Goal: Task Accomplishment & Management: Manage account settings

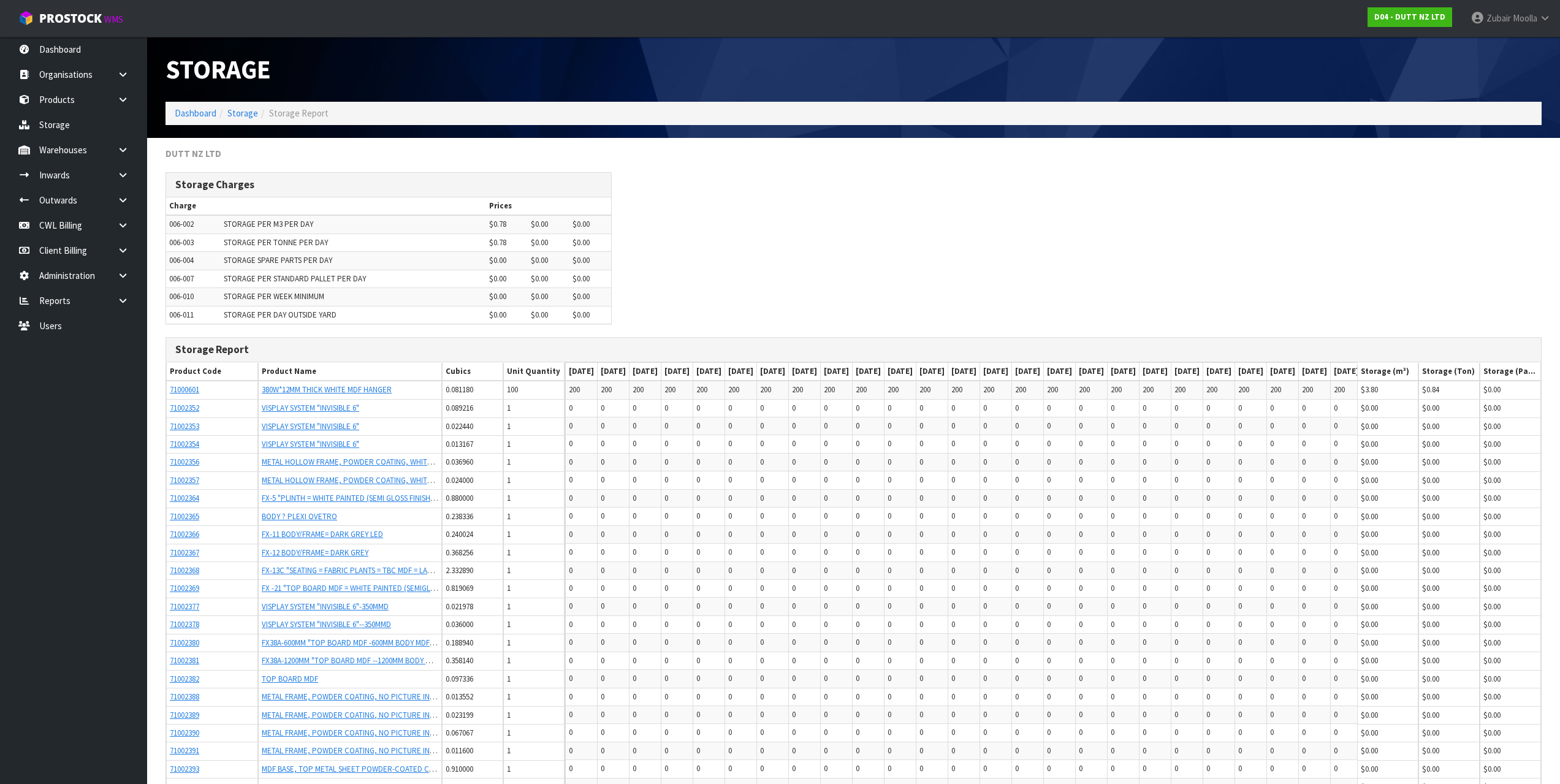
drag, startPoint x: 380, startPoint y: 85, endPoint x: 742, endPoint y: 176, distance: 373.3
click at [398, 105] on div "Storage Dashboard Storage Storage Report" at bounding box center [853, 87] width 1394 height 102
click at [752, 180] on div "Storage Charges Charge Prices 006-002 STORAGE PER M3 PER DAY $0.78 $0.00 $0.00 …" at bounding box center [853, 254] width 1394 height 165
click at [754, 176] on div "Storage Charges Charge Prices 006-002 STORAGE PER M3 PER DAY $0.78 $0.00 $0.00 …" at bounding box center [853, 254] width 1394 height 165
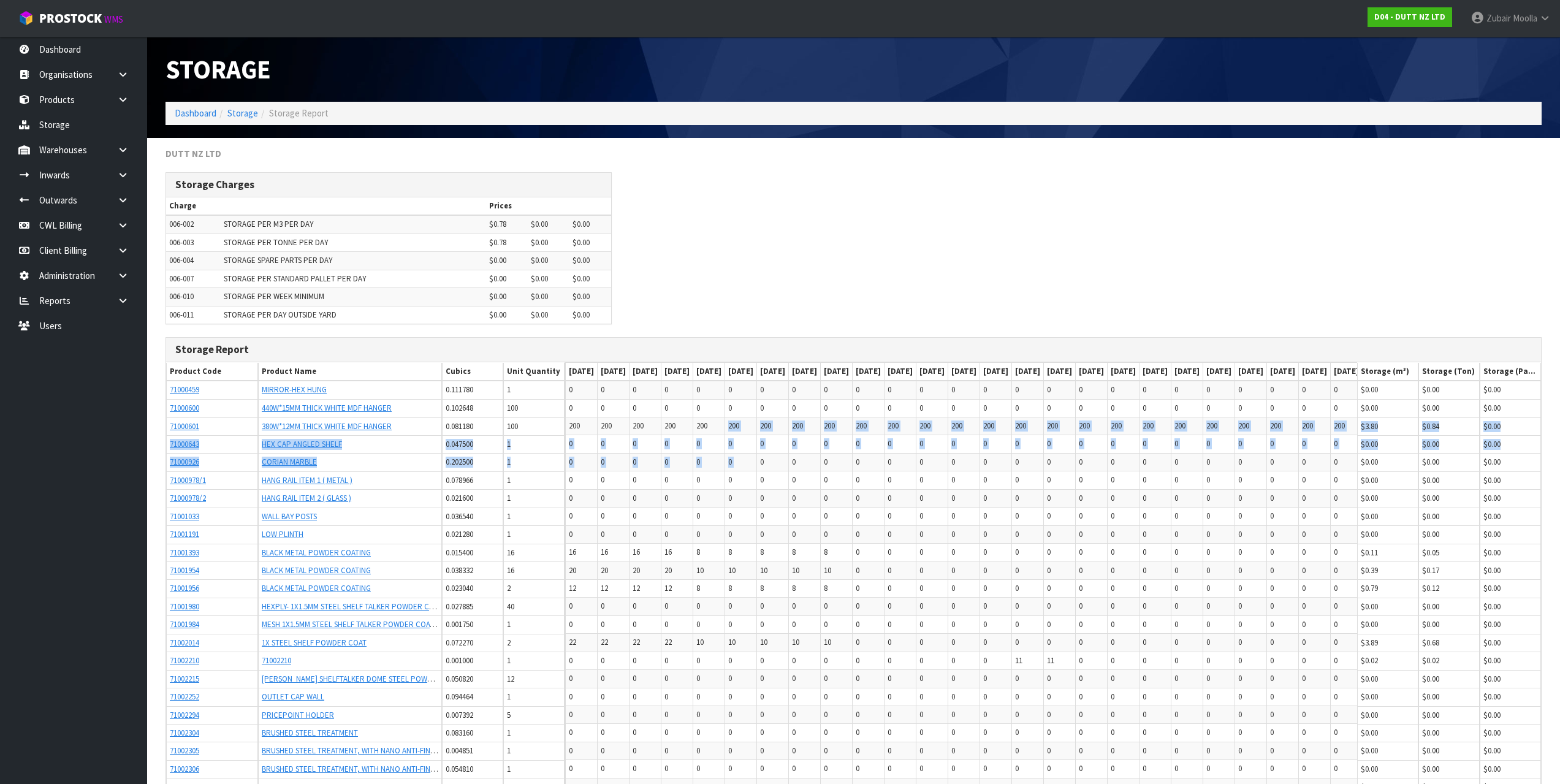
drag, startPoint x: 839, startPoint y: 451, endPoint x: 842, endPoint y: 457, distance: 6.7
click at [764, 457] on span "0" at bounding box center [762, 462] width 4 height 11
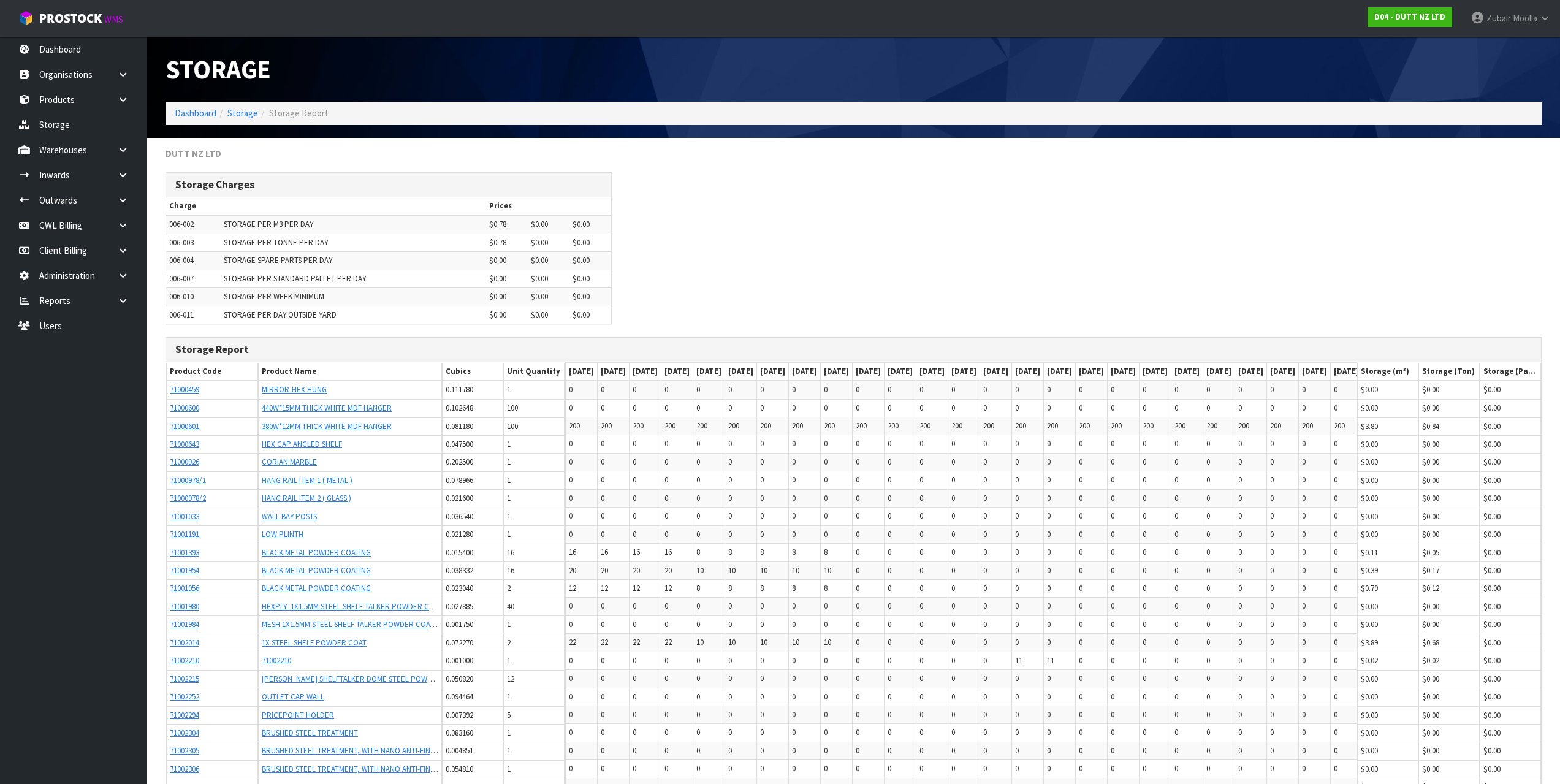
click at [896, 265] on div "Storage Charges Charge Prices 006-002 STORAGE PER M3 PER DAY $0.78 $0.00 $0.00 …" at bounding box center [853, 254] width 1394 height 165
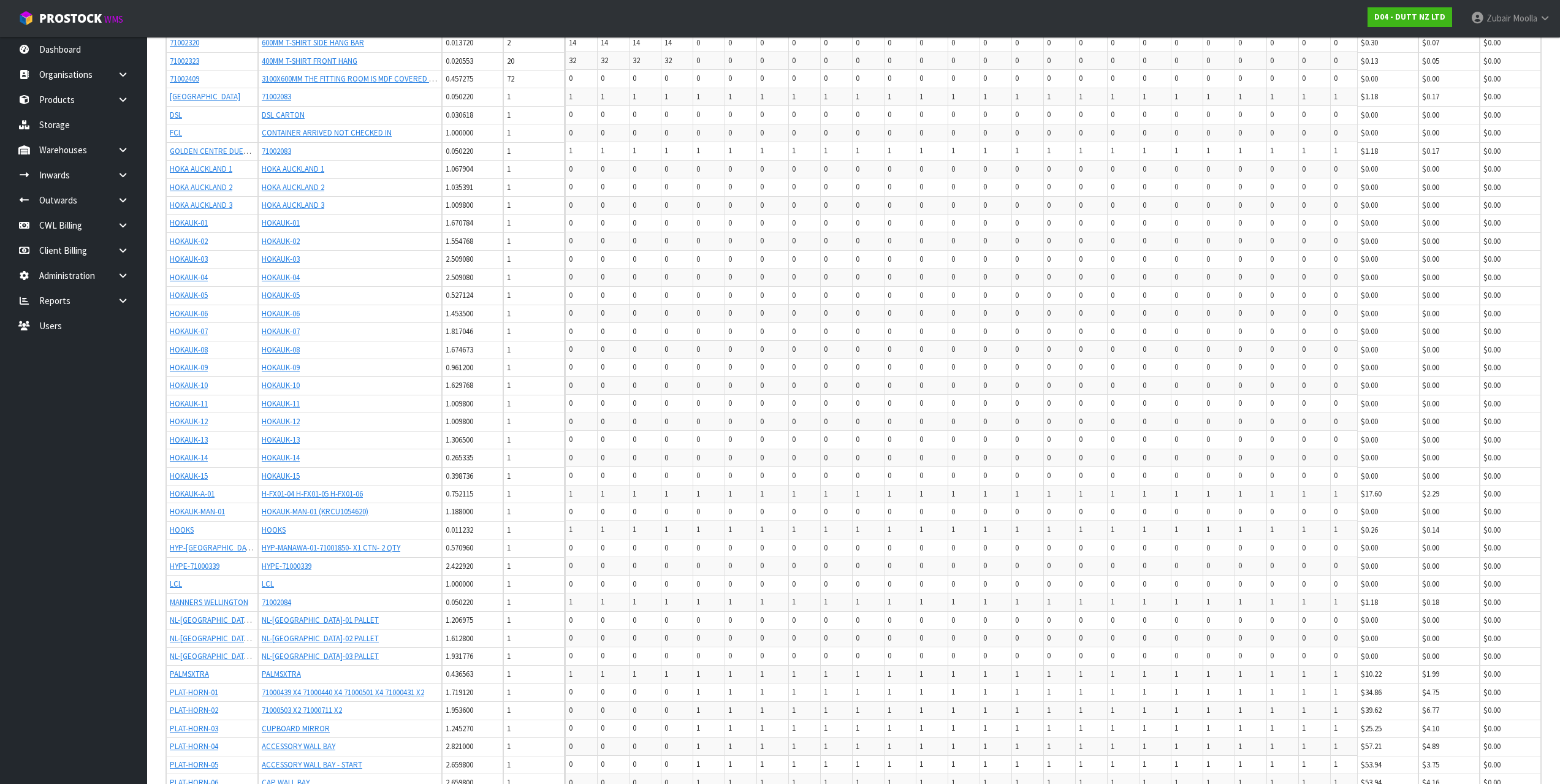
scroll to position [1750, 0]
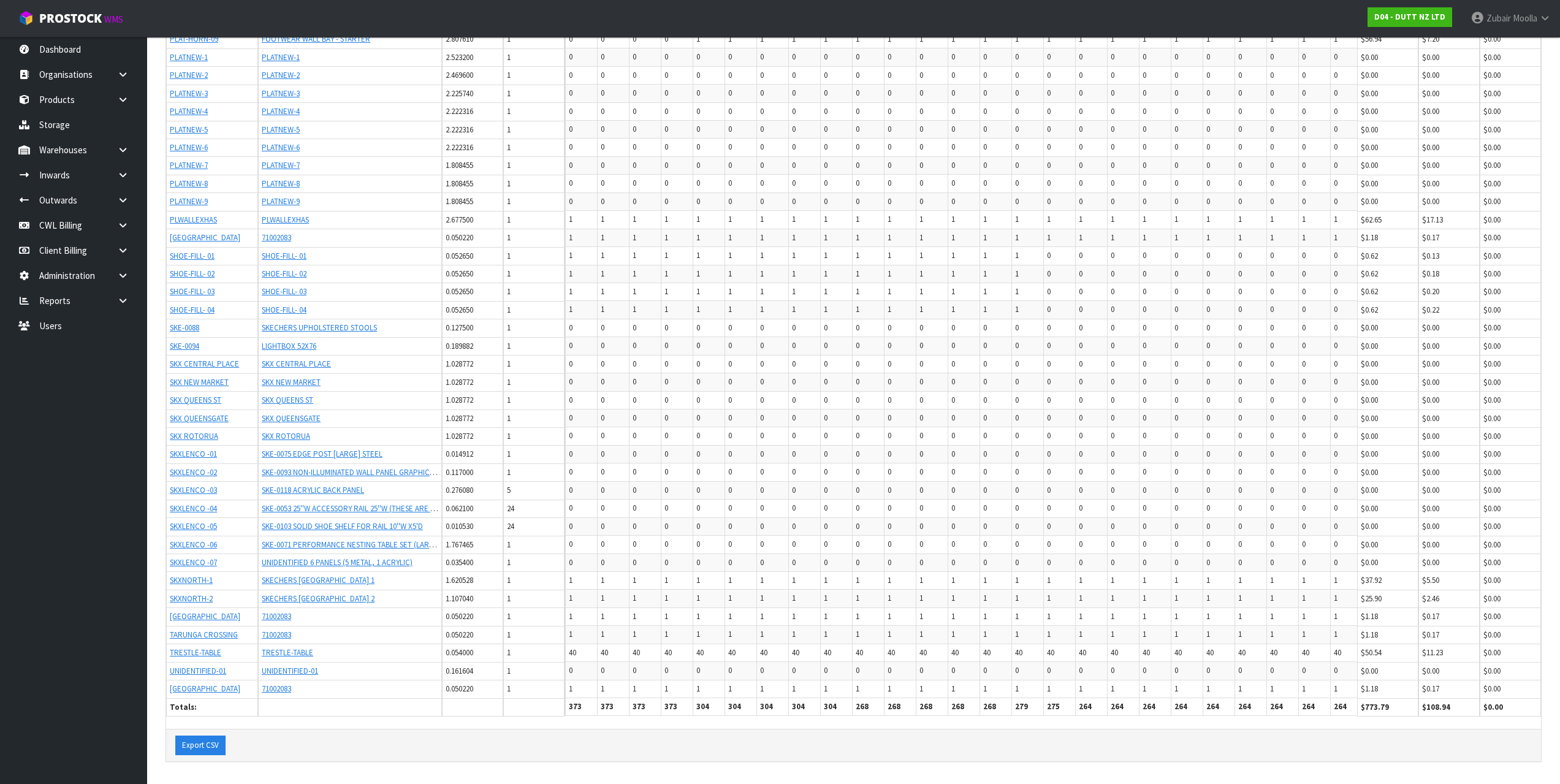
drag, startPoint x: 1085, startPoint y: 530, endPoint x: 1085, endPoint y: 587, distance: 57.0
click at [527, 757] on div "Export CSV" at bounding box center [853, 745] width 1375 height 32
click at [725, 535] on td "0" at bounding box center [709, 544] width 32 height 18
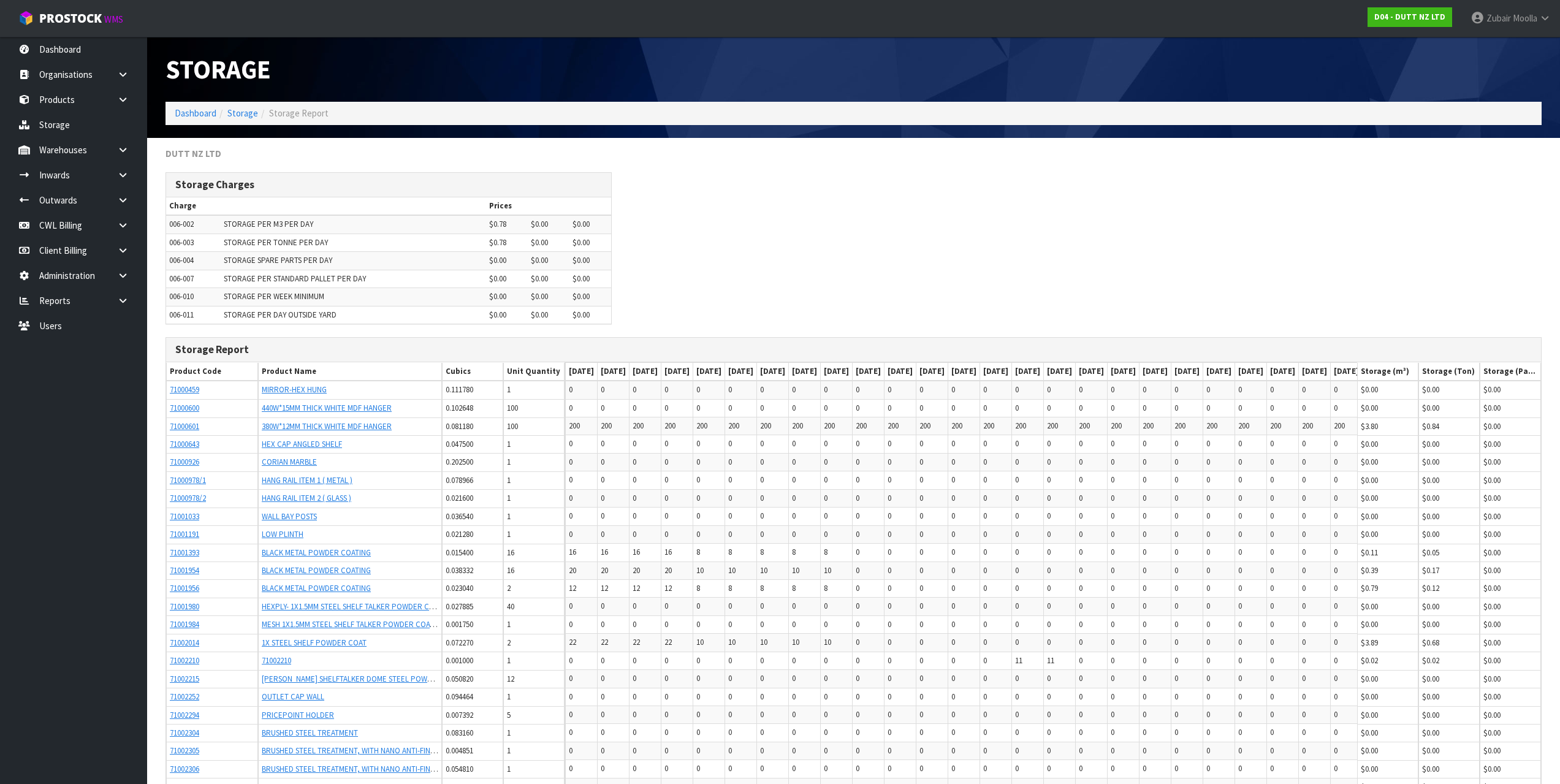
drag, startPoint x: 785, startPoint y: 555, endPoint x: 378, endPoint y: 197, distance: 542.0
click at [726, 294] on div "Storage Charges Charge Prices 006-002 STORAGE PER M3 PER DAY $0.78 $0.00 $0.00 …" at bounding box center [853, 254] width 1394 height 165
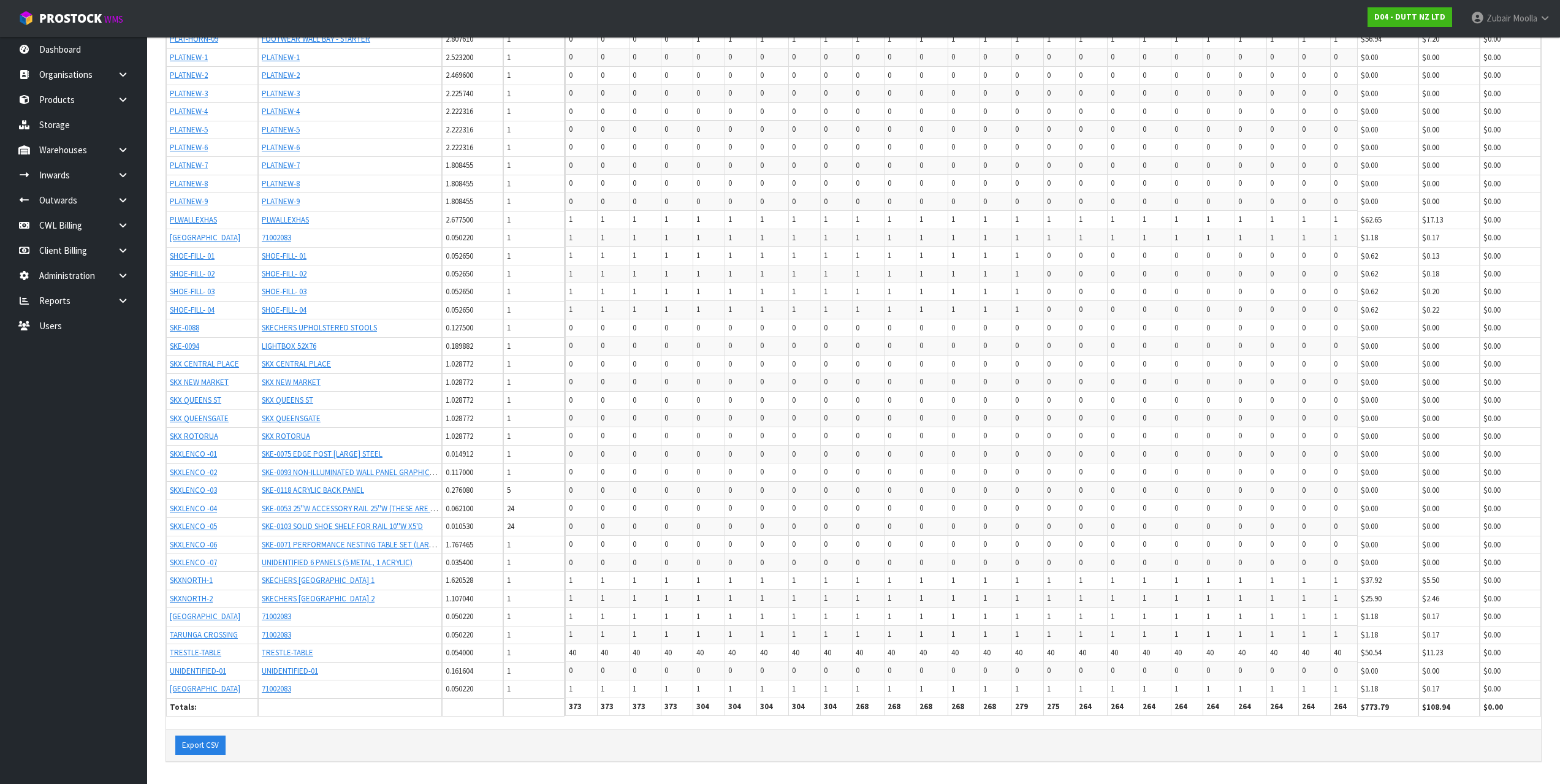
drag, startPoint x: 754, startPoint y: 626, endPoint x: 743, endPoint y: 704, distance: 78.8
click at [725, 518] on td "0" at bounding box center [709, 527] width 32 height 18
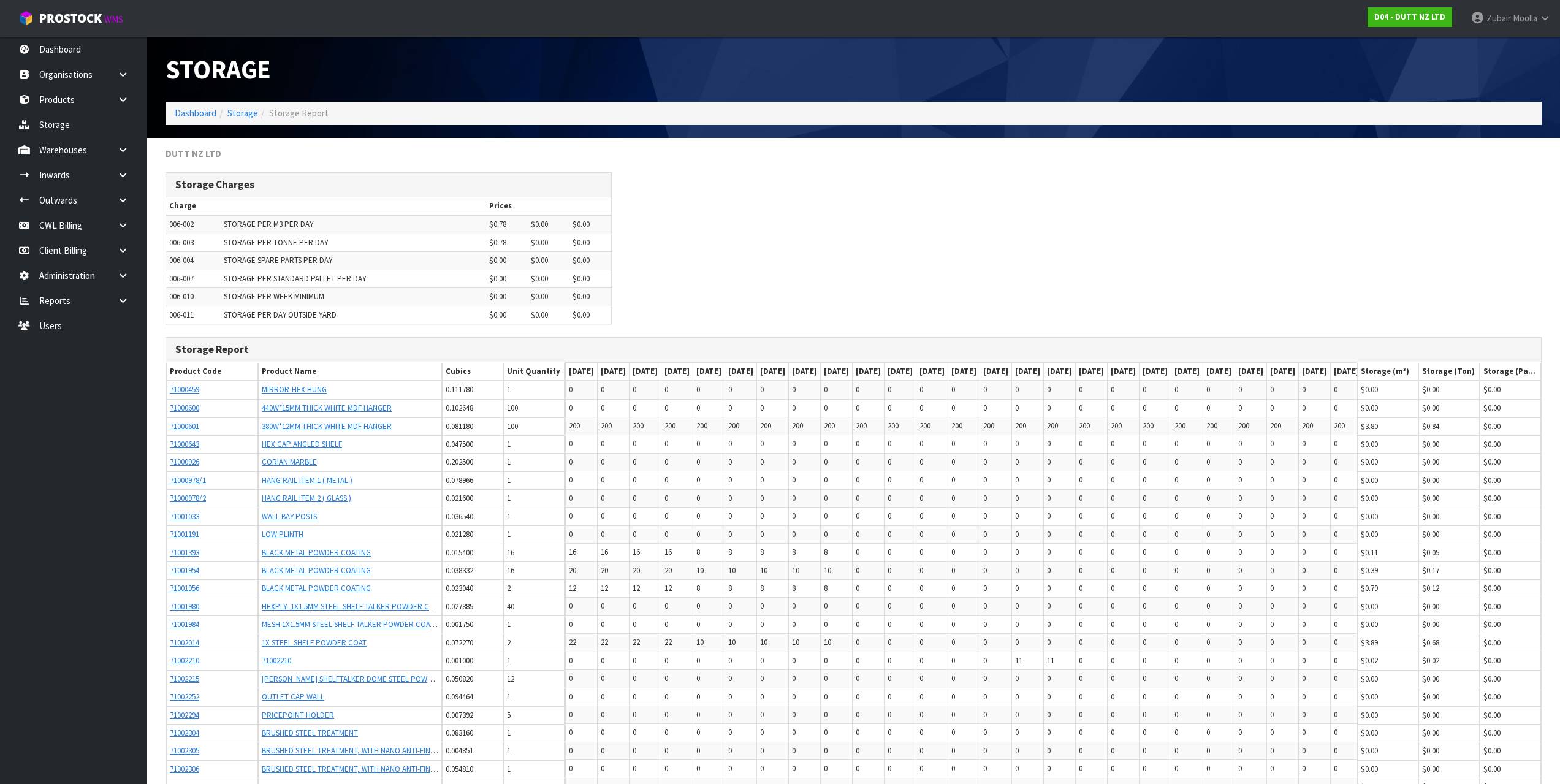
click at [856, 286] on div "Storage Charges Charge Prices 006-002 STORAGE PER M3 PER DAY $0.78 $0.00 $0.00 …" at bounding box center [853, 254] width 1394 height 165
click at [1035, 247] on div "Storage Charges Charge Prices 006-002 STORAGE PER M3 PER DAY $0.78 $0.00 $0.00 …" at bounding box center [853, 254] width 1394 height 165
drag, startPoint x: 1035, startPoint y: 247, endPoint x: 780, endPoint y: 229, distance: 255.6
click at [780, 229] on div "Storage Charges Charge Prices 006-002 STORAGE PER M3 PER DAY $0.78 $0.00 $0.00 …" at bounding box center [853, 254] width 1394 height 165
click at [843, 202] on div "Storage Charges Charge Prices 006-002 STORAGE PER M3 PER DAY $0.78 $0.00 $0.00 …" at bounding box center [853, 254] width 1394 height 165
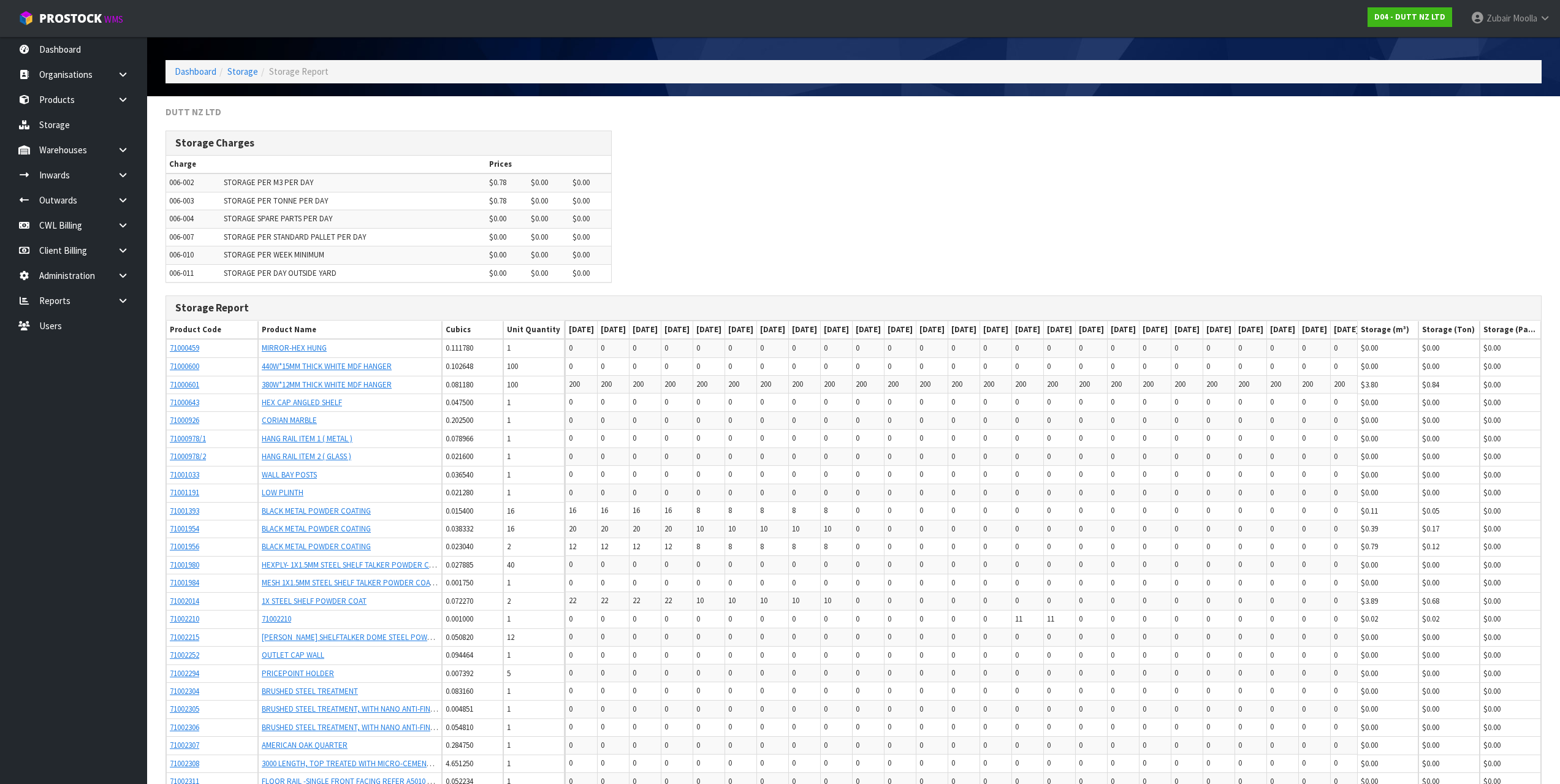
scroll to position [1750, 0]
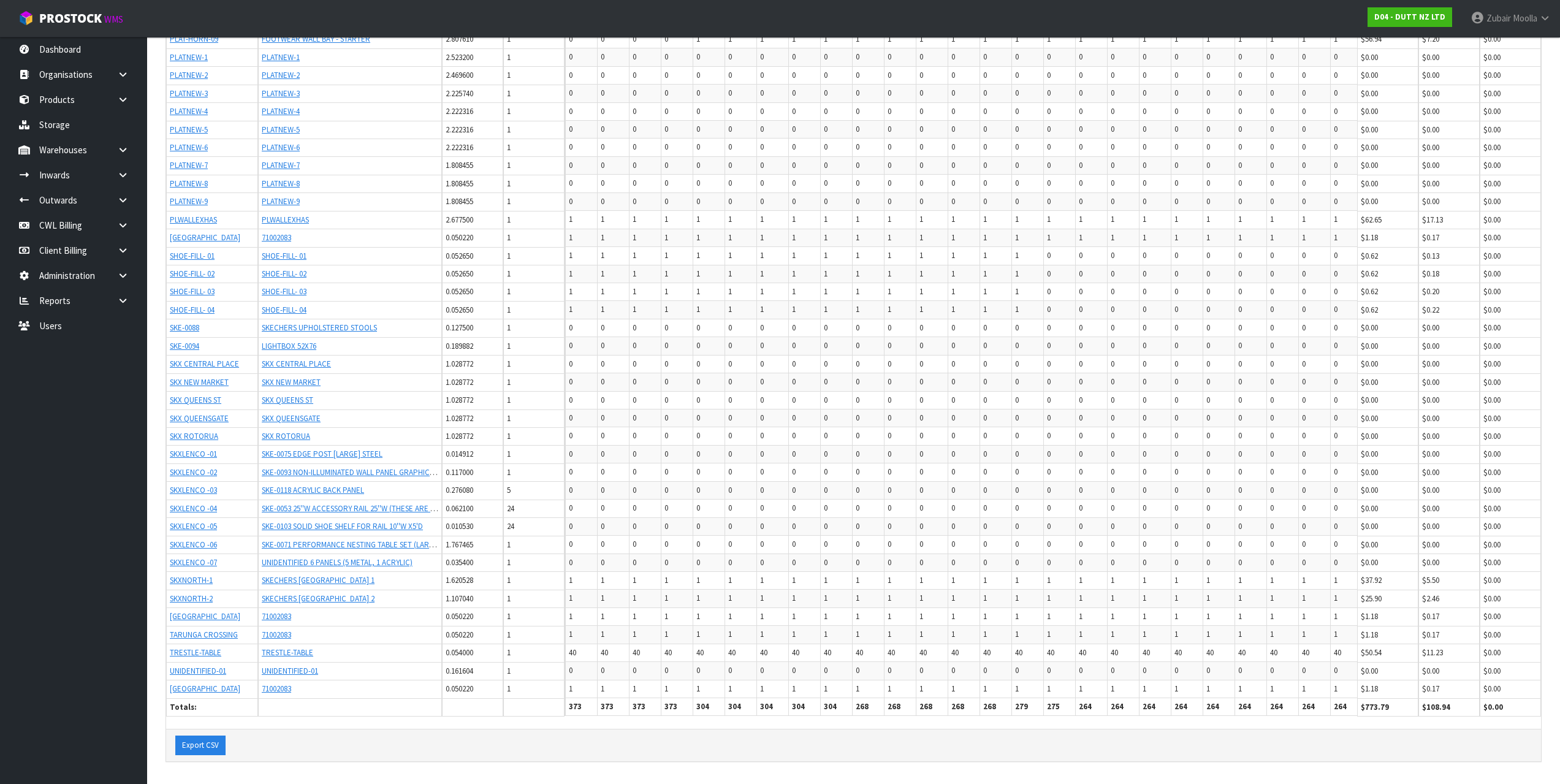
drag, startPoint x: 870, startPoint y: 306, endPoint x: 303, endPoint y: 808, distance: 757.3
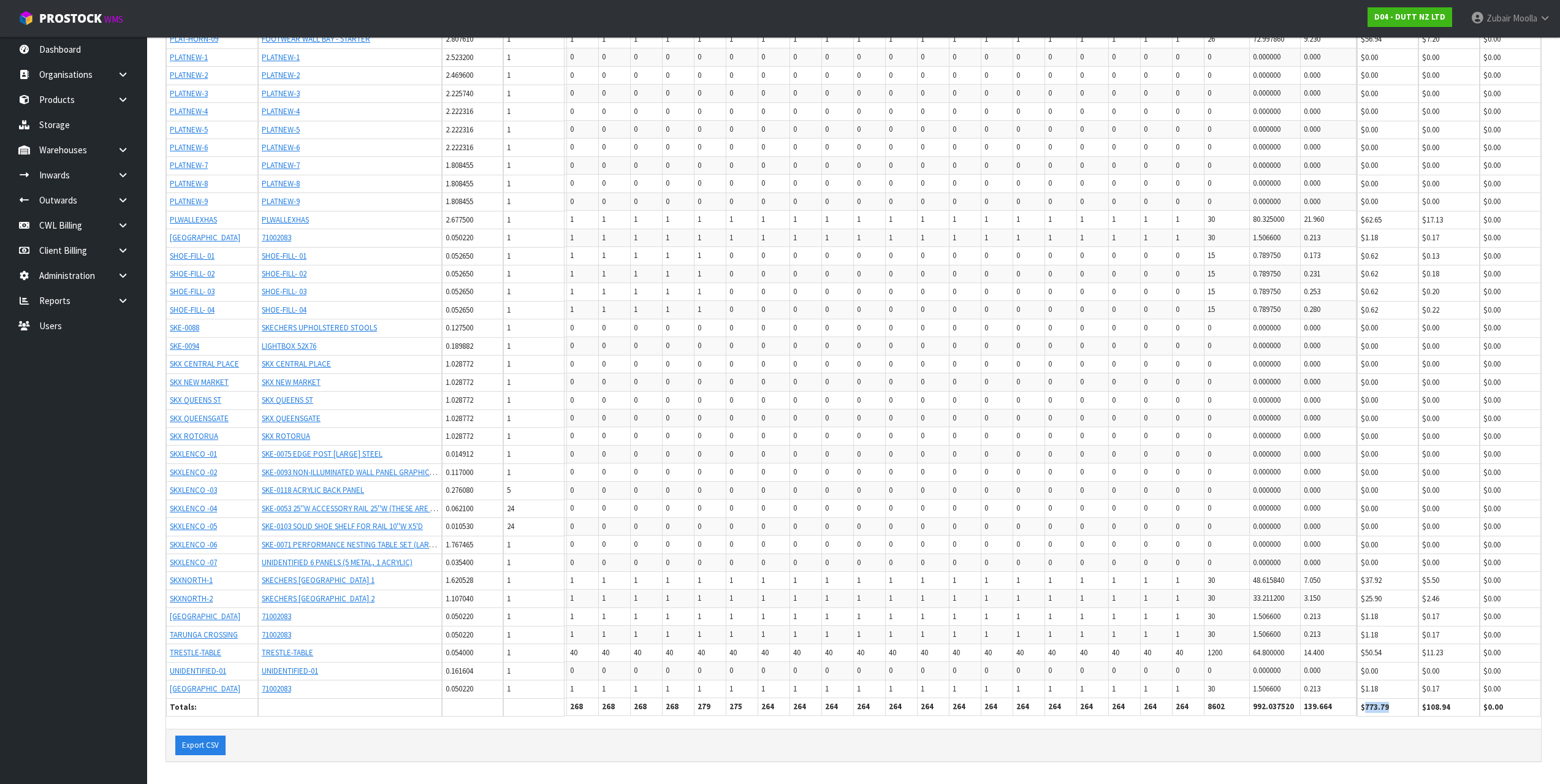
scroll to position [0, 713]
drag, startPoint x: 1391, startPoint y: 700, endPoint x: 1364, endPoint y: 700, distance: 27.0
click at [1364, 700] on th "$773.79" at bounding box center [1387, 707] width 61 height 19
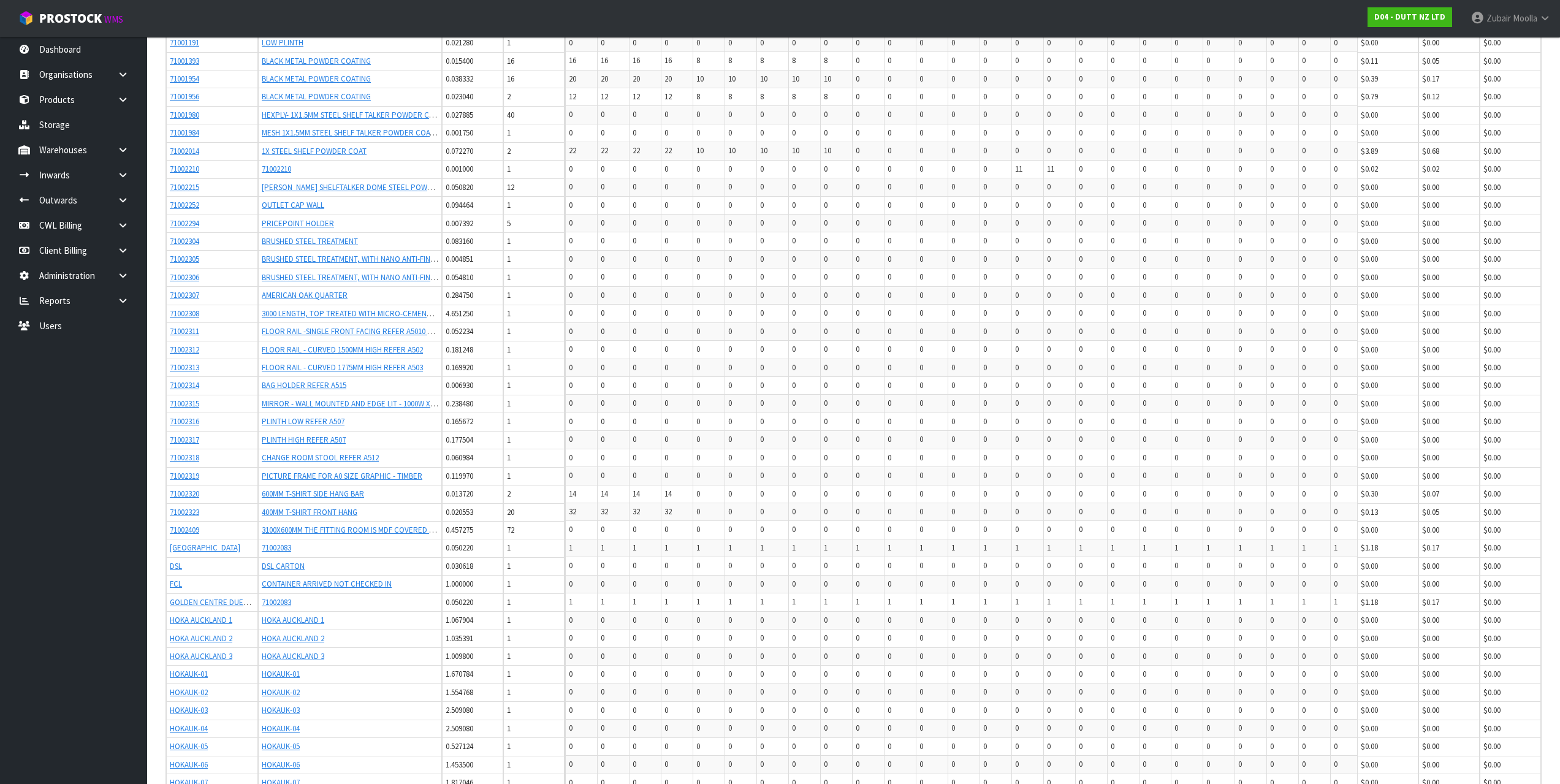
scroll to position [423, 0]
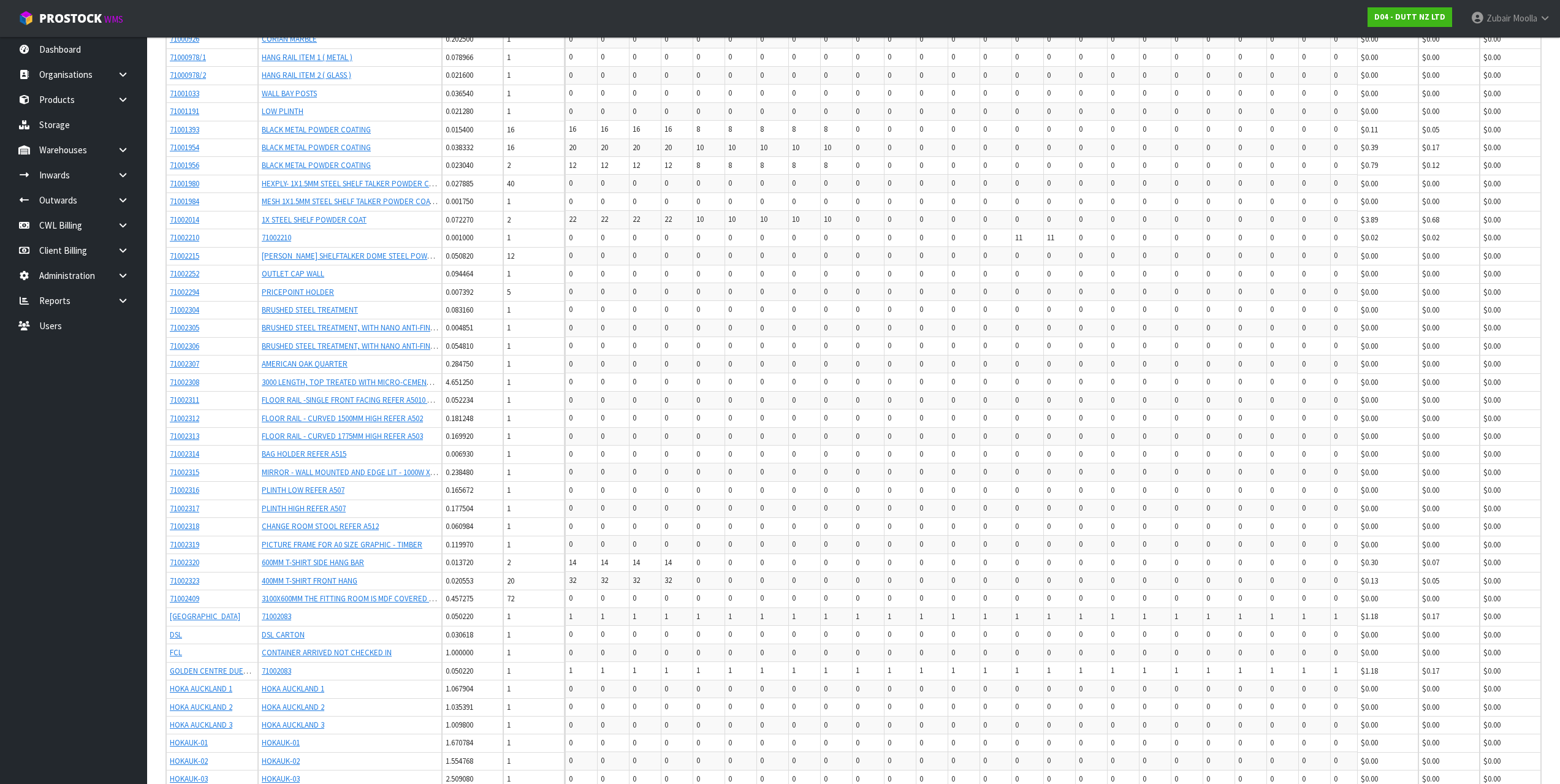
drag, startPoint x: 453, startPoint y: 713, endPoint x: 486, endPoint y: 625, distance: 94.0
drag, startPoint x: 486, startPoint y: 625, endPoint x: 498, endPoint y: 696, distance: 72.0
click at [498, 696] on td "1.067904" at bounding box center [472, 689] width 61 height 19
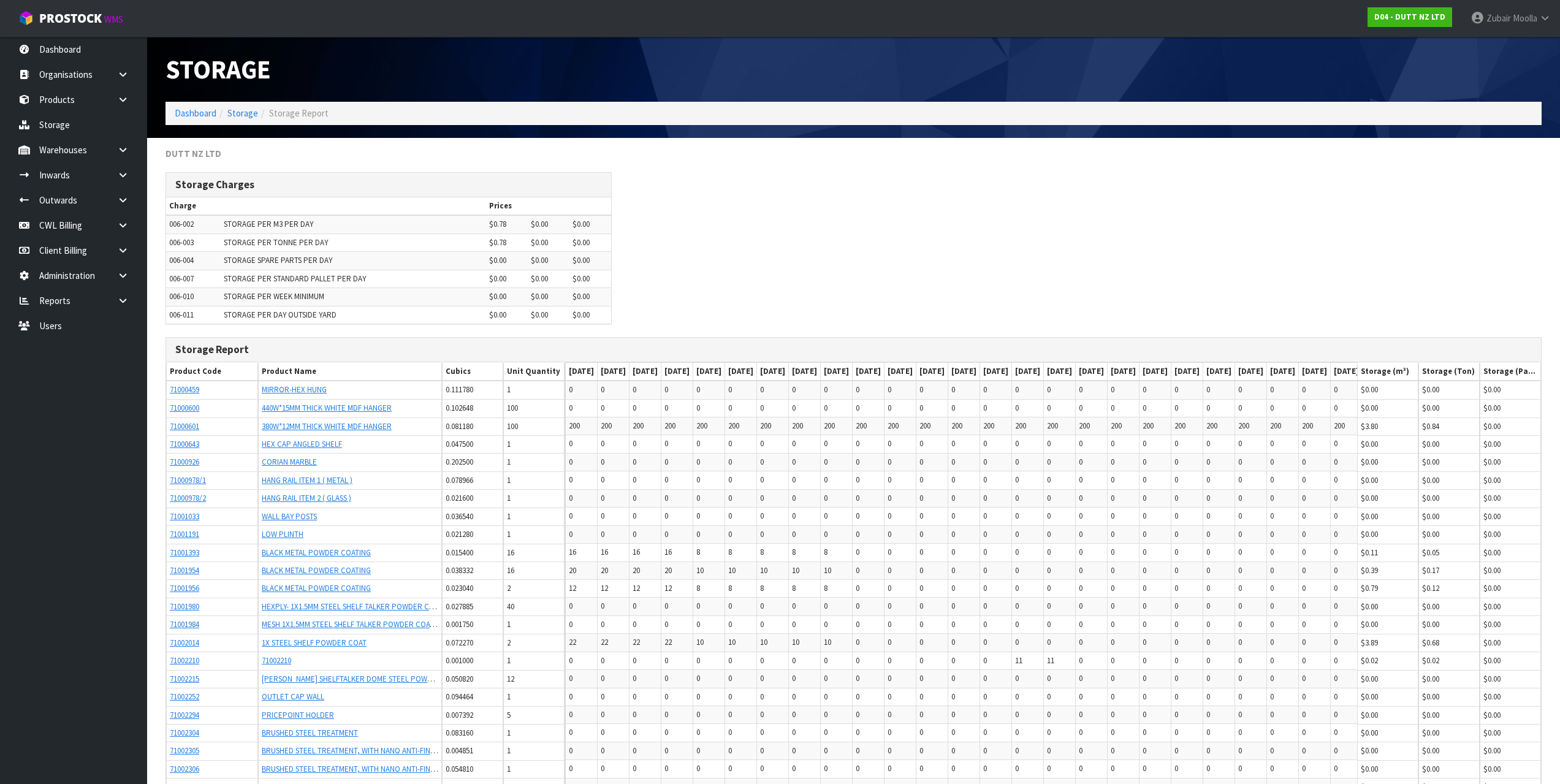
drag, startPoint x: 705, startPoint y: 728, endPoint x: 424, endPoint y: 46, distance: 737.6
drag, startPoint x: 713, startPoint y: 604, endPoint x: 645, endPoint y: 327, distance: 285.2
click at [645, 327] on div "Storage Charges Charge Prices 006-002 STORAGE PER M3 PER DAY $0.78 $0.00 $0.00 …" at bounding box center [853, 254] width 1394 height 165
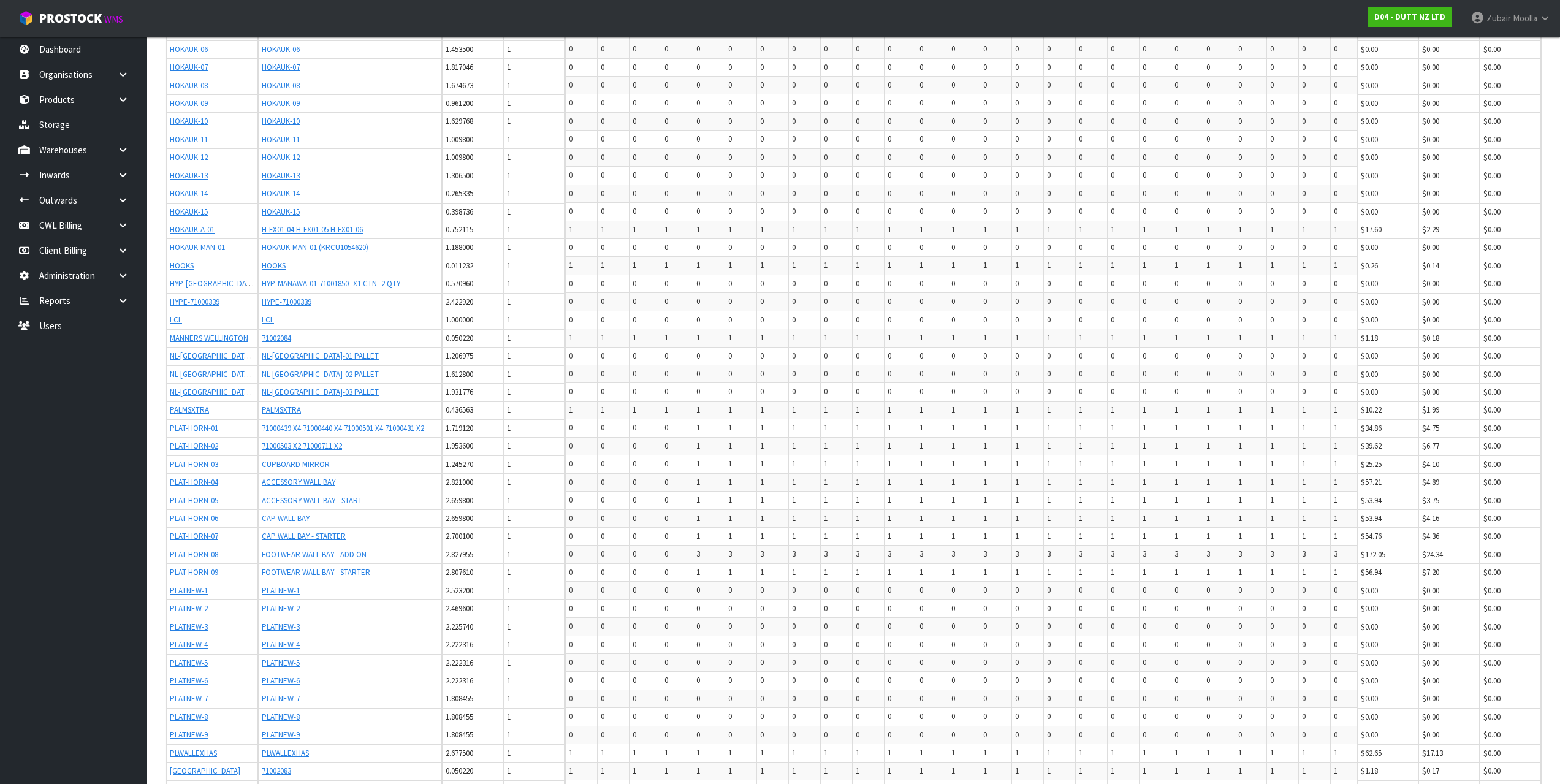
scroll to position [1750, 0]
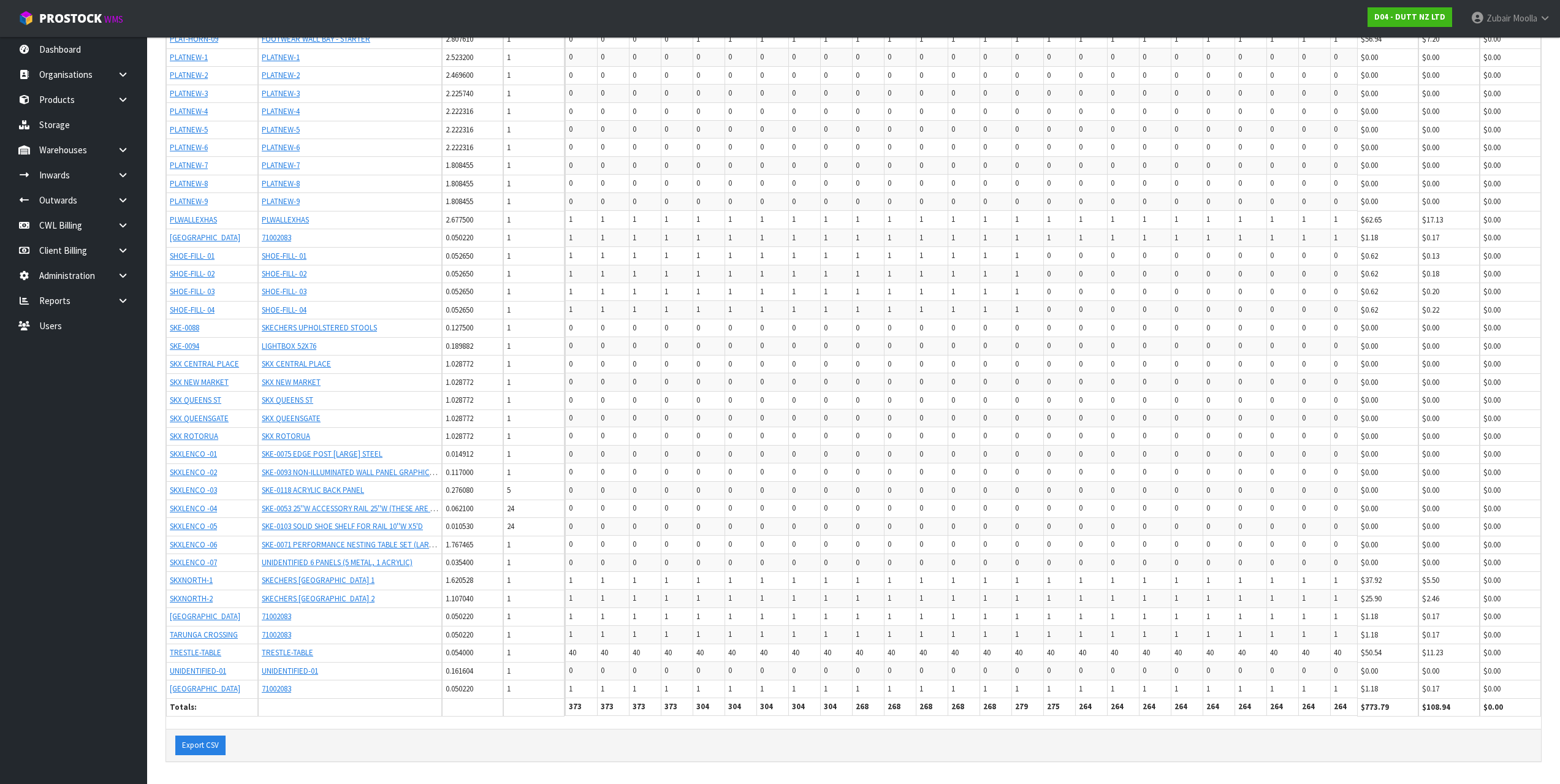
drag, startPoint x: 990, startPoint y: 243, endPoint x: 956, endPoint y: 534, distance: 293.0
click at [757, 559] on td "0" at bounding box center [741, 562] width 32 height 18
click at [853, 500] on td "0" at bounding box center [837, 509] width 32 height 18
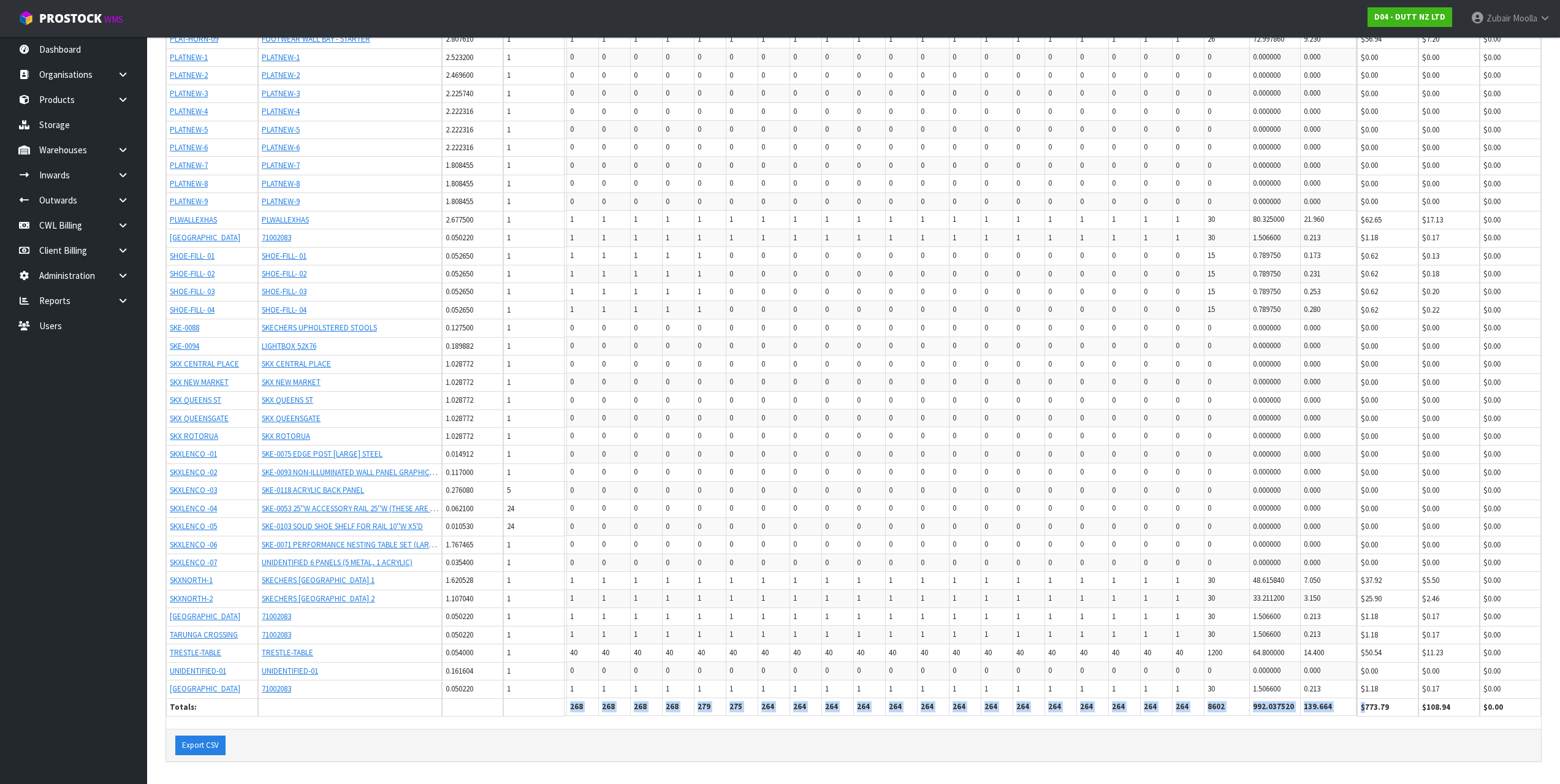
drag, startPoint x: 610, startPoint y: 700, endPoint x: 1366, endPoint y: 706, distance: 756.0
click at [1357, 706] on tr "Totals: 373 373 373 373 304 304 304 304 304 268 268 268 268 268 279 275 264 264…" at bounding box center [802, 707] width 1109 height 18
click at [1318, 700] on th "139.664" at bounding box center [1328, 707] width 56 height 18
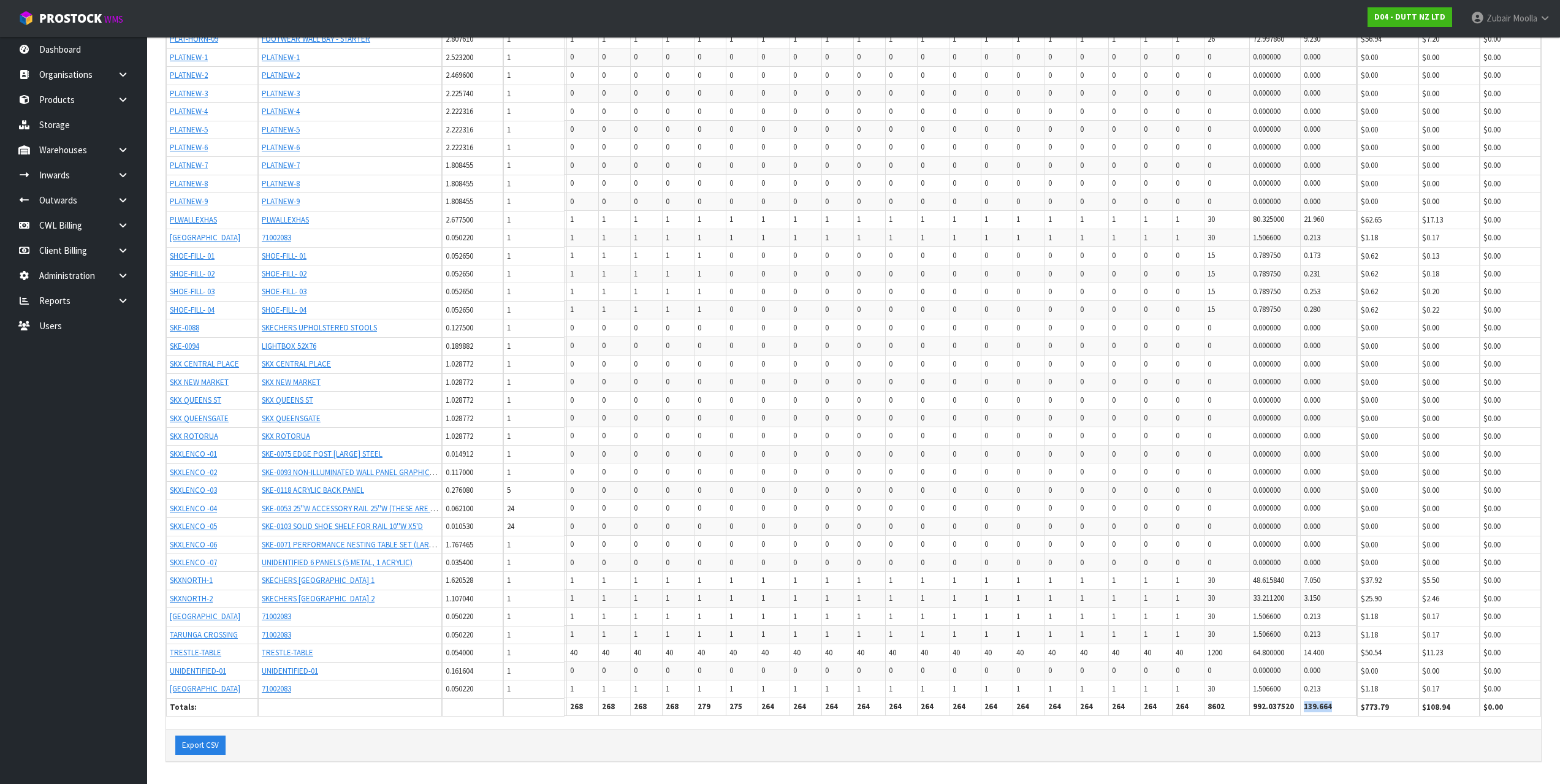
click at [1318, 700] on th "139.664" at bounding box center [1328, 707] width 56 height 18
drag, startPoint x: 1346, startPoint y: 708, endPoint x: 1404, endPoint y: 710, distance: 58.0
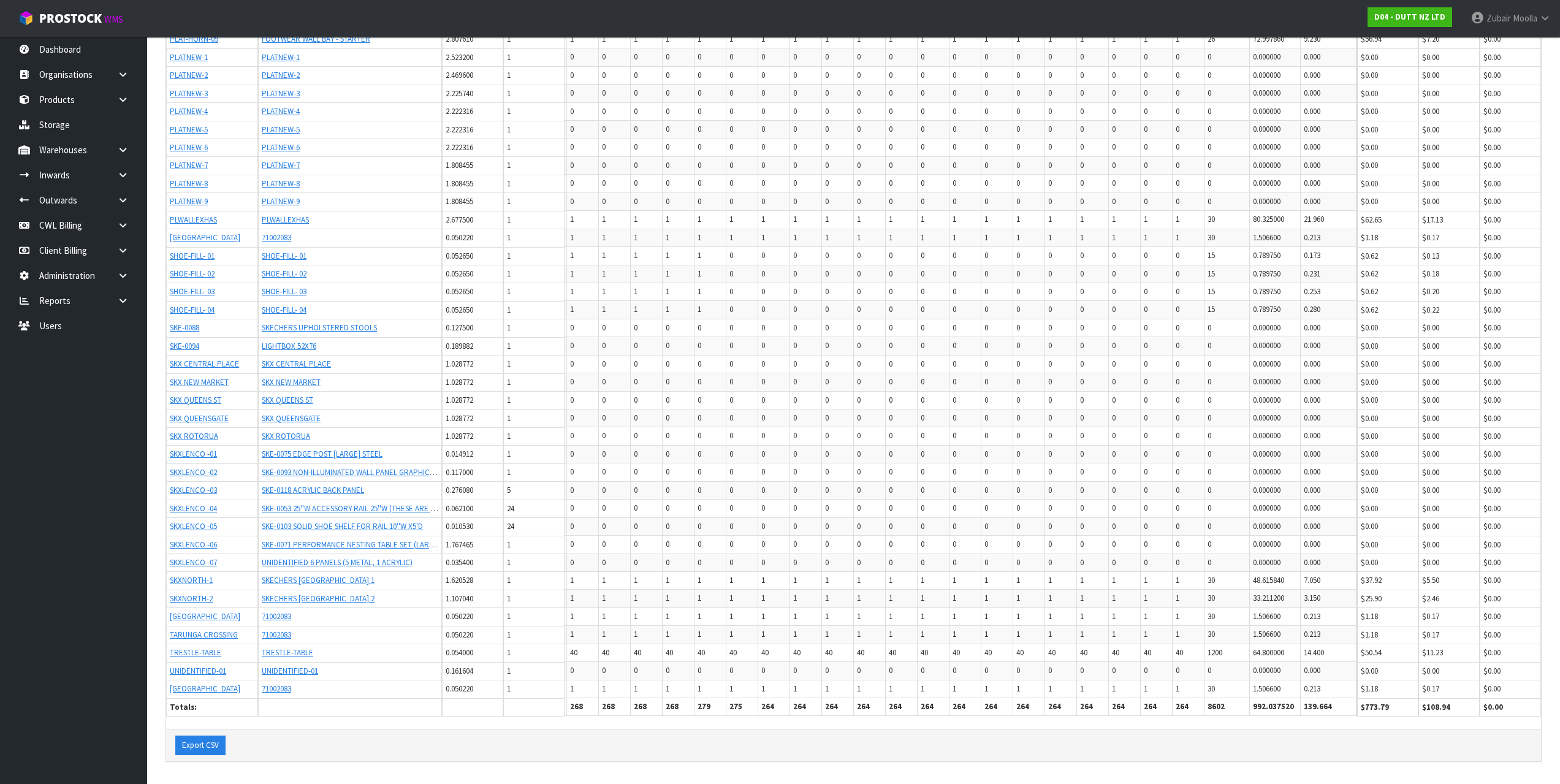
drag, startPoint x: 1401, startPoint y: 710, endPoint x: 964, endPoint y: 582, distance: 455.4
click at [1013, 590] on td "1" at bounding box center [1029, 599] width 32 height 18
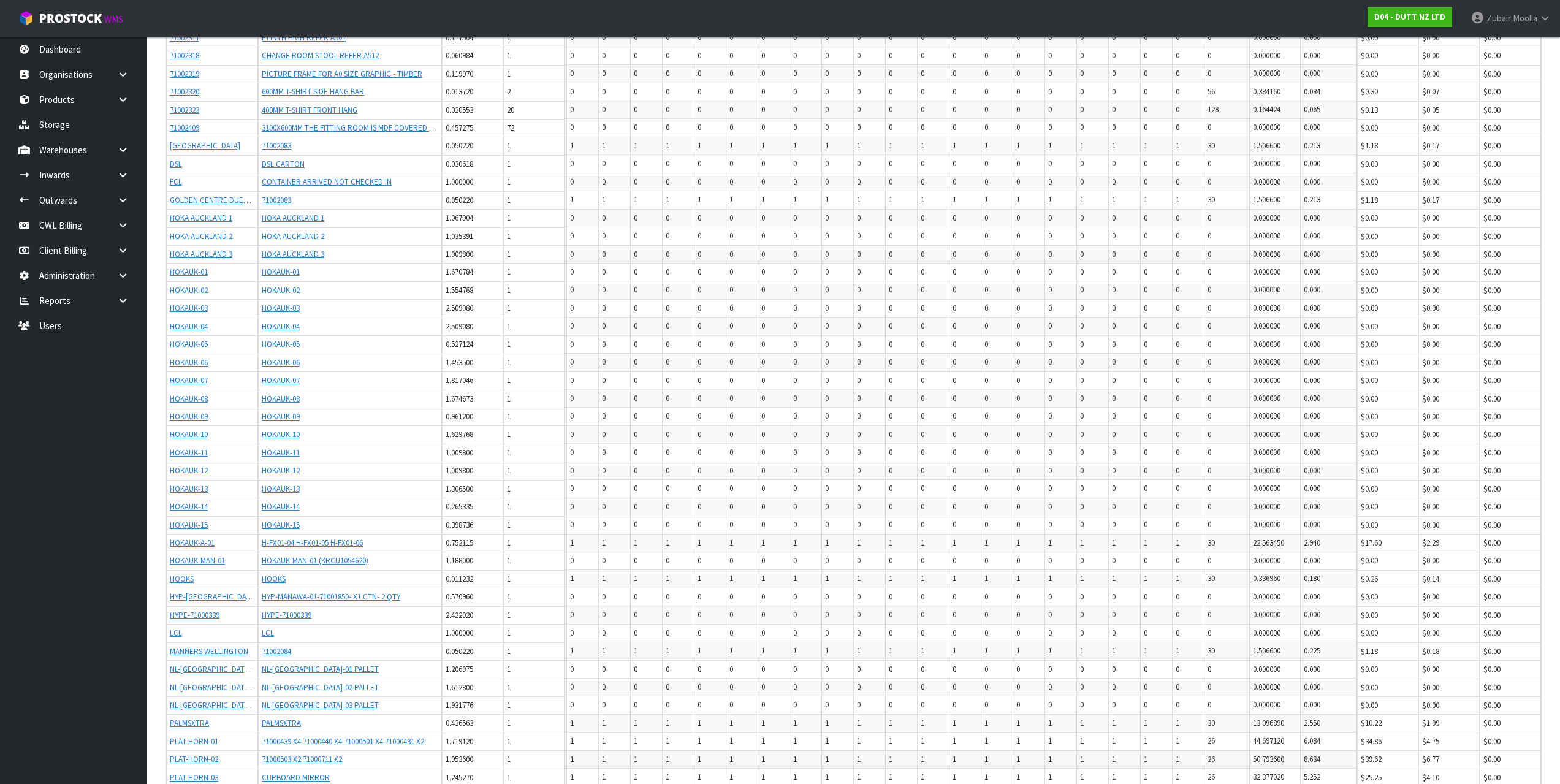
scroll to position [0, 0]
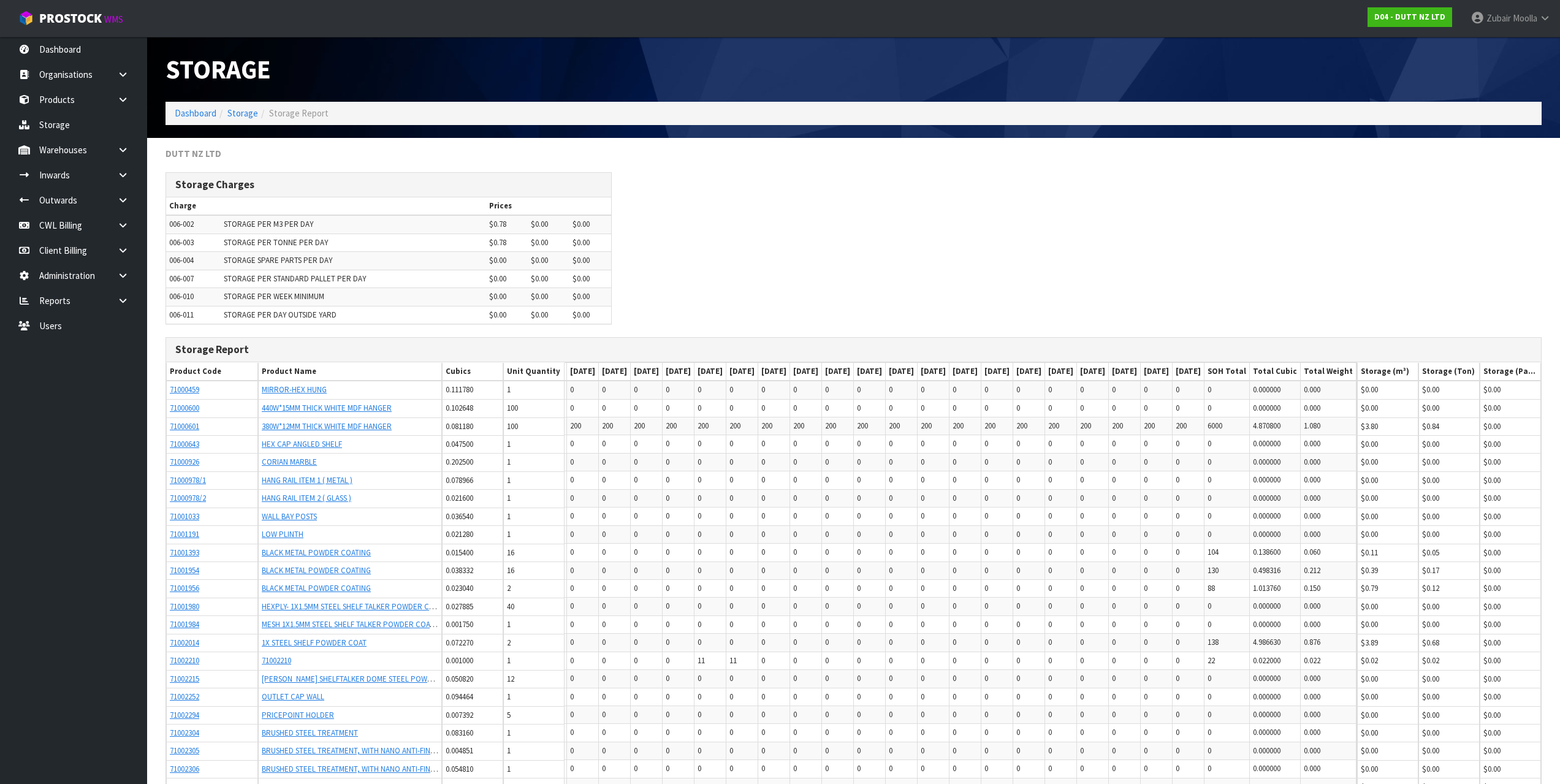
drag, startPoint x: 971, startPoint y: 584, endPoint x: 1012, endPoint y: 58, distance: 527.6
click at [1324, 266] on div "Storage Charges Charge Prices 006-002 STORAGE PER M3 PER DAY $0.78 $0.00 $0.00 …" at bounding box center [853, 254] width 1394 height 165
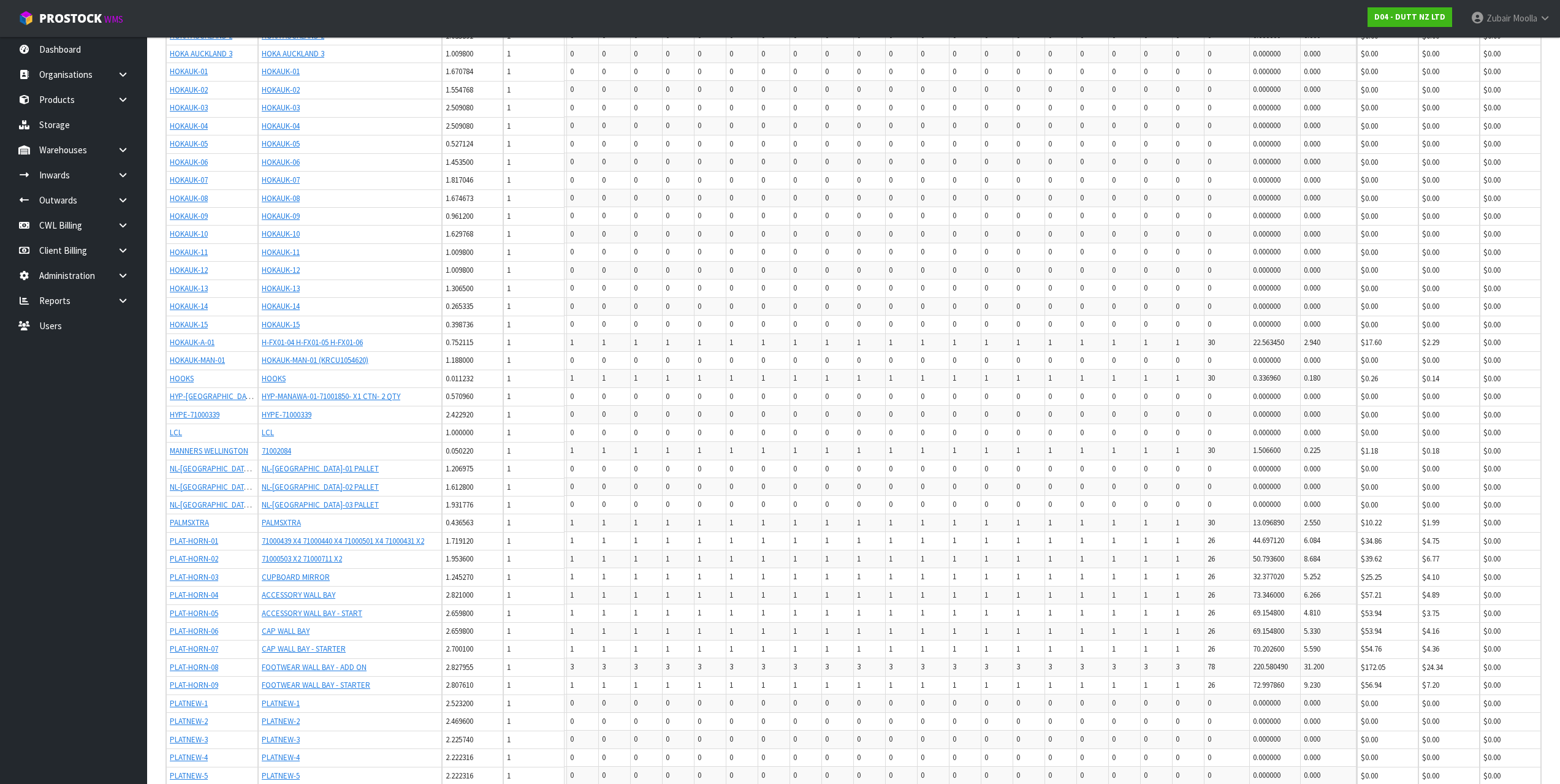
scroll to position [1750, 0]
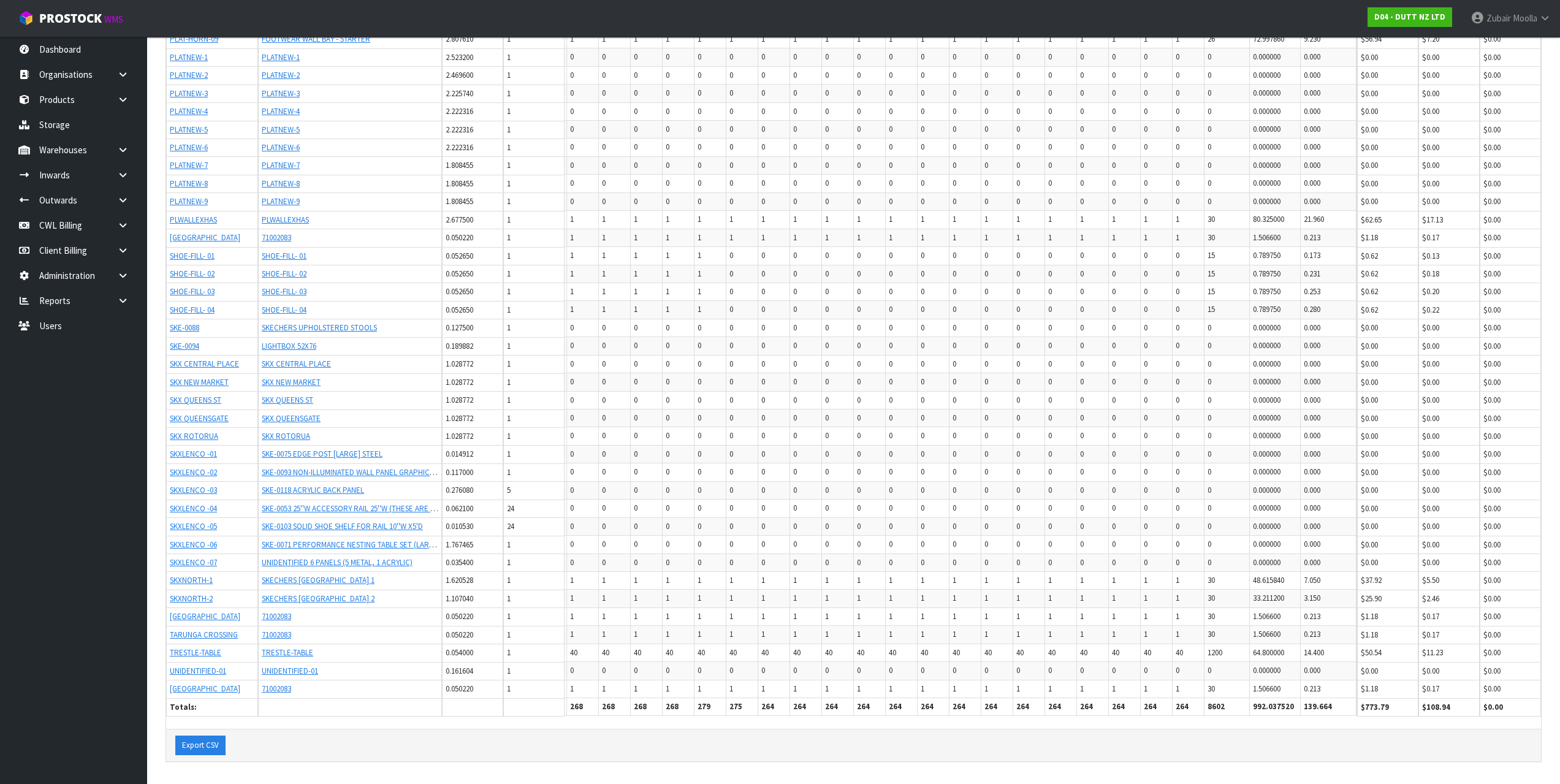
drag, startPoint x: 1324, startPoint y: 266, endPoint x: 1318, endPoint y: 513, distance: 247.1
click at [1318, 518] on td "0.000" at bounding box center [1328, 527] width 56 height 18
click at [1325, 698] on th "139.664" at bounding box center [1328, 707] width 56 height 18
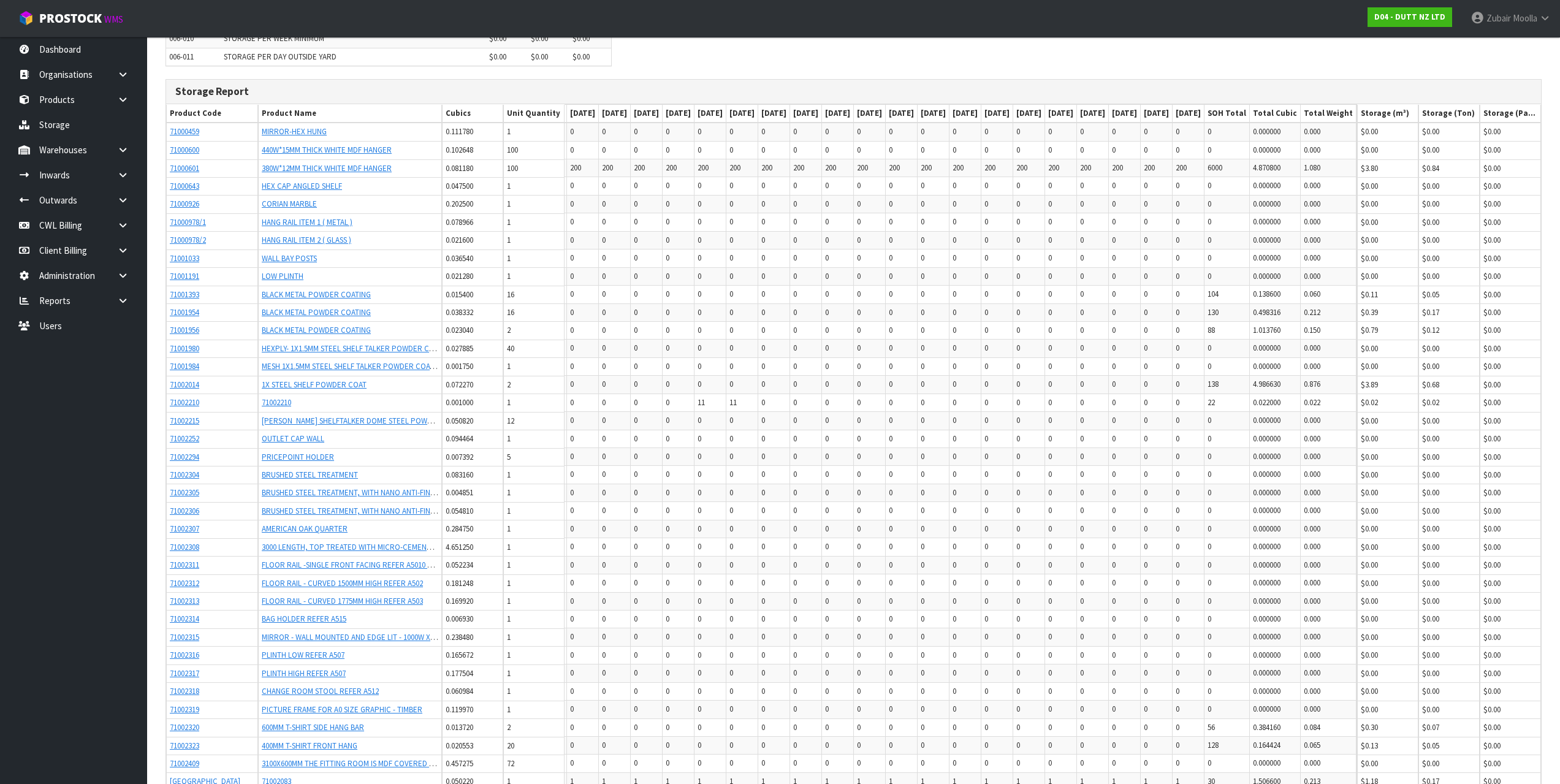
scroll to position [0, 0]
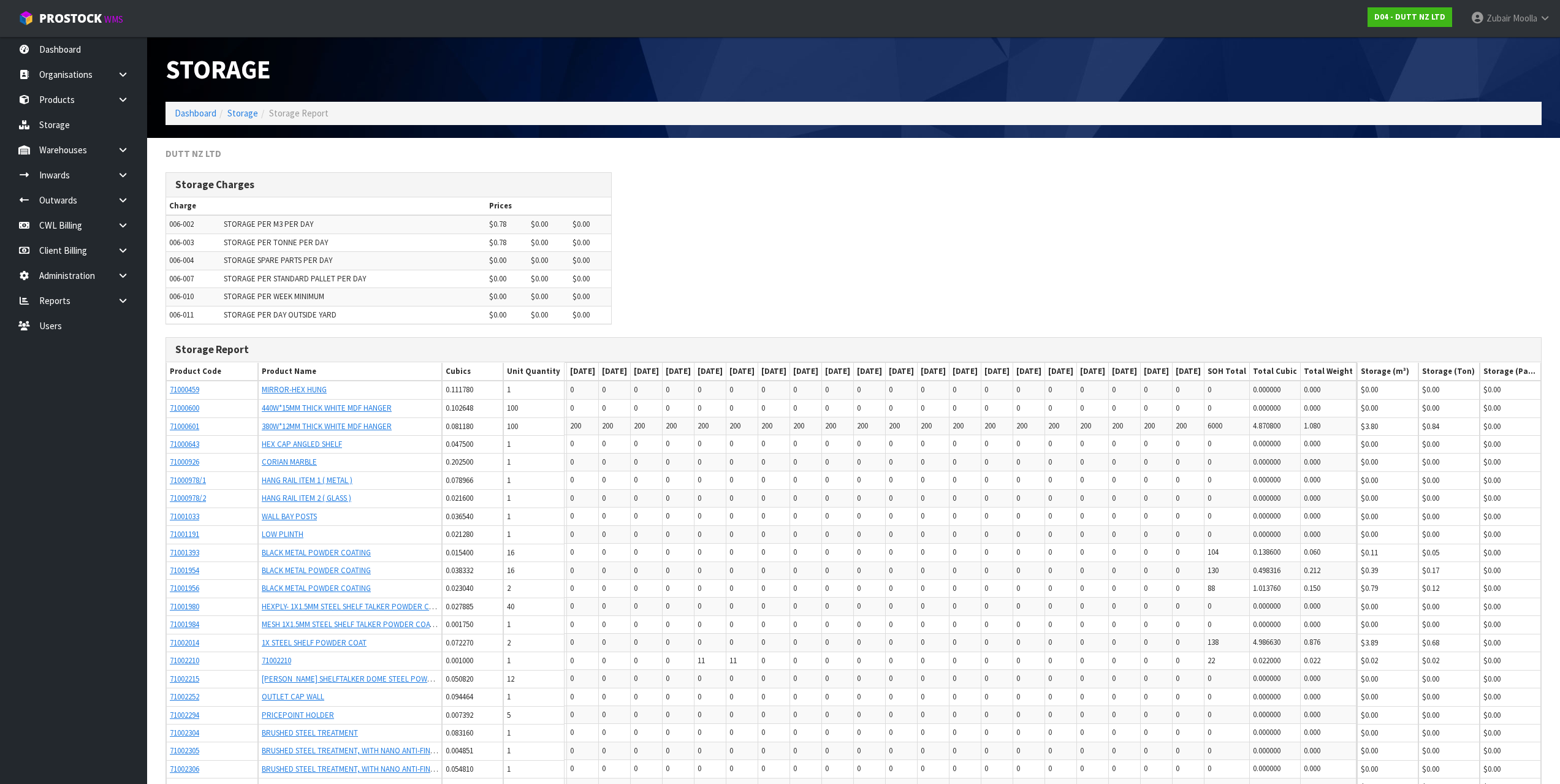
drag, startPoint x: 1322, startPoint y: 698, endPoint x: 1346, endPoint y: 445, distance: 254.1
click at [1381, 316] on div "Storage Charges Charge Prices 006-002 STORAGE PER M3 PER DAY $0.78 $0.00 $0.00 …" at bounding box center [853, 254] width 1394 height 165
click at [111, 7] on link "ProStock WMS" at bounding box center [70, 15] width 142 height 30
drag, startPoint x: 710, startPoint y: 58, endPoint x: 689, endPoint y: 64, distance: 21.8
click at [708, 58] on h1 "Storage" at bounding box center [505, 69] width 679 height 29
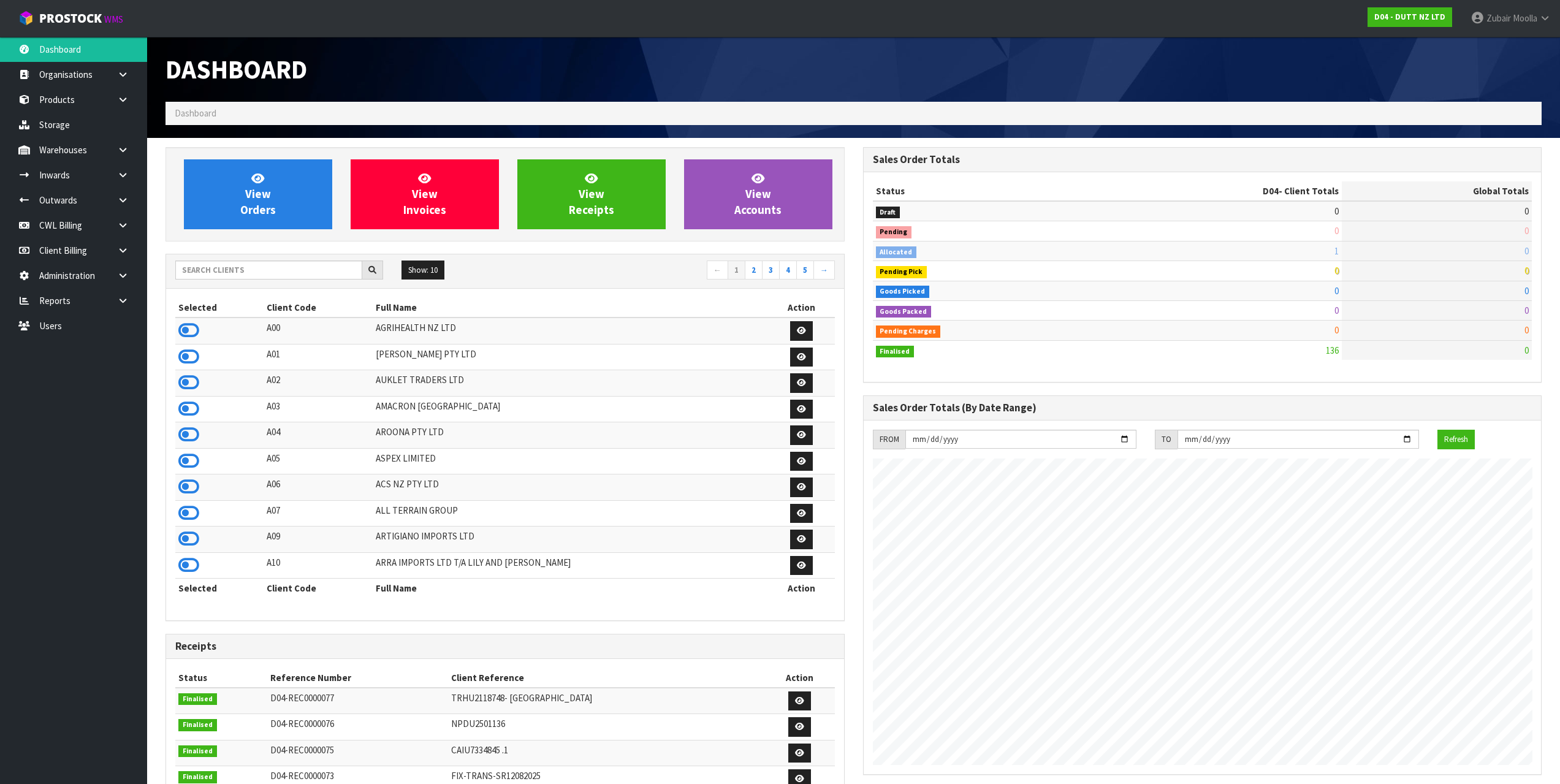
scroll to position [928, 697]
click at [211, 270] on input "text" at bounding box center [269, 269] width 187 height 19
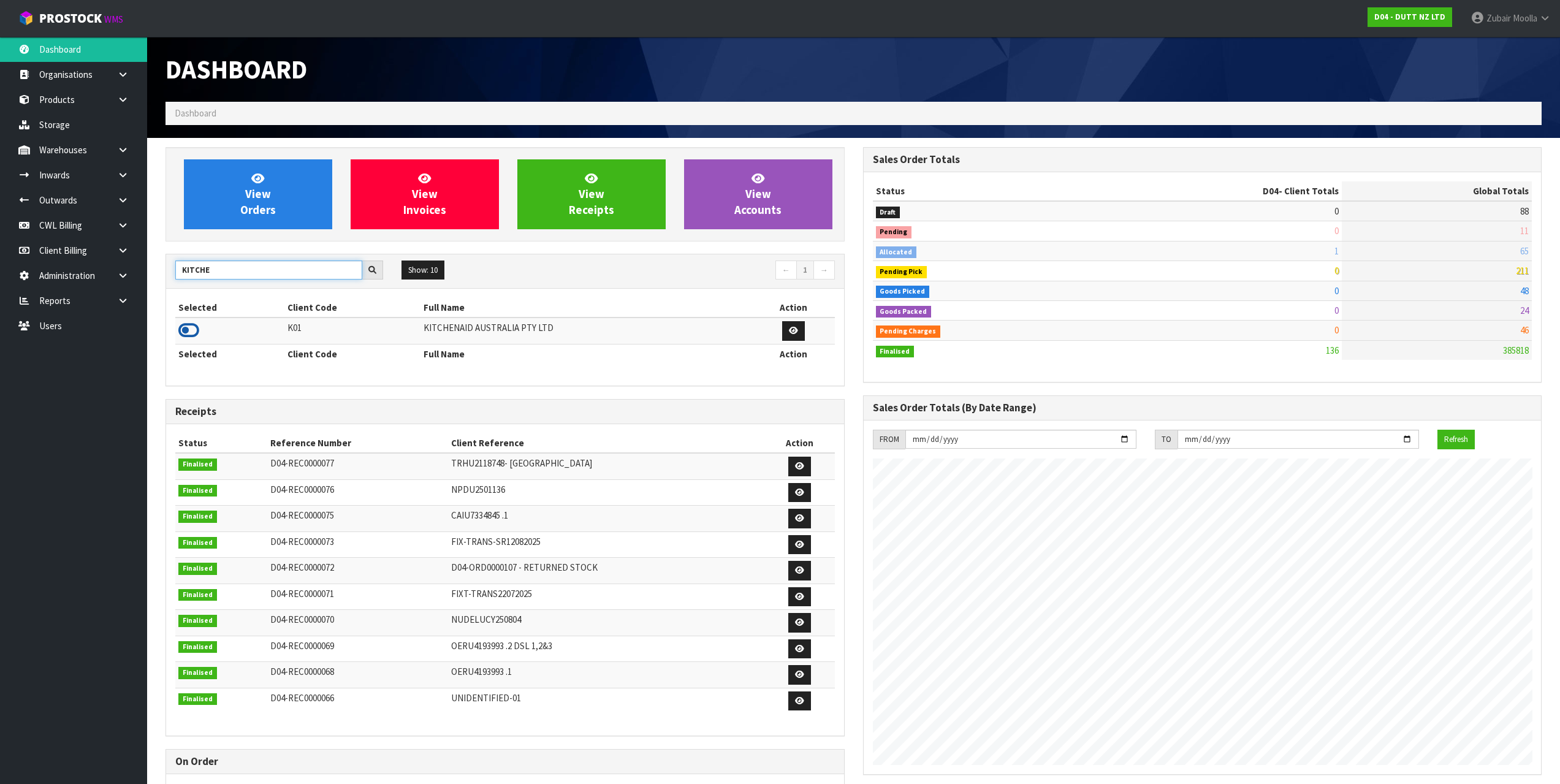
type input "KITCHE"
click at [185, 333] on icon at bounding box center [188, 331] width 20 height 19
click at [230, 333] on td at bounding box center [230, 331] width 109 height 27
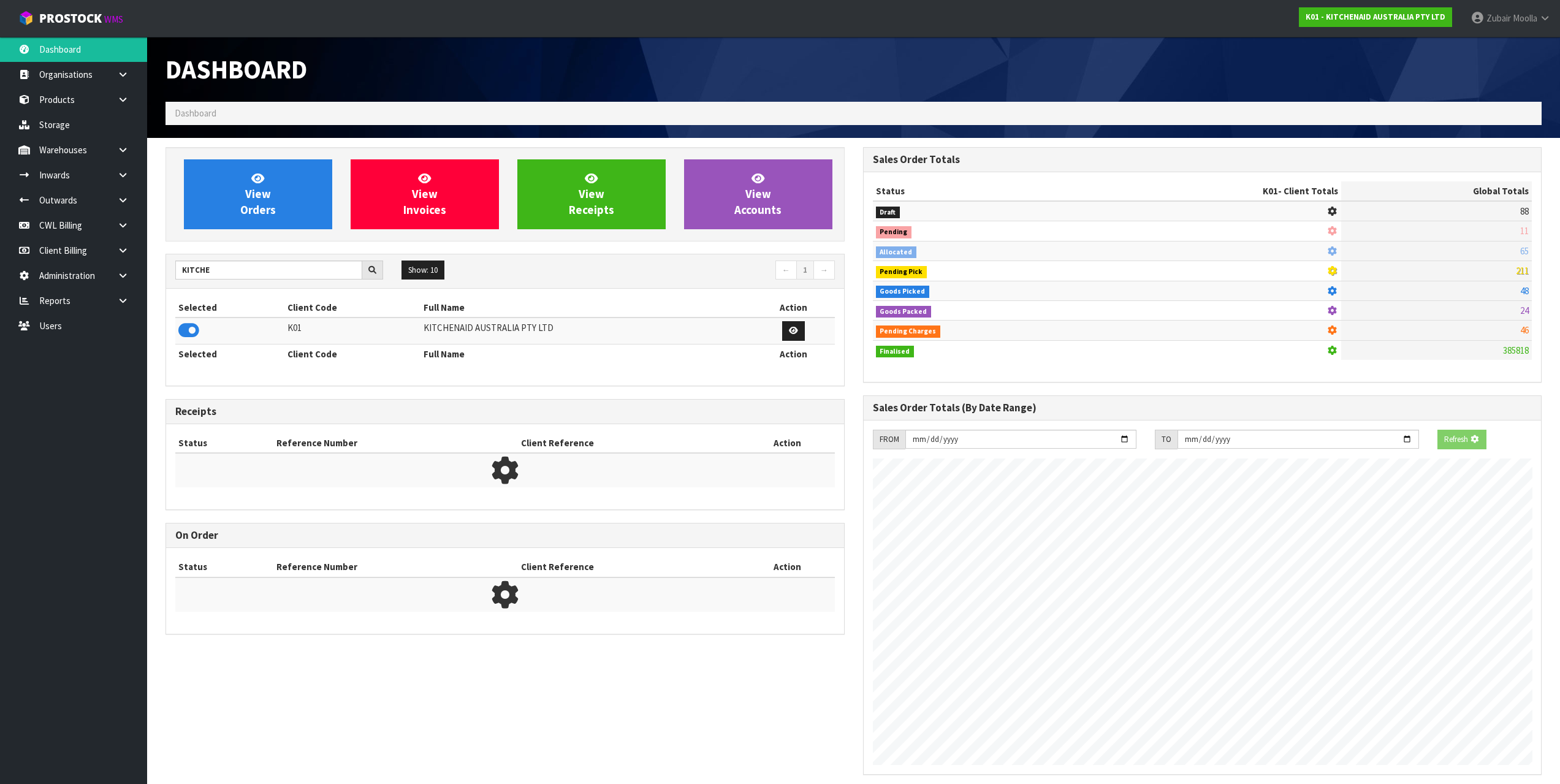
scroll to position [612264, 612338]
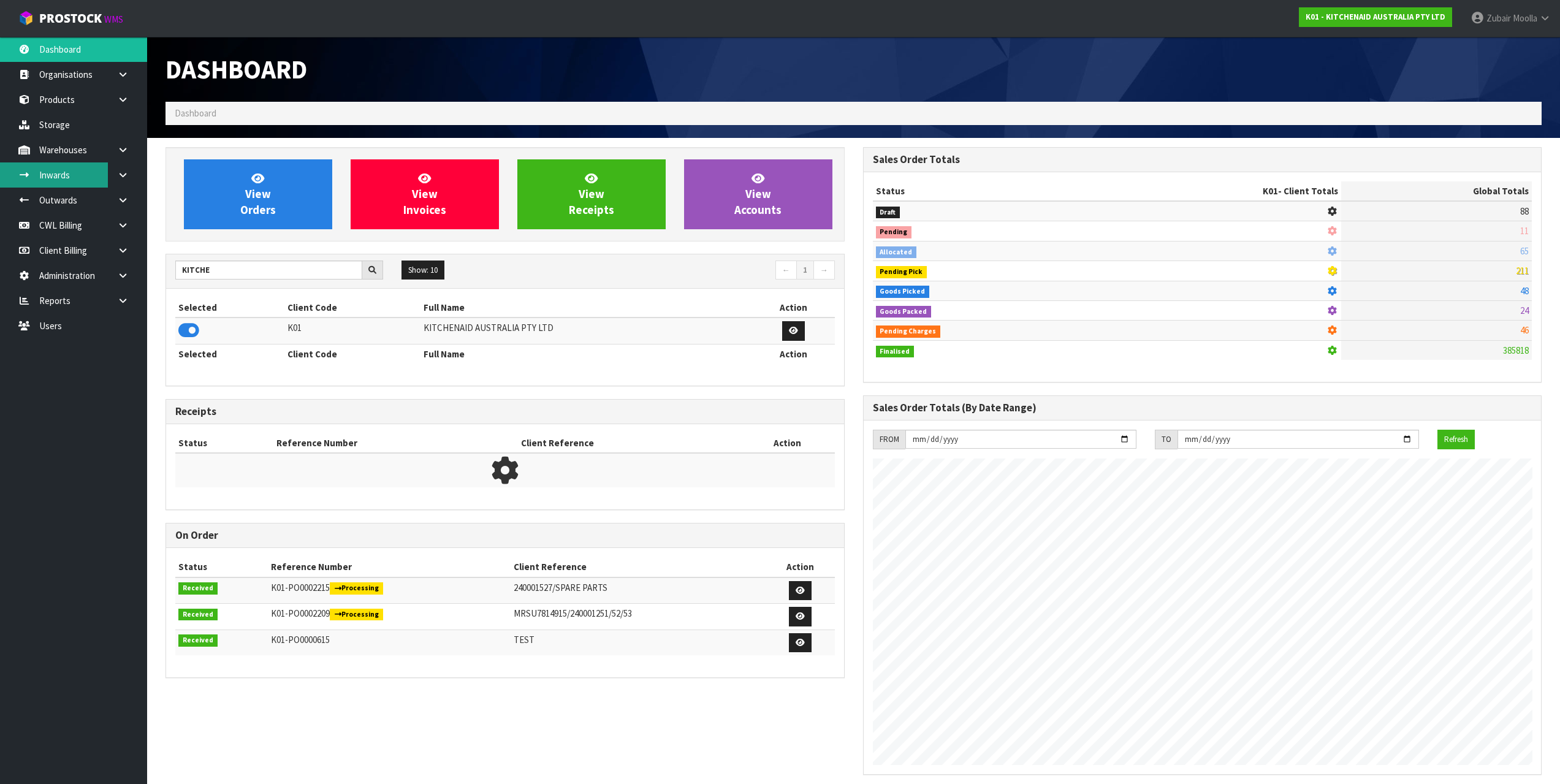
click at [76, 180] on link "Inwards" at bounding box center [73, 175] width 147 height 25
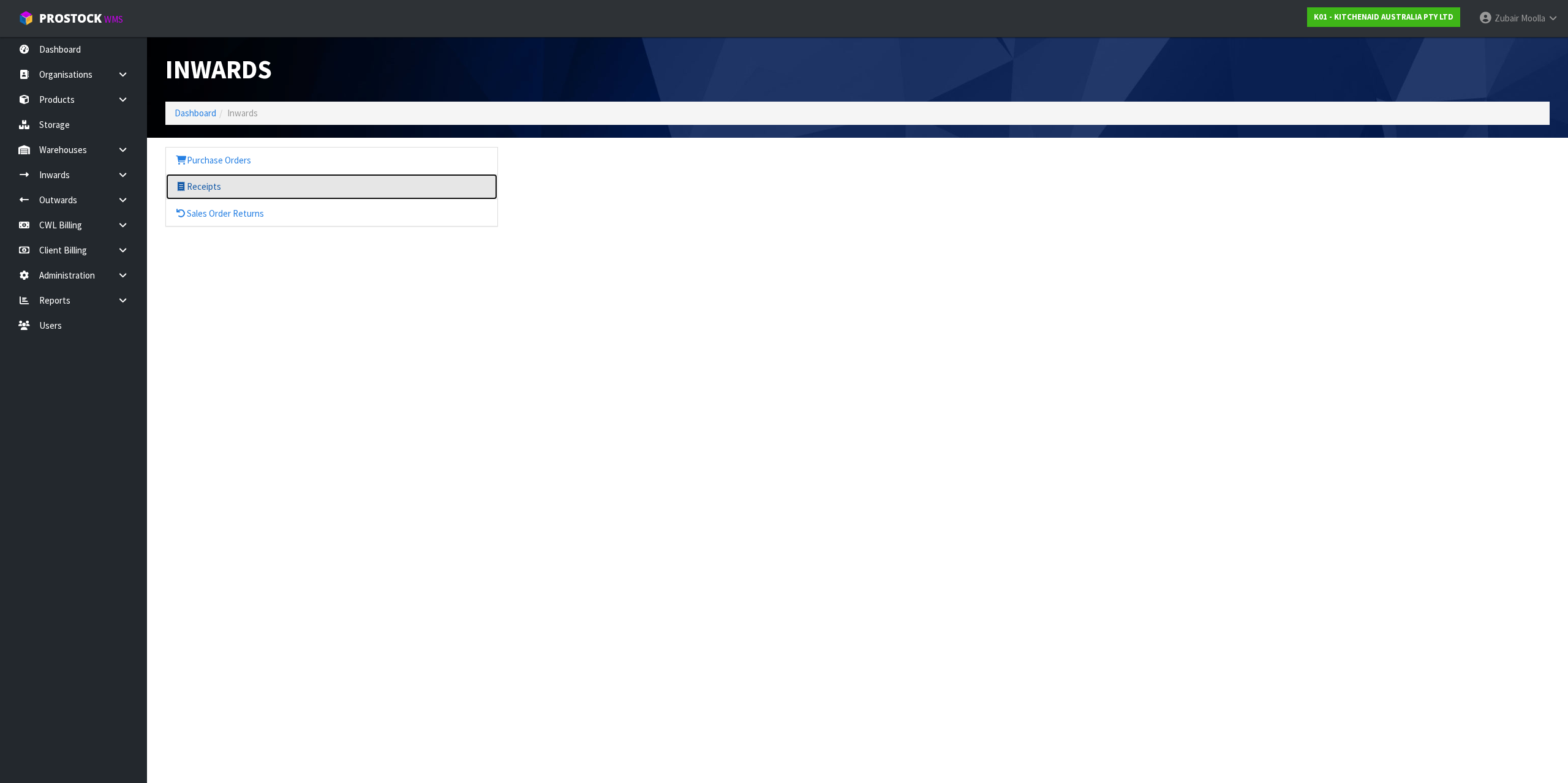
click at [233, 188] on link "Receipts" at bounding box center [331, 186] width 331 height 25
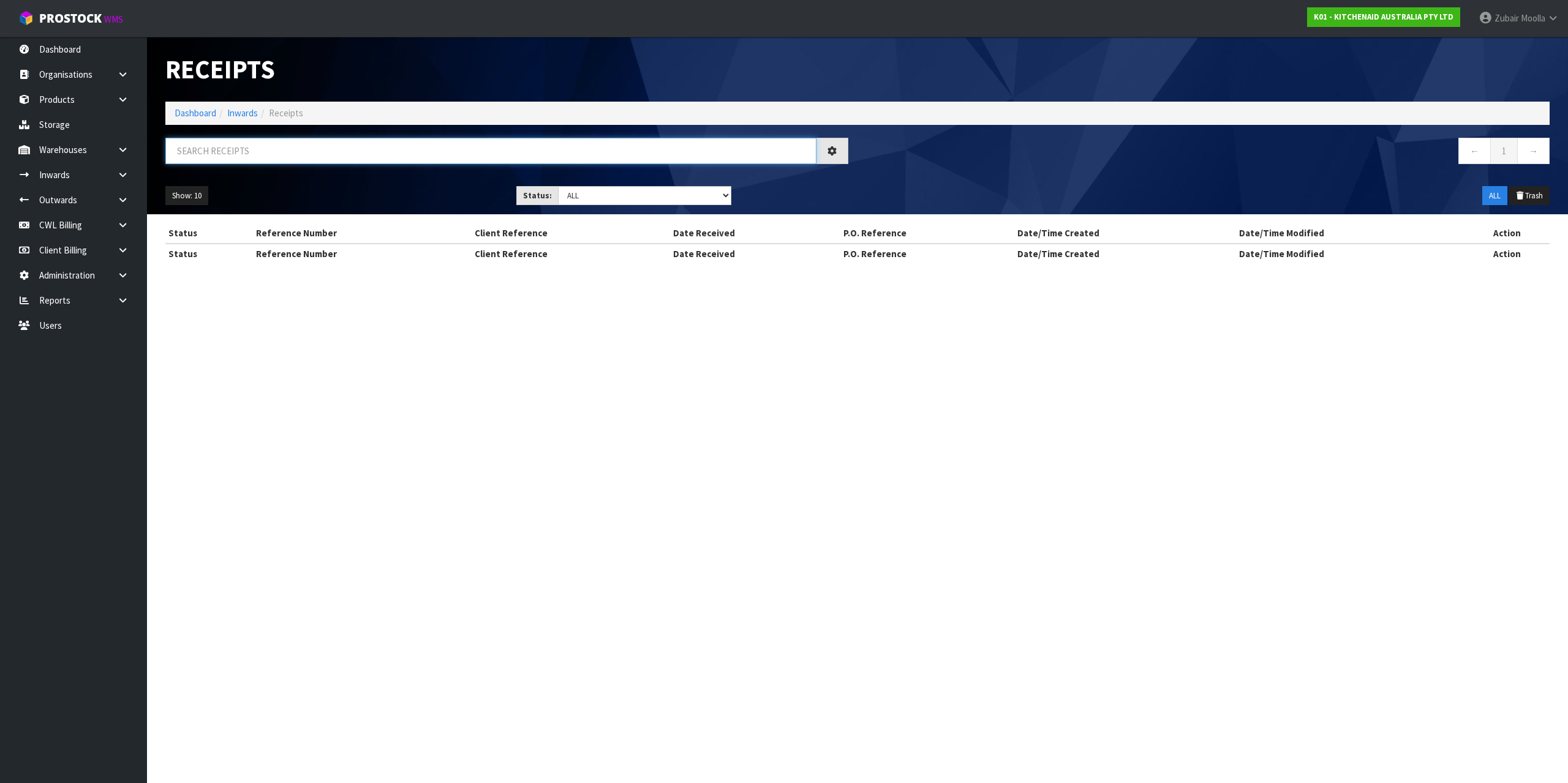
click at [331, 154] on input "text" at bounding box center [490, 151] width 651 height 27
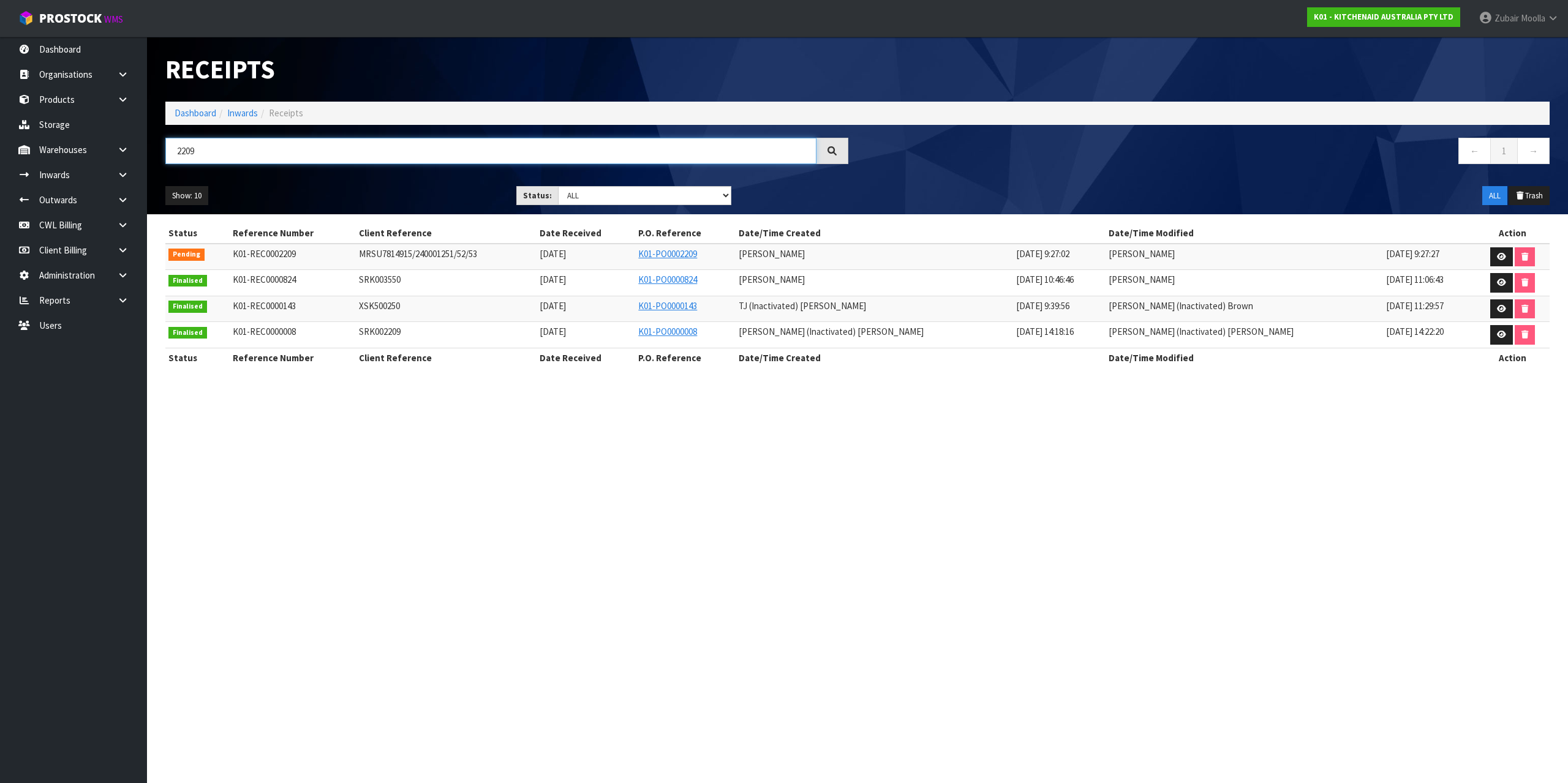
type input "2209"
drag, startPoint x: 242, startPoint y: 258, endPoint x: 312, endPoint y: 251, distance: 70.3
click at [312, 251] on td "K01-REC0002209" at bounding box center [293, 257] width 126 height 27
click at [1501, 256] on icon at bounding box center [1501, 256] width 9 height 8
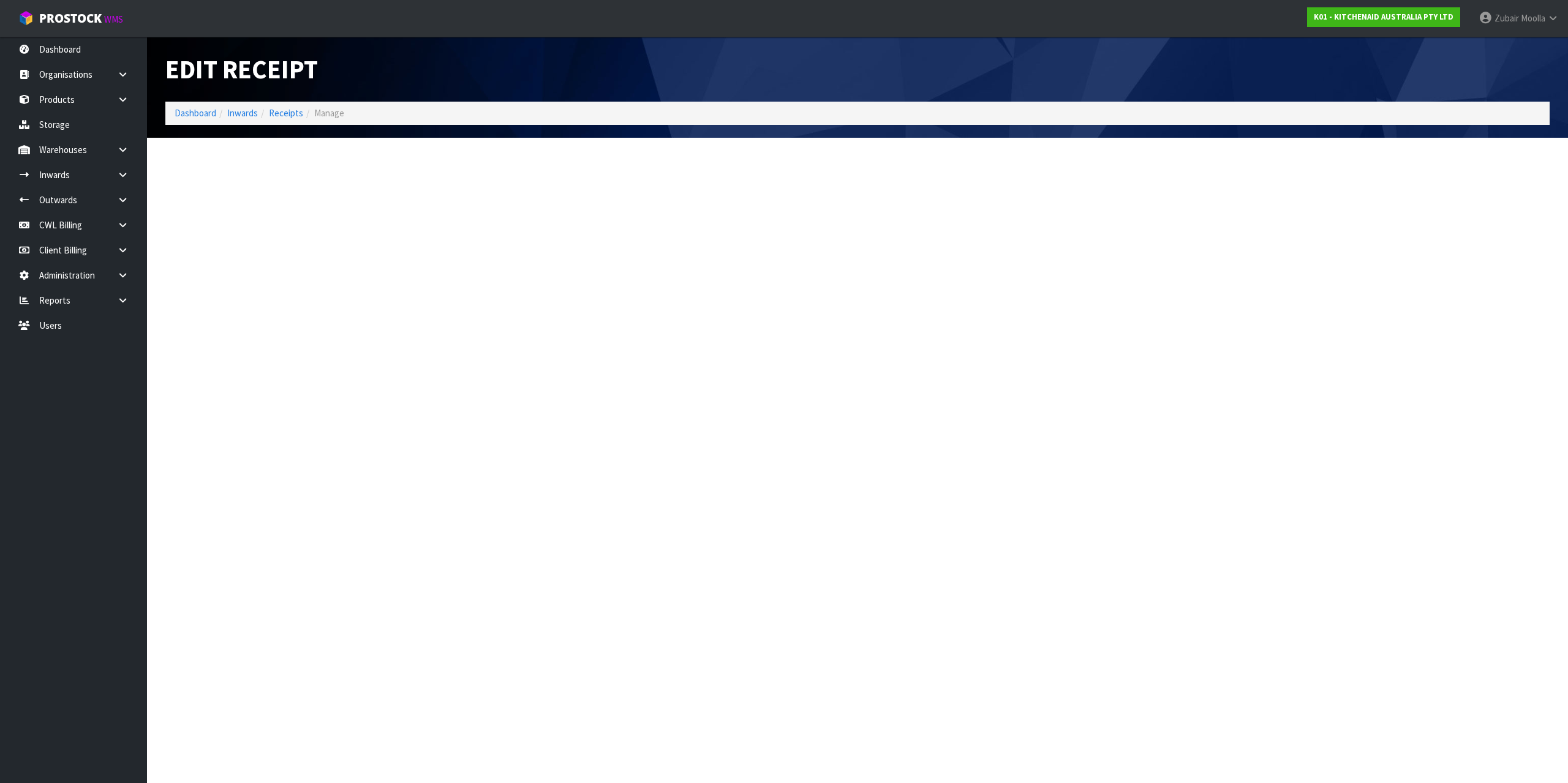
click at [1194, 712] on section "Edit Receipt Dashboard Inwards Receipts Manage" at bounding box center [784, 392] width 1568 height 783
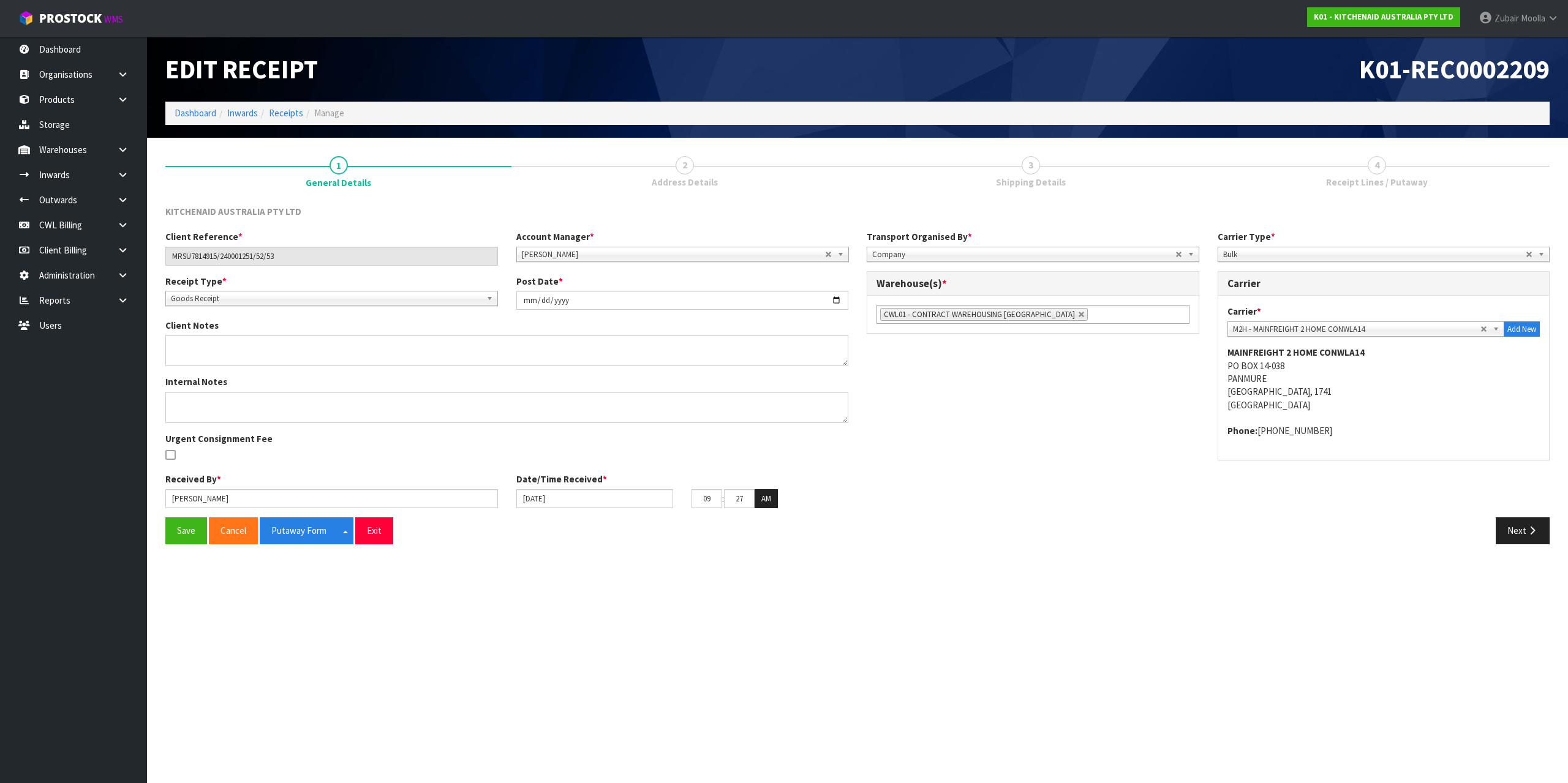
click at [1537, 515] on div "Client Reference * MRSU7814915/240001251/52/53 Account Manager * Zubair Moolla …" at bounding box center [857, 374] width 1402 height 287
click at [1535, 522] on button "Next" at bounding box center [1522, 530] width 54 height 27
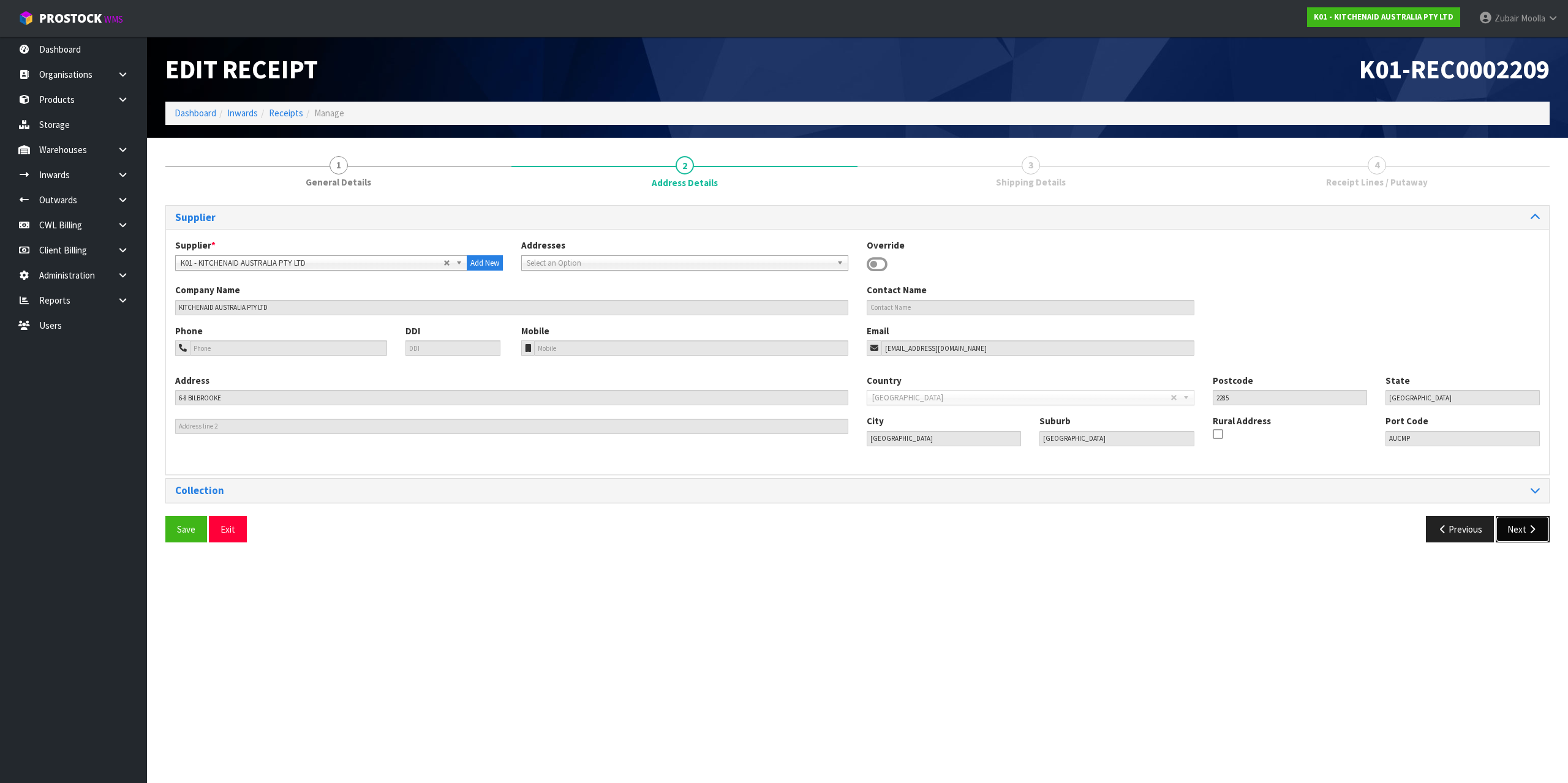
click at [1536, 532] on icon "button" at bounding box center [1532, 529] width 12 height 9
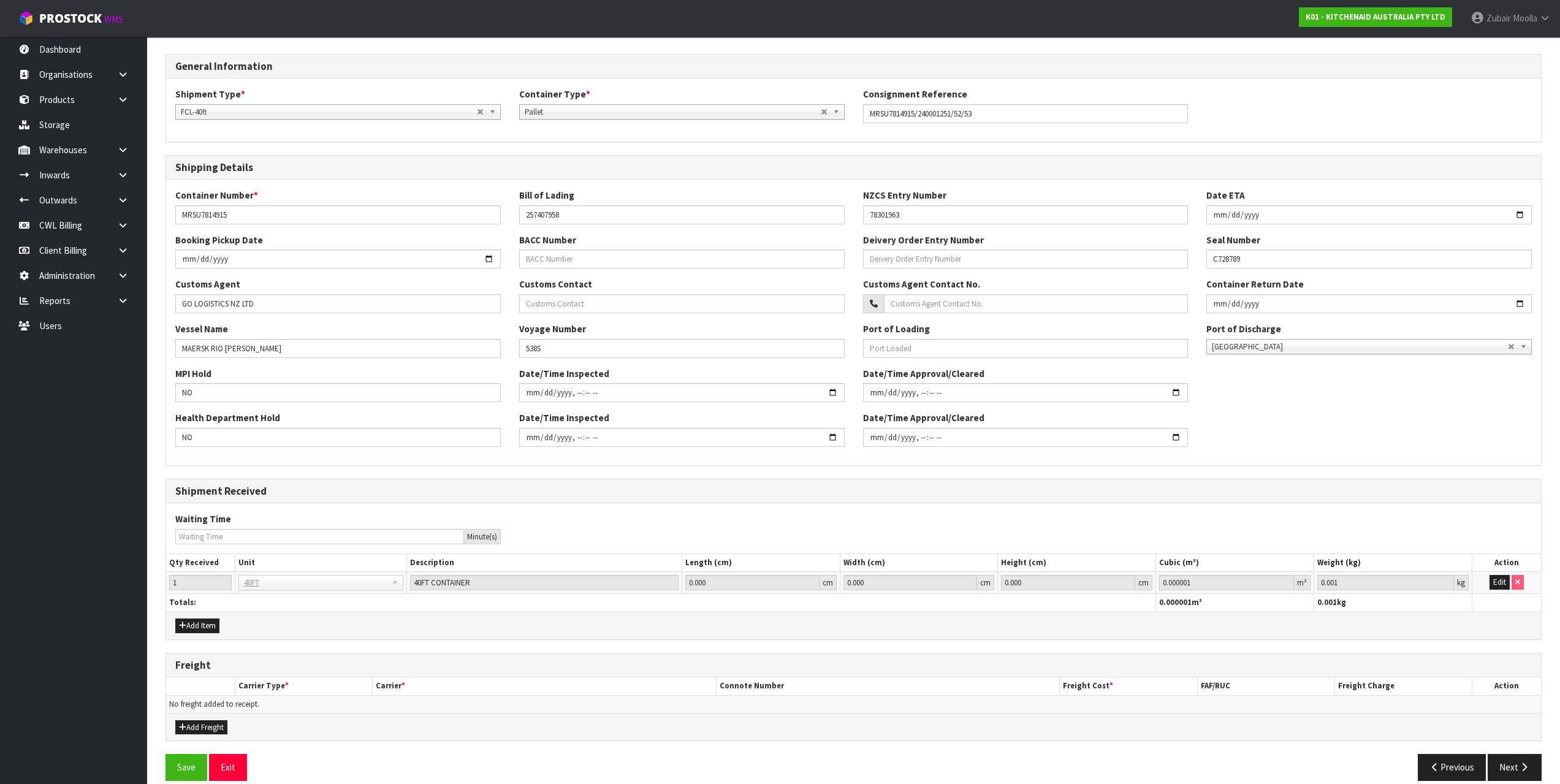
scroll to position [167, 0]
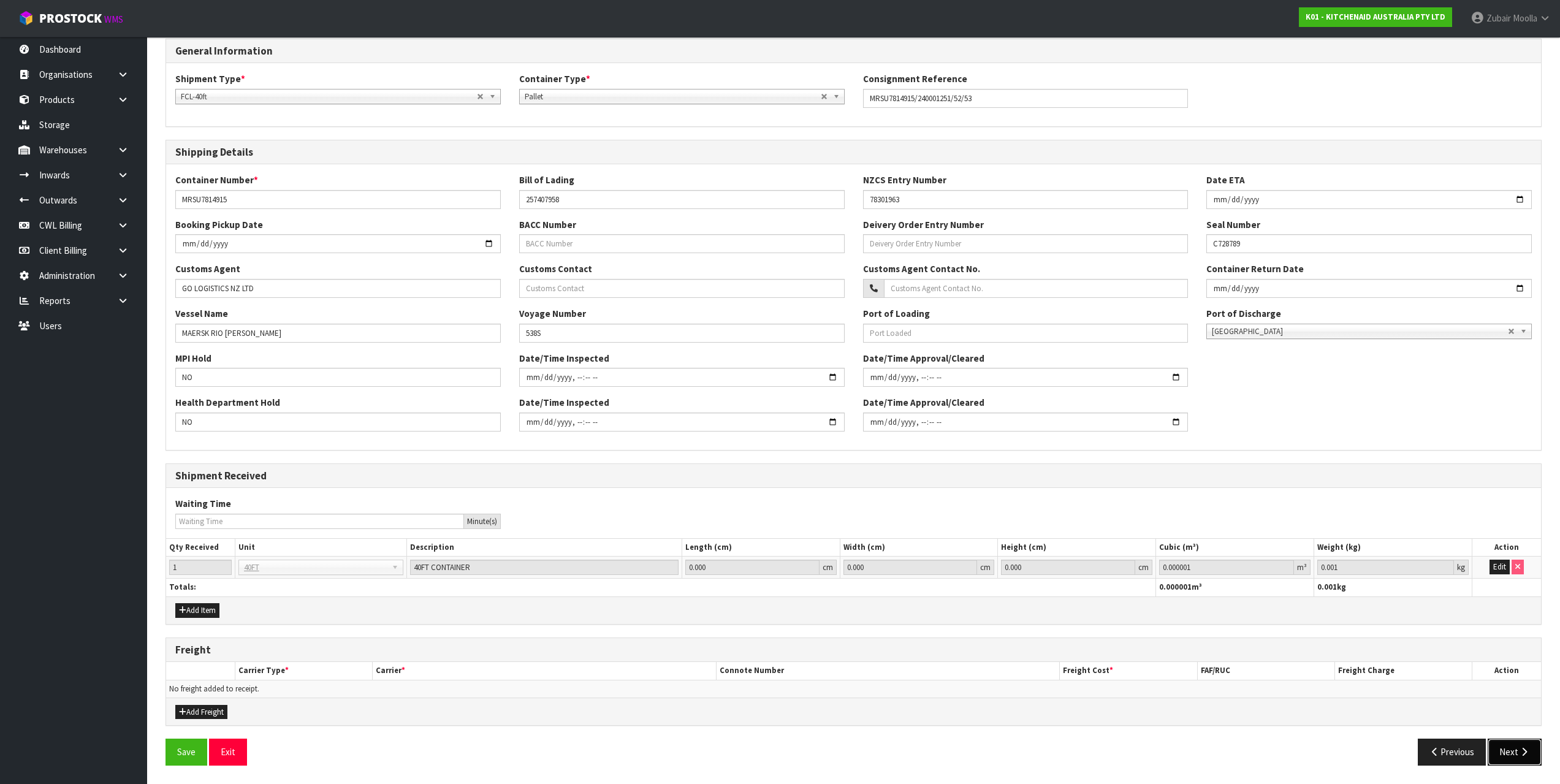
click at [1505, 752] on button "Next" at bounding box center [1515, 752] width 54 height 27
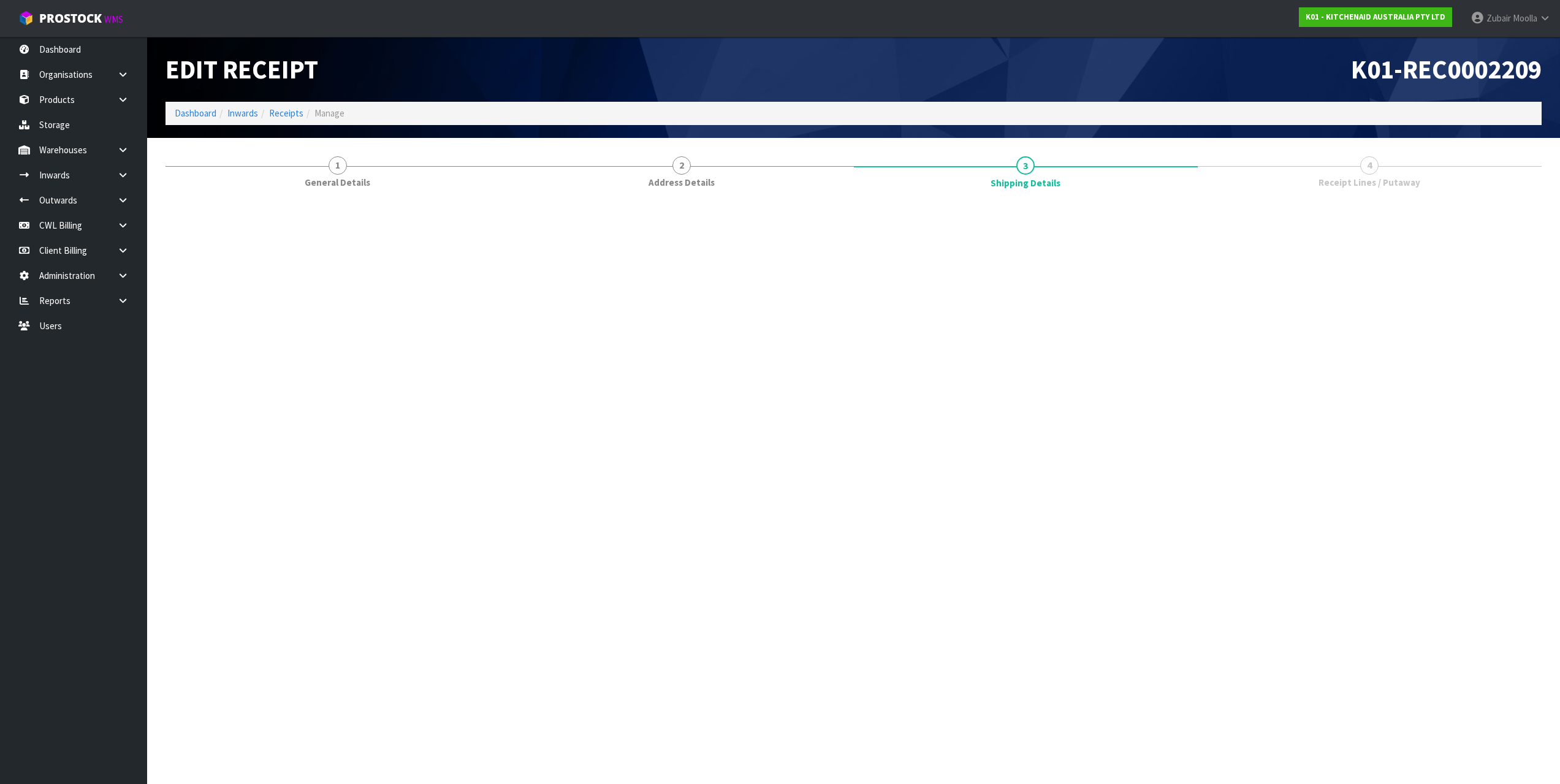
scroll to position [0, 0]
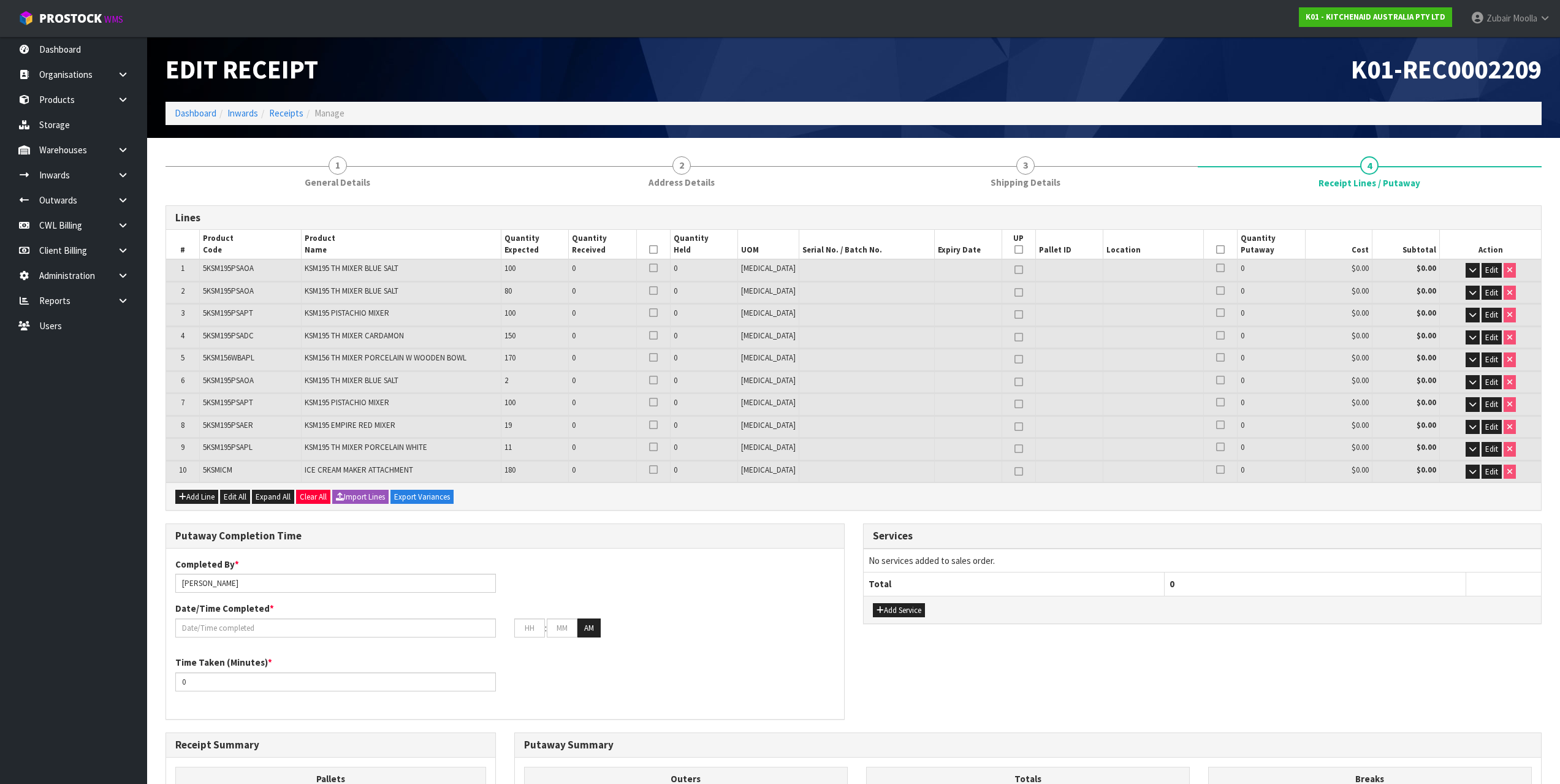
click at [764, 361] on span "[MEDICAL_DATA]" at bounding box center [768, 358] width 54 height 11
click at [371, 382] on span "KSM195 TH MIXER BLUE SALT" at bounding box center [351, 380] width 94 height 11
click at [808, 363] on td at bounding box center [867, 360] width 135 height 21
click at [499, 304] on td "Dimensions L 41 cm W 29 cm H 42.5 cm Cubic 0.050532 m³ Weight 12.35 kg Edit Pro…" at bounding box center [853, 304] width 1375 height 1
drag, startPoint x: 257, startPoint y: 314, endPoint x: 298, endPoint y: 314, distance: 41.0
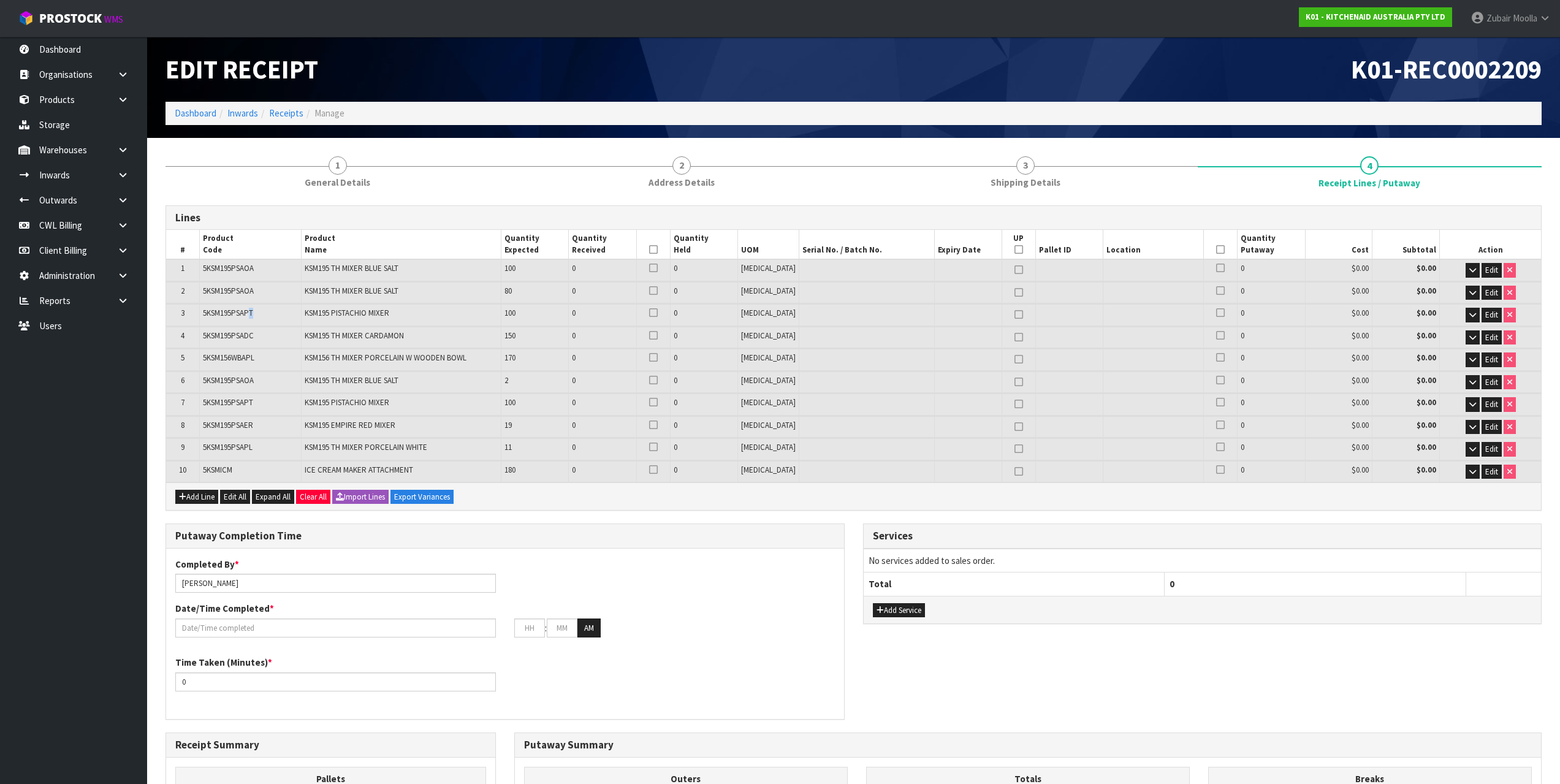
click at [298, 314] on td "5KSM195PSAPT" at bounding box center [250, 314] width 102 height 21
click at [253, 316] on span "5KSM195PSAPT" at bounding box center [228, 313] width 50 height 11
click at [965, 128] on div "Edit Receipt K01-REC0002209 Dashboard Inwards Receipts Manage" at bounding box center [853, 87] width 1394 height 102
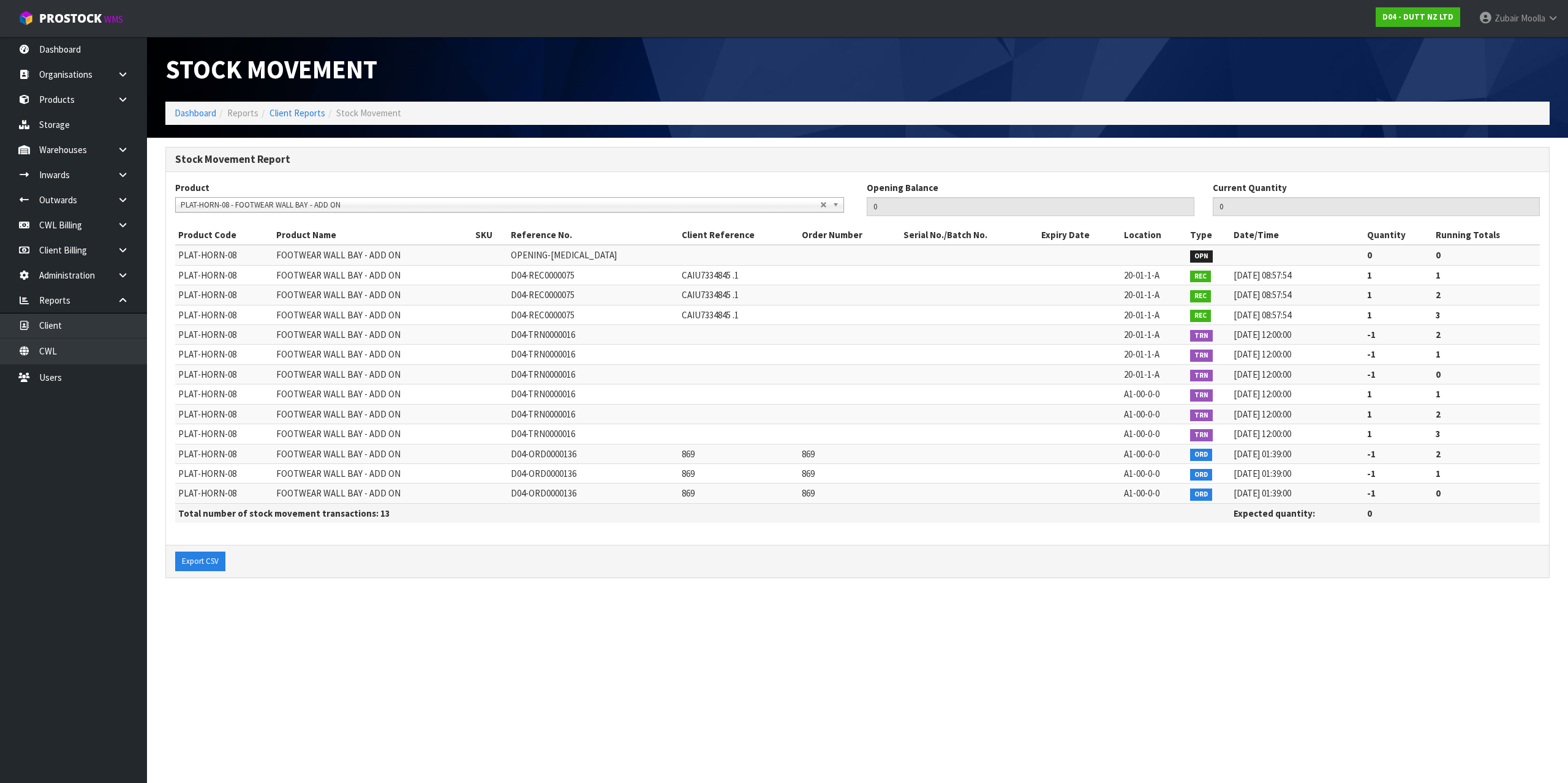
scroll to position [8801, 0]
click at [468, 597] on section "Stock Movement Report Product LCL - LCL GLUERACKING-1 - GLUE STOREROOM RACKING …" at bounding box center [857, 369] width 1420 height 463
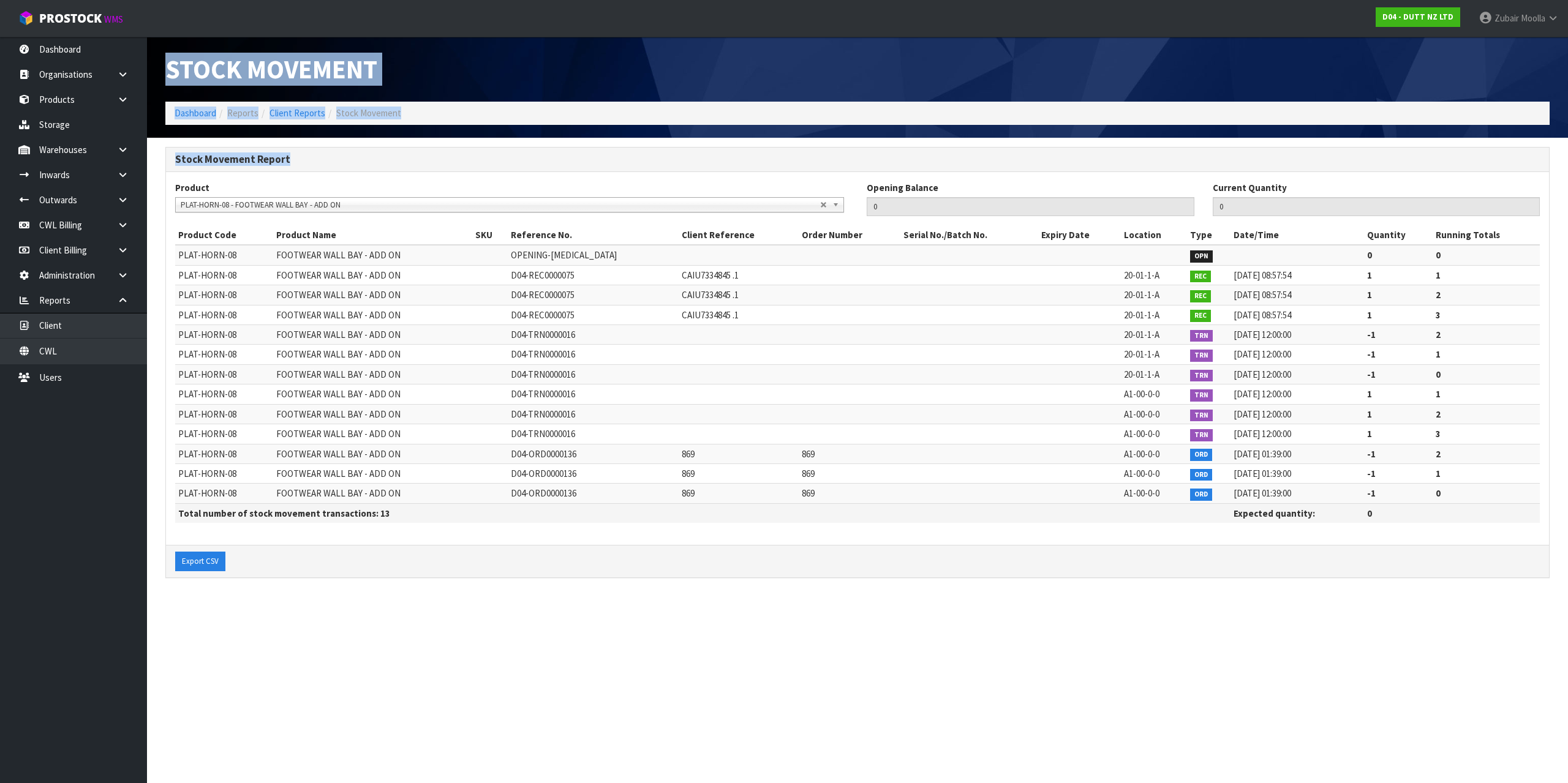
drag, startPoint x: 178, startPoint y: 72, endPoint x: 632, endPoint y: 149, distance: 460.5
click at [632, 149] on div "Stock Movement Dashboard Reports Client Reports Stock Movement Stock Movement R…" at bounding box center [784, 300] width 1568 height 600
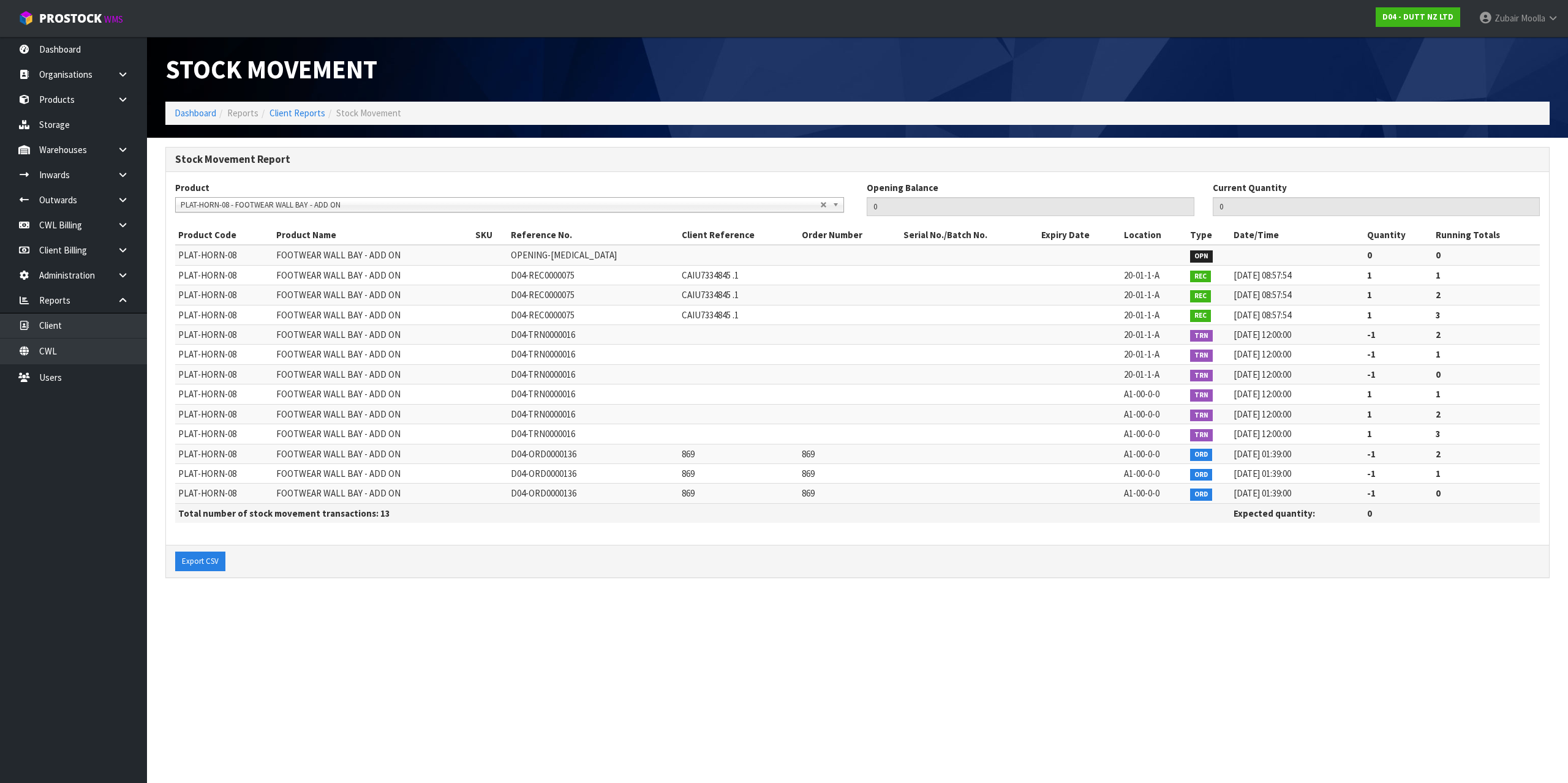
click at [312, 754] on section "Stock Movement Dashboard Reports Client Reports Stock Movement Stock Movement R…" at bounding box center [784, 392] width 1568 height 783
click at [874, 529] on div "Product Code Product Name SKU Reference No. Client Reference Order Number Seria…" at bounding box center [857, 380] width 1364 height 311
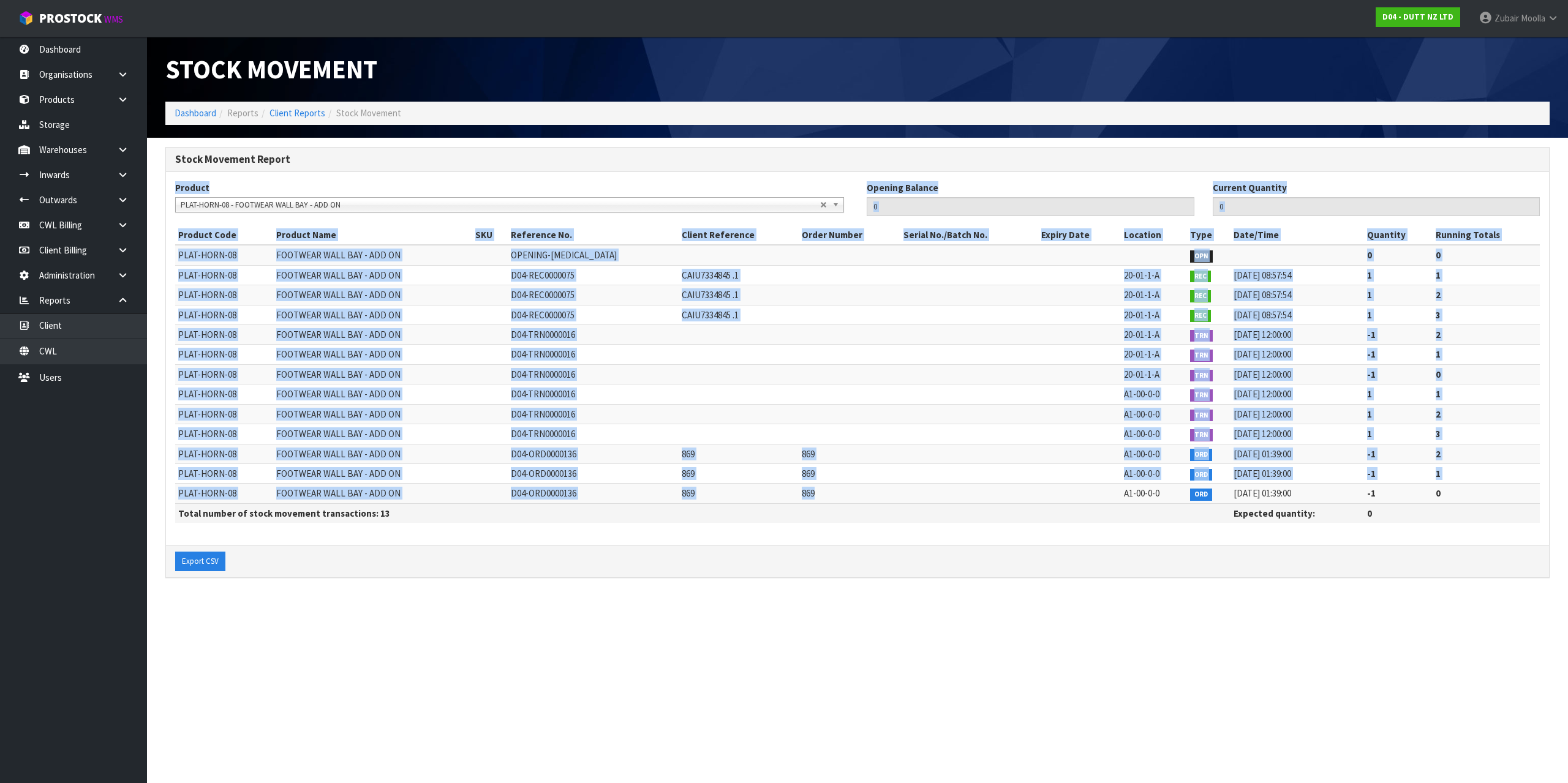
drag, startPoint x: 618, startPoint y: 445, endPoint x: 169, endPoint y: 196, distance: 513.4
click at [169, 196] on div "Product LCL - LCL GLUERACKING-1 - GLUE STOREROOM RACKING GLUERACKING-2 - GLUE S…" at bounding box center [857, 359] width 1383 height 374
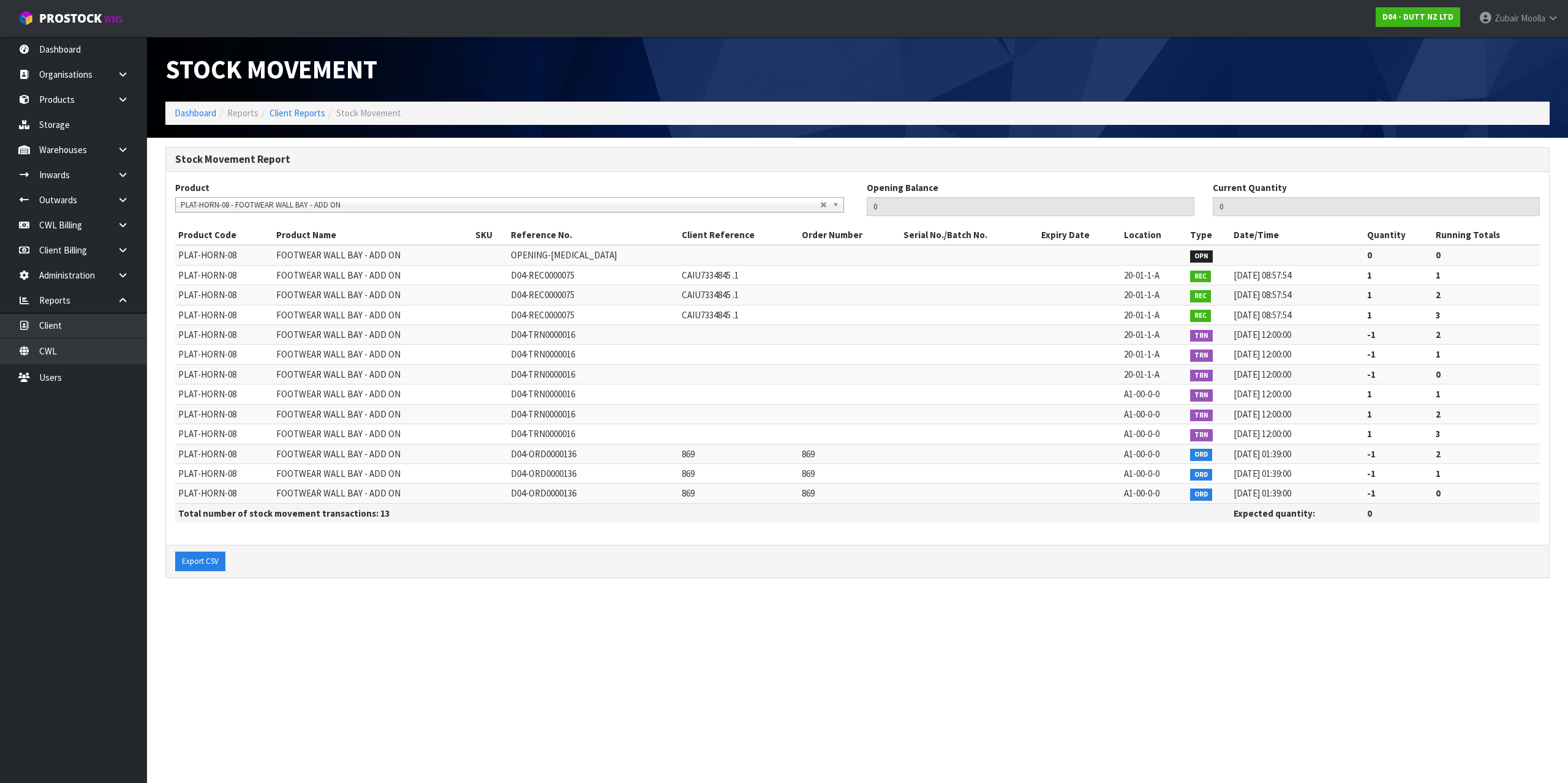
click at [201, 127] on div "Stock Movement Dashboard Reports Client Reports Stock Movement" at bounding box center [857, 87] width 1402 height 101
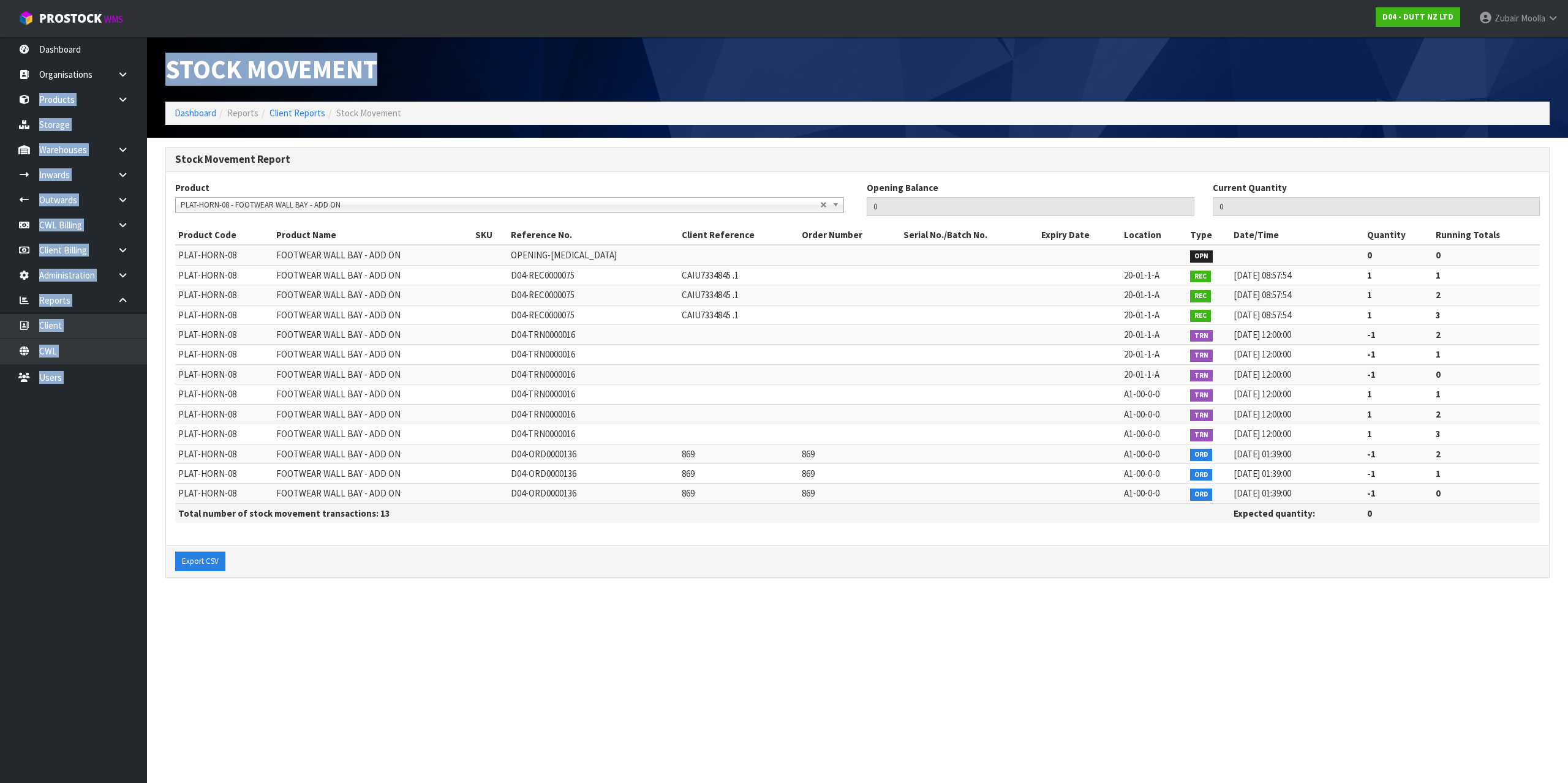
drag, startPoint x: 416, startPoint y: 97, endPoint x: 230, endPoint y: 90, distance: 186.1
click at [167, 71] on div "Stock Movement" at bounding box center [506, 69] width 701 height 65
click at [235, 88] on div "Stock Movement" at bounding box center [506, 69] width 701 height 65
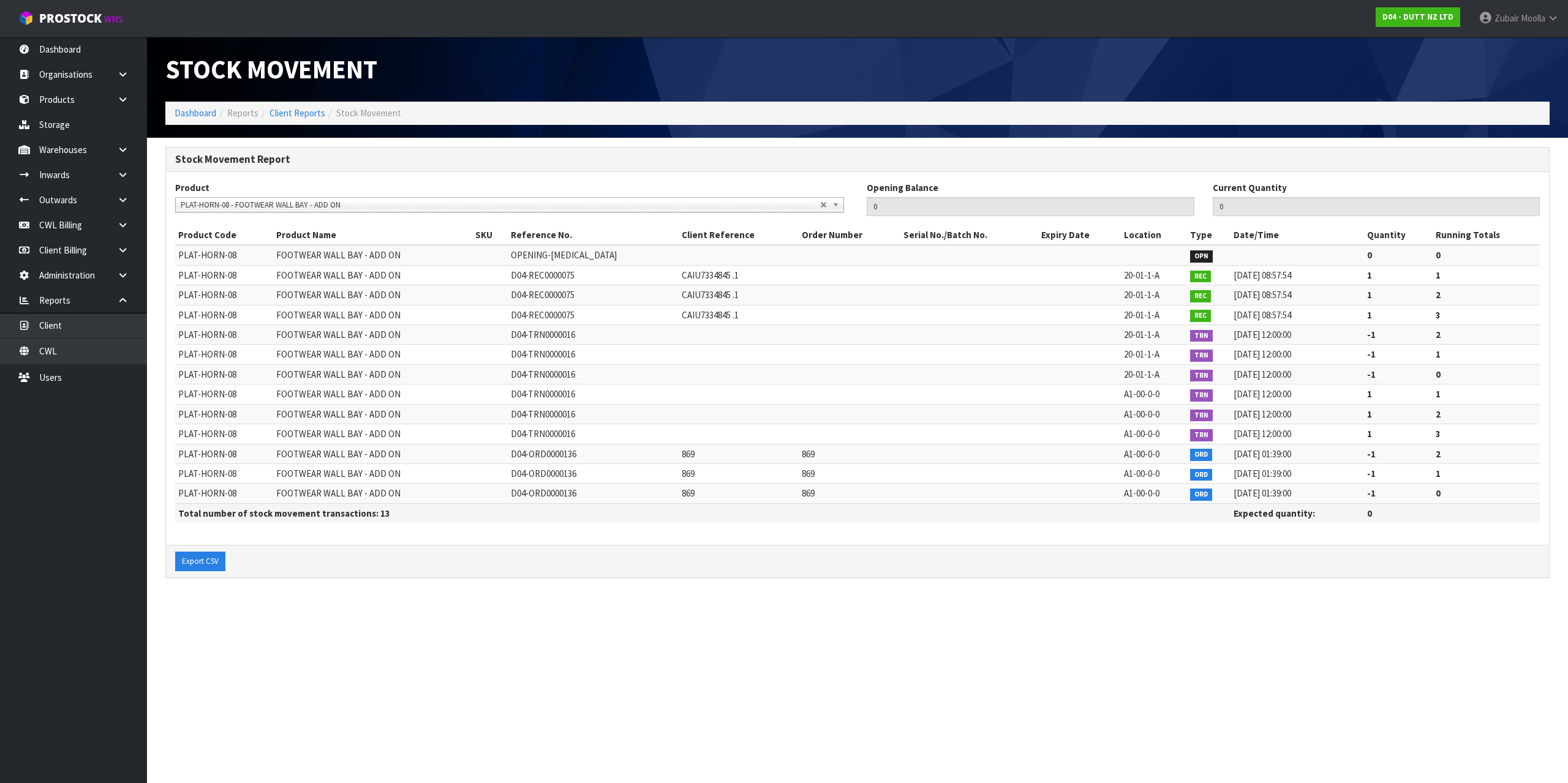
click at [235, 89] on div "Stock Movement" at bounding box center [506, 69] width 701 height 65
click at [220, 89] on div "Stock Movement" at bounding box center [506, 69] width 701 height 65
drag, startPoint x: 220, startPoint y: 87, endPoint x: 238, endPoint y: 73, distance: 22.8
click at [238, 73] on span "Stock Movement" at bounding box center [271, 69] width 212 height 33
click at [1378, 577] on div "Export CSV" at bounding box center [857, 561] width 1383 height 32
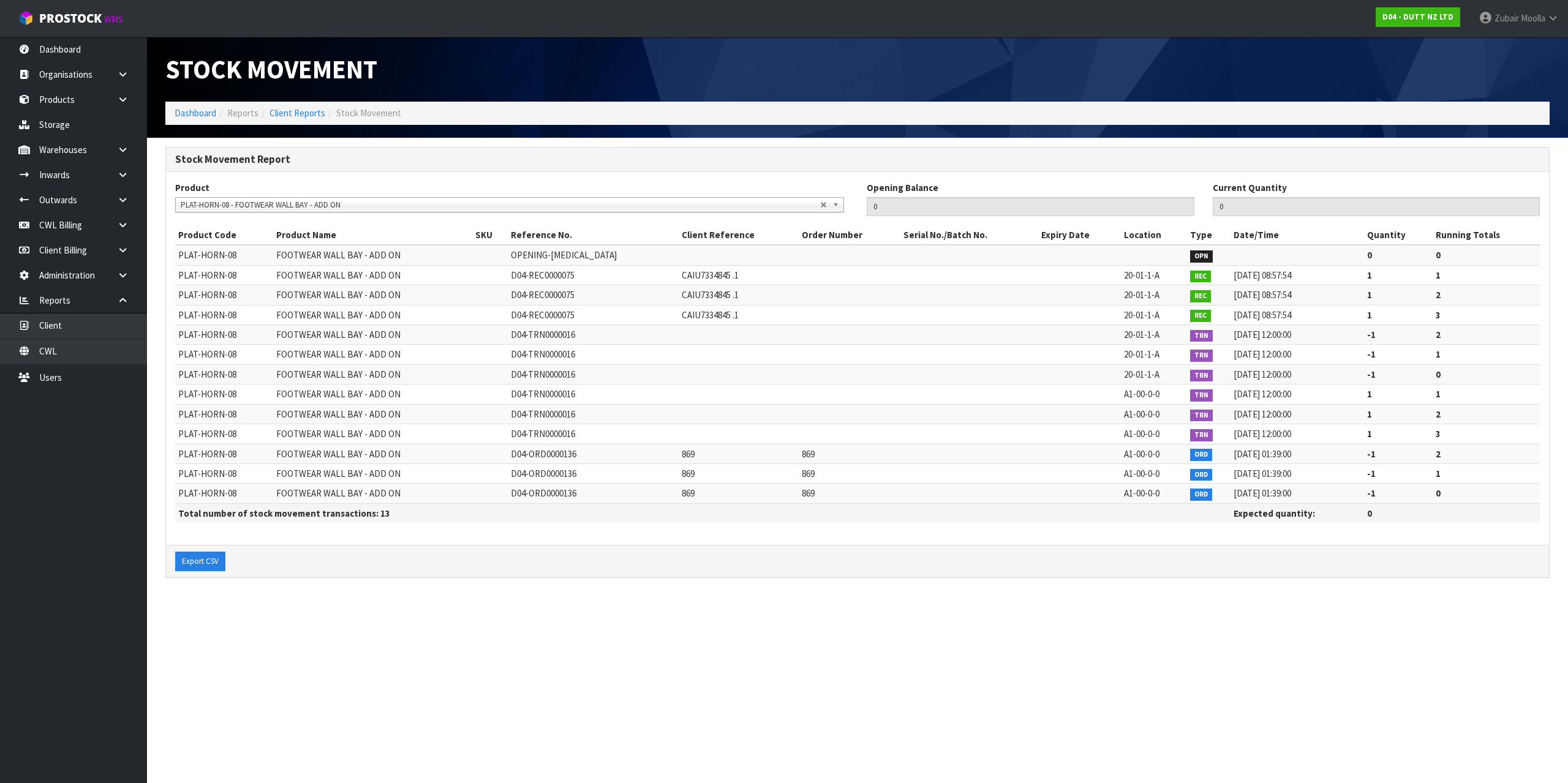
drag, startPoint x: 859, startPoint y: 422, endPoint x: 774, endPoint y: 291, distance: 156.2
click at [841, 406] on td at bounding box center [849, 414] width 101 height 20
drag, startPoint x: 481, startPoint y: 142, endPoint x: 416, endPoint y: 123, distance: 67.7
click at [480, 141] on section "Stock Movement Report Product LCL - LCL GLUERACKING-1 - GLUE STOREROOM RACKING …" at bounding box center [857, 369] width 1420 height 463
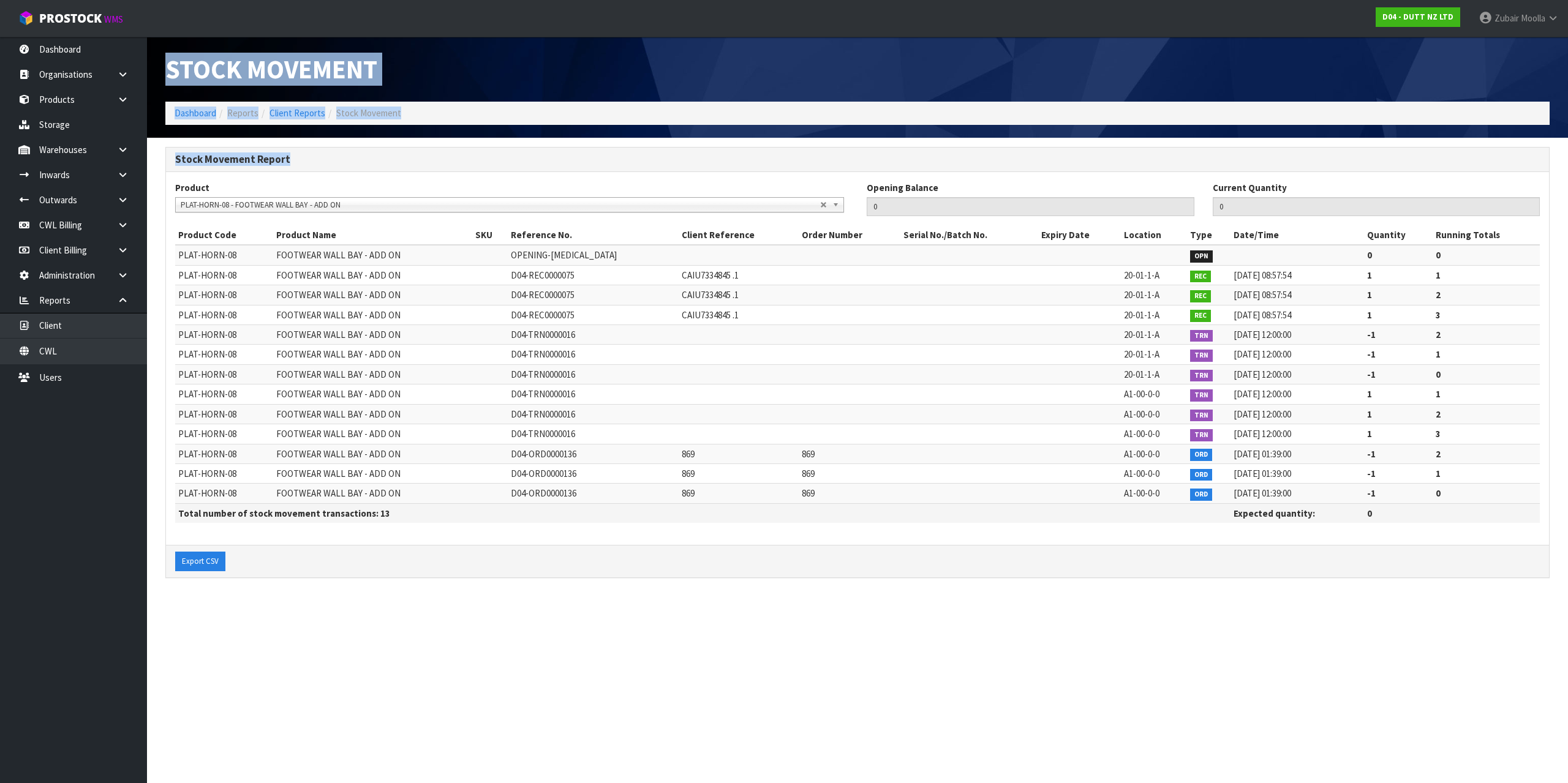
drag, startPoint x: 171, startPoint y: 71, endPoint x: 499, endPoint y: 141, distance: 335.4
click at [499, 141] on div "Stock Movement Dashboard Reports Client Reports Stock Movement Stock Movement R…" at bounding box center [784, 300] width 1568 height 600
click at [419, 109] on ol "Dashboard Reports Client Reports Stock Movement" at bounding box center [857, 112] width 1384 height 22
drag, startPoint x: 93, startPoint y: 113, endPoint x: 704, endPoint y: 101, distance: 611.1
click at [697, 99] on div "Stock Movement Dashboard Reports Client Reports Stock Movement" at bounding box center [857, 87] width 1402 height 101
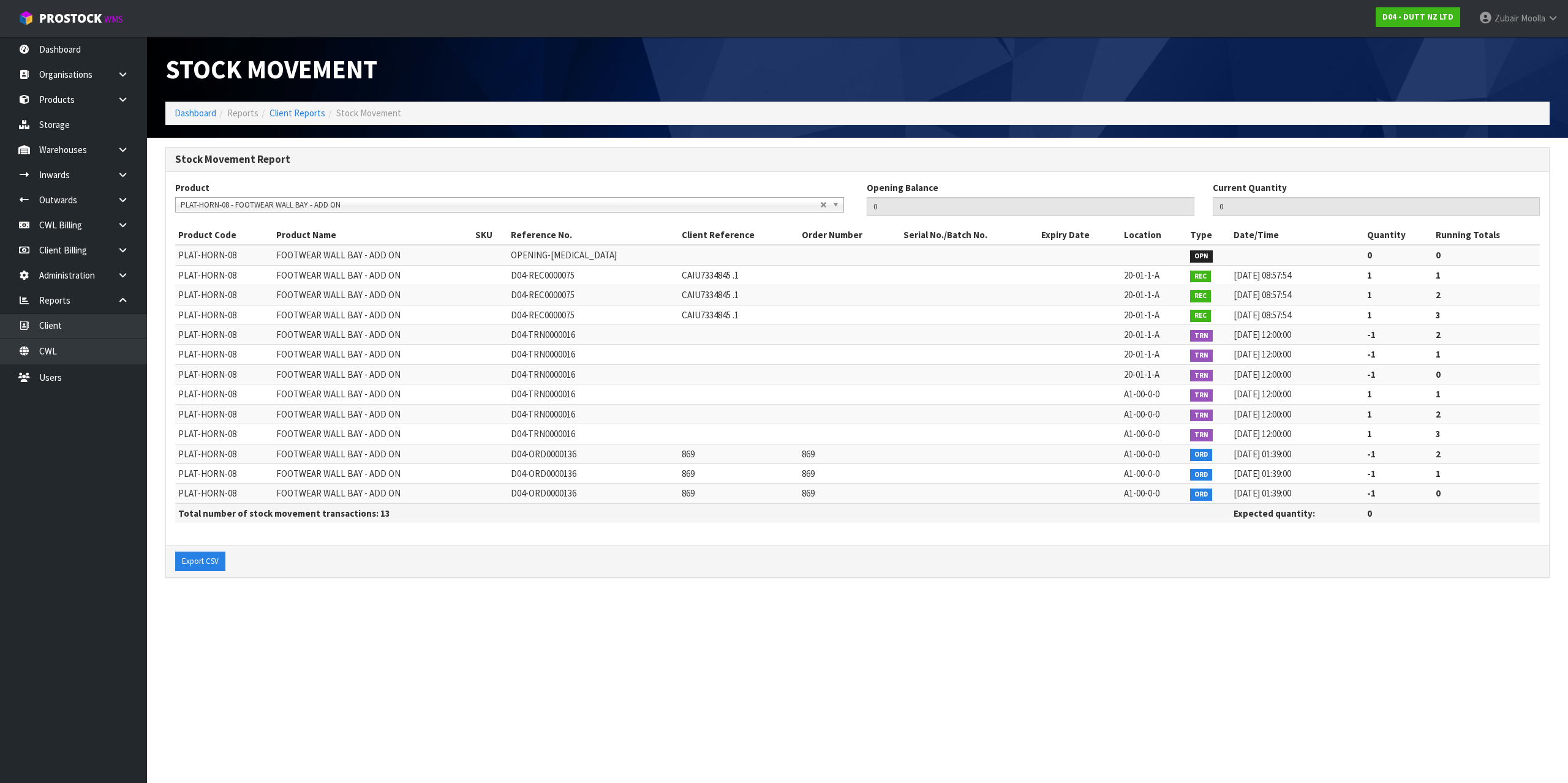
drag, startPoint x: 775, startPoint y: 115, endPoint x: 212, endPoint y: 242, distance: 577.1
click at [725, 141] on div "Stock Movement Dashboard Reports Client Reports Stock Movement Stock Movement R…" at bounding box center [784, 300] width 1568 height 600
click at [703, 120] on ol "Dashboard Reports Client Reports Stock Movement" at bounding box center [857, 112] width 1384 height 22
click at [992, 398] on td at bounding box center [968, 394] width 137 height 20
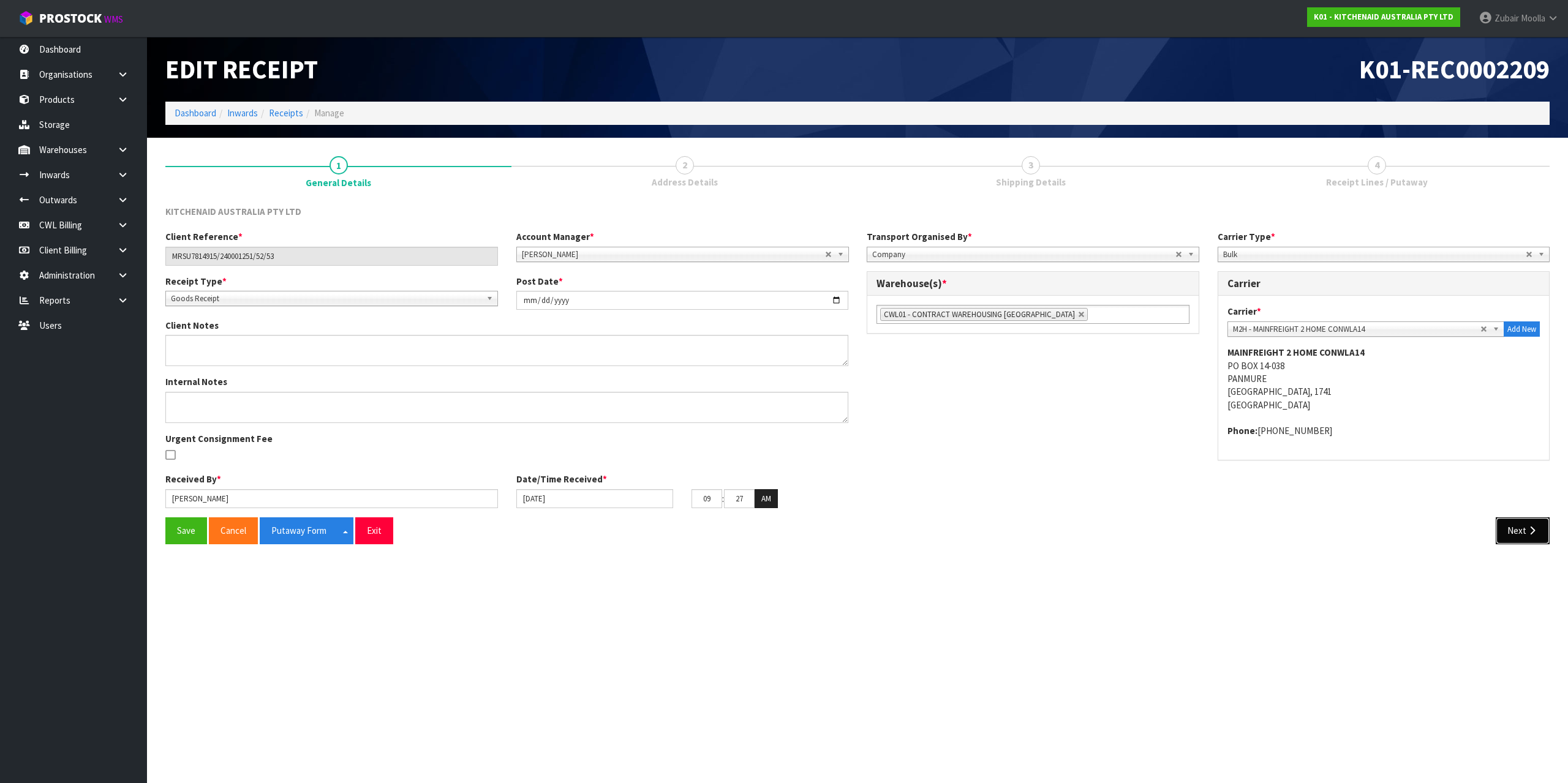
click at [1505, 531] on button "Next" at bounding box center [1522, 530] width 54 height 27
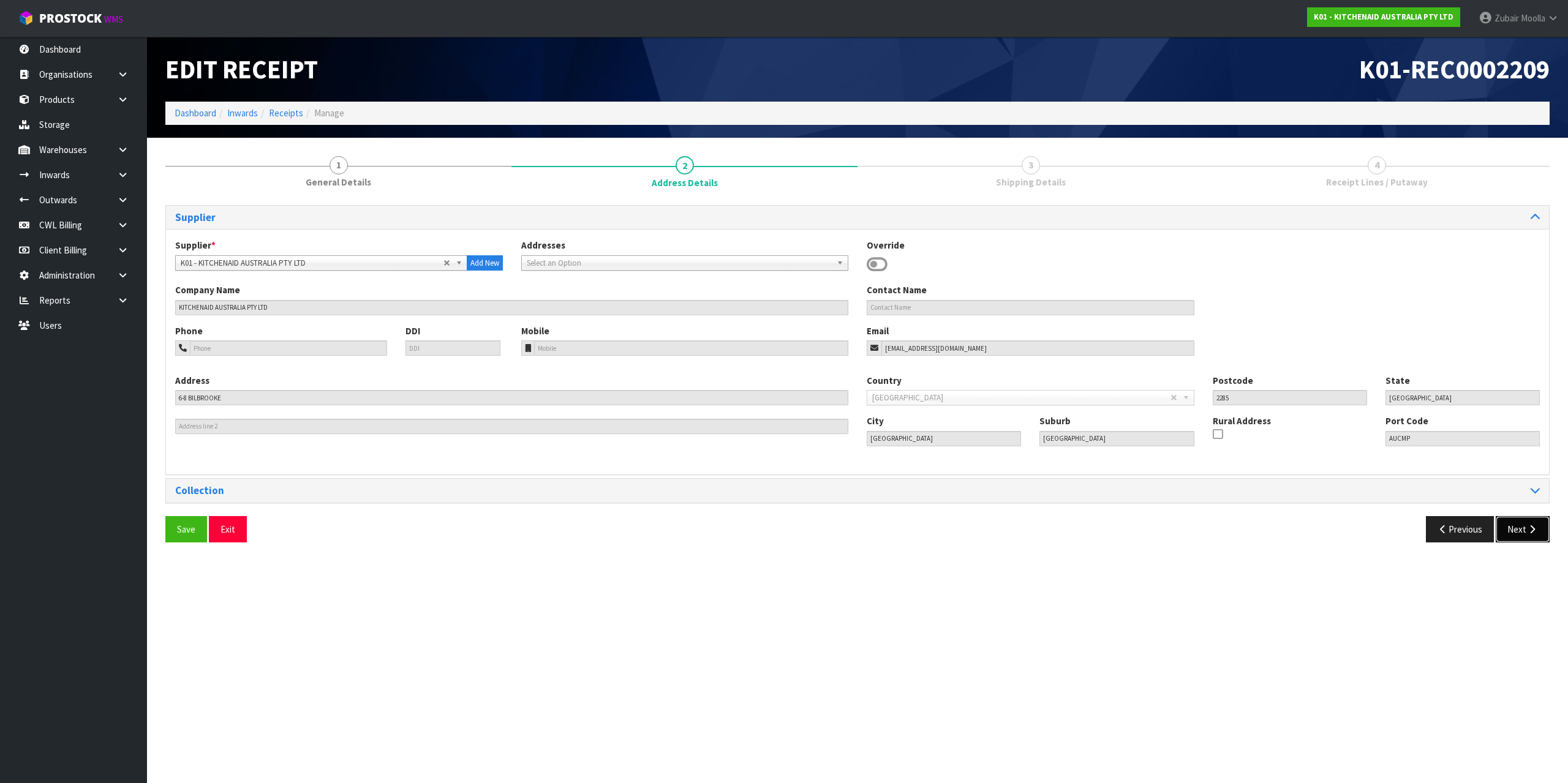
click at [1524, 533] on button "Next" at bounding box center [1522, 529] width 54 height 27
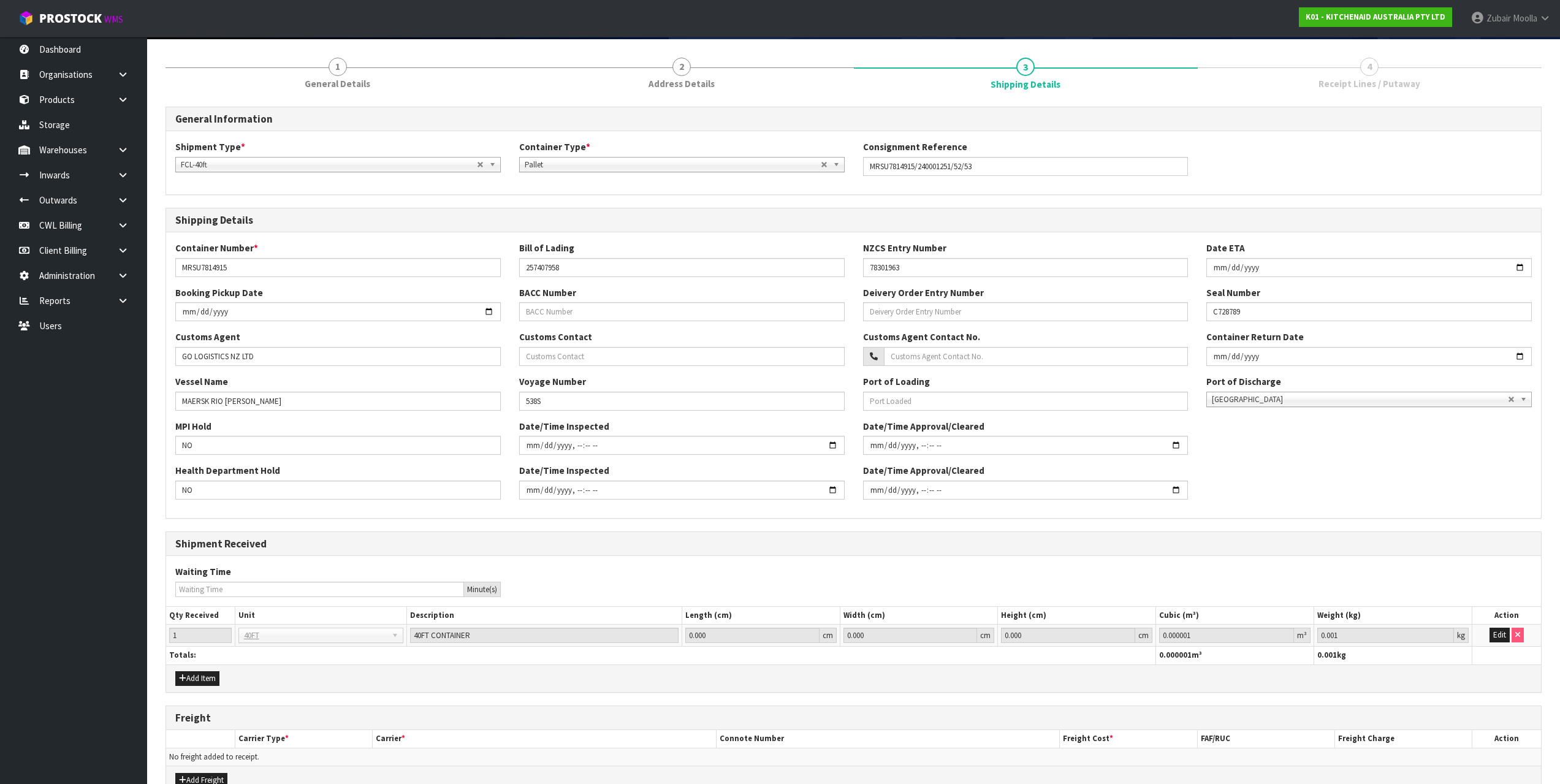
scroll to position [167, 0]
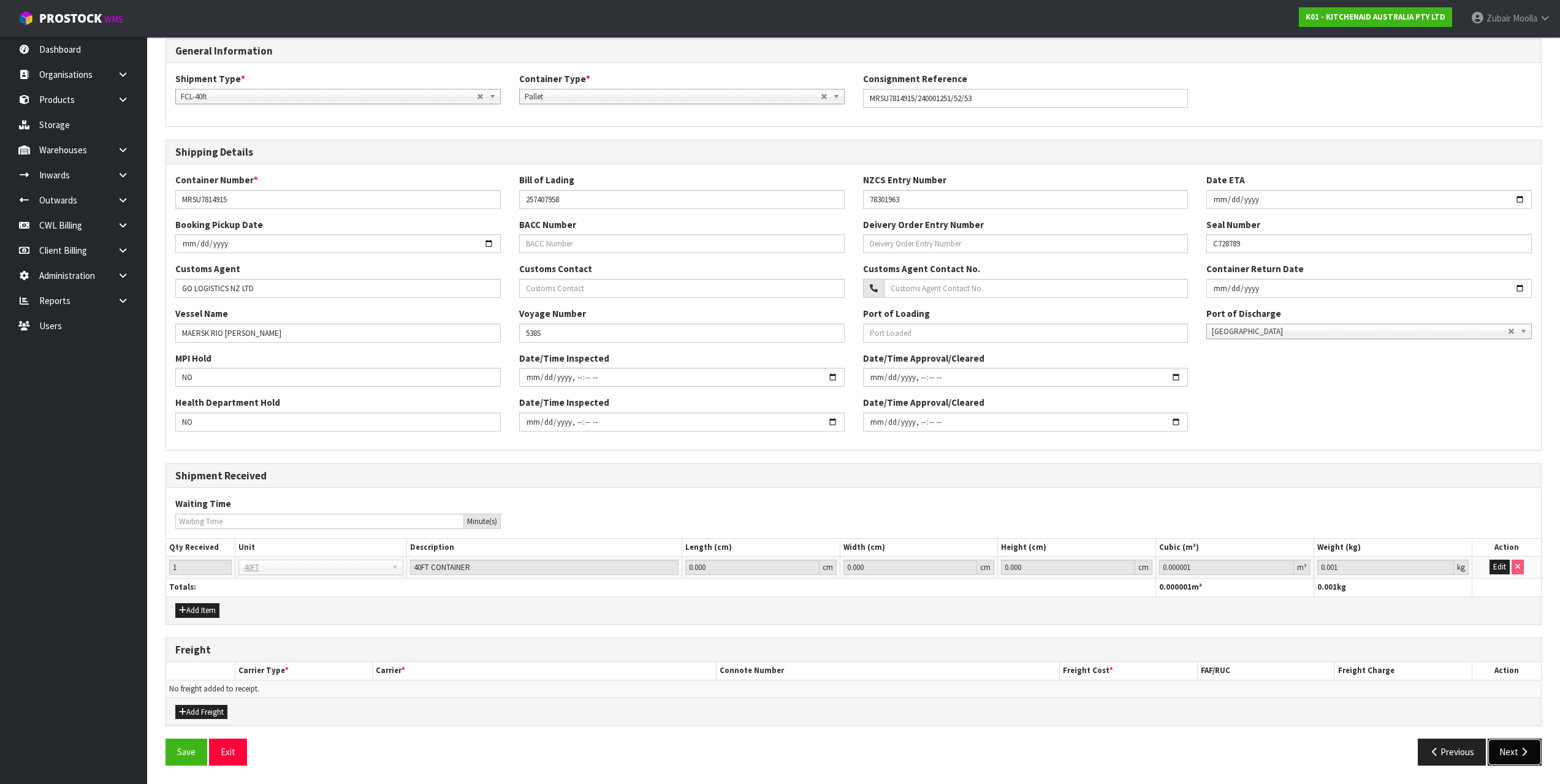
click at [1528, 747] on icon "button" at bounding box center [1523, 752] width 12 height 9
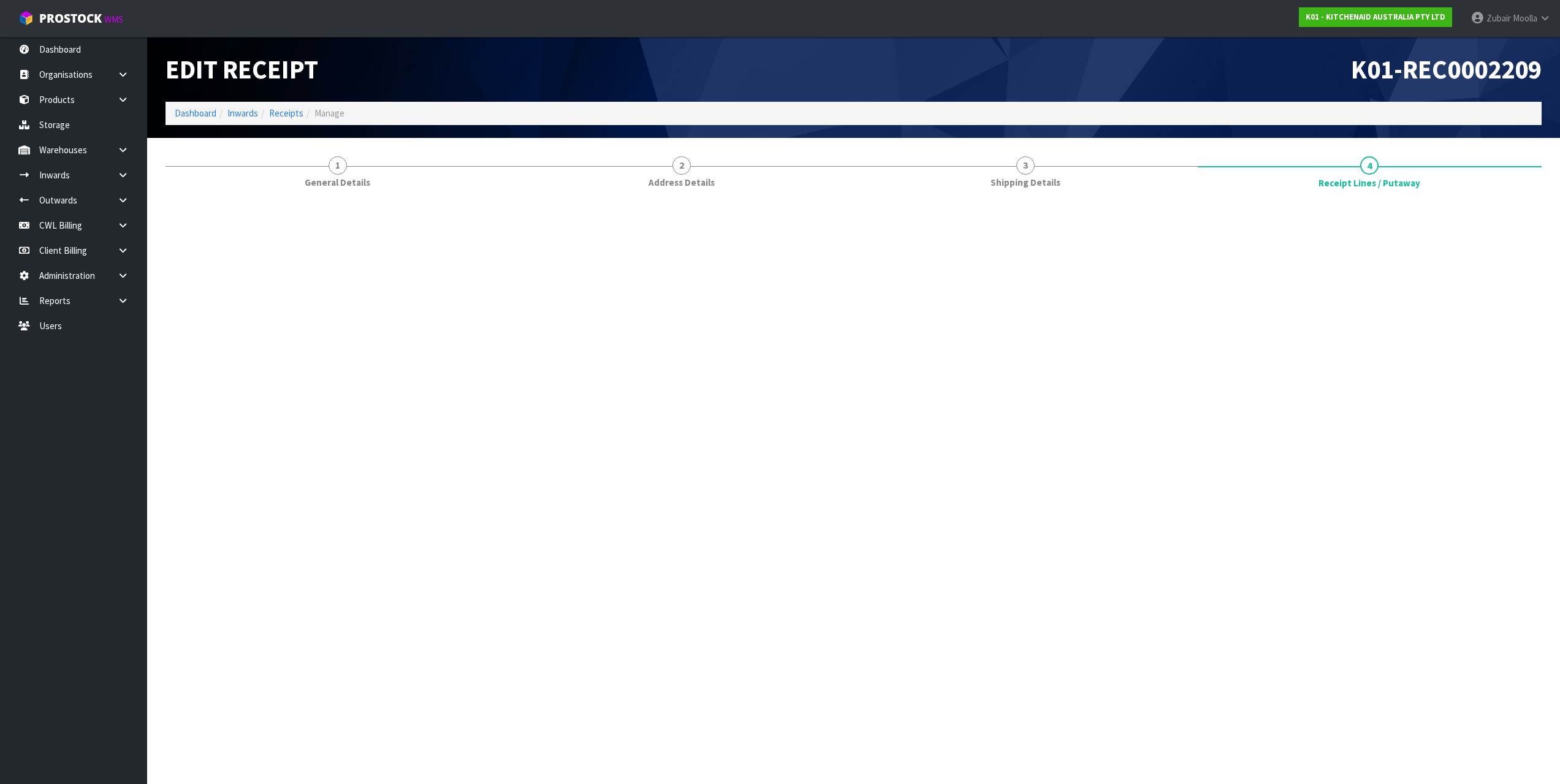
scroll to position [0, 0]
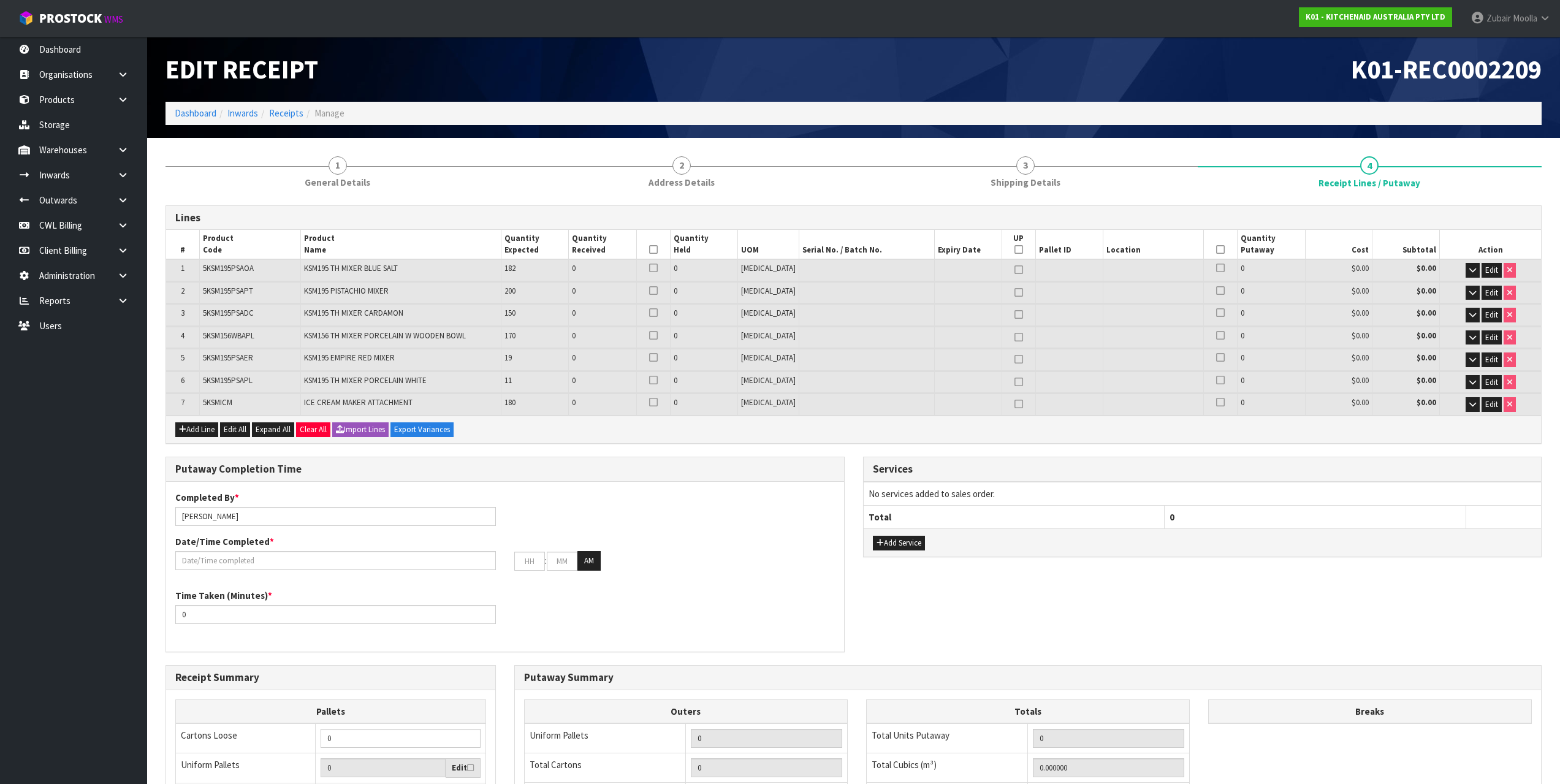
click at [648, 484] on div "Completed By * [PERSON_NAME] Date/Time Completed * : : AM Time Taken (Minutes) …" at bounding box center [504, 567] width 678 height 170
drag, startPoint x: 488, startPoint y: 451, endPoint x: 933, endPoint y: 500, distance: 447.7
click at [933, 500] on div "Lines # Product Code Product Name Quantity Expected Quantity Received Quantity …" at bounding box center [854, 603] width 1376 height 796
click at [932, 500] on td "No services added to sales order." at bounding box center [1203, 494] width 678 height 23
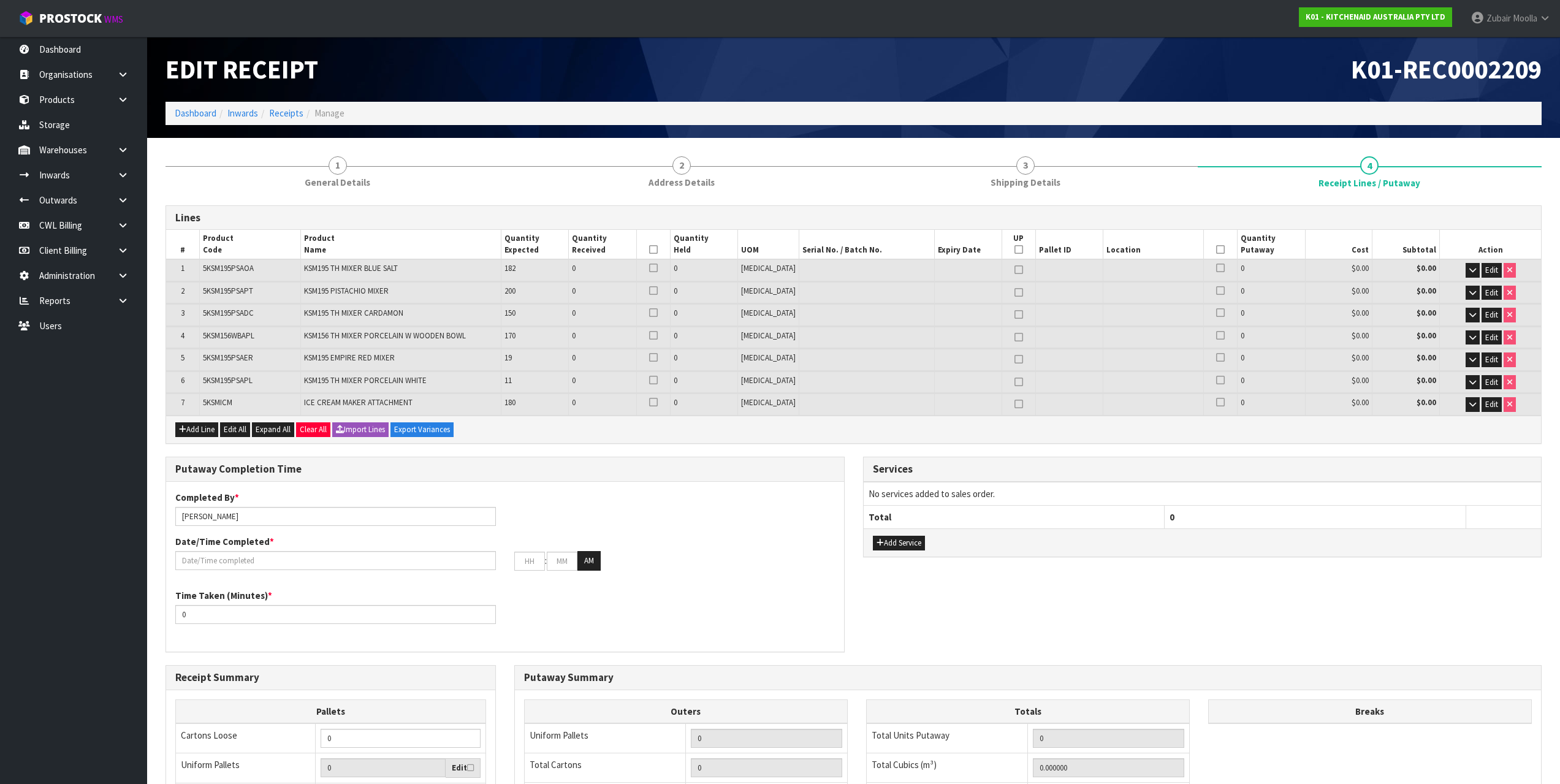
click at [735, 505] on div "Completed By * Zubair Moolla Date/Time Completed * : : AM" at bounding box center [504, 535] width 678 height 89
click at [550, 405] on tr "7 5KSMICM ICE CREAM MAKER ATTACHMENT 180 0 0 PCE 0 $0.00 $0.00 Edit" at bounding box center [853, 404] width 1375 height 21
click at [551, 405] on td "180" at bounding box center [535, 404] width 68 height 21
click at [94, 17] on span "ProStock" at bounding box center [70, 19] width 62 height 16
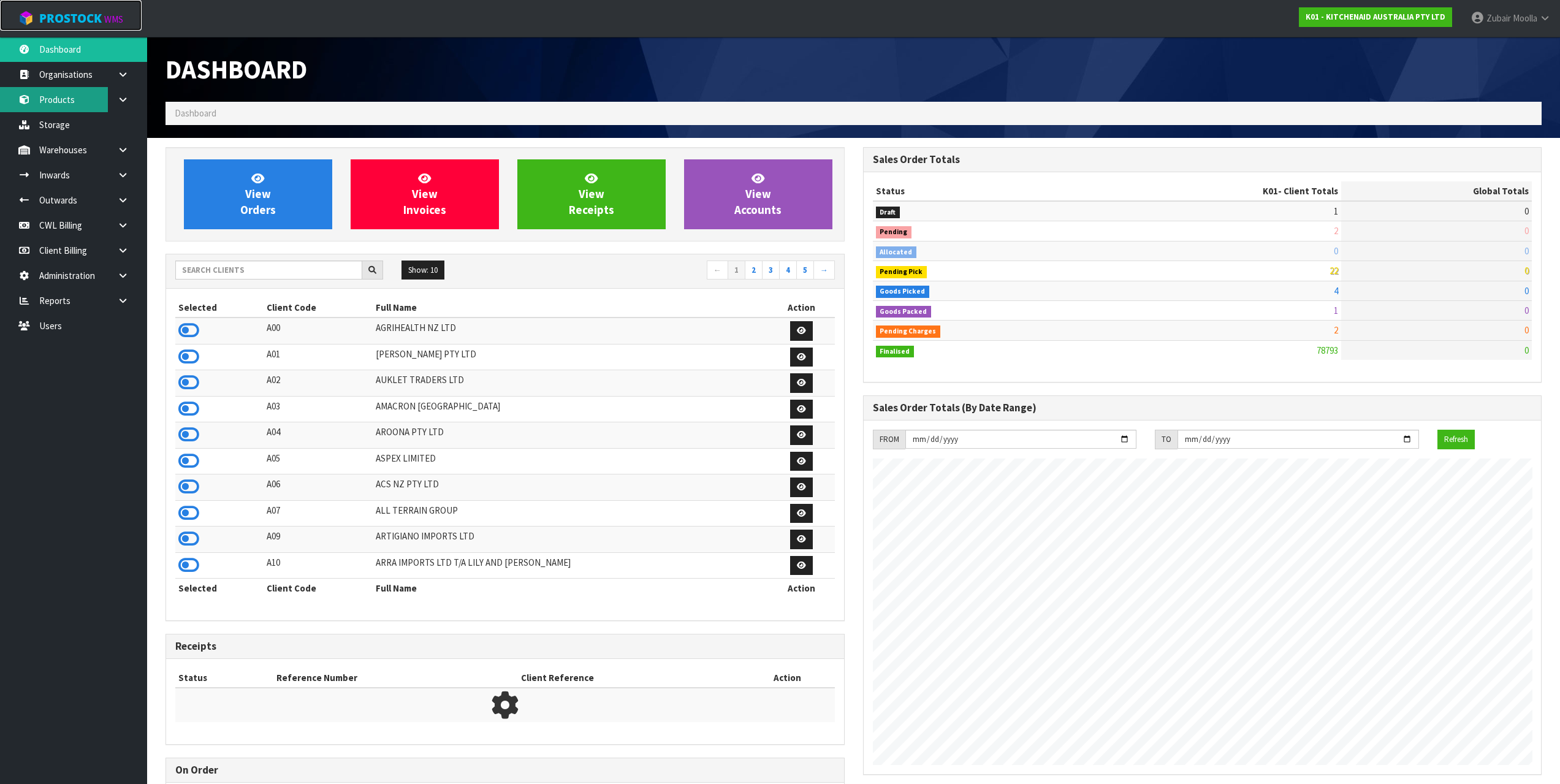
scroll to position [928, 697]
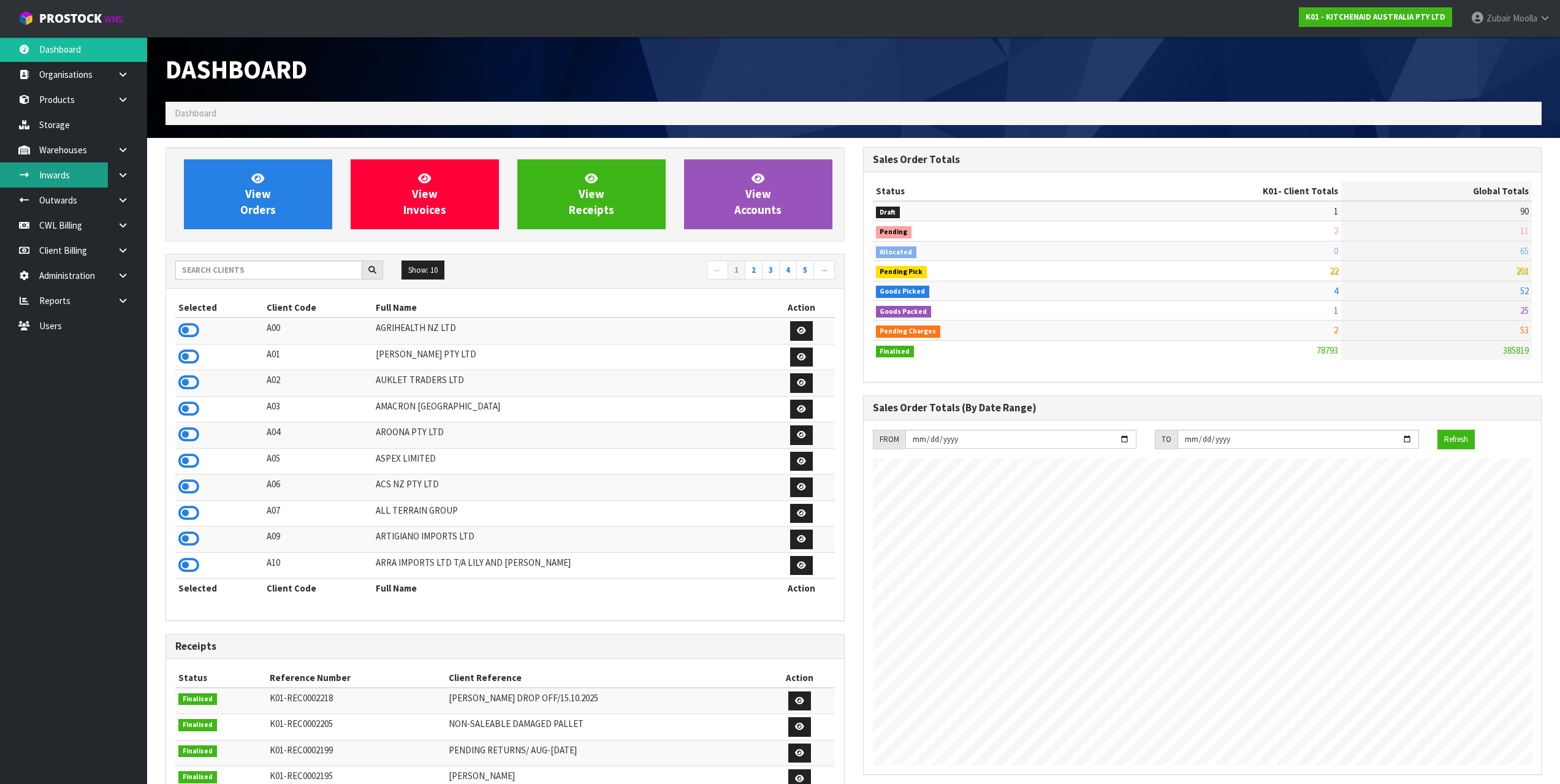
click at [79, 169] on link "Inwards" at bounding box center [73, 175] width 147 height 25
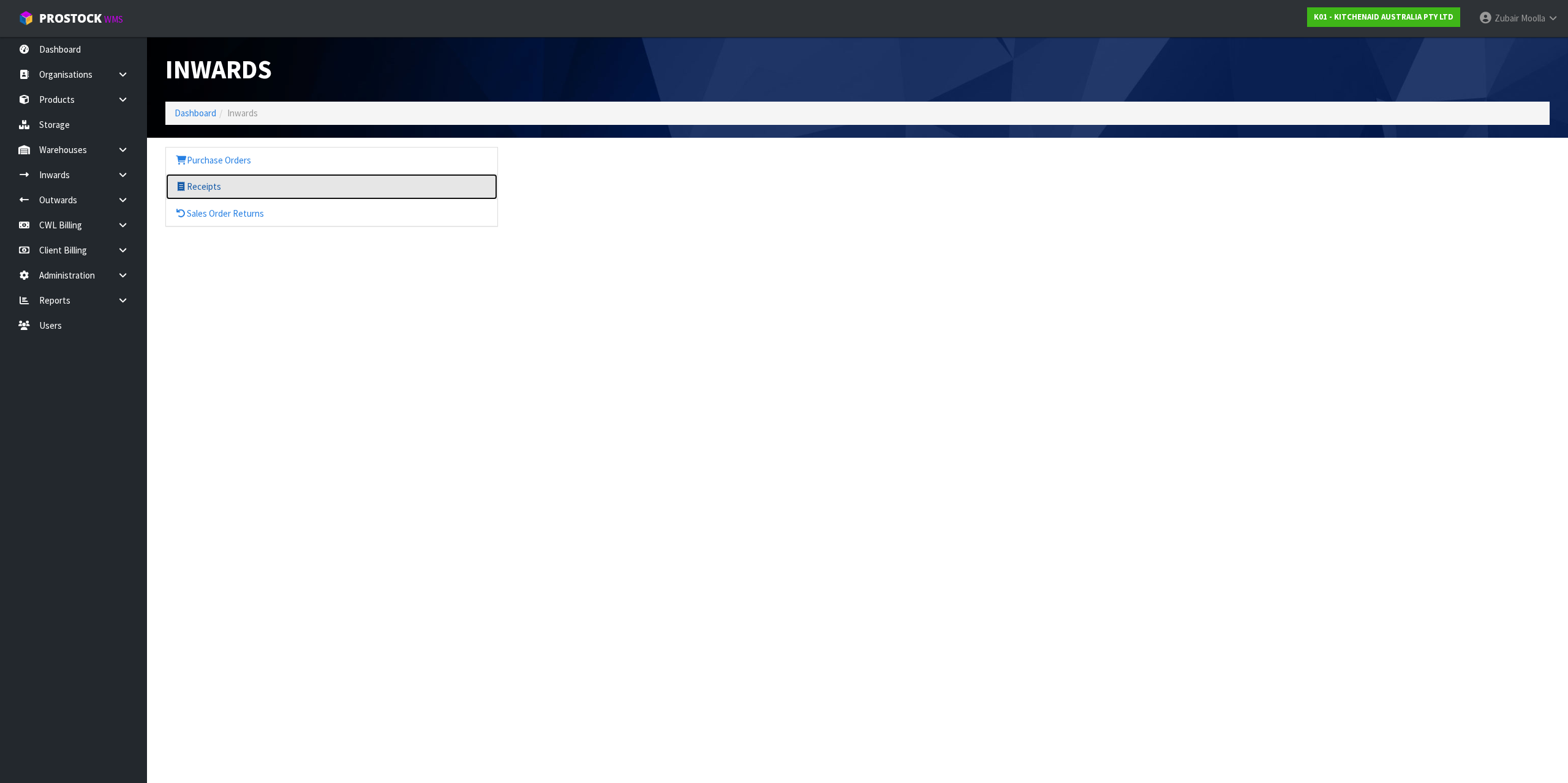
click at [268, 199] on link "Receipts" at bounding box center [331, 186] width 331 height 25
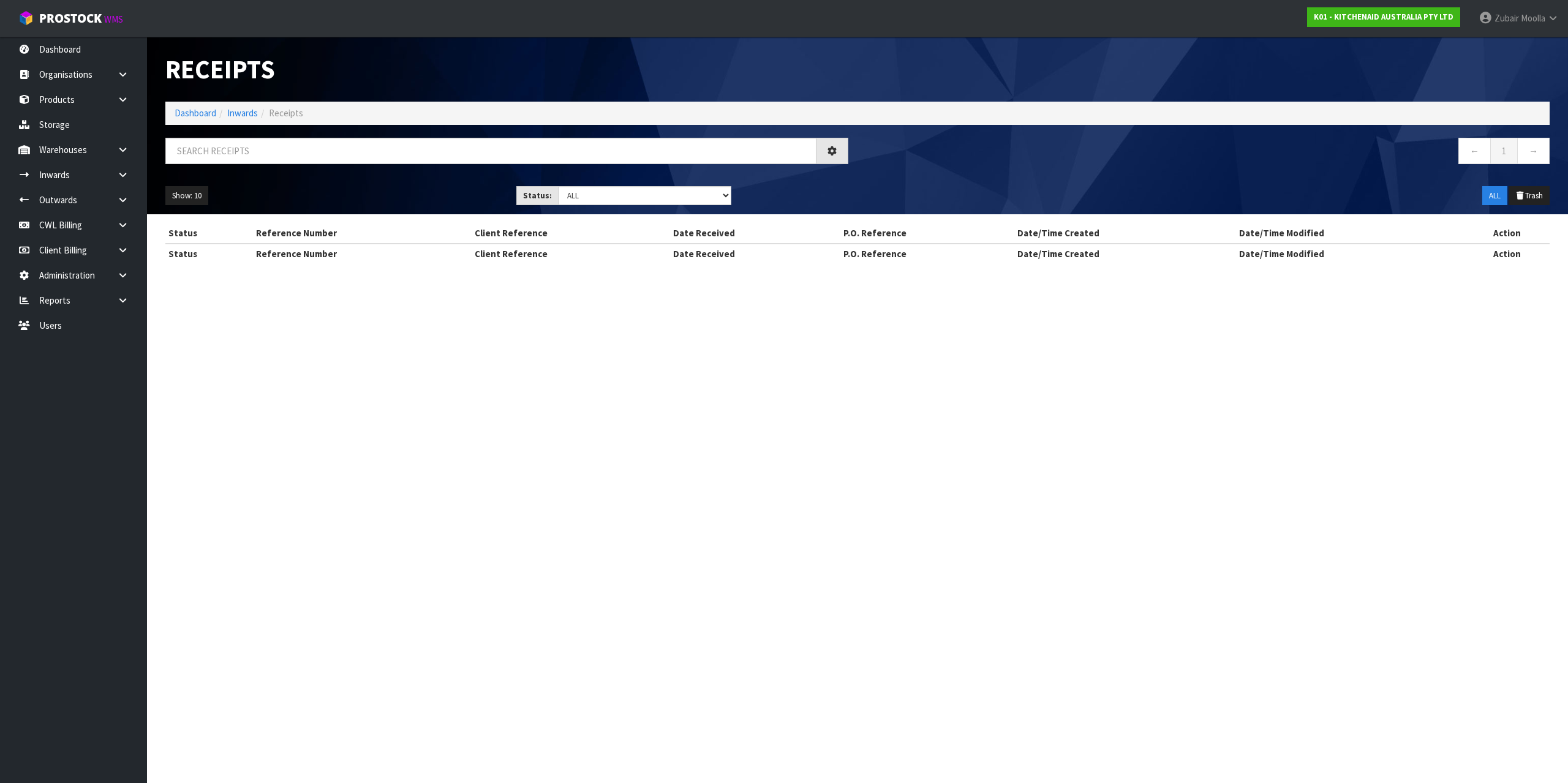
click at [249, 107] on li "Inwards" at bounding box center [237, 113] width 42 height 12
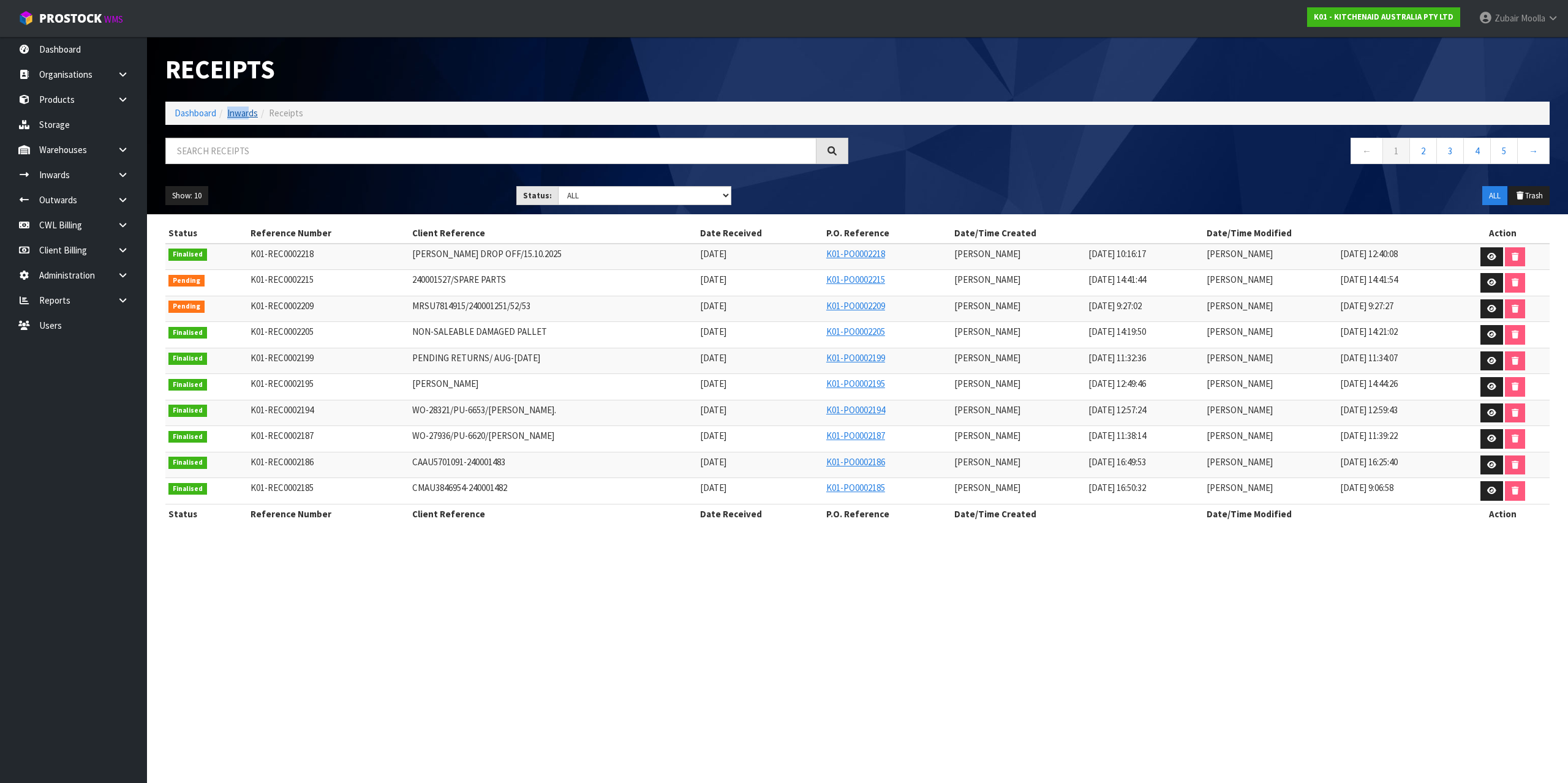
click at [249, 108] on li "Inwards" at bounding box center [237, 113] width 42 height 12
click at [250, 109] on link "Inwards" at bounding box center [242, 112] width 30 height 12
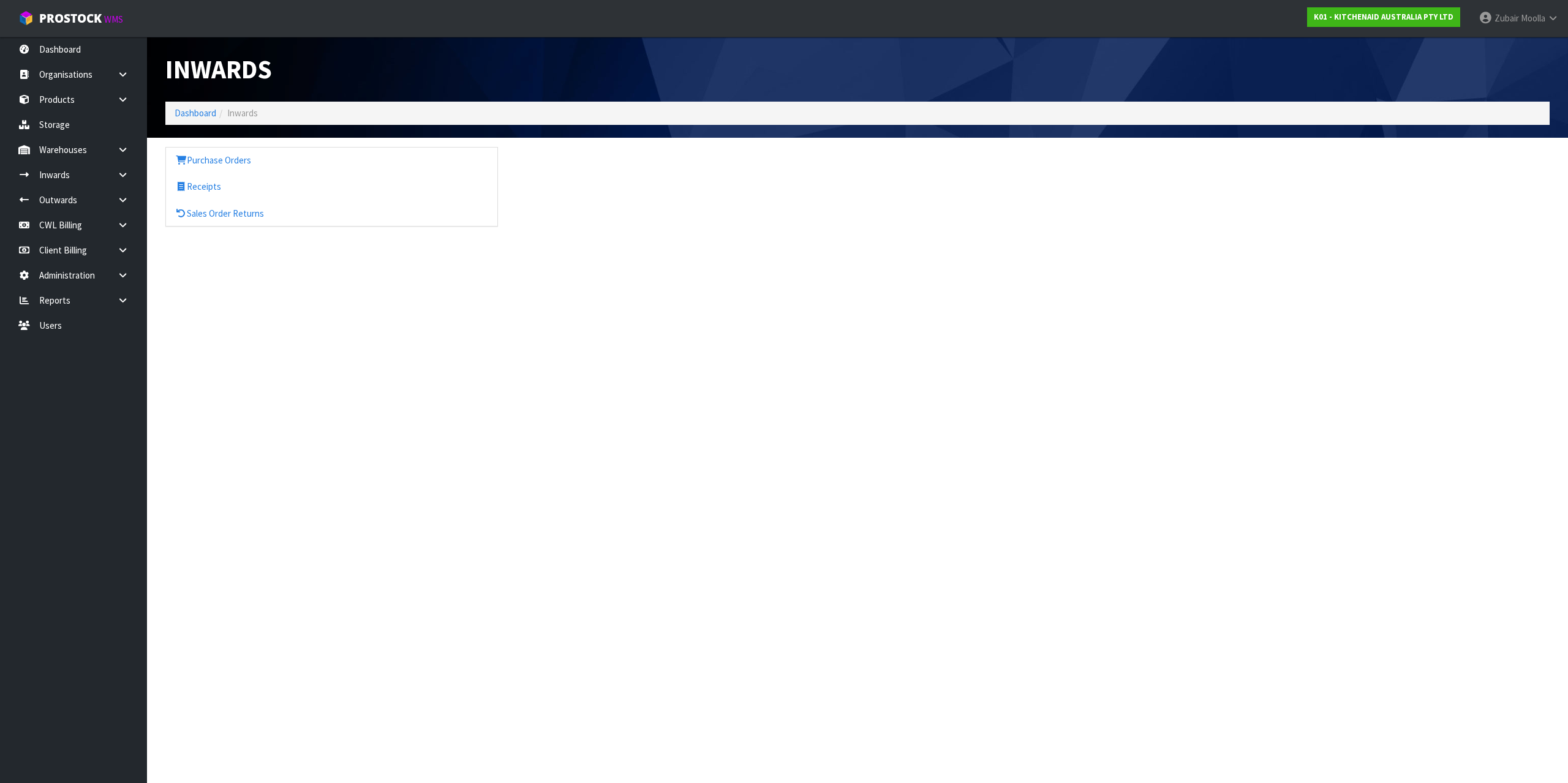
click at [376, 80] on h1 "Inwards" at bounding box center [506, 69] width 683 height 28
click at [232, 148] on link "Purchase Orders" at bounding box center [331, 160] width 331 height 25
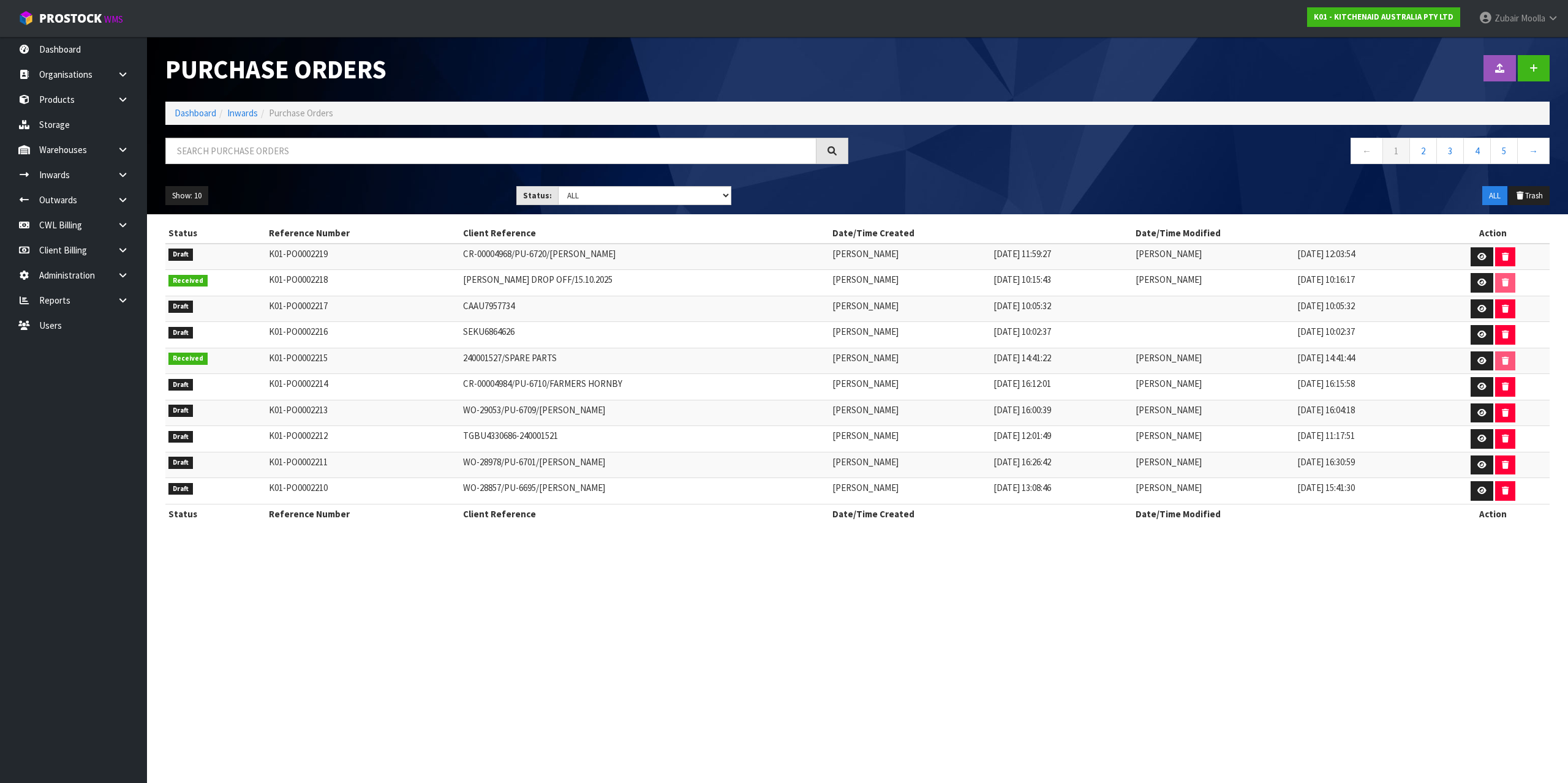
click at [574, 251] on td "CR-00004968/PU-6720/HARVEY NORMAN WESTGATE" at bounding box center [644, 257] width 369 height 27
drag, startPoint x: 454, startPoint y: 375, endPoint x: 651, endPoint y: 378, distance: 197.0
click at [650, 378] on td "CR-00004984/PU-6710/FARMERS HORNBY" at bounding box center [644, 387] width 369 height 27
click at [660, 394] on td "CR-00004984/PU-6710/FARMERS HORNBY" at bounding box center [644, 387] width 369 height 27
click at [1429, 157] on link "2" at bounding box center [1422, 151] width 28 height 27
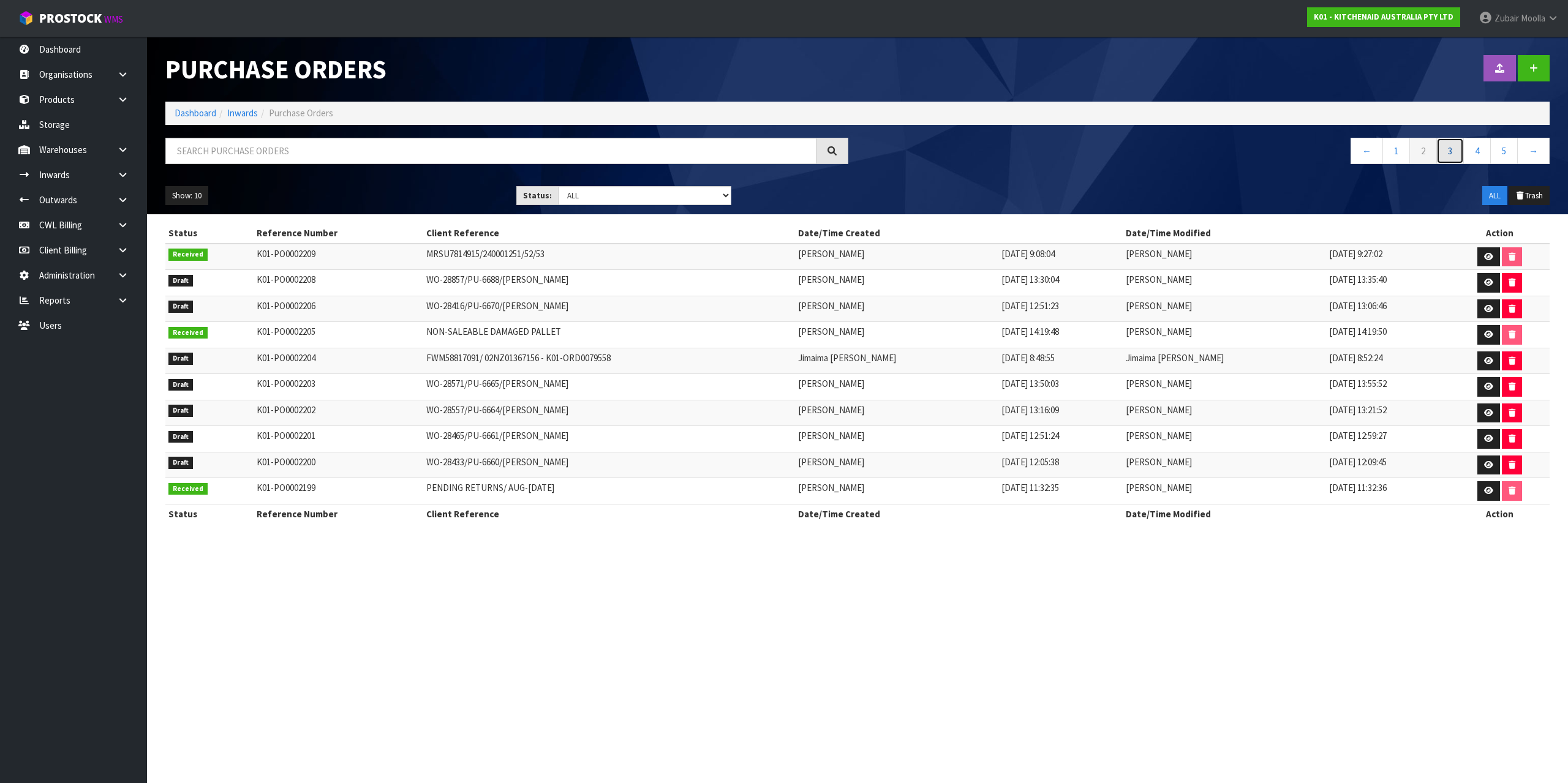
click at [1440, 159] on link "3" at bounding box center [1450, 151] width 28 height 27
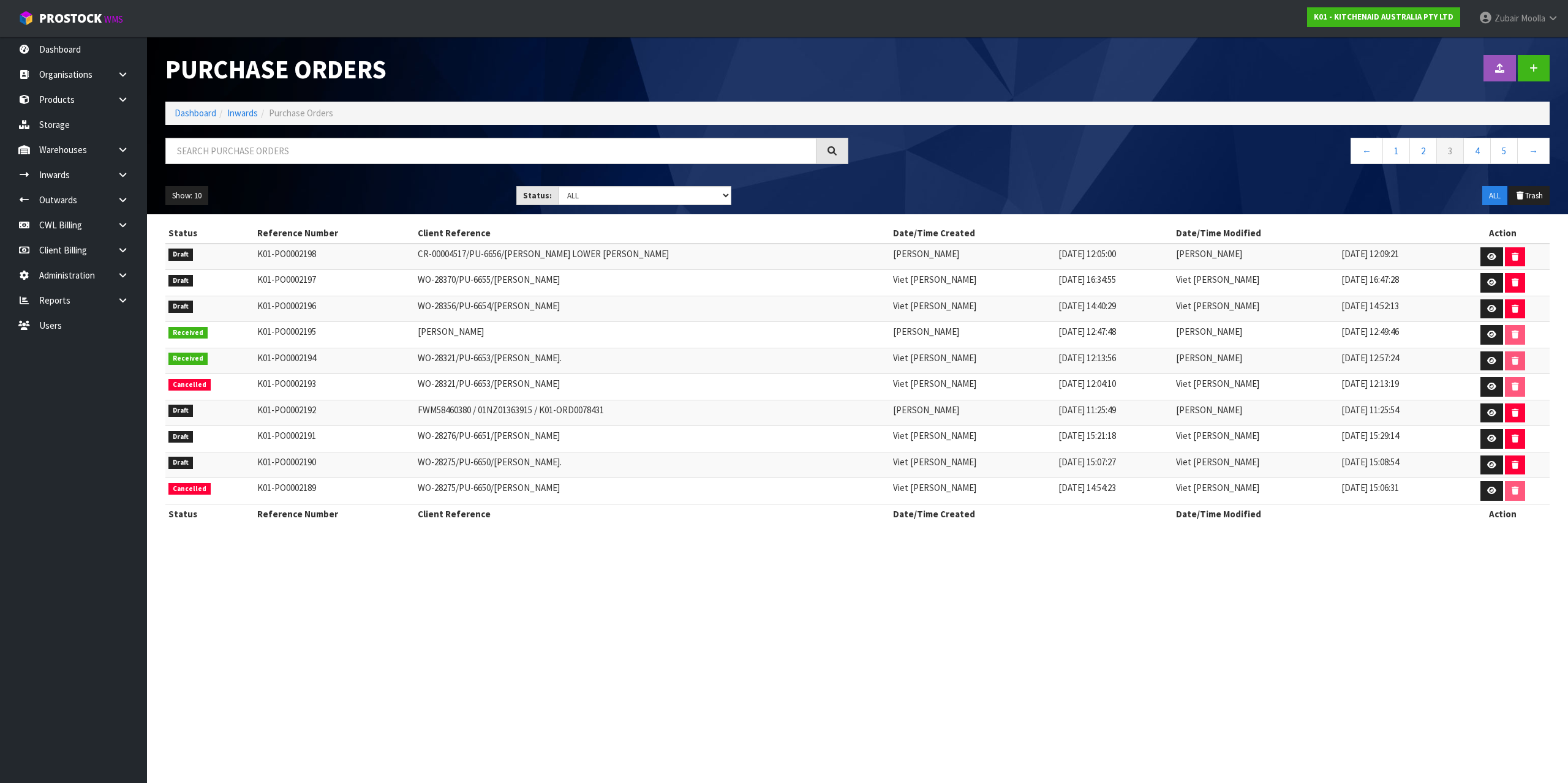
drag, startPoint x: 370, startPoint y: 319, endPoint x: 772, endPoint y: 488, distance: 436.1
click at [772, 488] on tbody "Draft K01-PO0002198 CR-00004517/PU-6656/HARVEY NORMAN LOWER HUTT Rocio Lopez 25…" at bounding box center [857, 374] width 1384 height 261
click at [772, 488] on td "WO-28275/PU-6650/PHILIP SULLIVAN" at bounding box center [652, 491] width 475 height 27
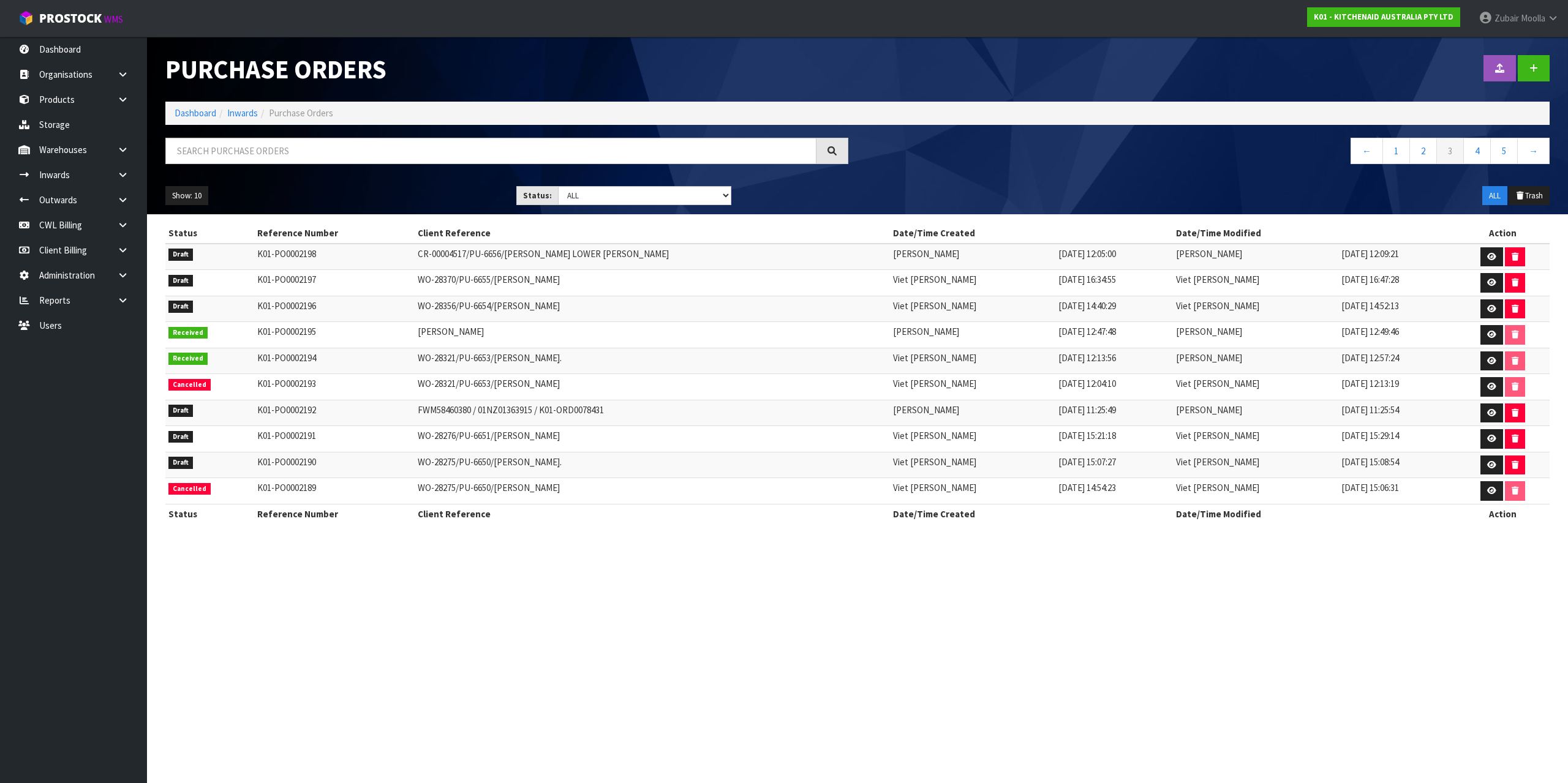
click at [1018, 230] on th "Date/Time Created" at bounding box center [1031, 233] width 283 height 20
click at [121, 182] on link at bounding box center [127, 174] width 39 height 25
click at [68, 230] on link "Receipts" at bounding box center [73, 225] width 147 height 25
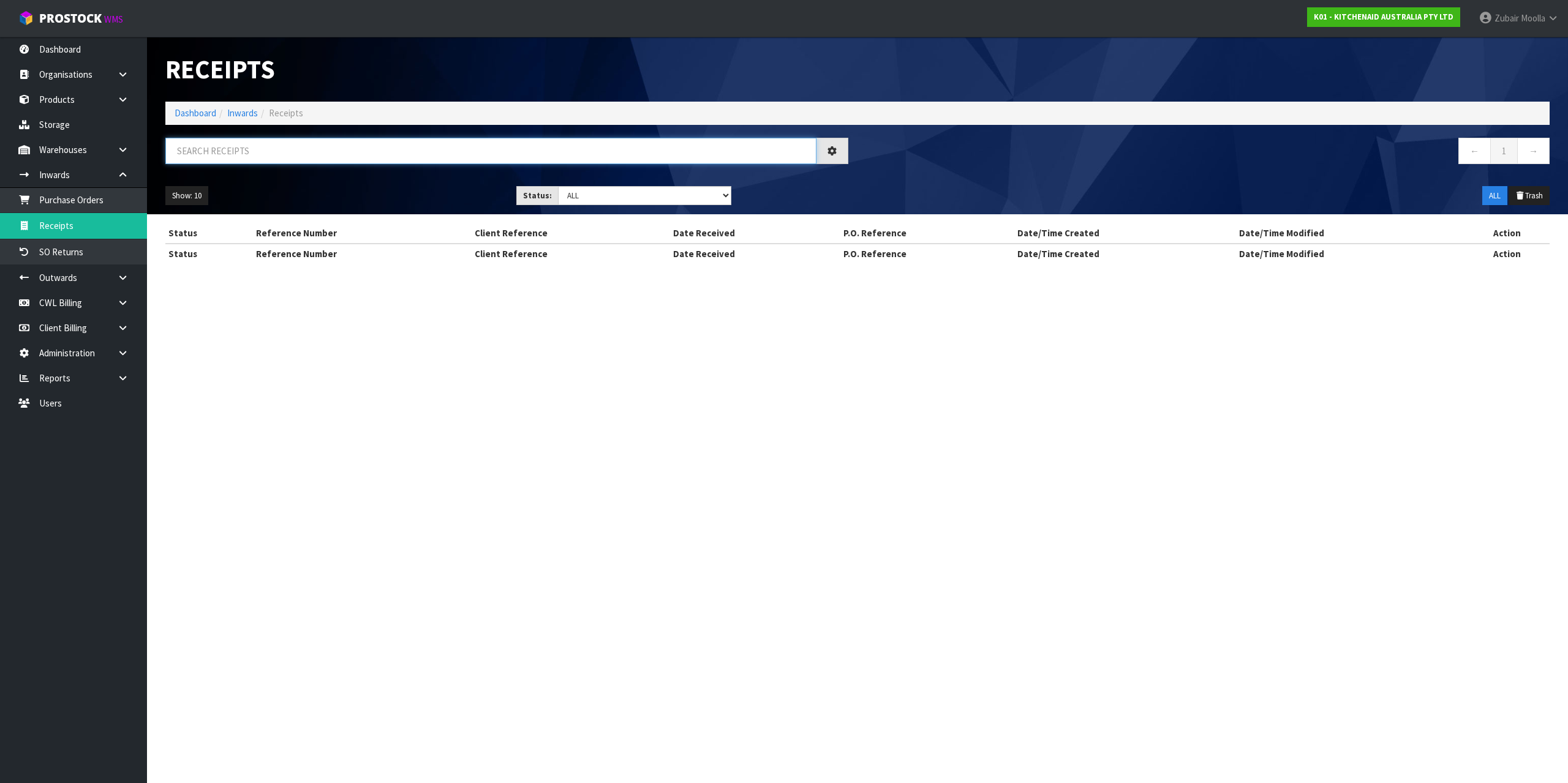
click at [250, 152] on input "text" at bounding box center [490, 151] width 651 height 27
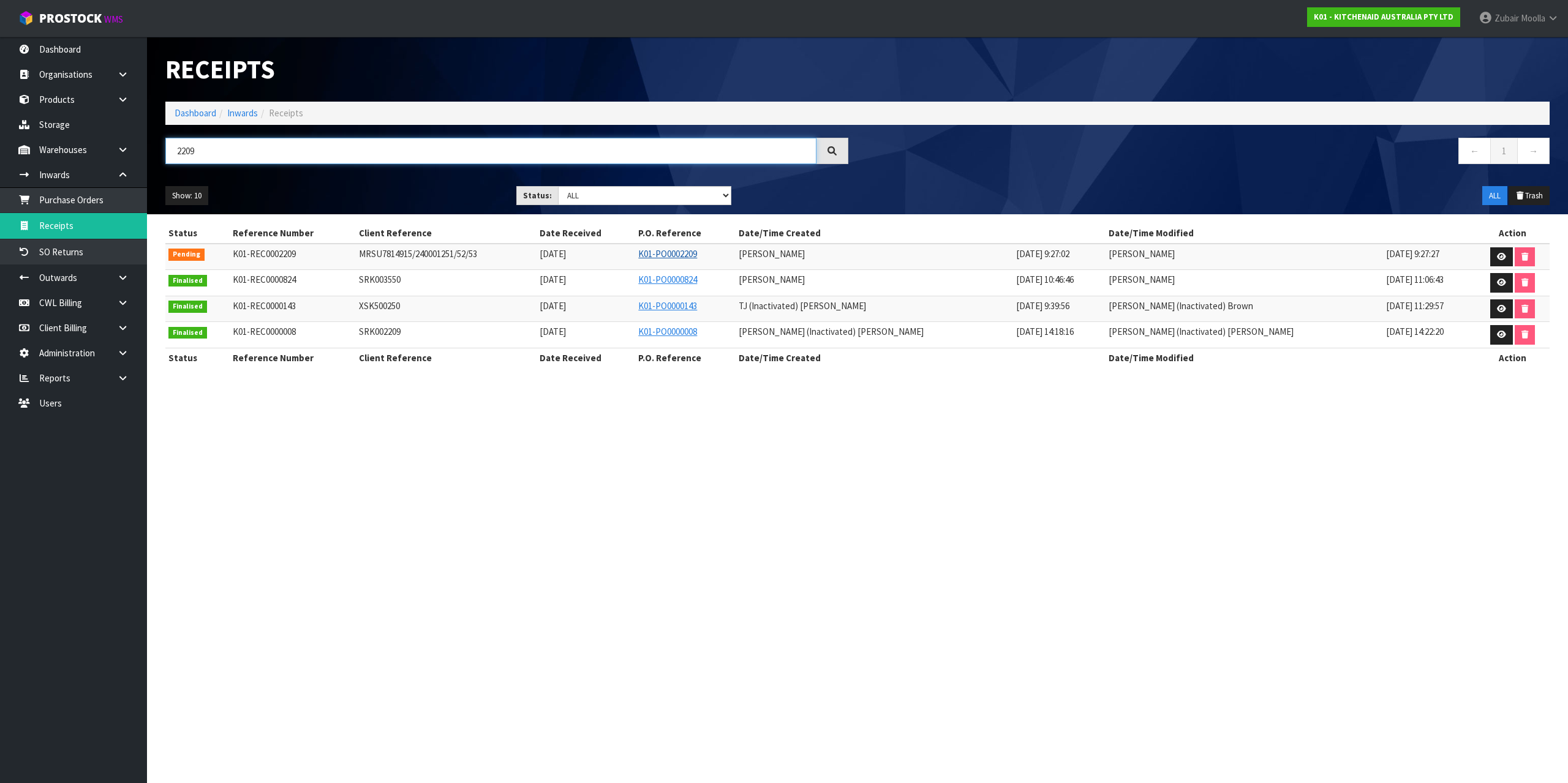
type input "2209"
click at [697, 256] on link "K01-PO0002209" at bounding box center [667, 254] width 59 height 12
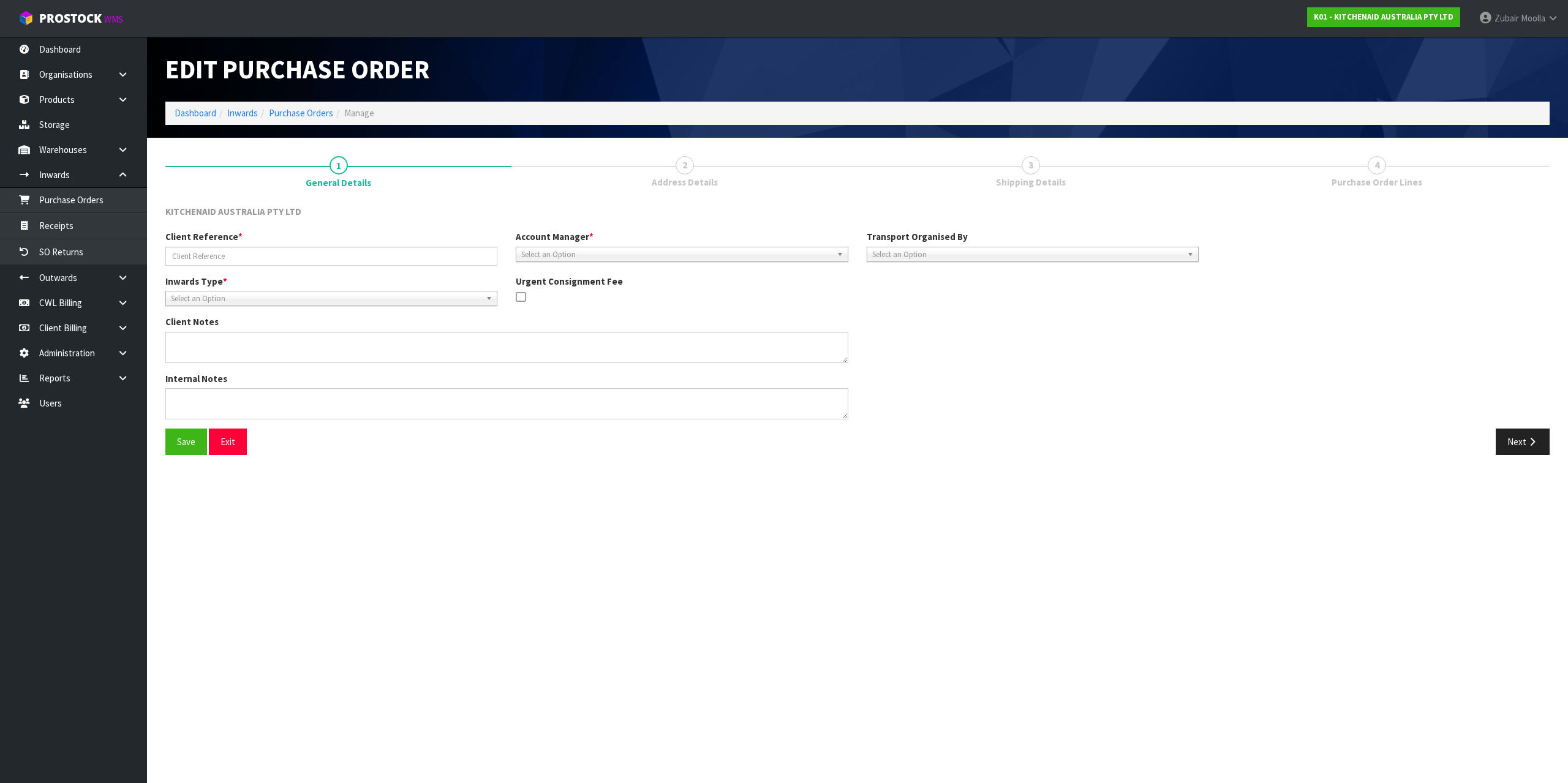
drag, startPoint x: 866, startPoint y: 204, endPoint x: 947, endPoint y: 188, distance: 82.6
click at [866, 204] on div "KITCHENAID AUSTRALIA PTY LTD Client Reference * Account Manager * Zubair Moolla…" at bounding box center [857, 330] width 1384 height 269
type input "MRSU7814915/240001251/52/53"
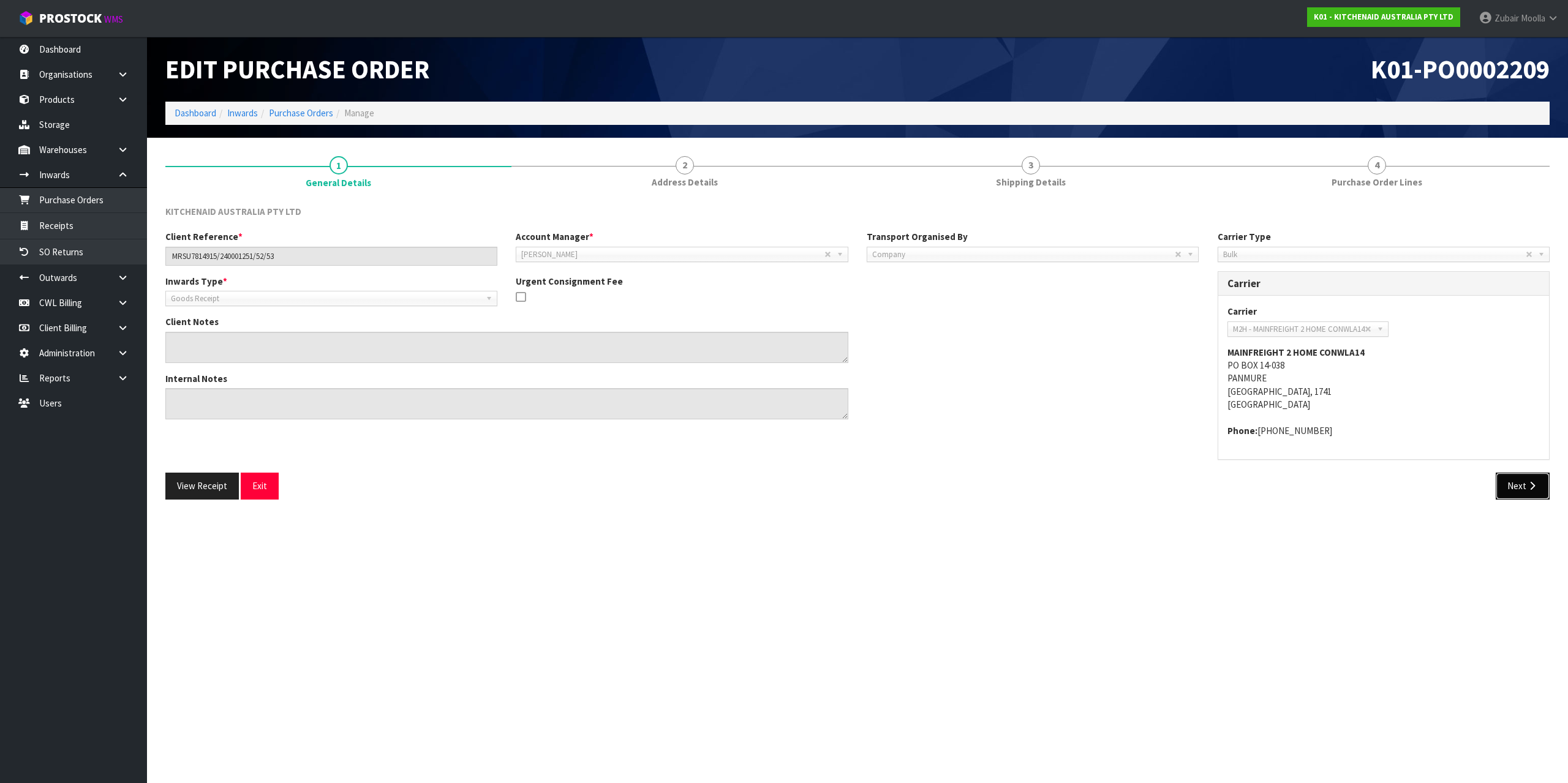
click at [1523, 495] on button "Next" at bounding box center [1522, 486] width 54 height 27
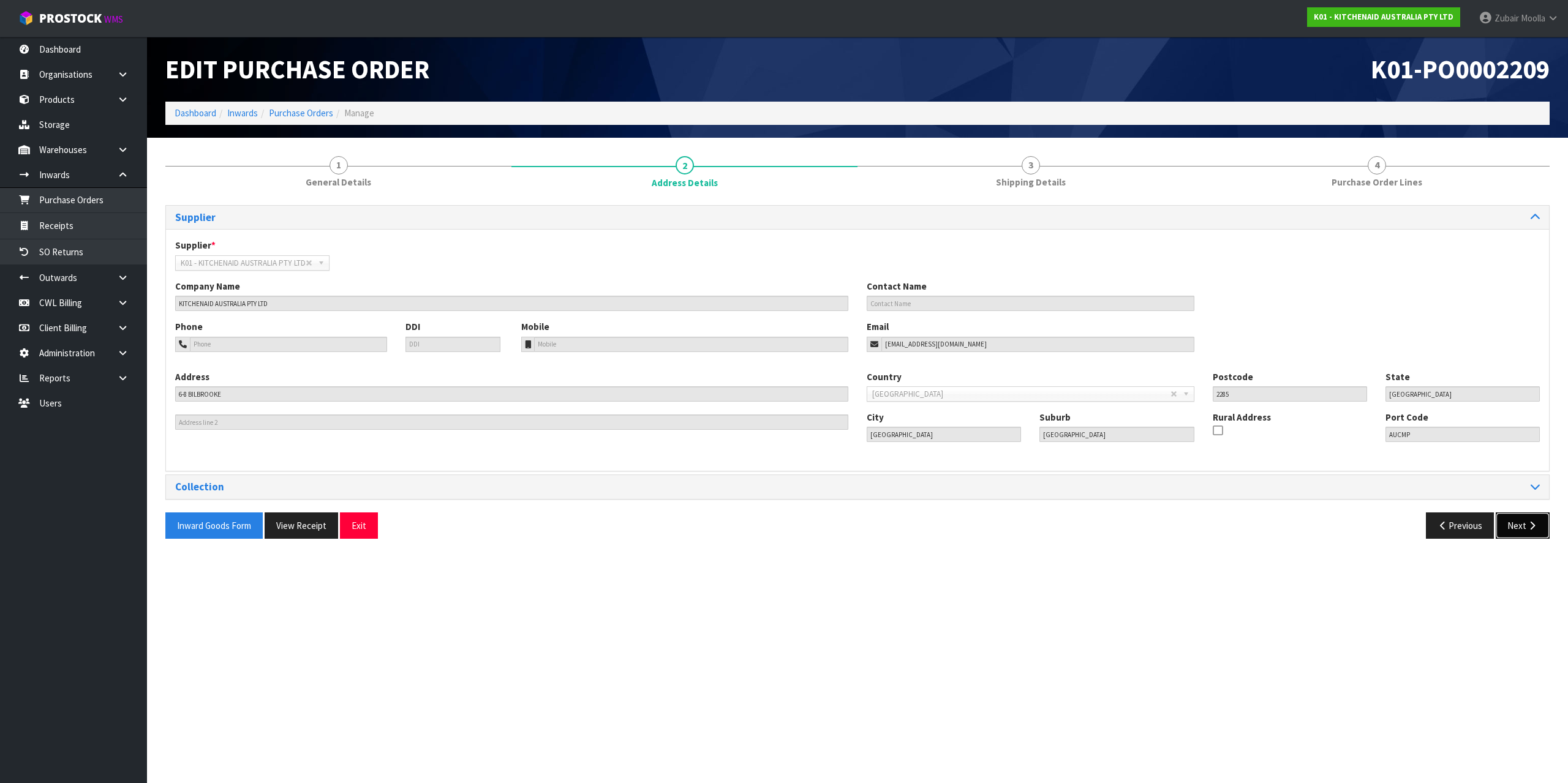
click at [1534, 527] on icon "button" at bounding box center [1532, 526] width 12 height 9
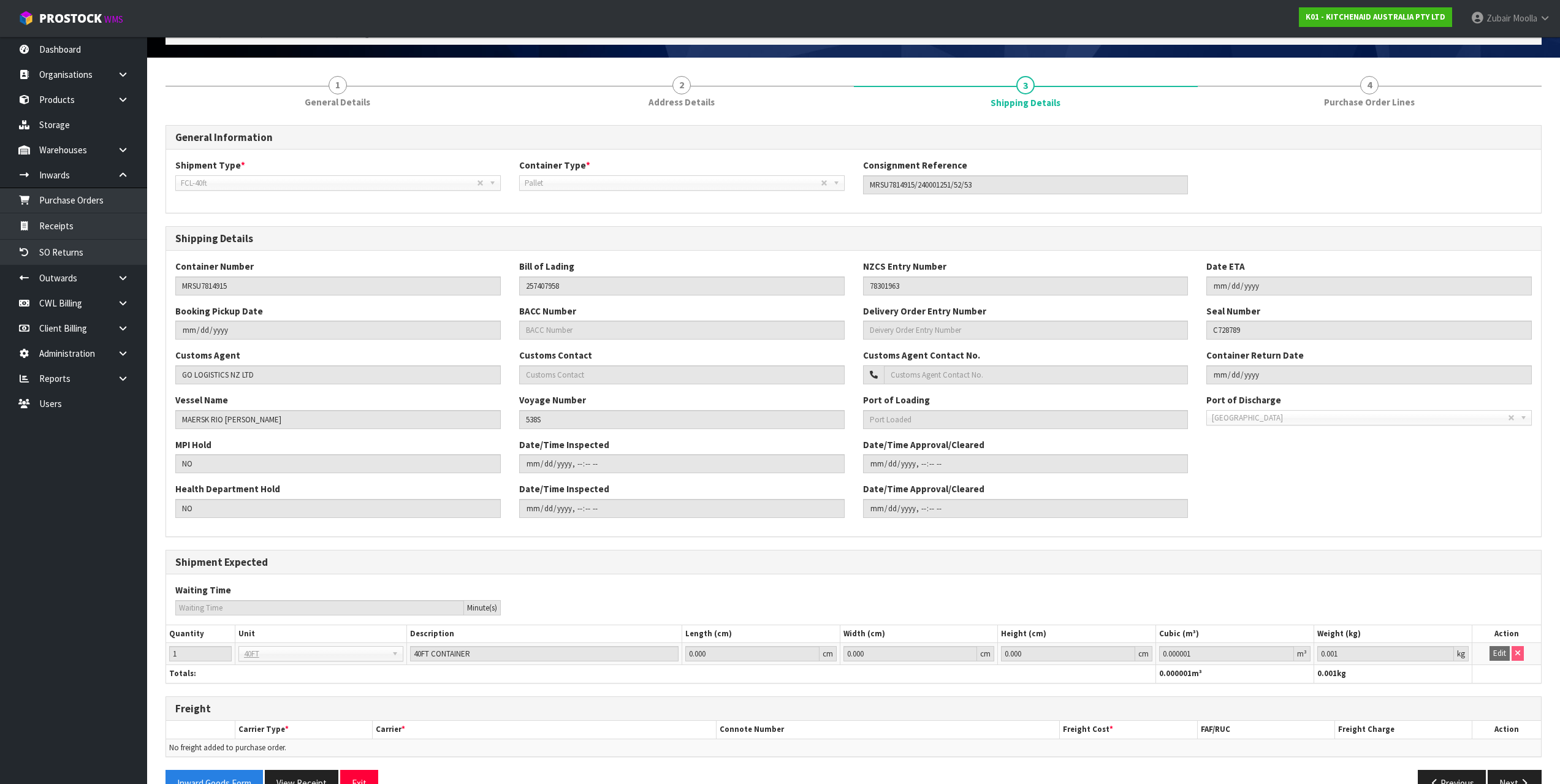
scroll to position [111, 0]
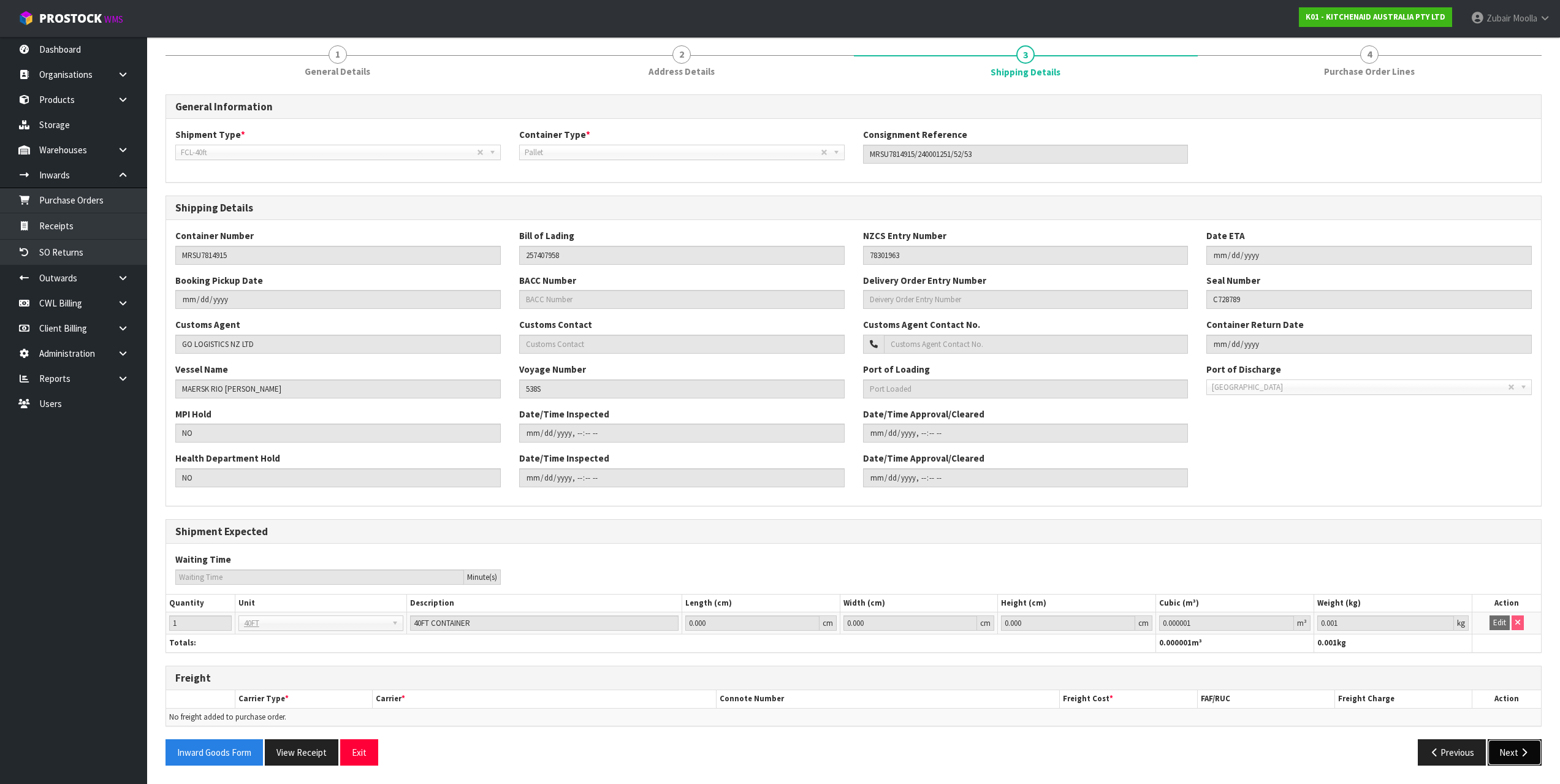
click at [1529, 740] on button "Next" at bounding box center [1515, 753] width 54 height 27
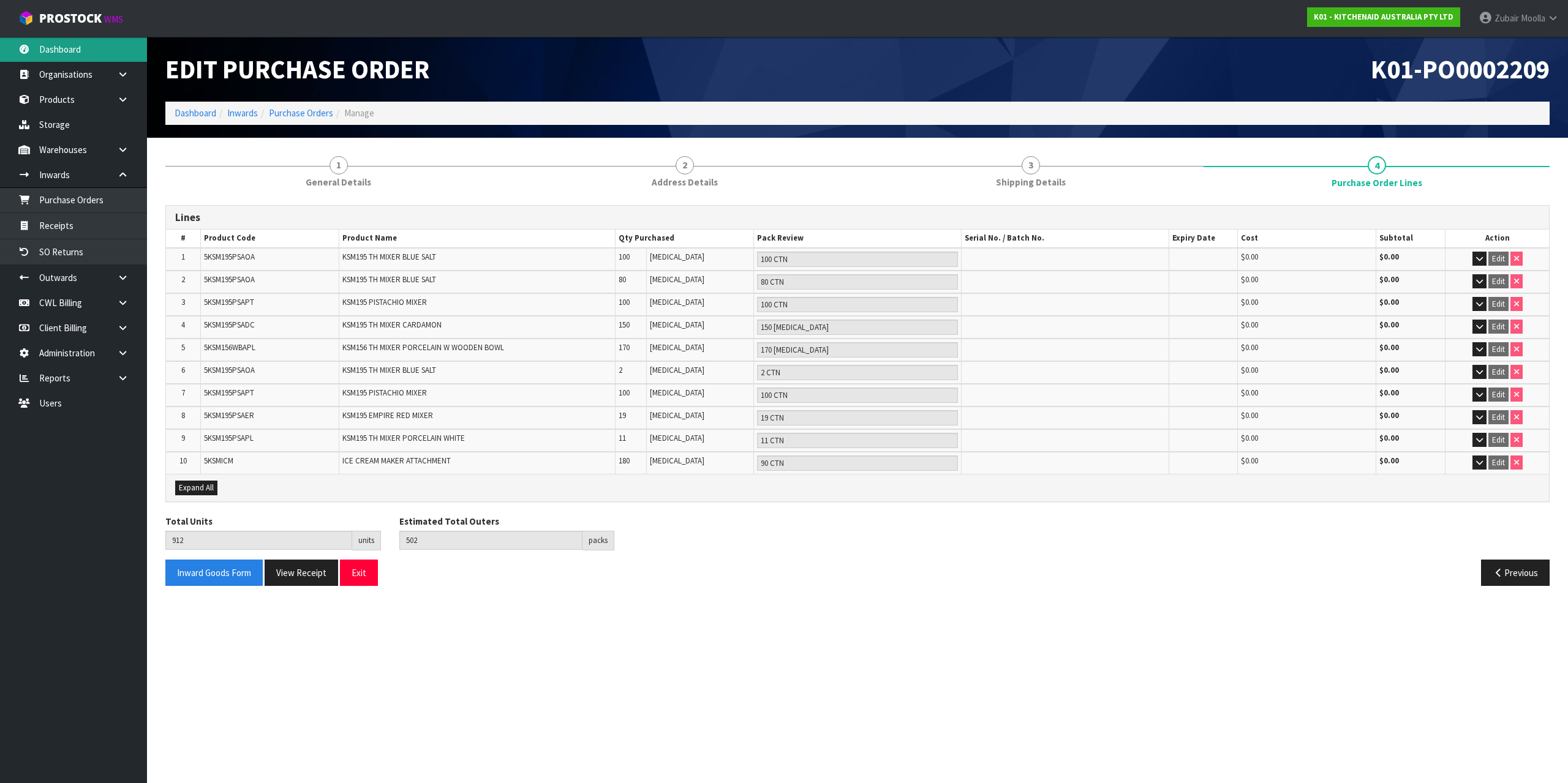
click at [115, 60] on link "Dashboard" at bounding box center [73, 49] width 147 height 25
click at [520, 32] on nav "Toggle navigation ProStock WMS K01 - KITCHENAID AUSTRALIA PTY LTD Zubair Moolla…" at bounding box center [784, 19] width 1568 height 37
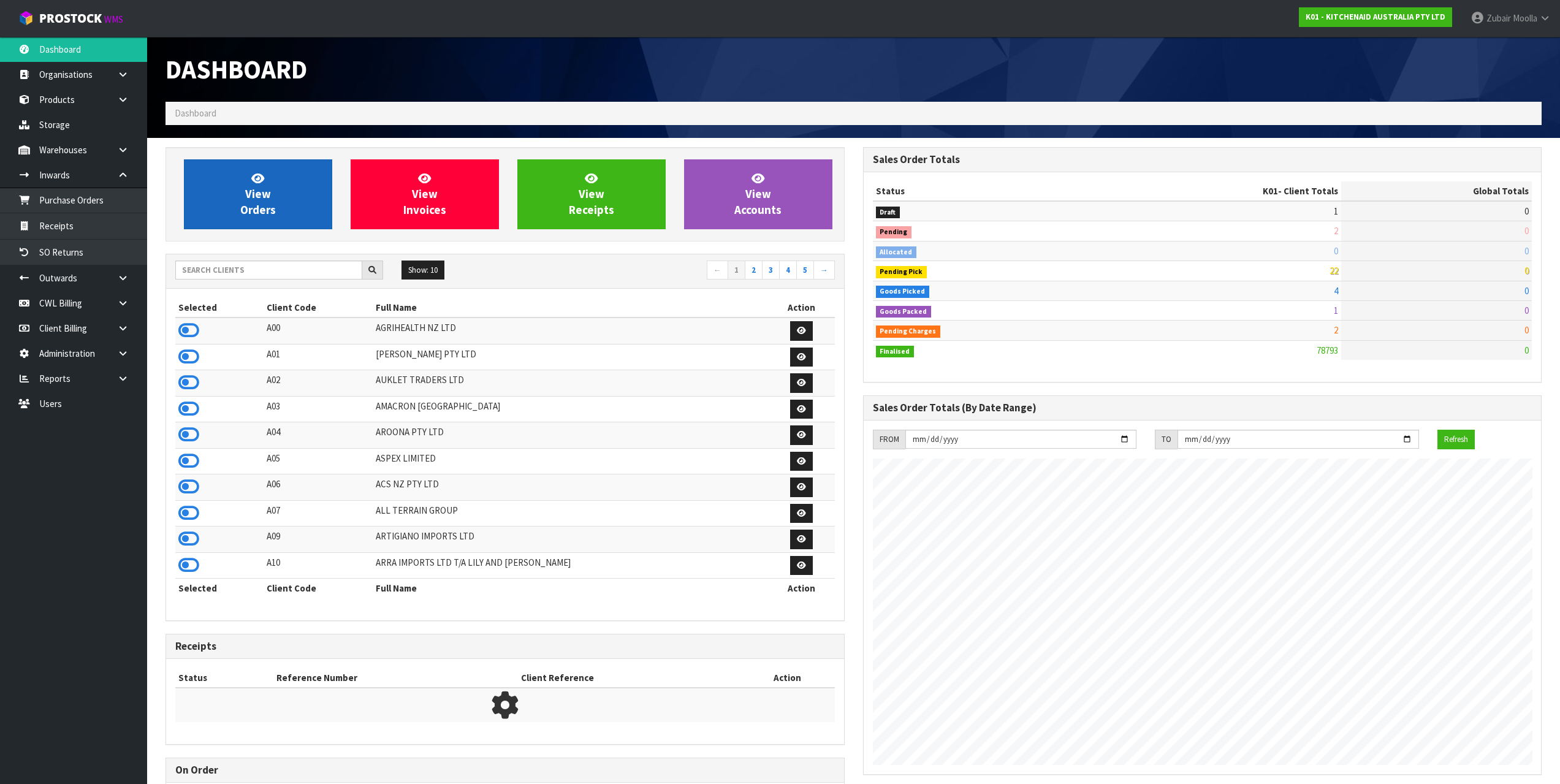
scroll to position [928, 697]
click at [277, 271] on input "text" at bounding box center [269, 269] width 187 height 19
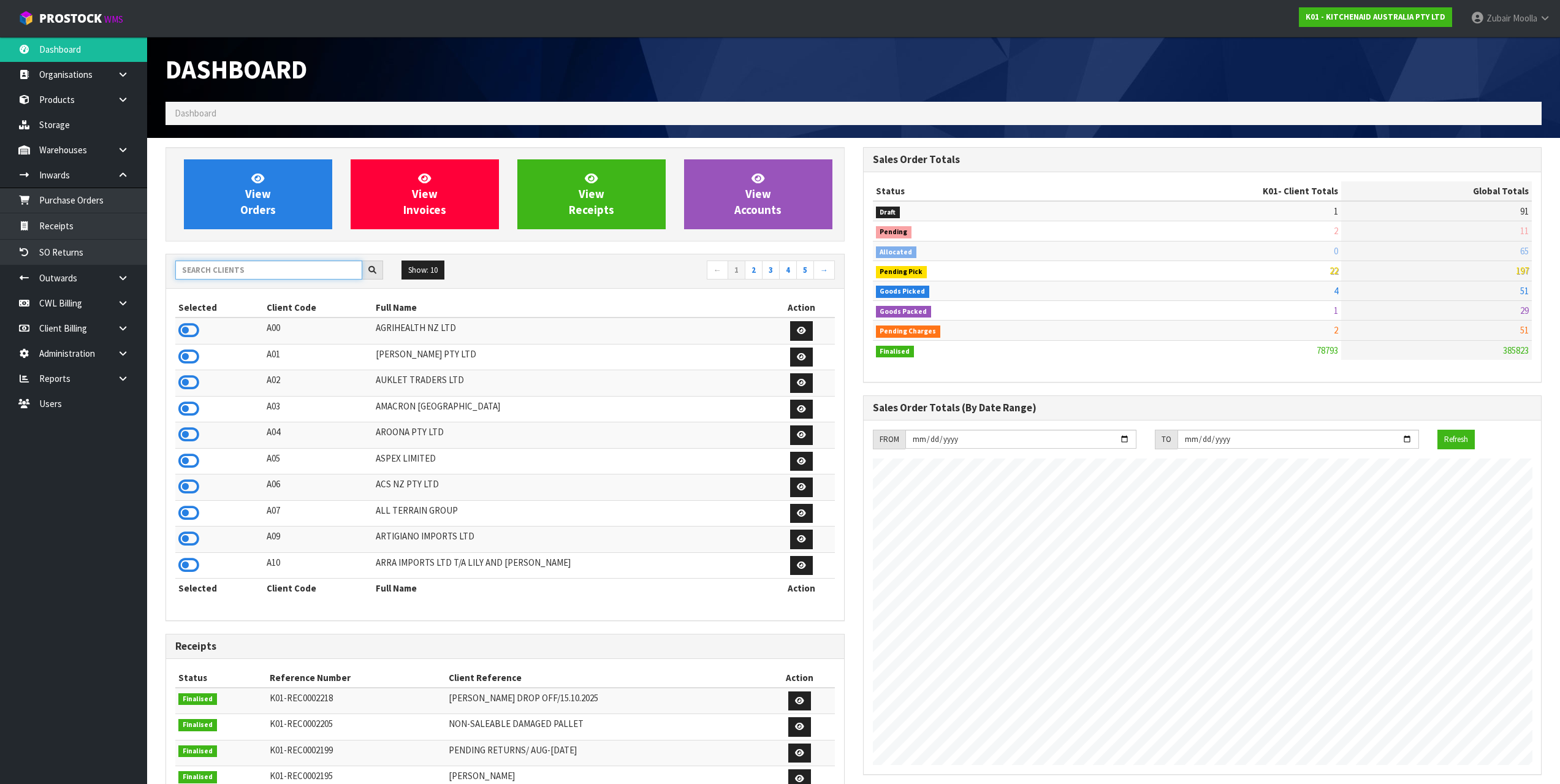
click at [277, 271] on input "text" at bounding box center [269, 269] width 187 height 19
click at [117, 29] on link "ProStock WMS" at bounding box center [70, 15] width 142 height 30
click at [257, 262] on input "text" at bounding box center [269, 269] width 187 height 19
click at [127, 15] on link "ProStock WMS" at bounding box center [70, 15] width 142 height 30
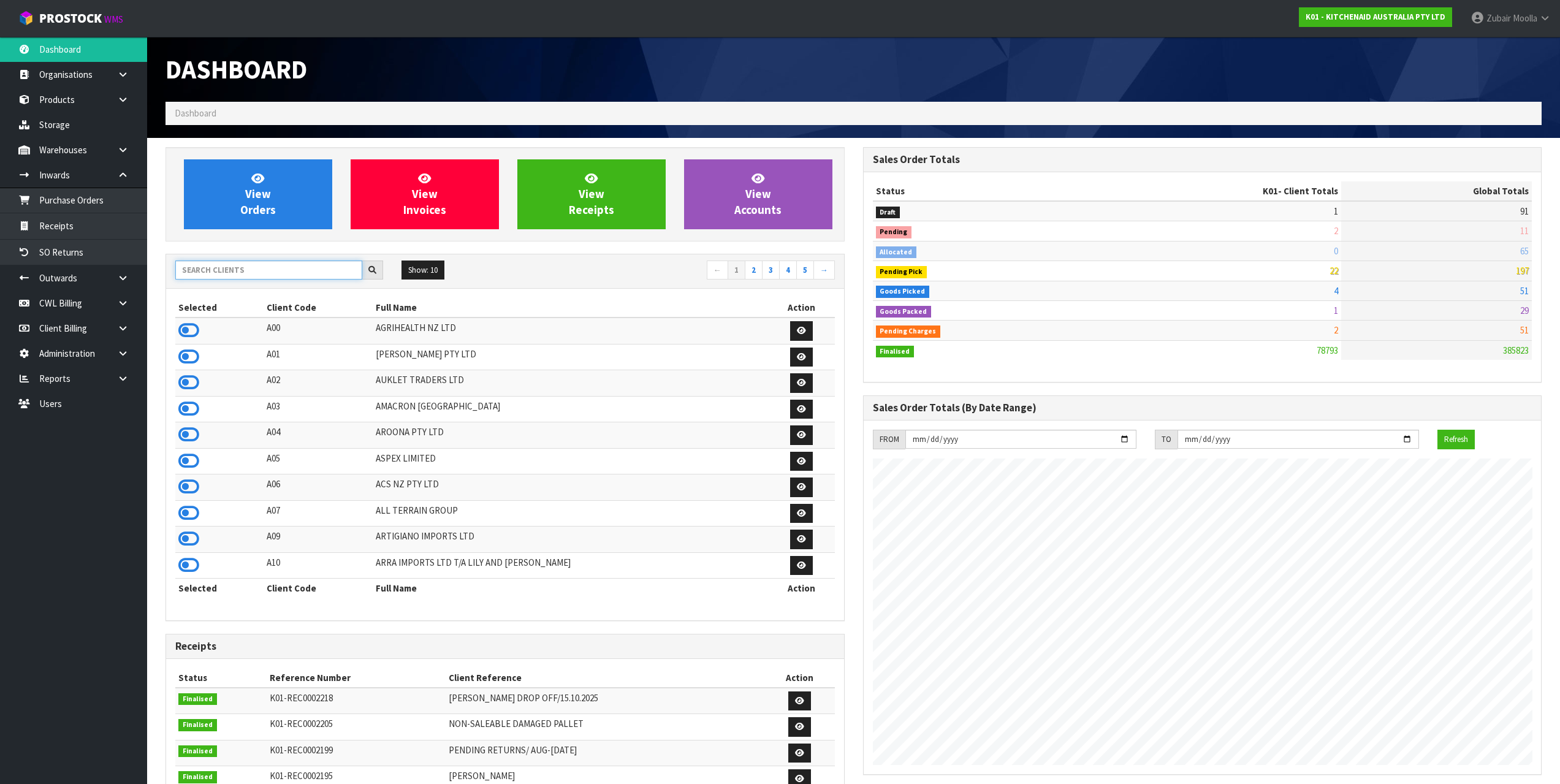
click at [266, 265] on input "text" at bounding box center [269, 269] width 187 height 19
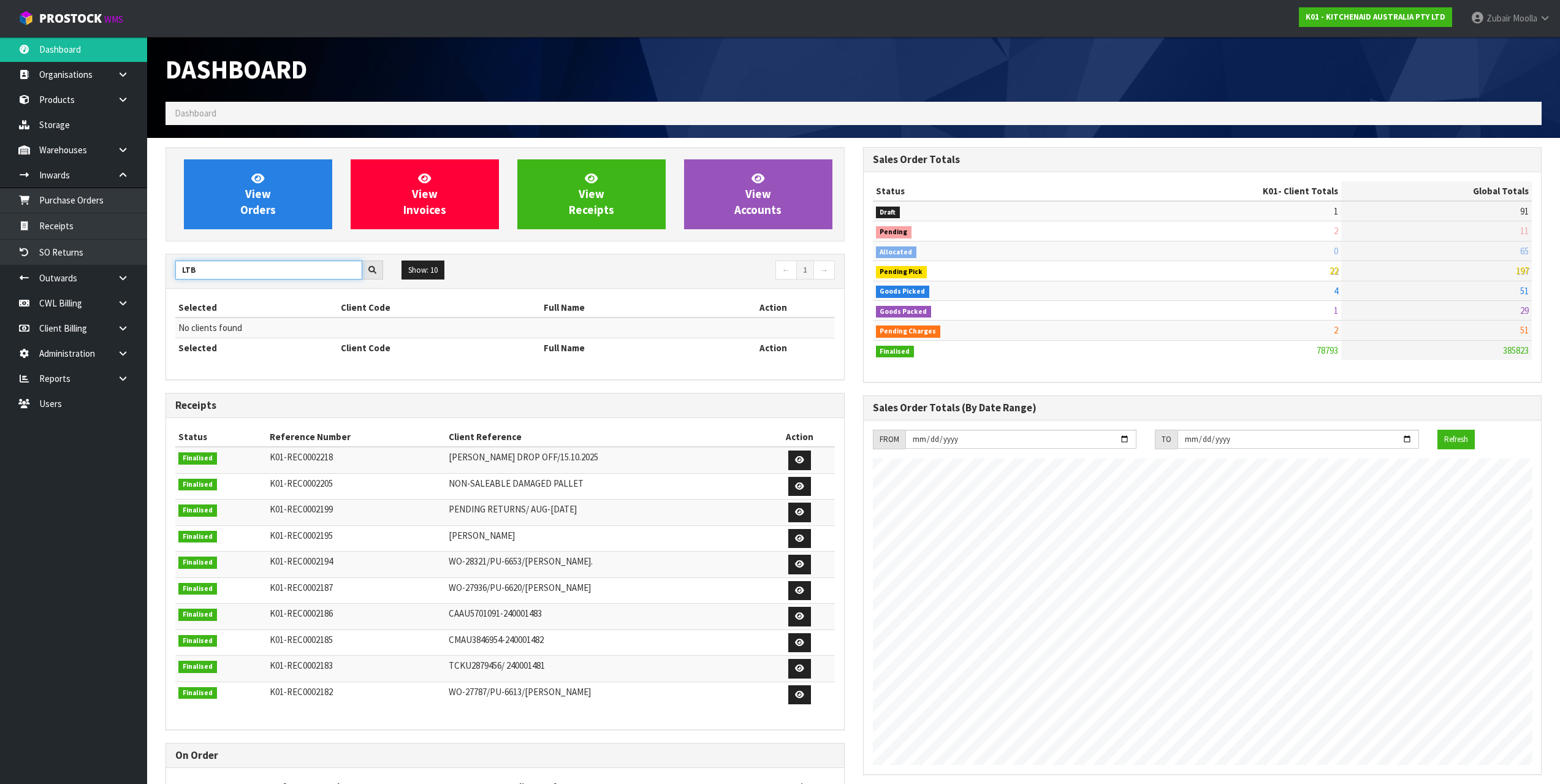
click at [266, 265] on input "LTB" at bounding box center [269, 269] width 187 height 19
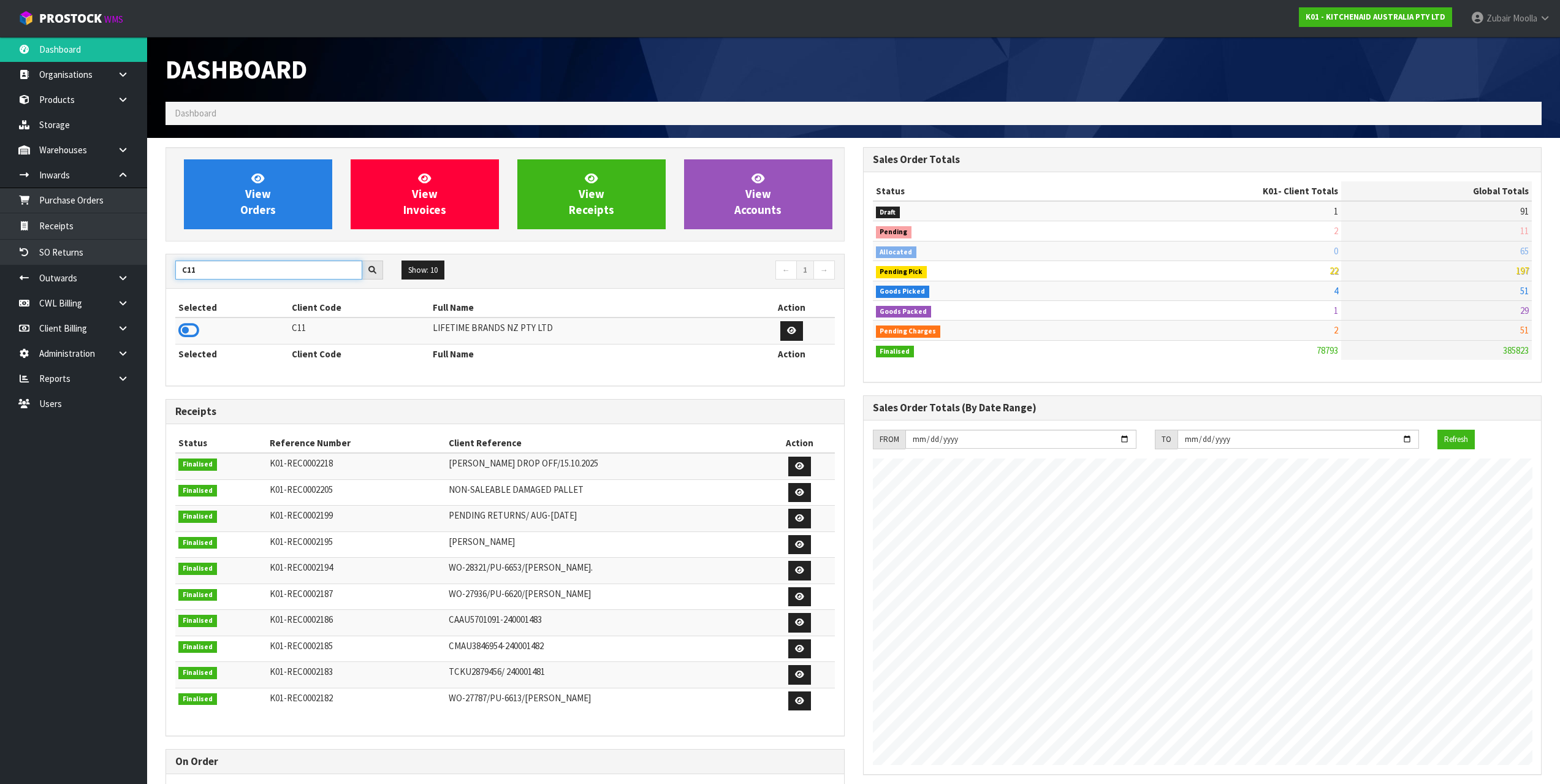
type input "C11"
drag, startPoint x: 231, startPoint y: 318, endPoint x: 192, endPoint y: 311, distance: 39.6
click at [222, 319] on td at bounding box center [232, 331] width 113 height 27
click at [188, 328] on icon at bounding box center [188, 331] width 20 height 19
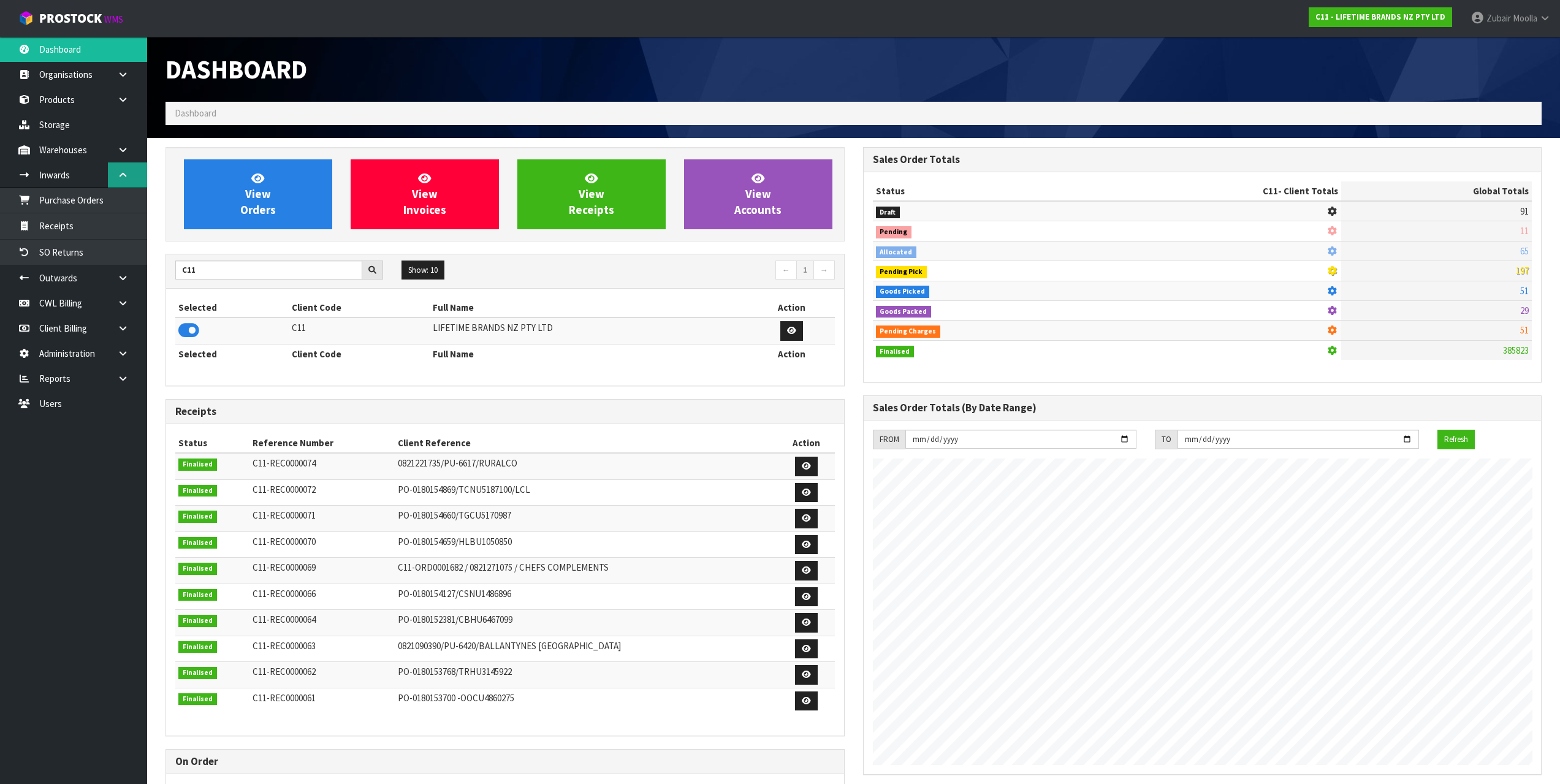
scroll to position [928, 697]
click at [86, 173] on link "Inwards" at bounding box center [73, 175] width 147 height 25
click at [737, 78] on h1 "Dashboard" at bounding box center [505, 69] width 679 height 29
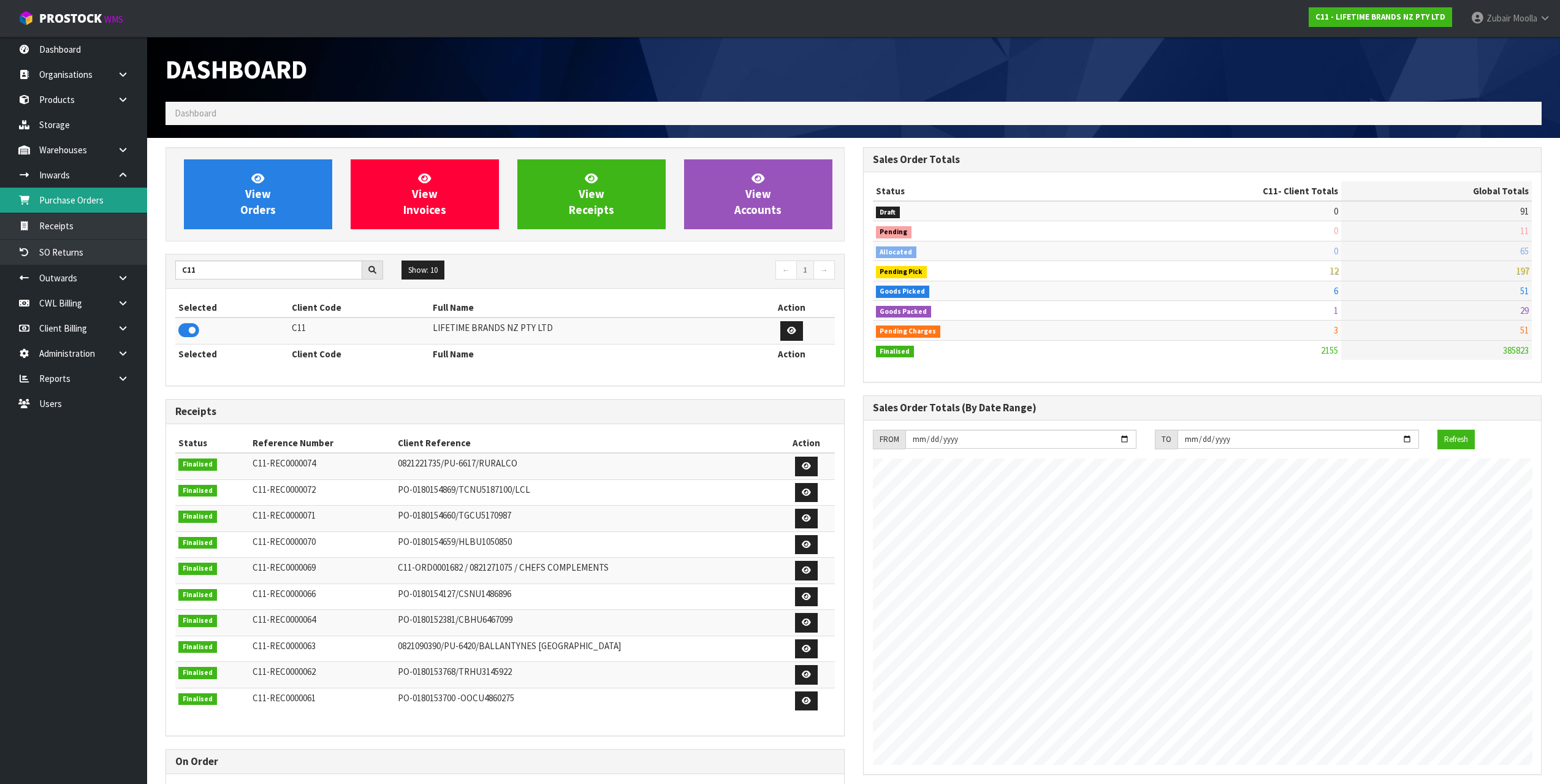
click at [76, 206] on link "Purchase Orders" at bounding box center [73, 200] width 147 height 25
click at [98, 199] on link "Purchase Orders" at bounding box center [73, 200] width 147 height 25
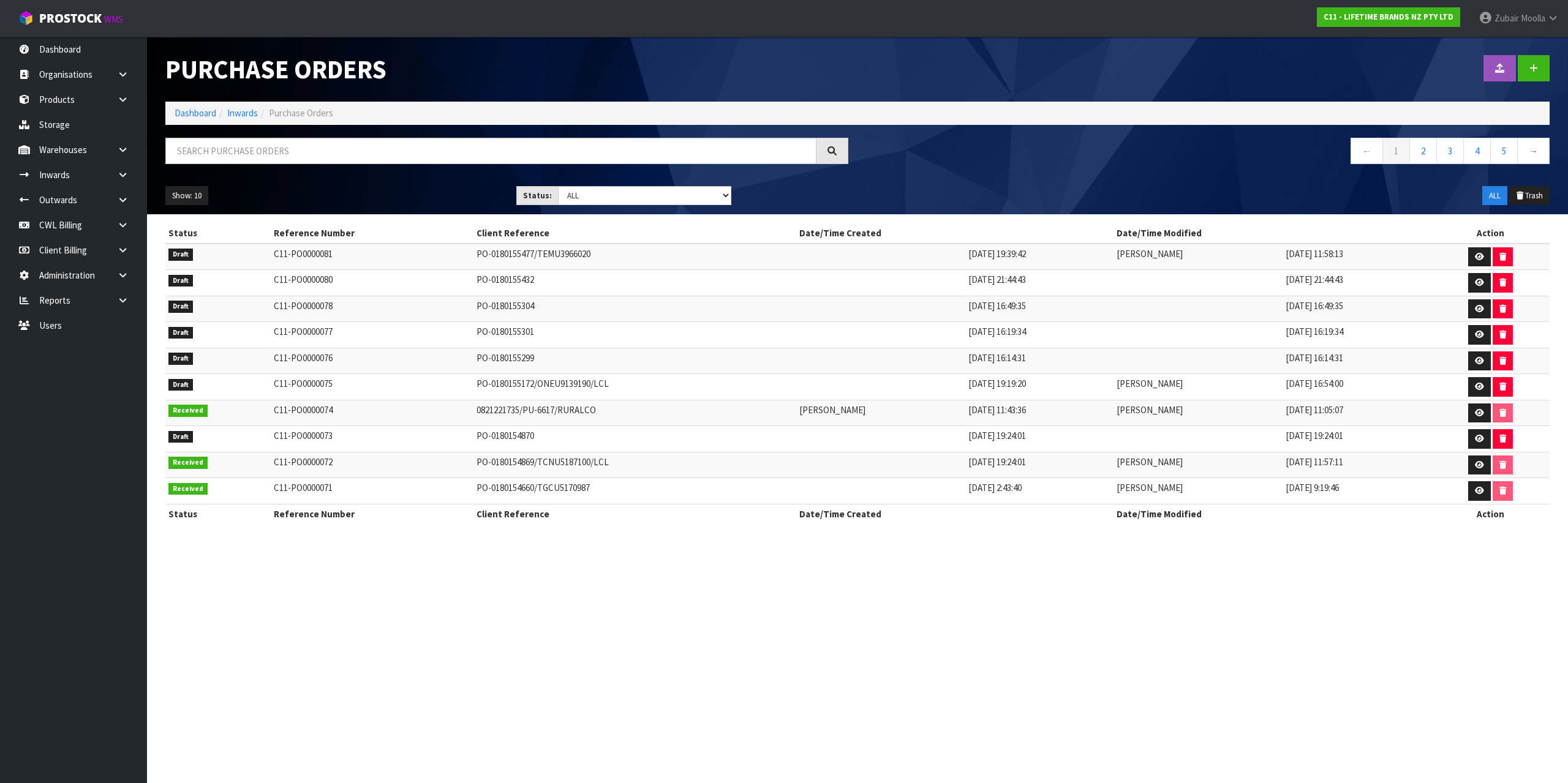
drag, startPoint x: 427, startPoint y: 417, endPoint x: 704, endPoint y: 420, distance: 277.0
click at [468, 418] on tr "Received C11-PO0000074 0821221735/PU-6617/RURALCO [PERSON_NAME] [DATE] 11:43:36…" at bounding box center [857, 413] width 1384 height 27
click at [720, 421] on td "0821221735/PU-6617/RURALCO" at bounding box center [634, 413] width 323 height 27
drag, startPoint x: 445, startPoint y: 406, endPoint x: 725, endPoint y: 411, distance: 280.0
click at [725, 411] on tr "Received C11-PO0000074 0821221735/PU-6617/RURALCO [PERSON_NAME] [DATE] 11:43:36…" at bounding box center [857, 413] width 1384 height 27
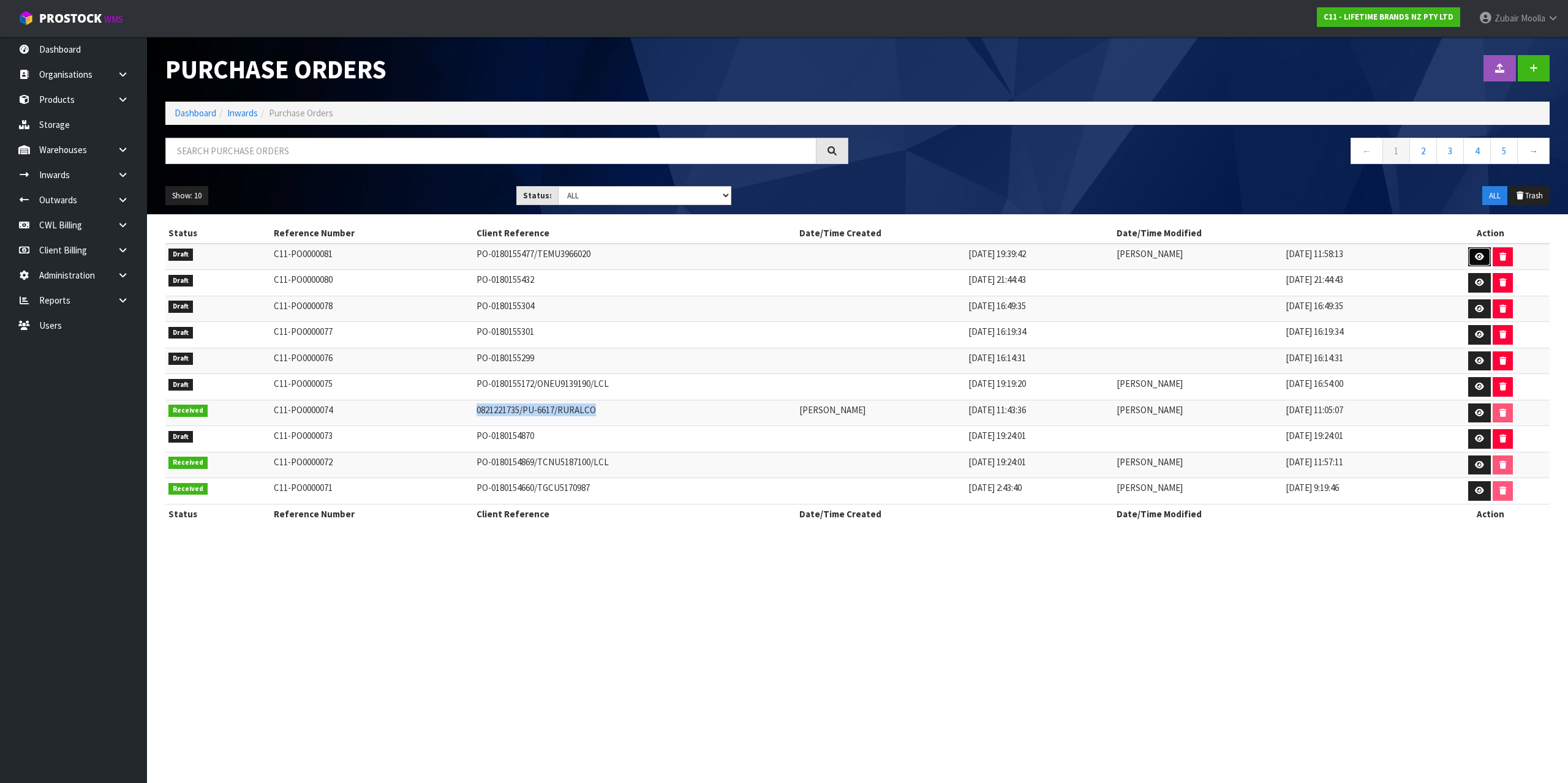
click at [1475, 254] on icon at bounding box center [1479, 256] width 9 height 8
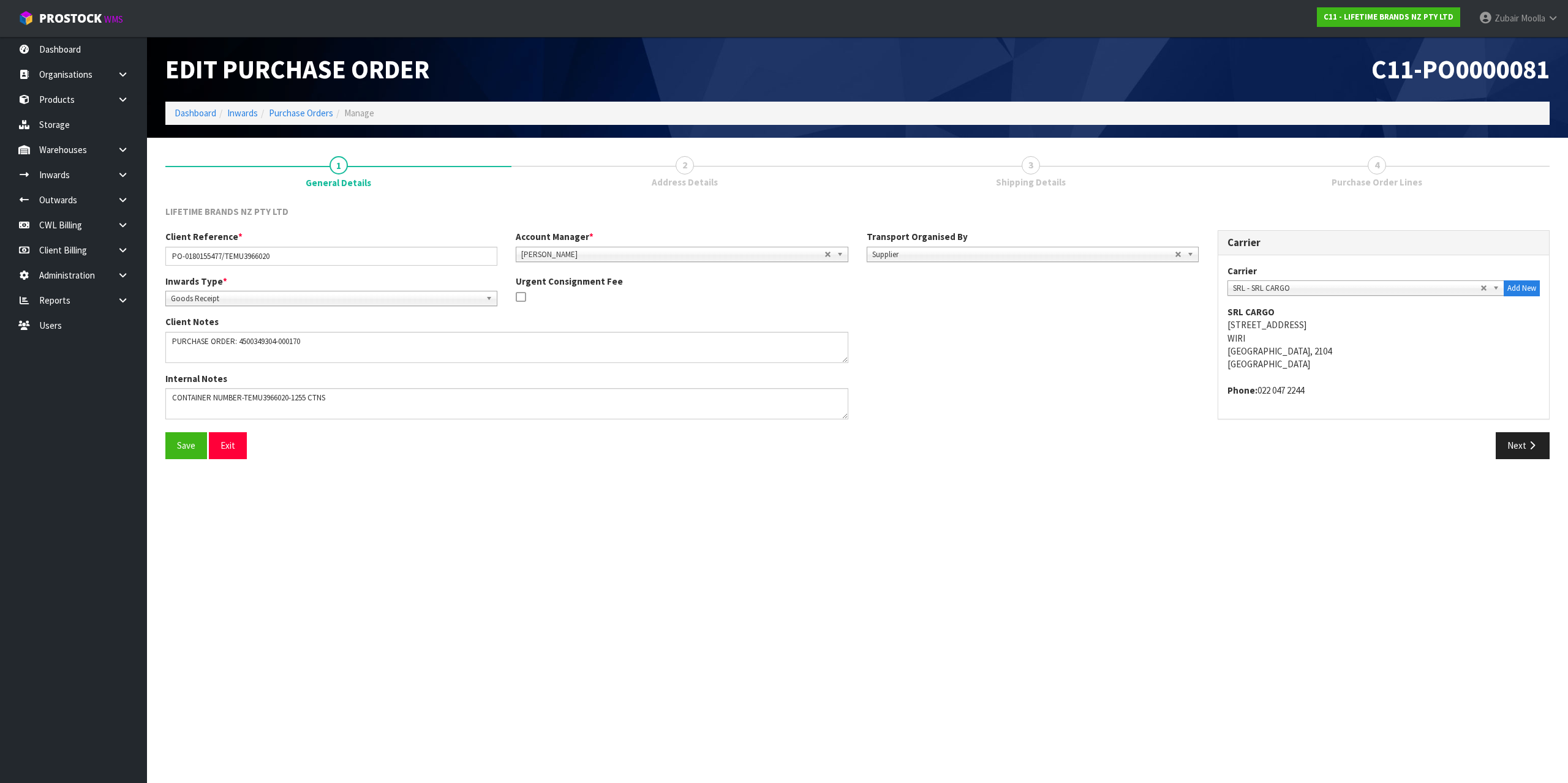
click at [882, 670] on section "Edit Purchase Order C11-PO0000081 Dashboard Inwards Purchase Orders Manage 1 Ge…" at bounding box center [784, 392] width 1568 height 783
click at [1504, 458] on button "Next" at bounding box center [1522, 446] width 54 height 27
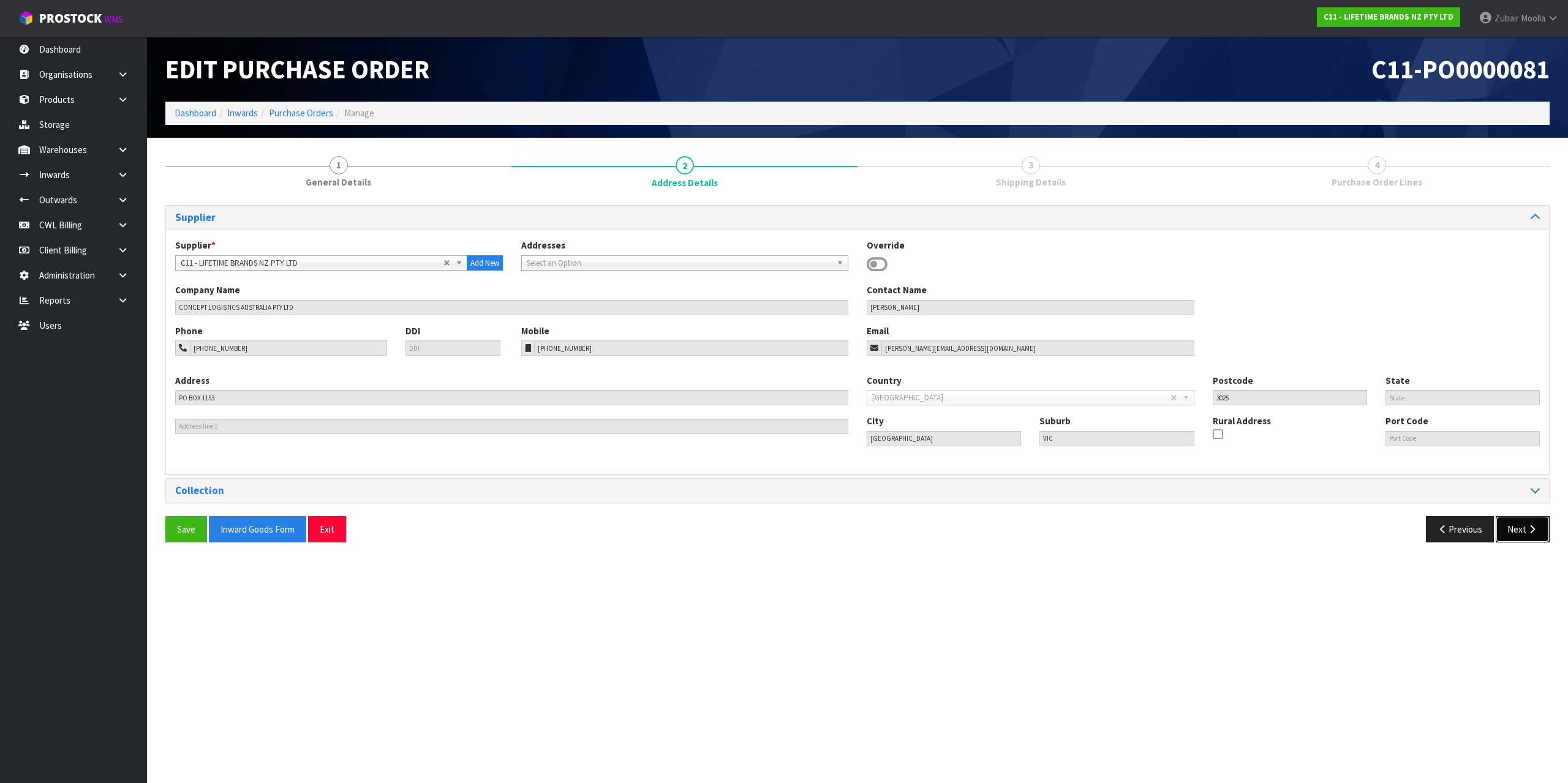
click at [1515, 523] on button "Next" at bounding box center [1522, 529] width 54 height 27
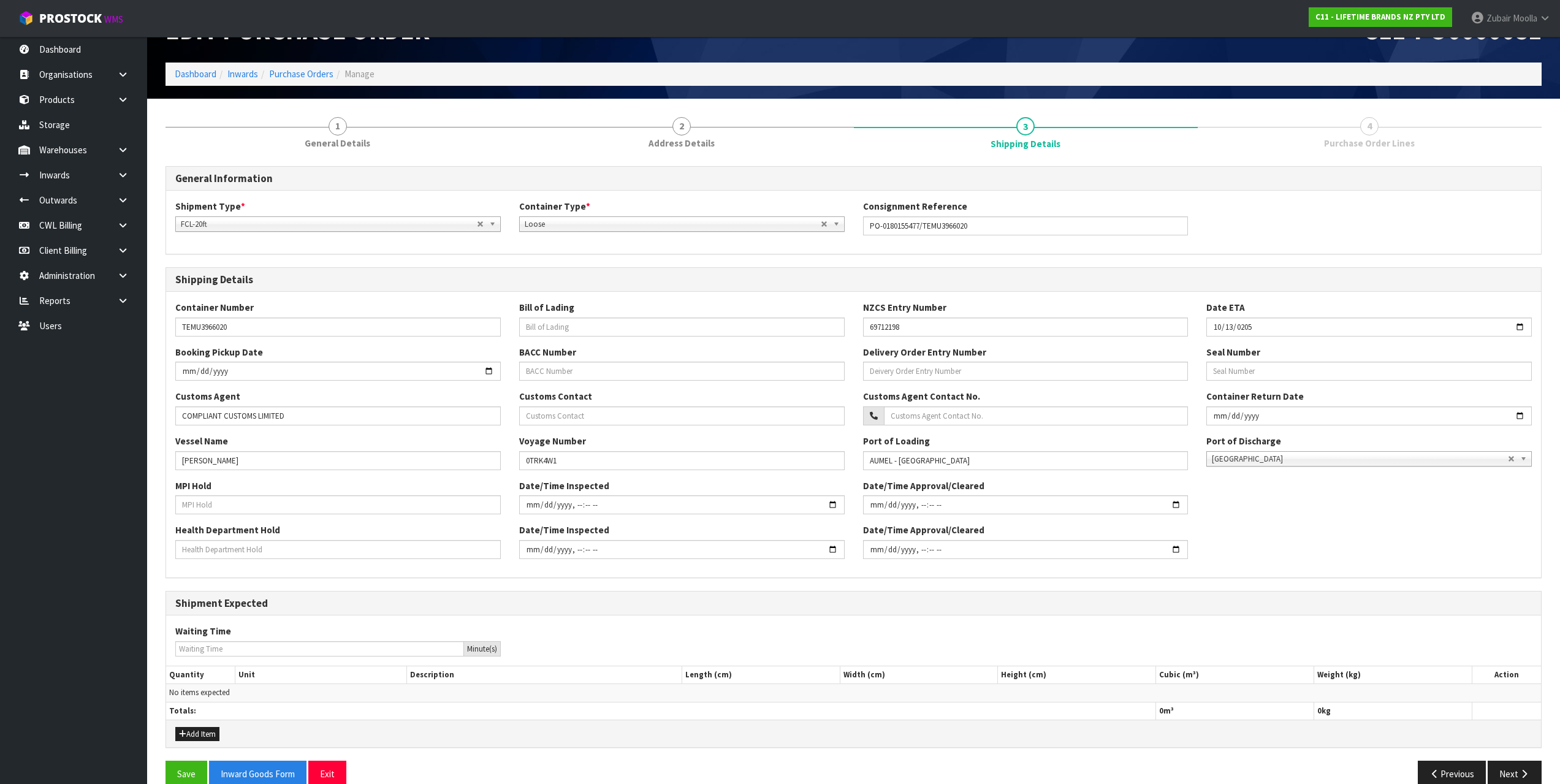
scroll to position [61, 0]
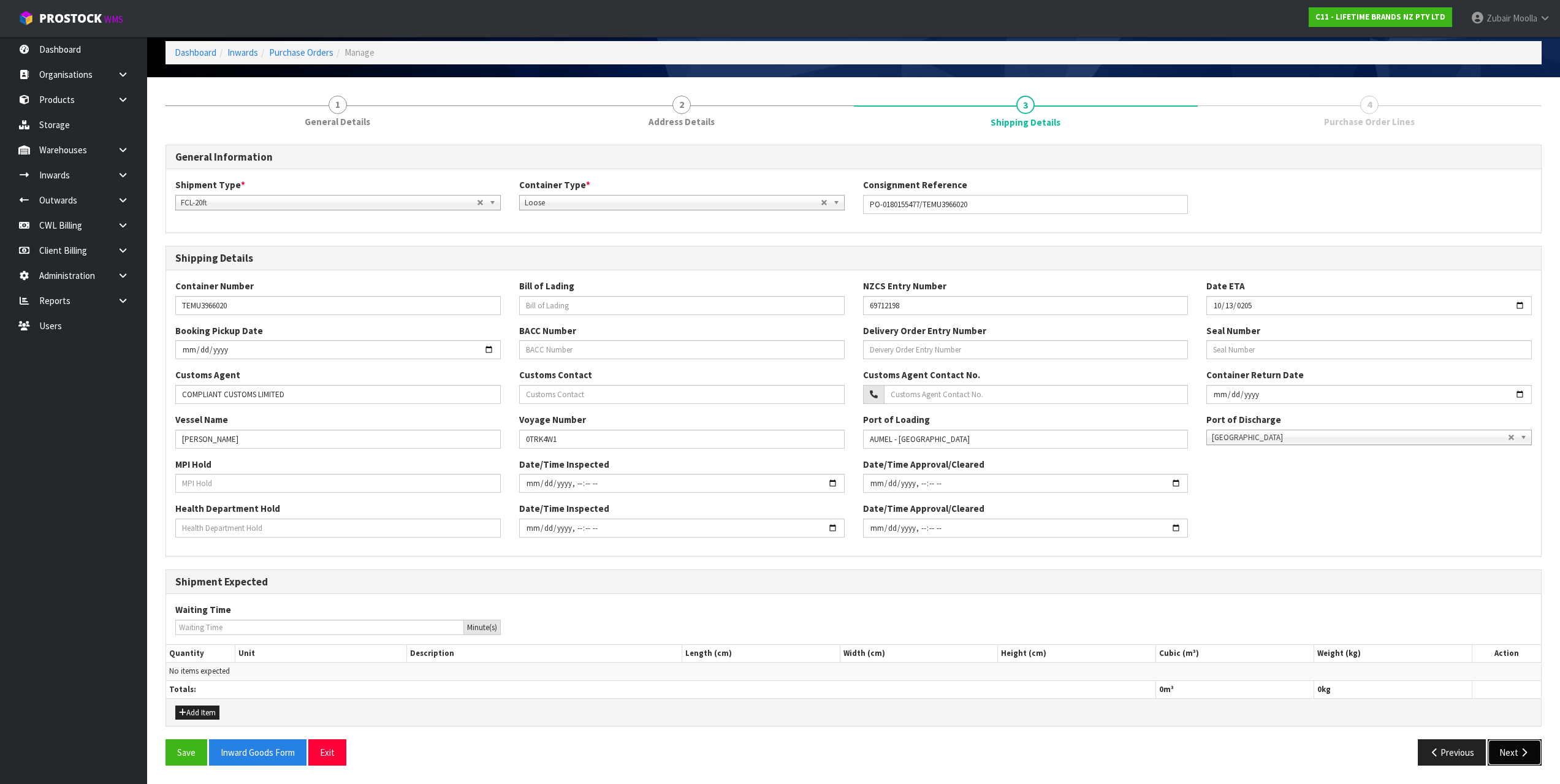
click at [1526, 741] on button "Next" at bounding box center [1515, 753] width 54 height 27
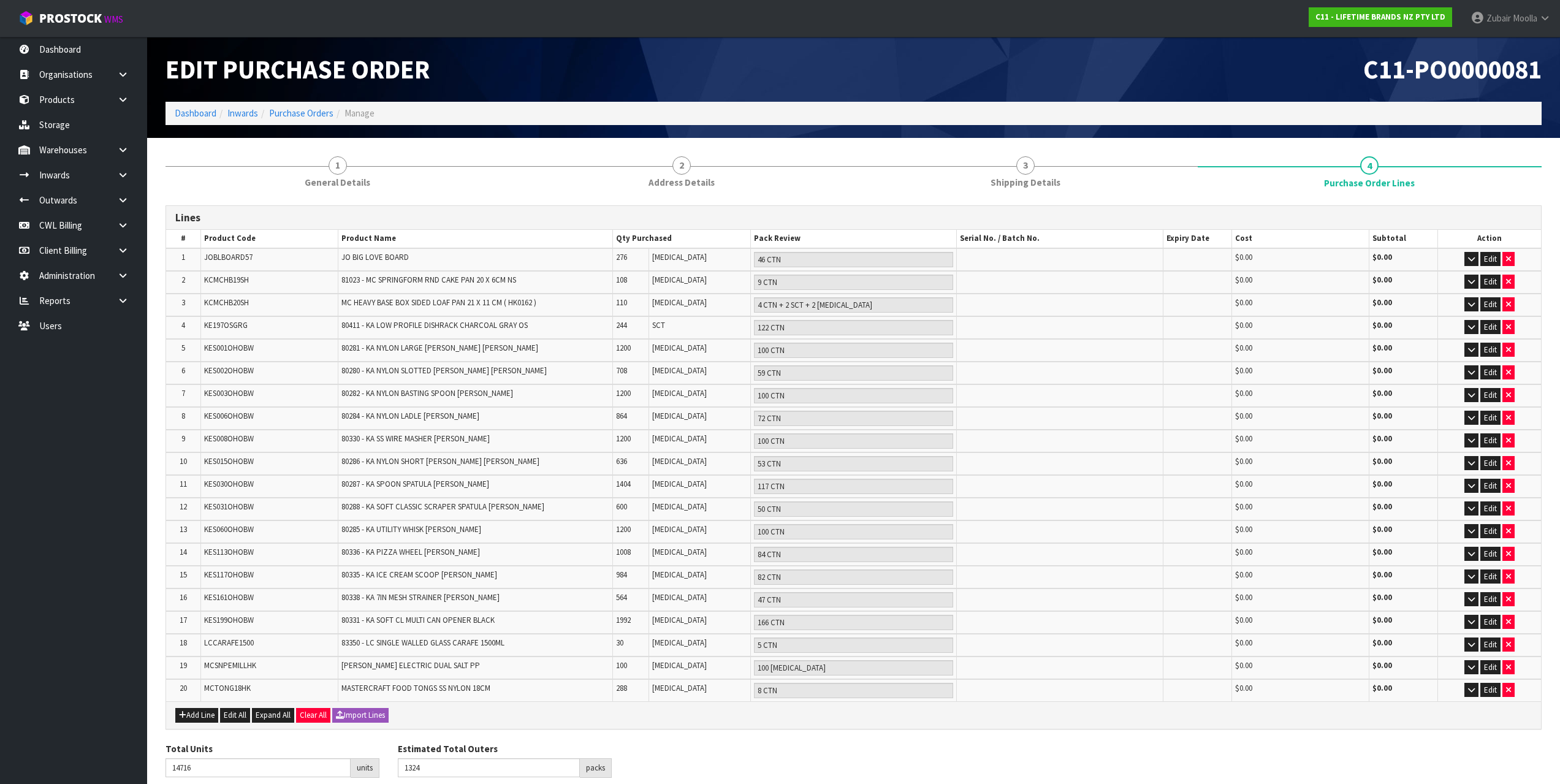
click at [242, 392] on span "KES003OHOBW" at bounding box center [229, 394] width 50 height 11
drag, startPoint x: 217, startPoint y: 710, endPoint x: 207, endPoint y: 594, distance: 116.4
click at [206, 613] on div "Lines # Product Code Product Name Qty Purchased Pack Review Serial No. / Batch …" at bounding box center [854, 468] width 1376 height 524
click at [208, 592] on span "KES161OHOBW" at bounding box center [229, 598] width 50 height 11
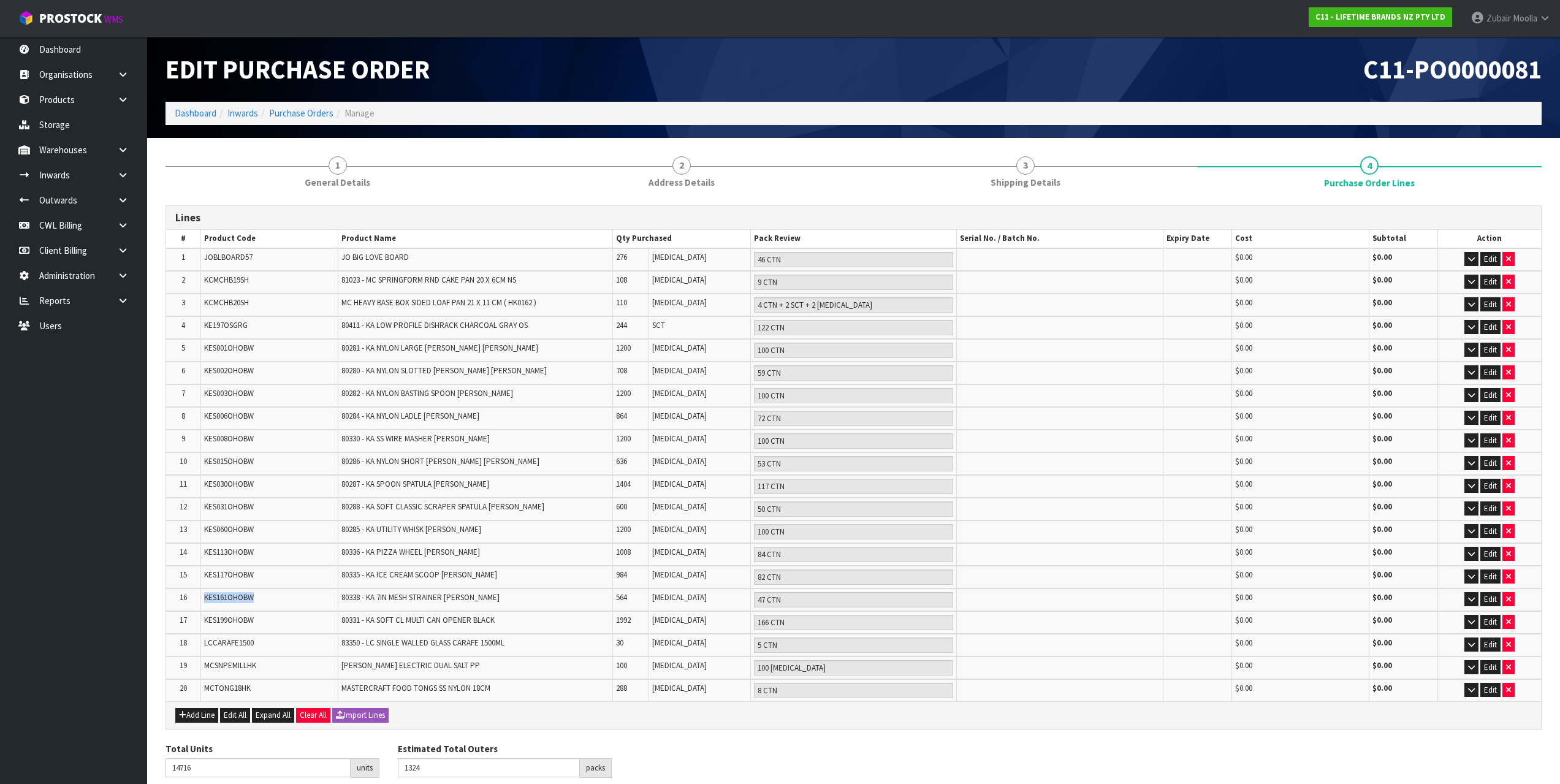
click at [208, 592] on span "KES161OHOBW" at bounding box center [229, 598] width 50 height 11
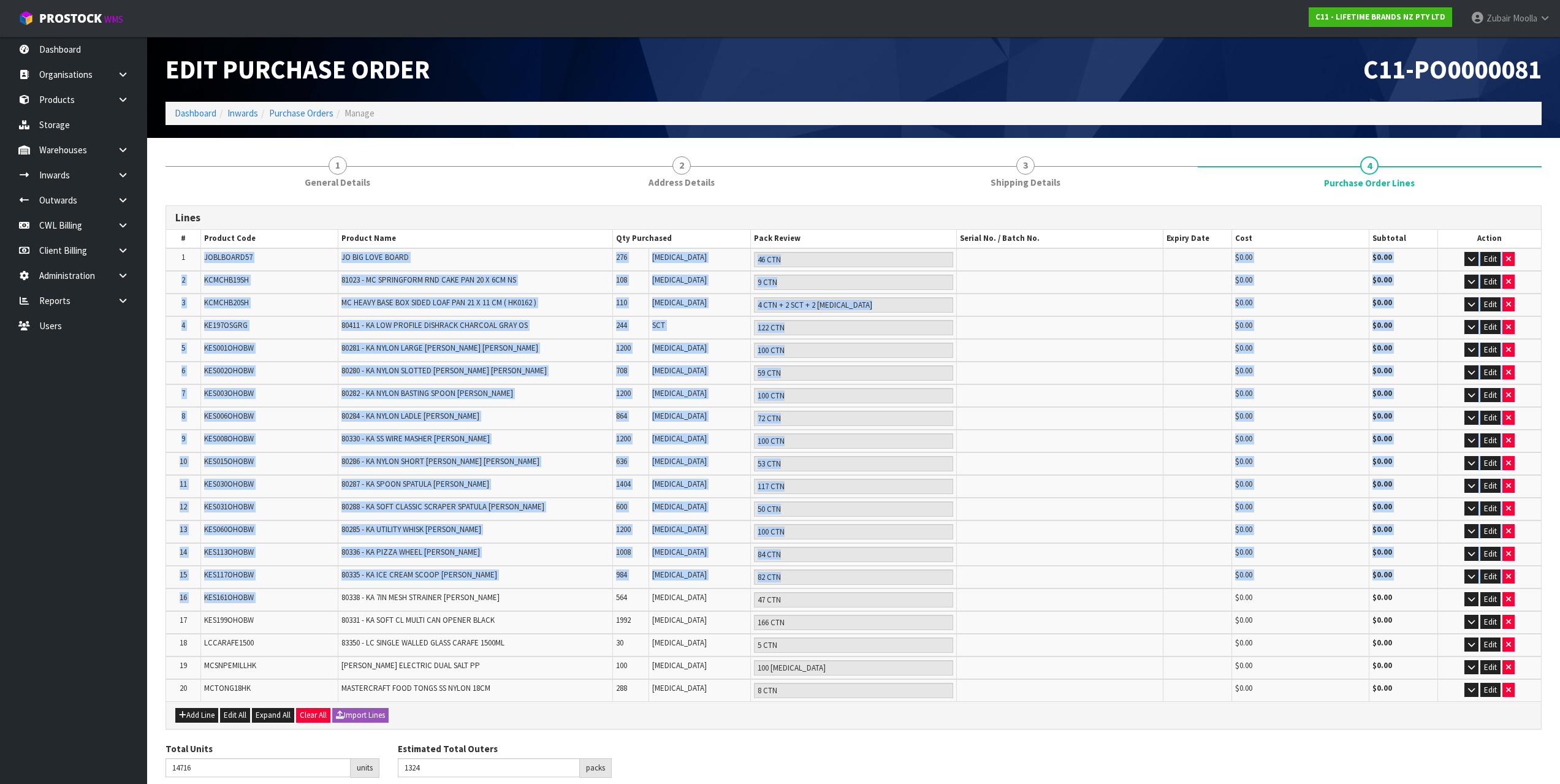
drag, startPoint x: 208, startPoint y: 592, endPoint x: 206, endPoint y: 262, distance: 330.0
click at [206, 262] on table "# Product Code Product Name Qty Purchased Pack Review Serial No. / Batch No. Ex…" at bounding box center [853, 465] width 1375 height 470
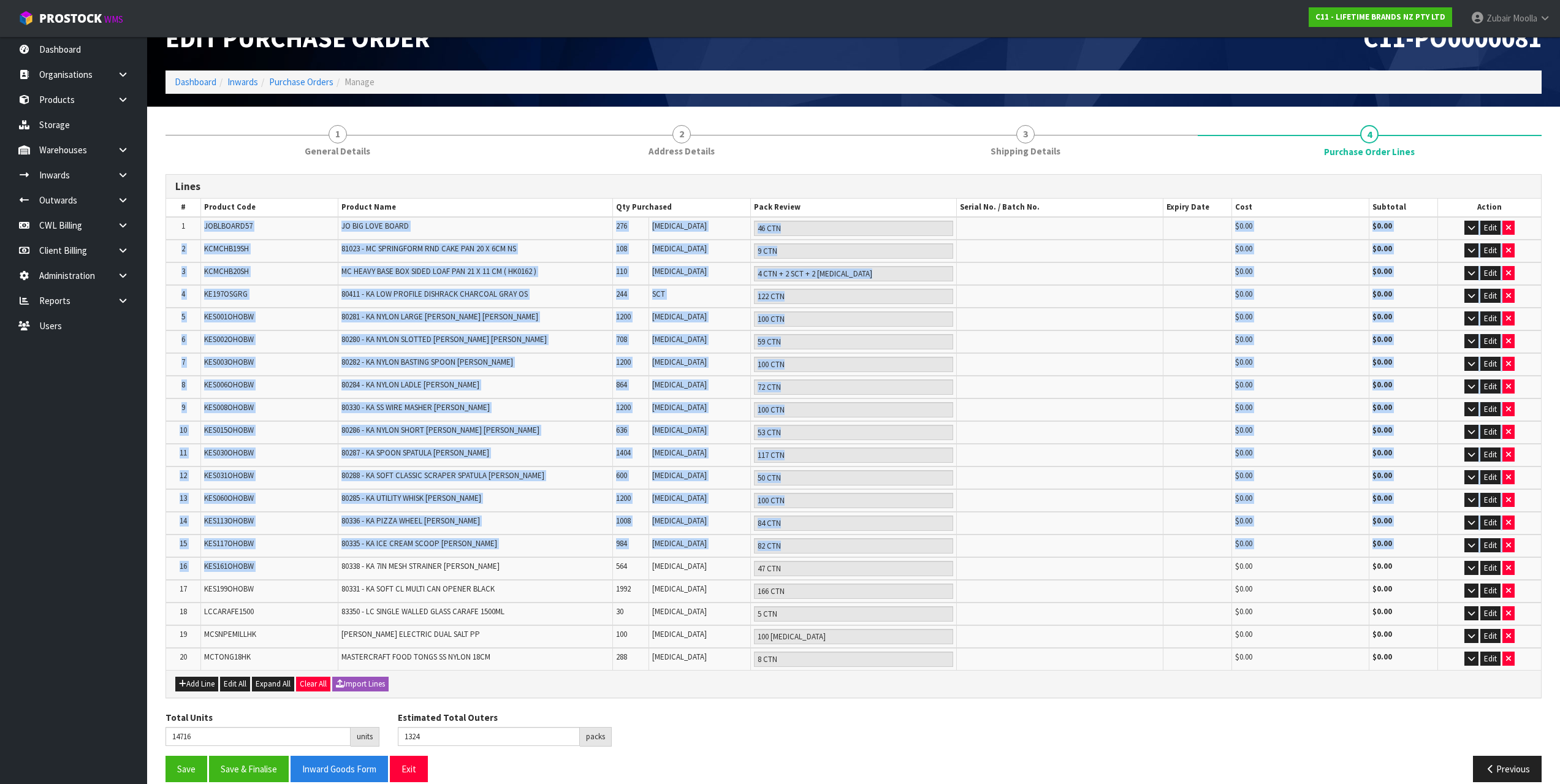
scroll to position [48, 0]
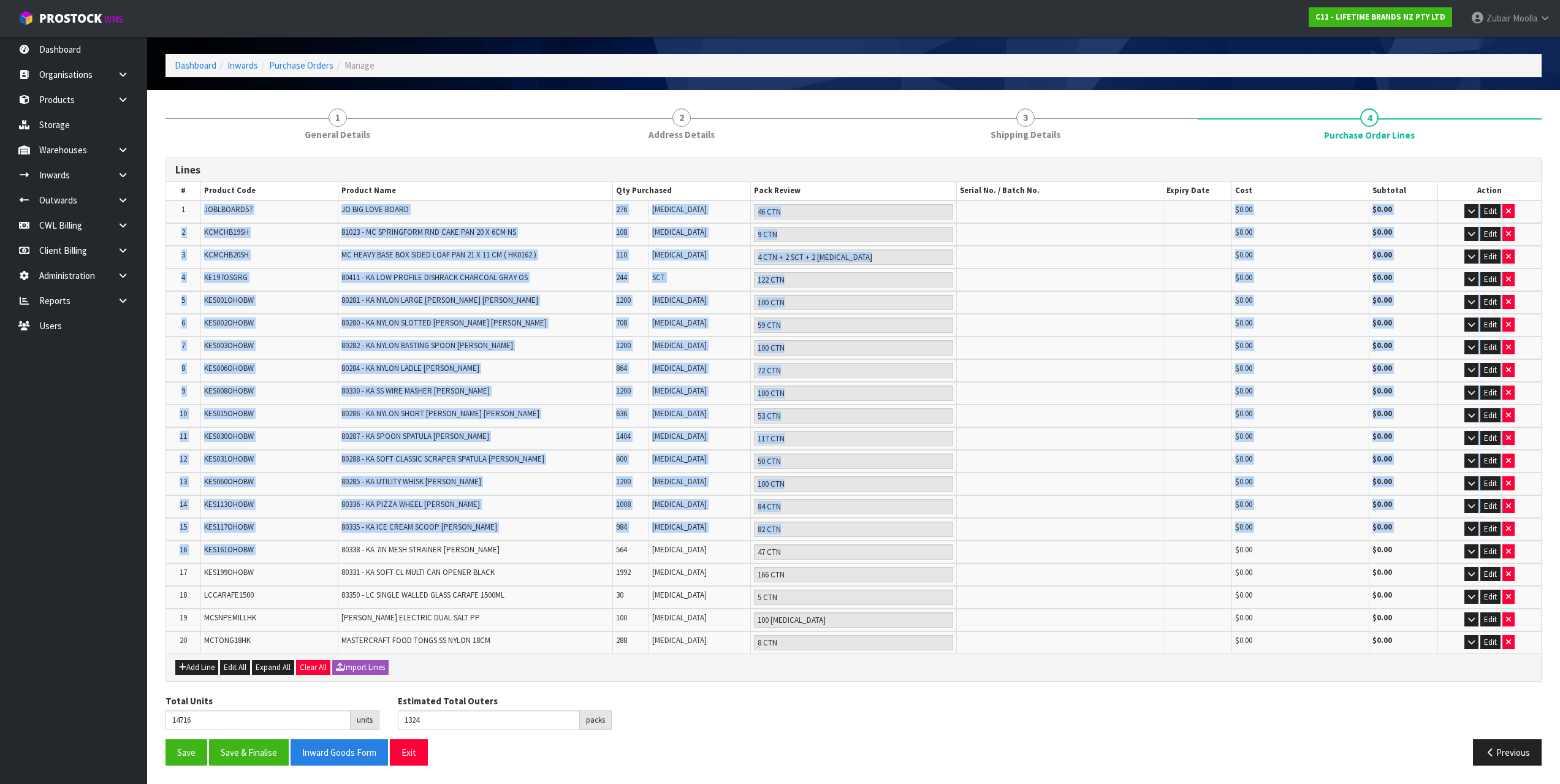
click at [225, 410] on span "KES015OHOBW" at bounding box center [229, 413] width 50 height 11
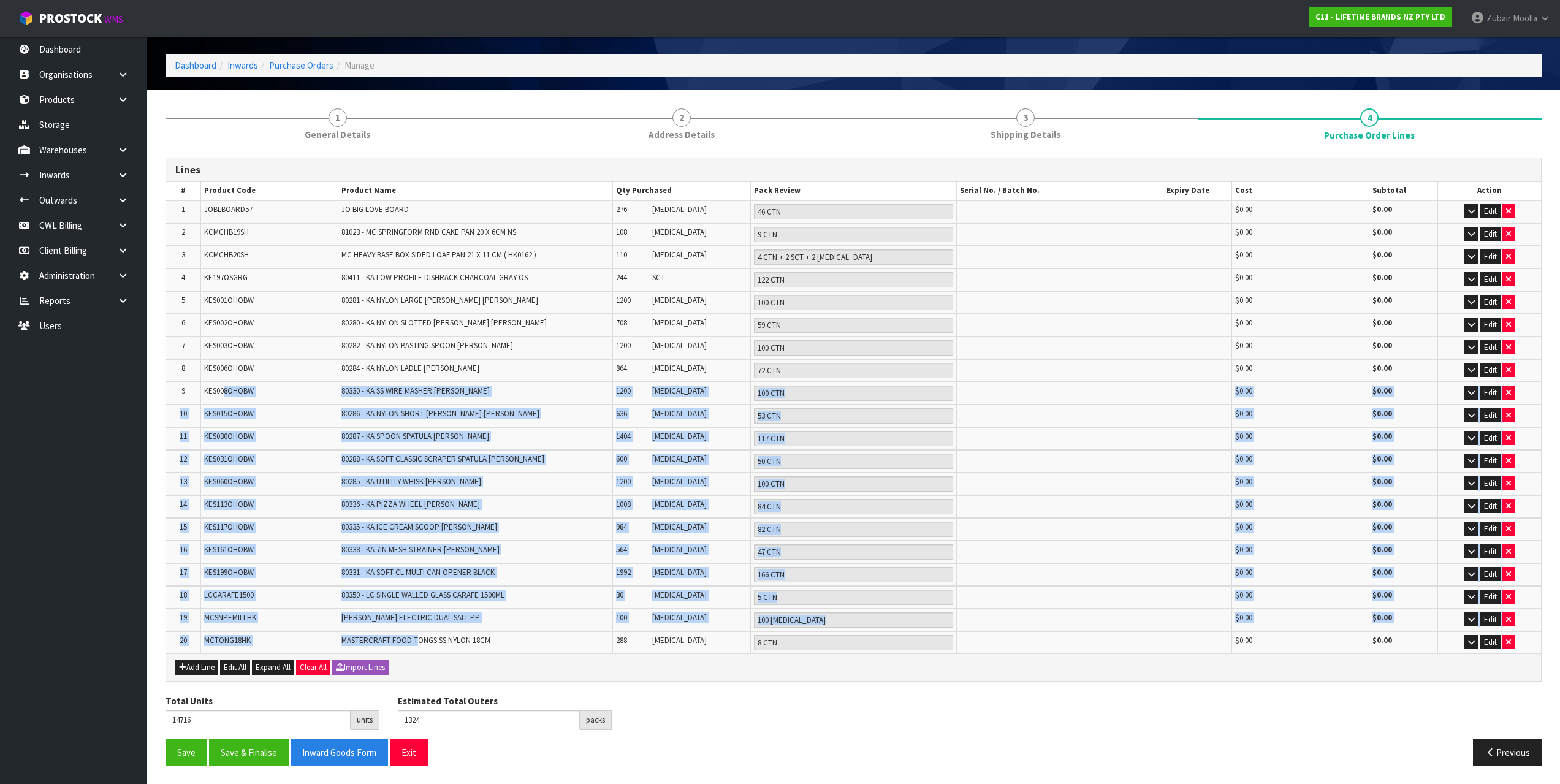
drag, startPoint x: 221, startPoint y: 410, endPoint x: 416, endPoint y: 646, distance: 306.1
click at [416, 646] on table "# Product Code Product Name Qty Purchased Pack Review Serial No. / Batch No. Ex…" at bounding box center [853, 417] width 1375 height 470
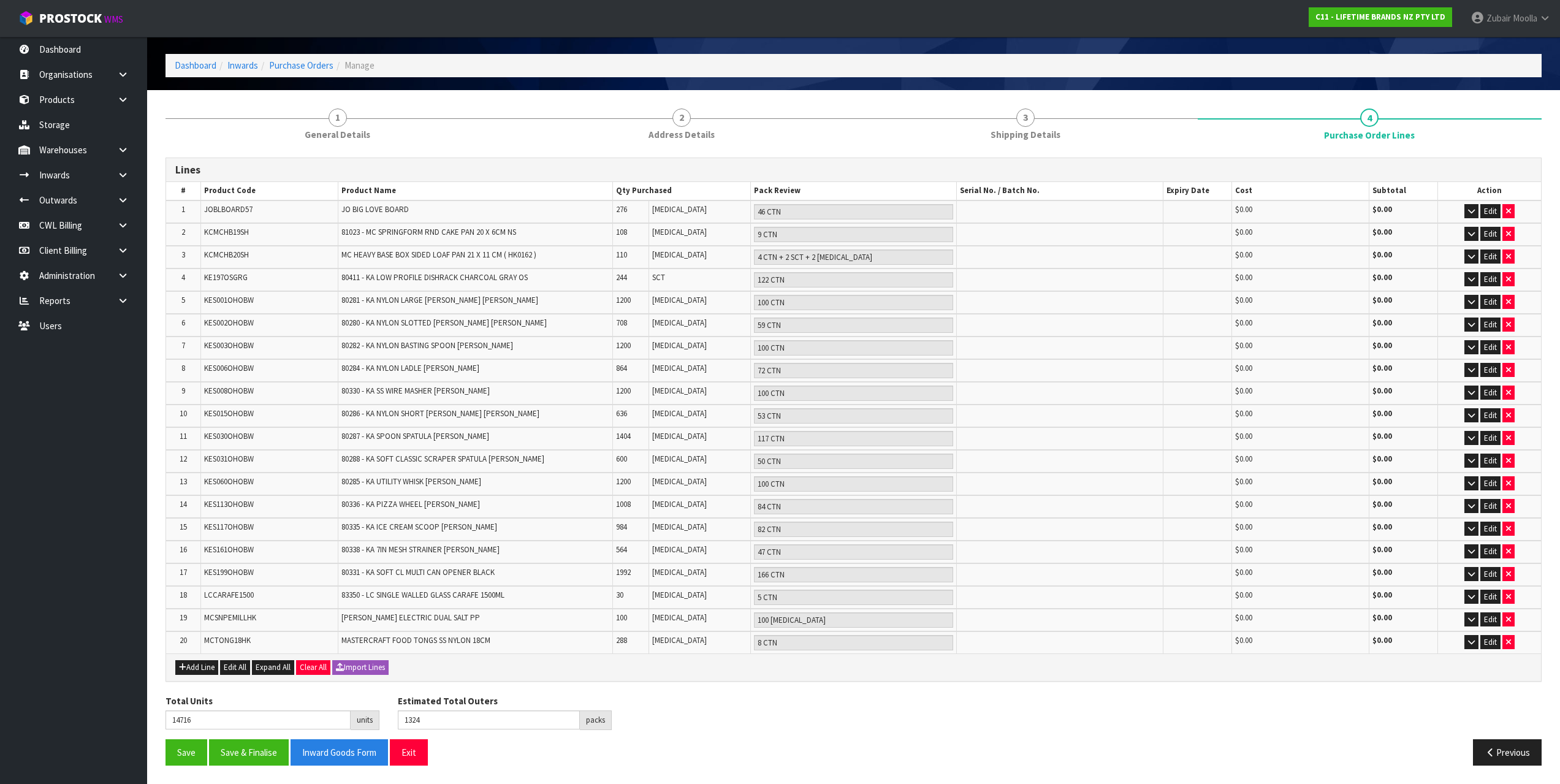
click at [443, 641] on span "MASTERCRAFT FOOD TONGS SS NYLON 18CM" at bounding box center [415, 641] width 149 height 11
click at [253, 567] on span "KES199OHOBW" at bounding box center [229, 572] width 50 height 11
drag, startPoint x: 246, startPoint y: 533, endPoint x: 244, endPoint y: 516, distance: 17.1
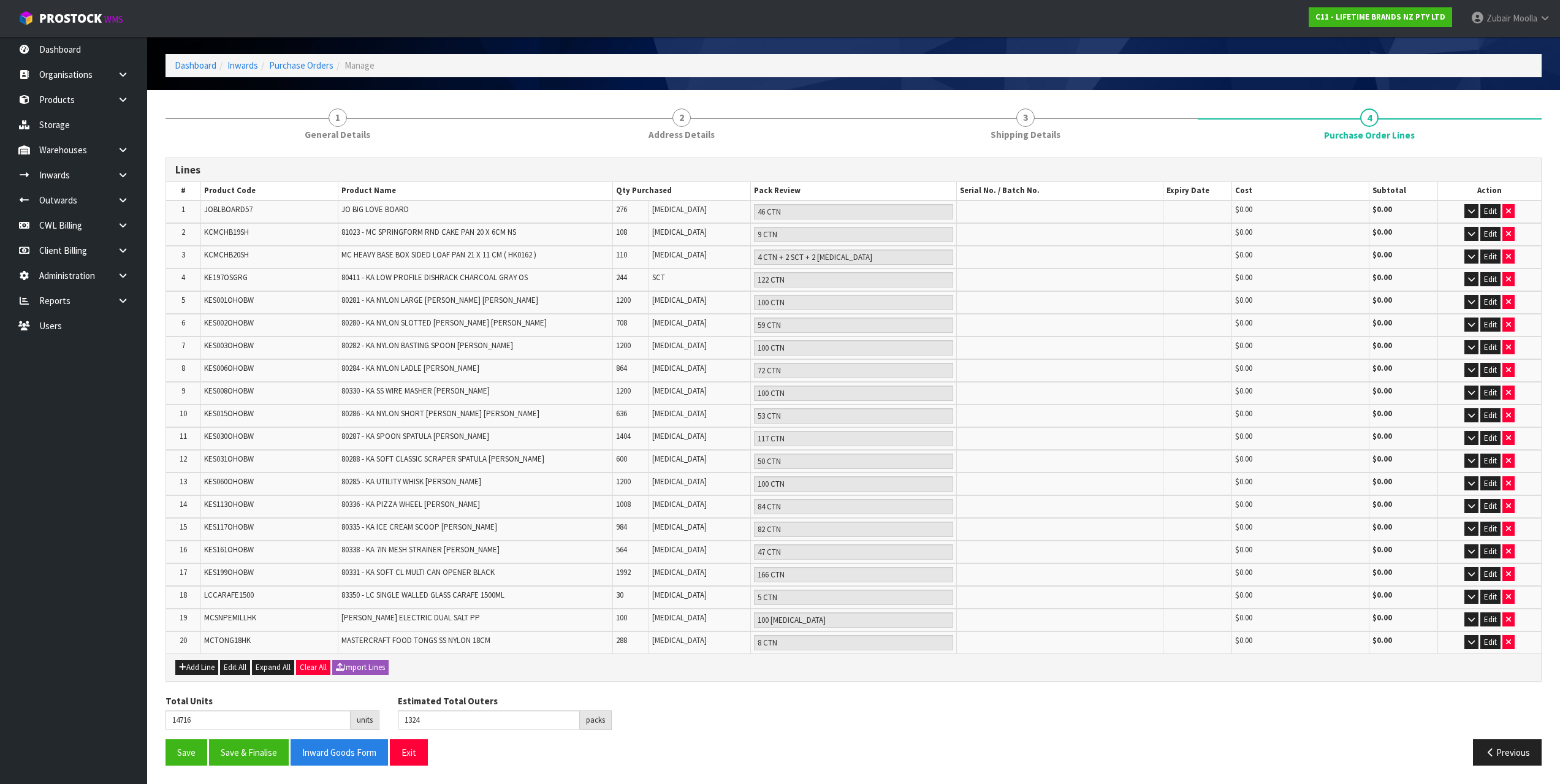
click at [246, 528] on td "KES117OHOBW" at bounding box center [269, 528] width 137 height 22
click at [244, 516] on td "KES113OHOBW" at bounding box center [269, 506] width 137 height 22
drag, startPoint x: 244, startPoint y: 502, endPoint x: 243, endPoint y: 461, distance: 41.0
click at [244, 469] on table "# Product Code Product Name Qty Purchased Pack Review Serial No. / Batch No. Ex…" at bounding box center [853, 417] width 1375 height 470
click at [243, 461] on span "KES031OHOBW" at bounding box center [229, 459] width 50 height 11
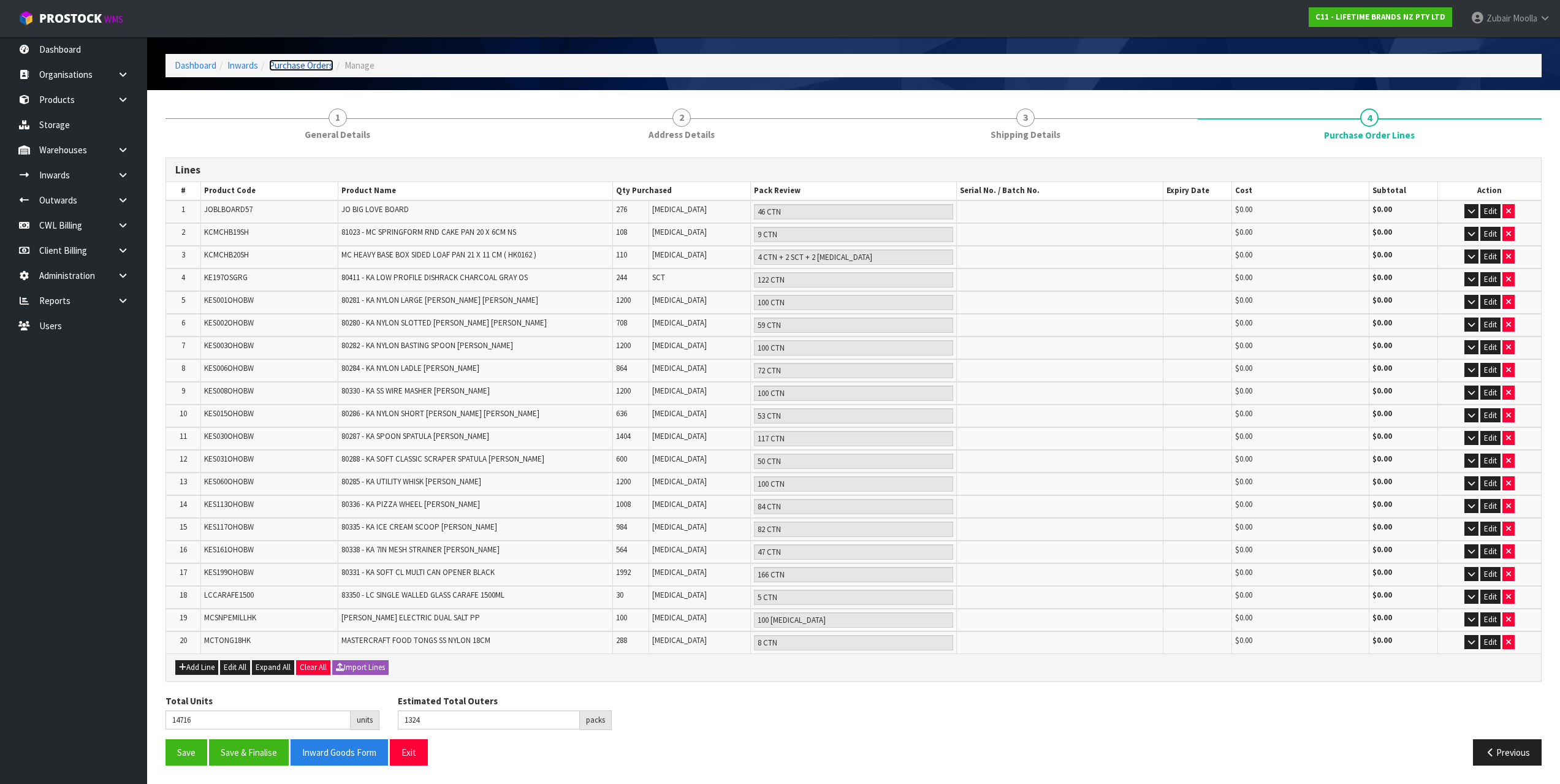
click at [323, 68] on link "Purchase Orders" at bounding box center [301, 65] width 64 height 12
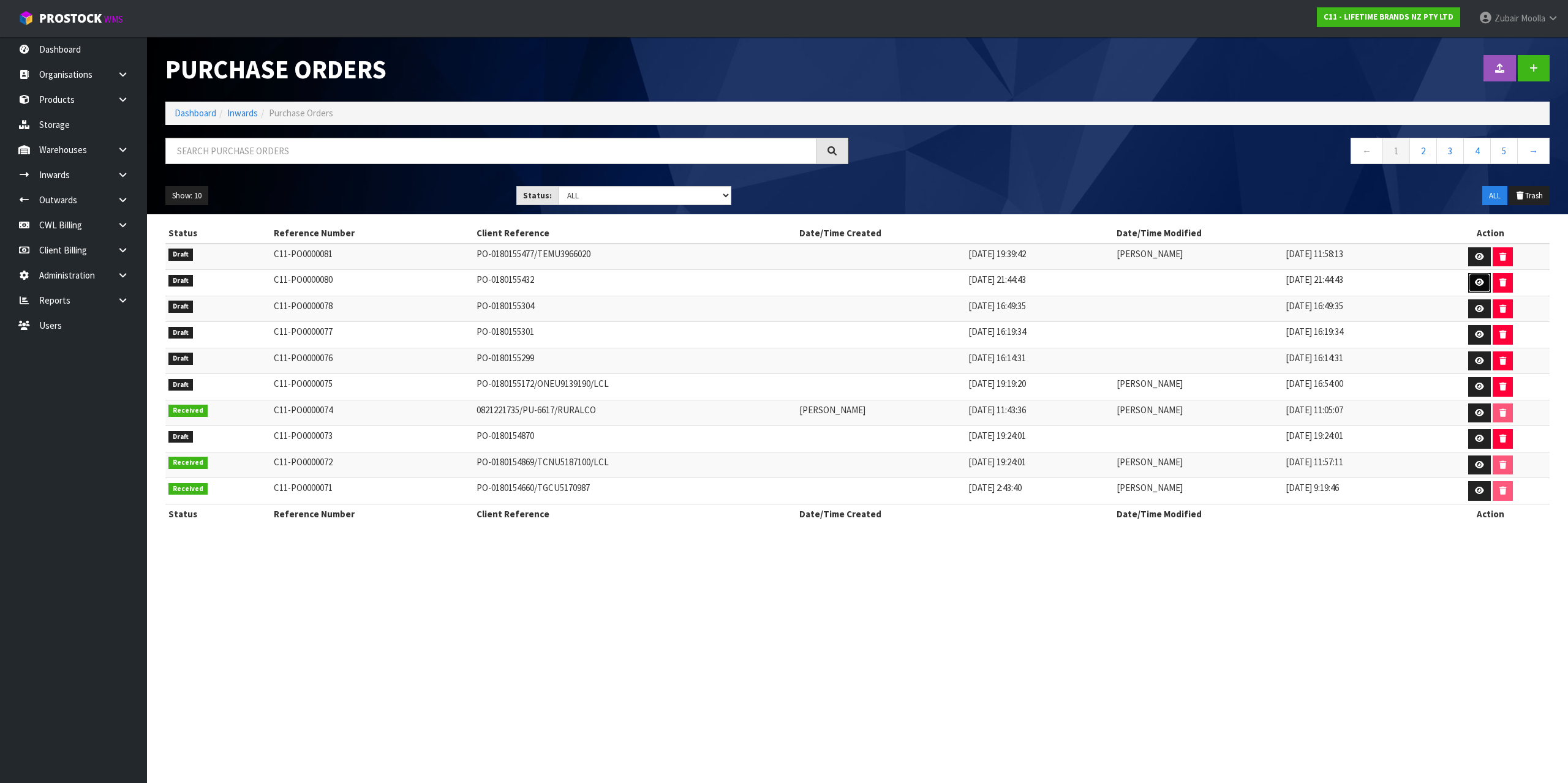
click at [1475, 276] on link at bounding box center [1478, 283] width 22 height 20
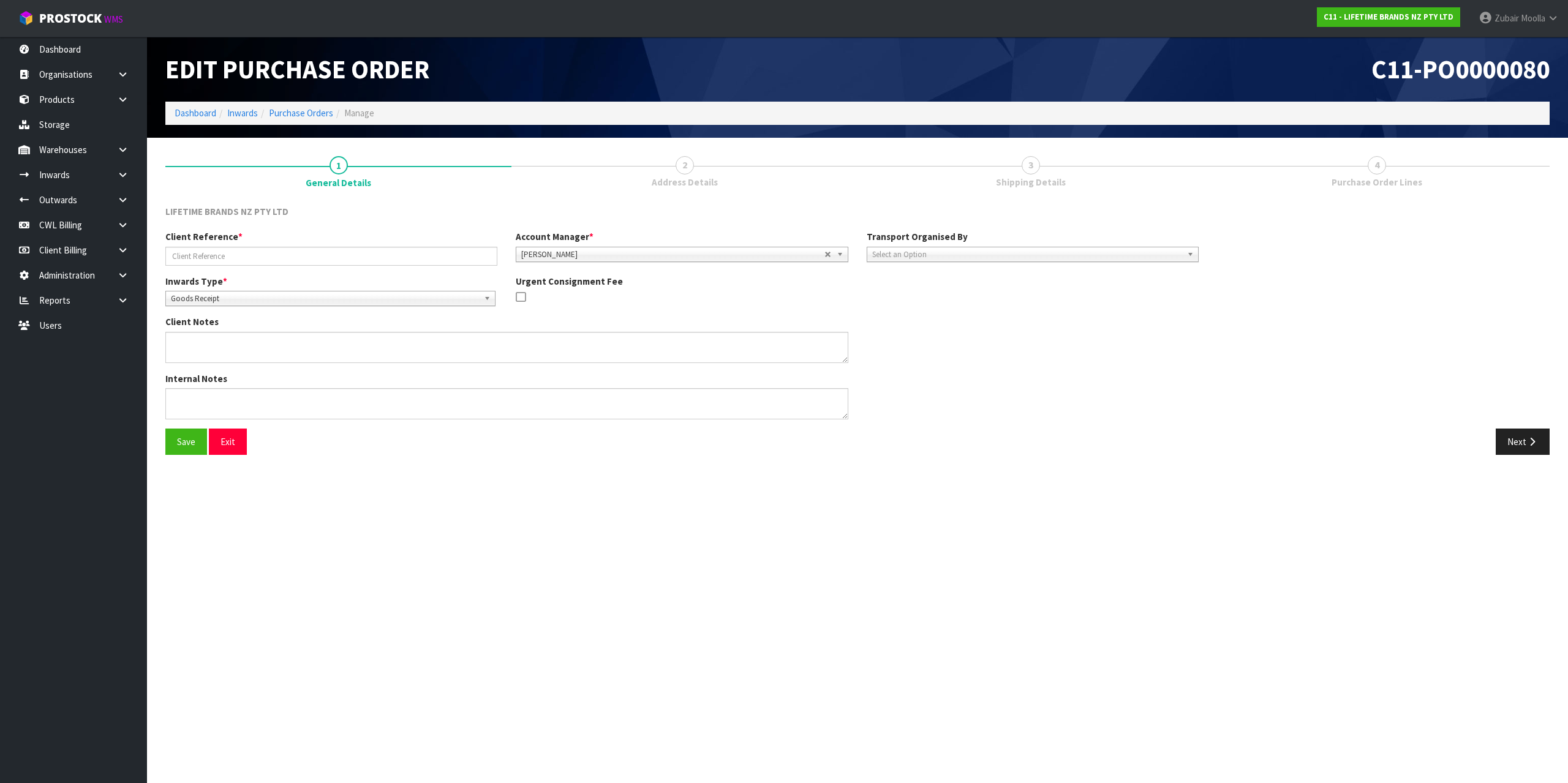
type input "PO-0180155432"
type textarea "PURCHASE ORDER: 4500349799-000010"
click at [1531, 440] on icon "button" at bounding box center [1532, 441] width 12 height 9
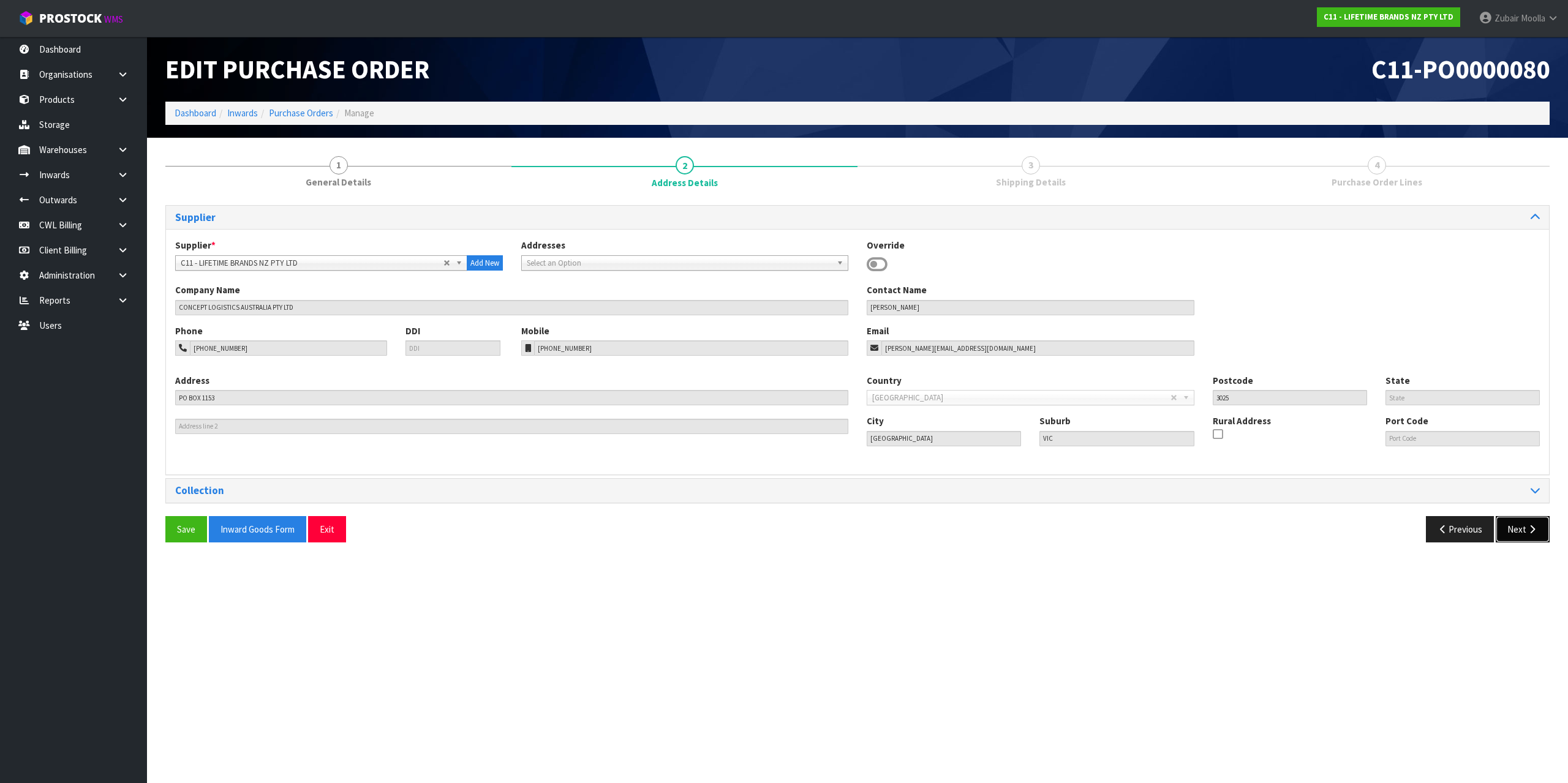
click at [1548, 533] on button "Next" at bounding box center [1522, 529] width 54 height 27
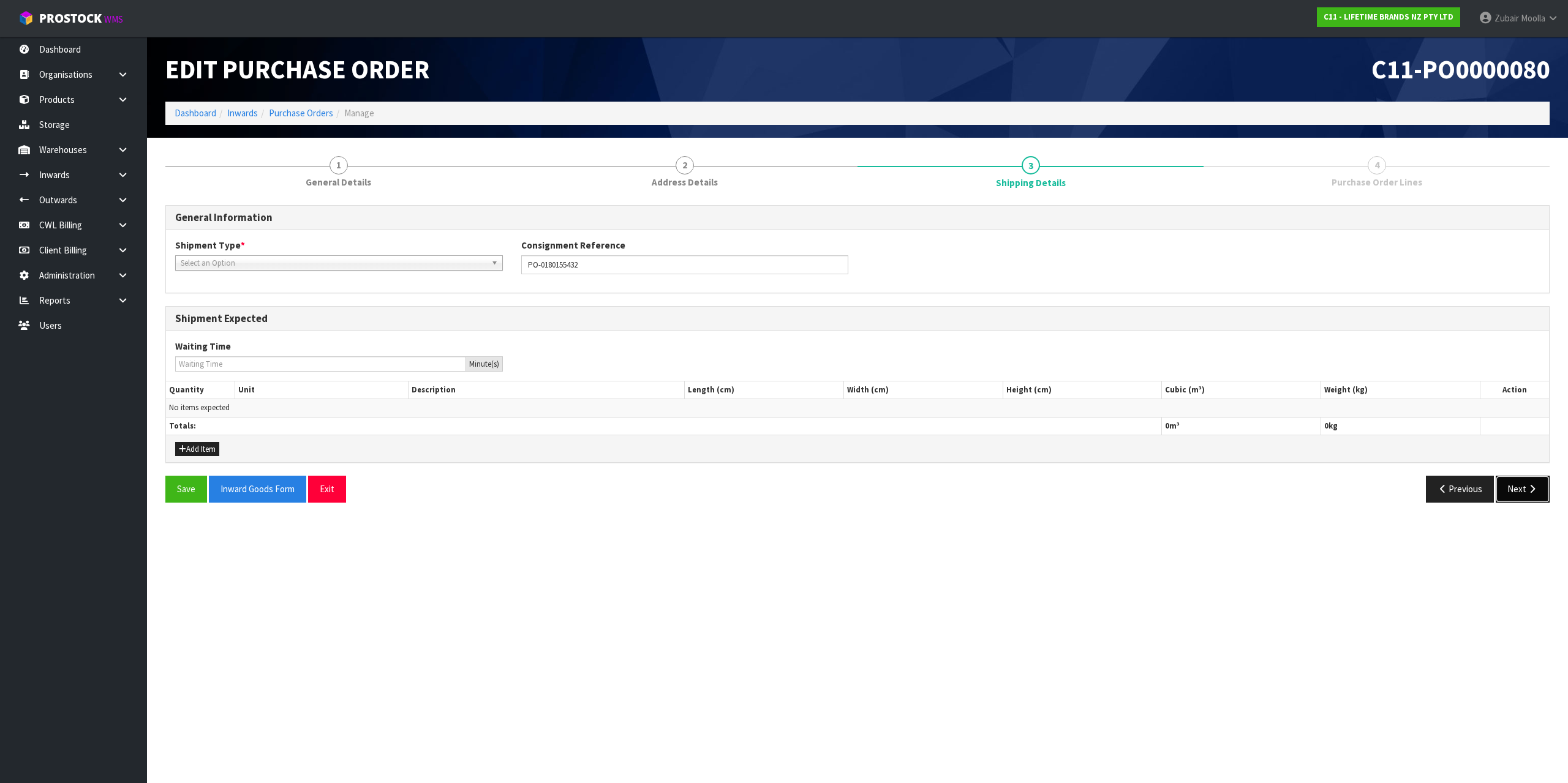
click at [1548, 482] on button "Next" at bounding box center [1522, 489] width 54 height 27
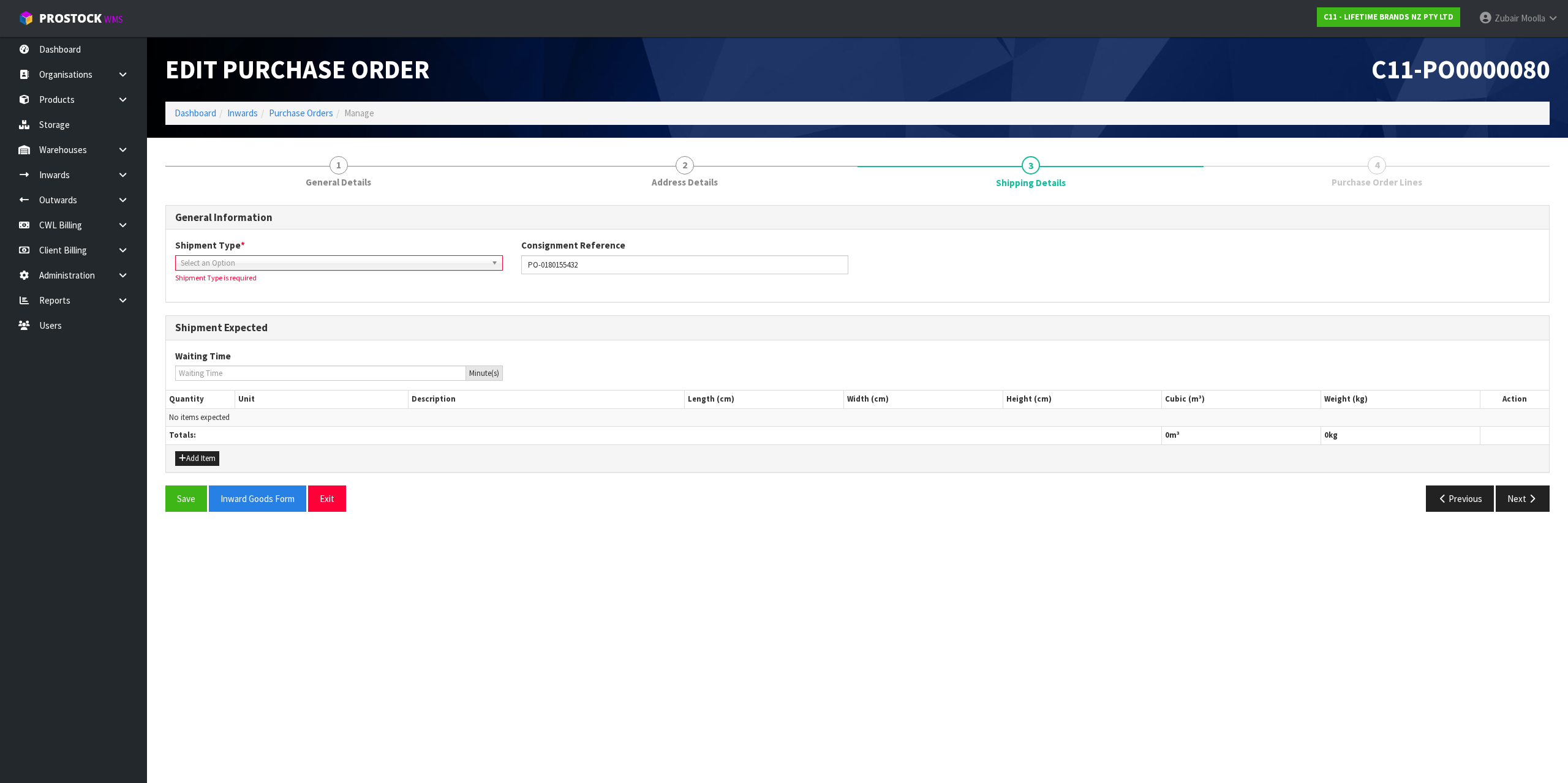
click at [1518, 524] on section "1 General Details 2 Address Details 3 Shipping Details 4 Purchase Order Lines G…" at bounding box center [857, 334] width 1420 height 392
click at [1536, 496] on icon "button" at bounding box center [1532, 498] width 12 height 9
click at [402, 279] on div "Shipment Type * LCL National LCL International FCL-20ft FCL-40ft Select an Opti…" at bounding box center [338, 261] width 346 height 44
click at [424, 265] on span "Select an Option" at bounding box center [333, 263] width 305 height 15
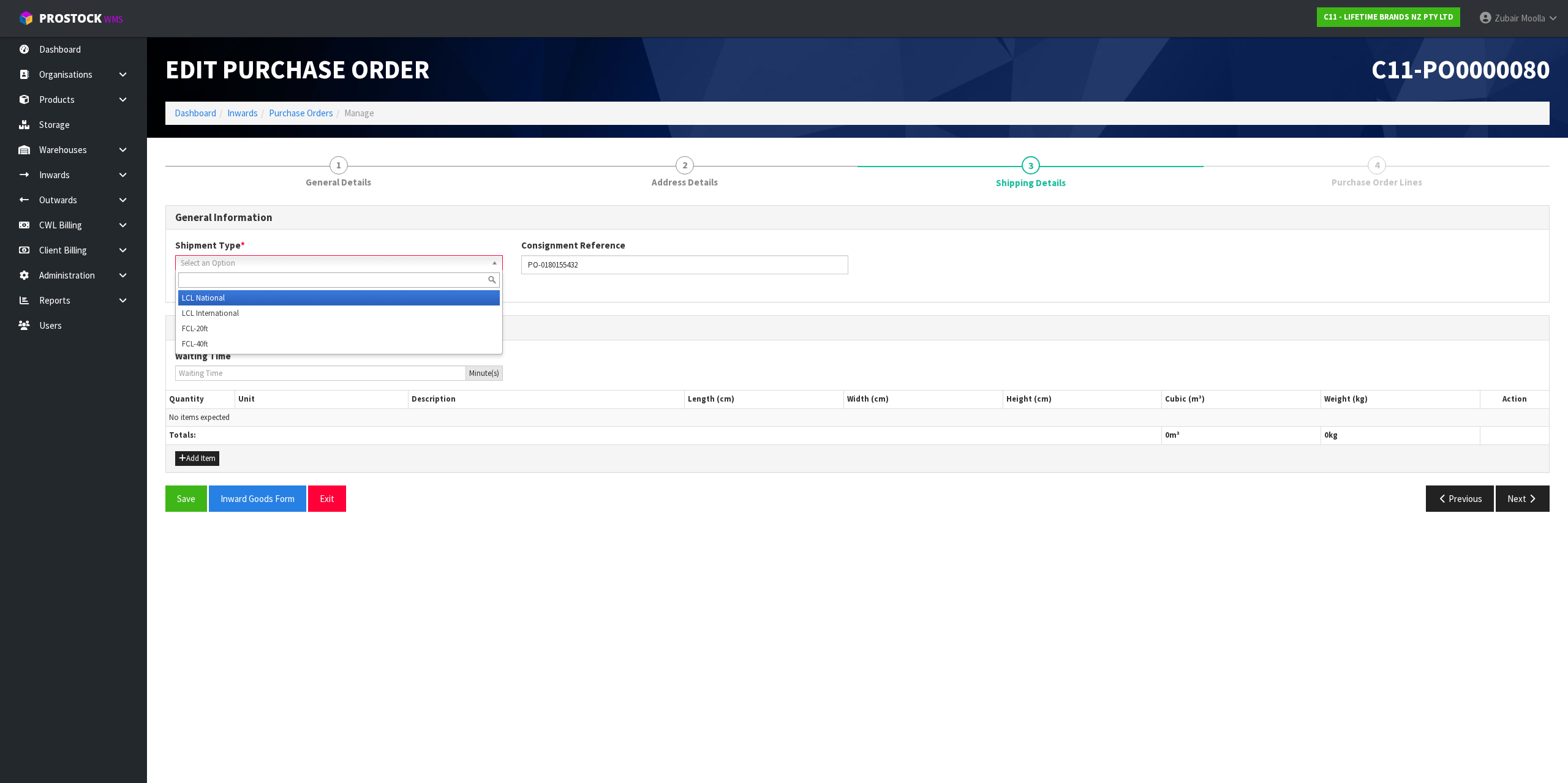
click at [404, 301] on li "LCL National" at bounding box center [338, 297] width 321 height 15
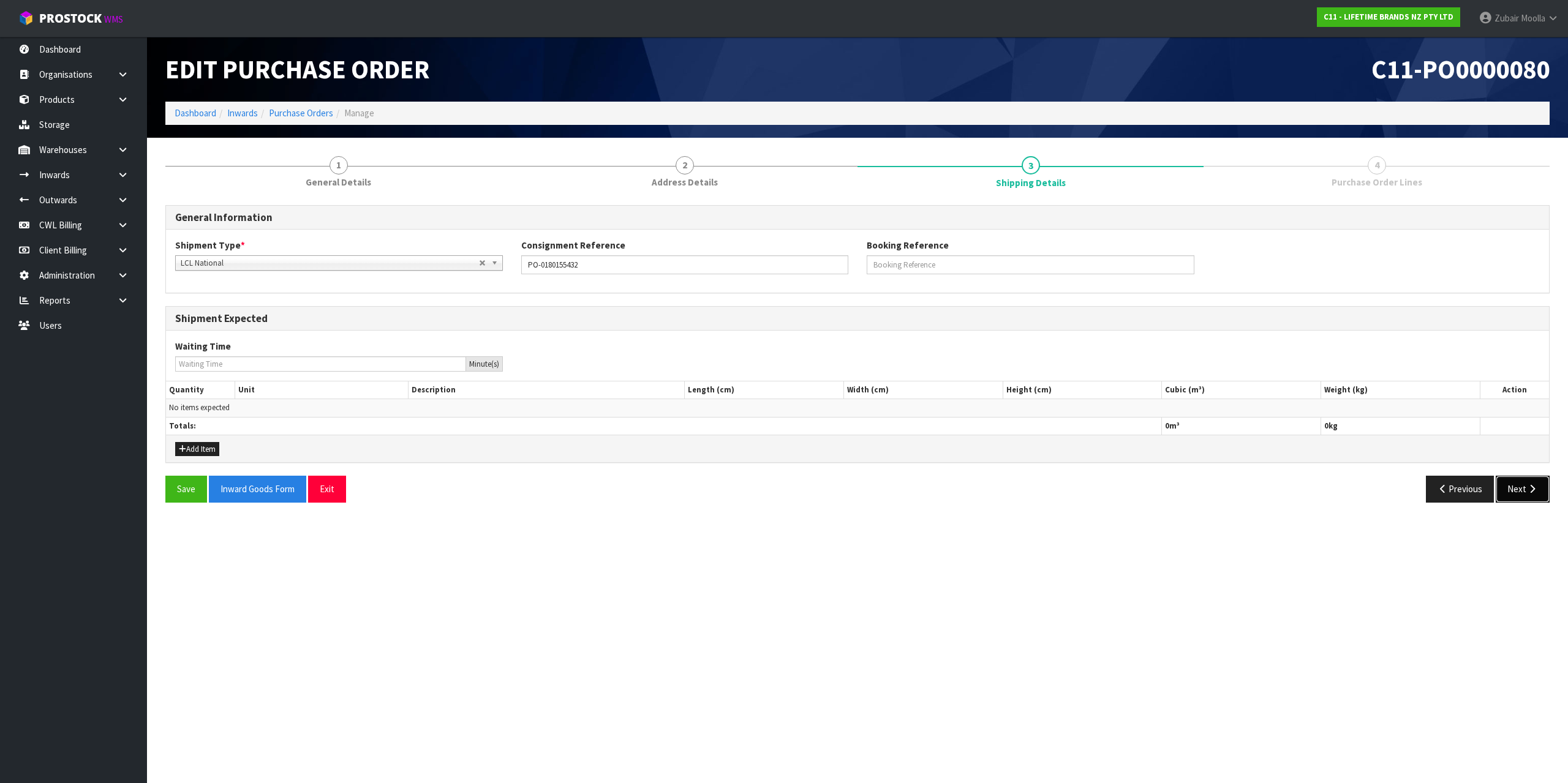
click at [1540, 485] on button "Next" at bounding box center [1522, 489] width 54 height 27
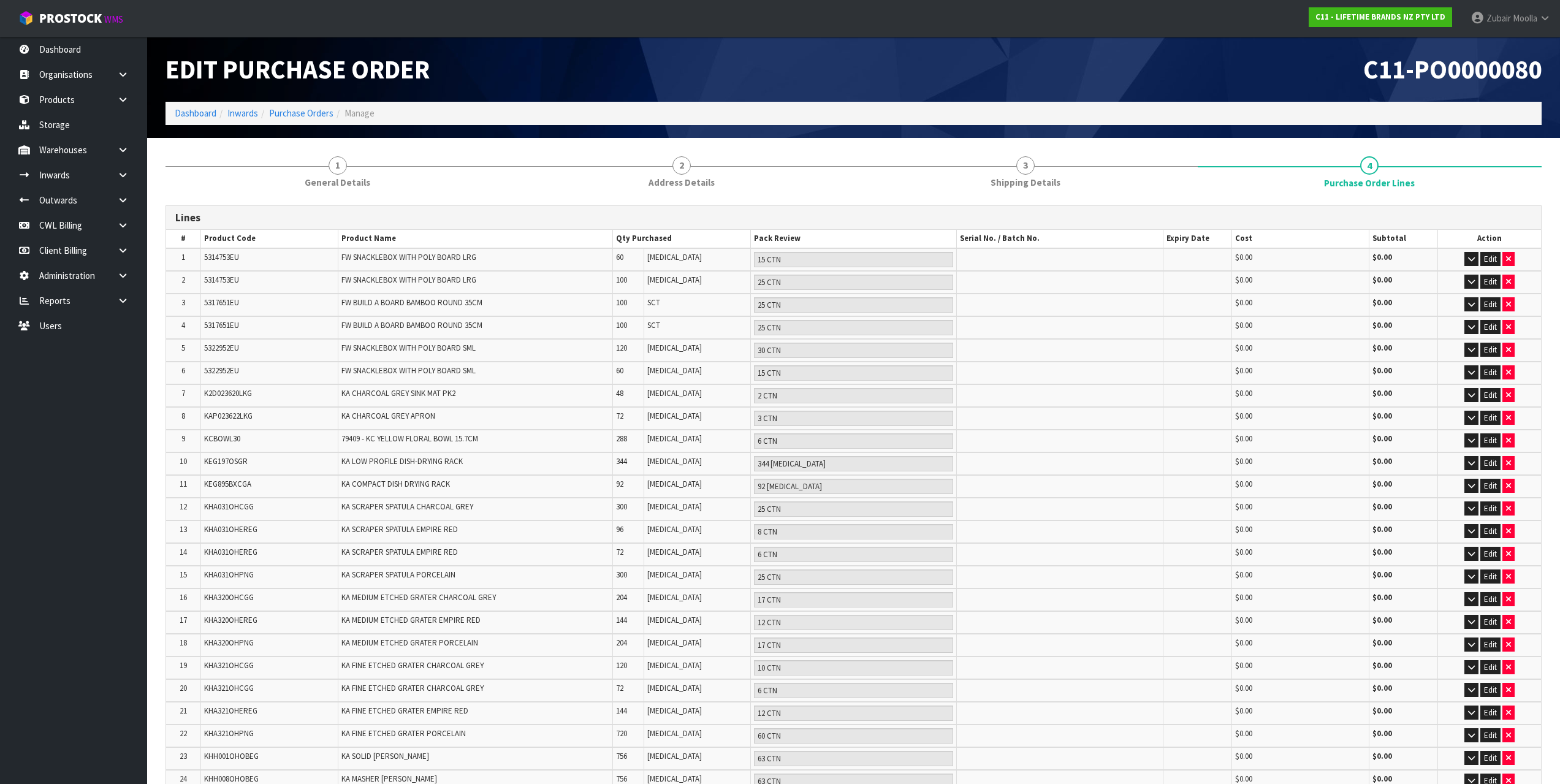
click at [243, 367] on td "5322952EU" at bounding box center [269, 372] width 137 height 22
click at [227, 372] on span "5322952EU" at bounding box center [221, 371] width 35 height 11
click at [1485, 69] on span "C11-PO0000080" at bounding box center [1452, 69] width 178 height 33
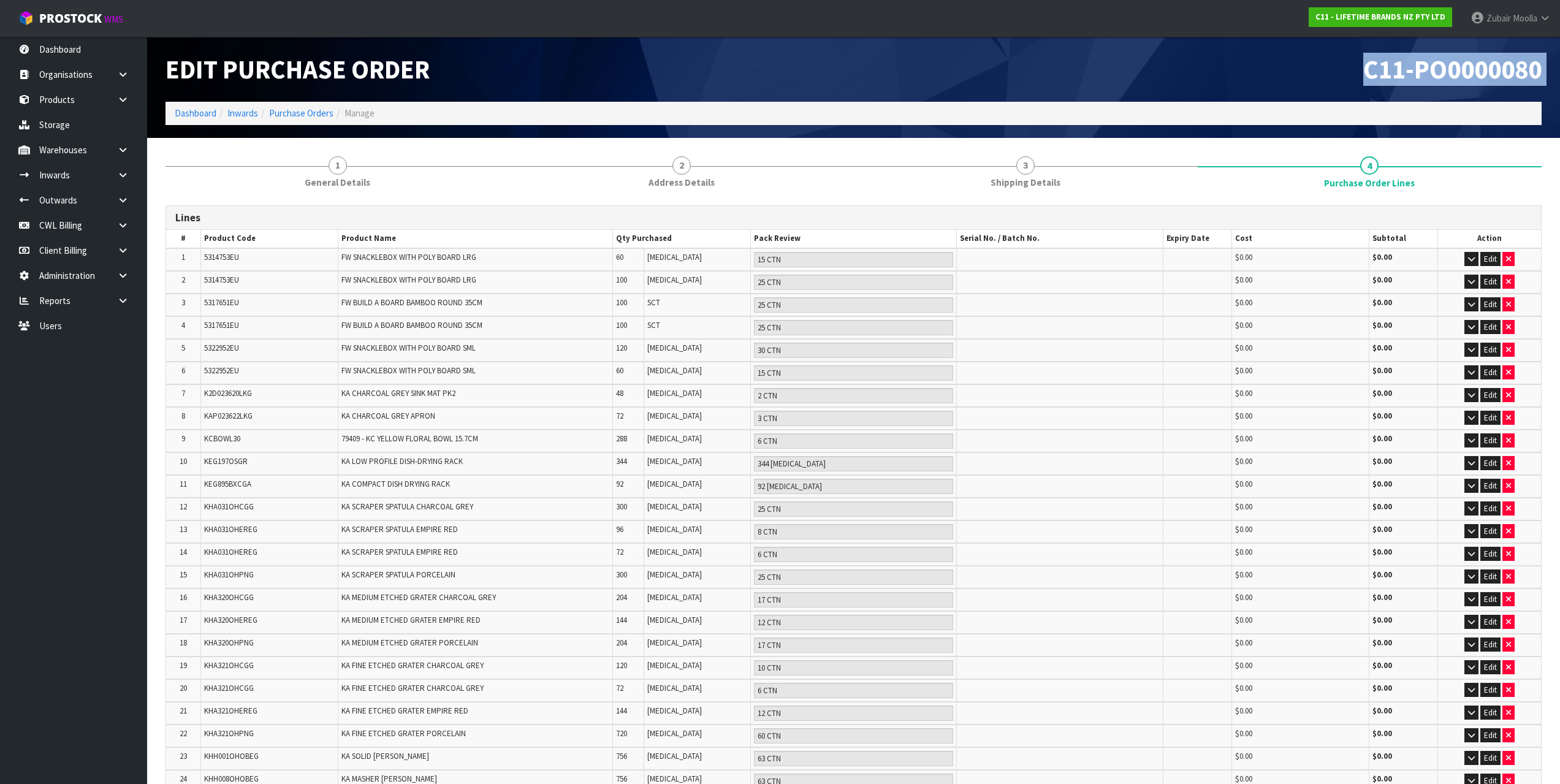
click at [1485, 69] on span "C11-PO0000080" at bounding box center [1452, 69] width 178 height 33
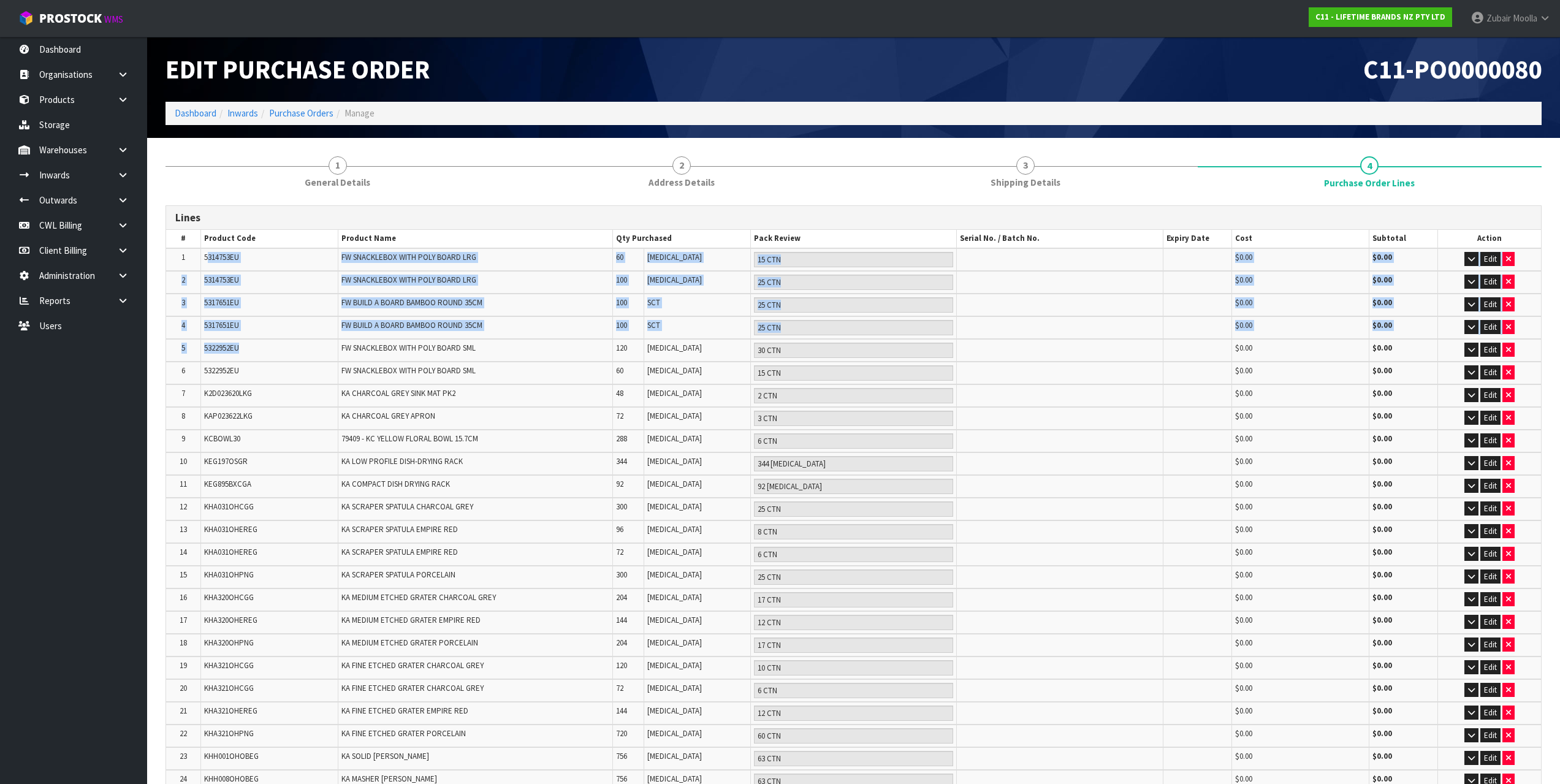
drag, startPoint x: 209, startPoint y: 260, endPoint x: 250, endPoint y: 349, distance: 98.0
click at [250, 349] on td "5322952EU" at bounding box center [269, 350] width 137 height 22
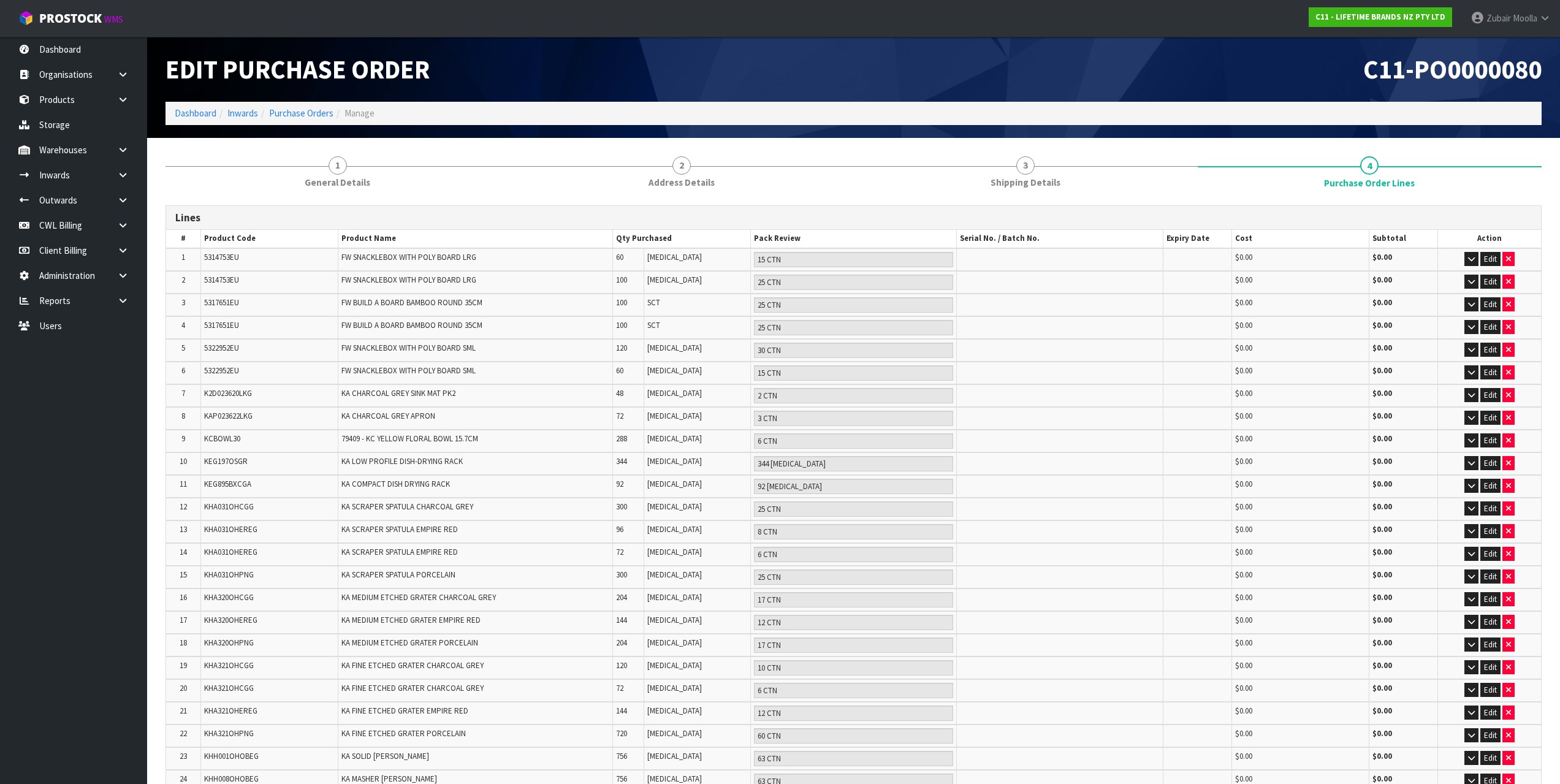
click at [1157, 218] on h3 "Lines" at bounding box center [854, 217] width 1357 height 12
click at [1013, 176] on span "Shipping Details" at bounding box center [1025, 182] width 69 height 12
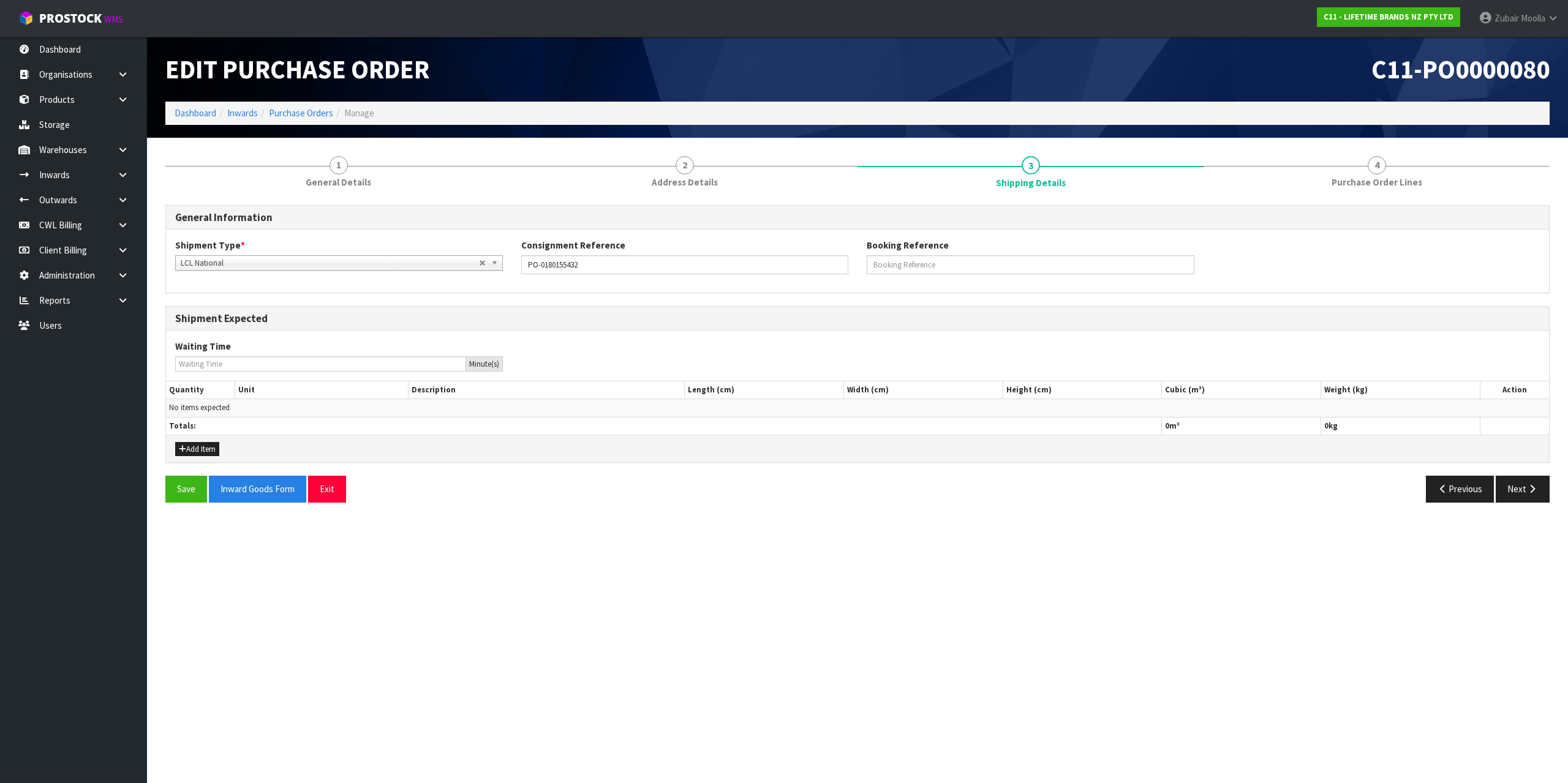
drag, startPoint x: 659, startPoint y: 109, endPoint x: 709, endPoint y: 126, distance: 52.8
click at [659, 111] on ol "Dashboard Inwards Purchase Orders Manage" at bounding box center [857, 112] width 1384 height 22
click at [321, 108] on link "Purchase Orders" at bounding box center [301, 112] width 64 height 12
click at [993, 104] on ol "Dashboard Inwards Purchase Orders Manage" at bounding box center [857, 112] width 1384 height 22
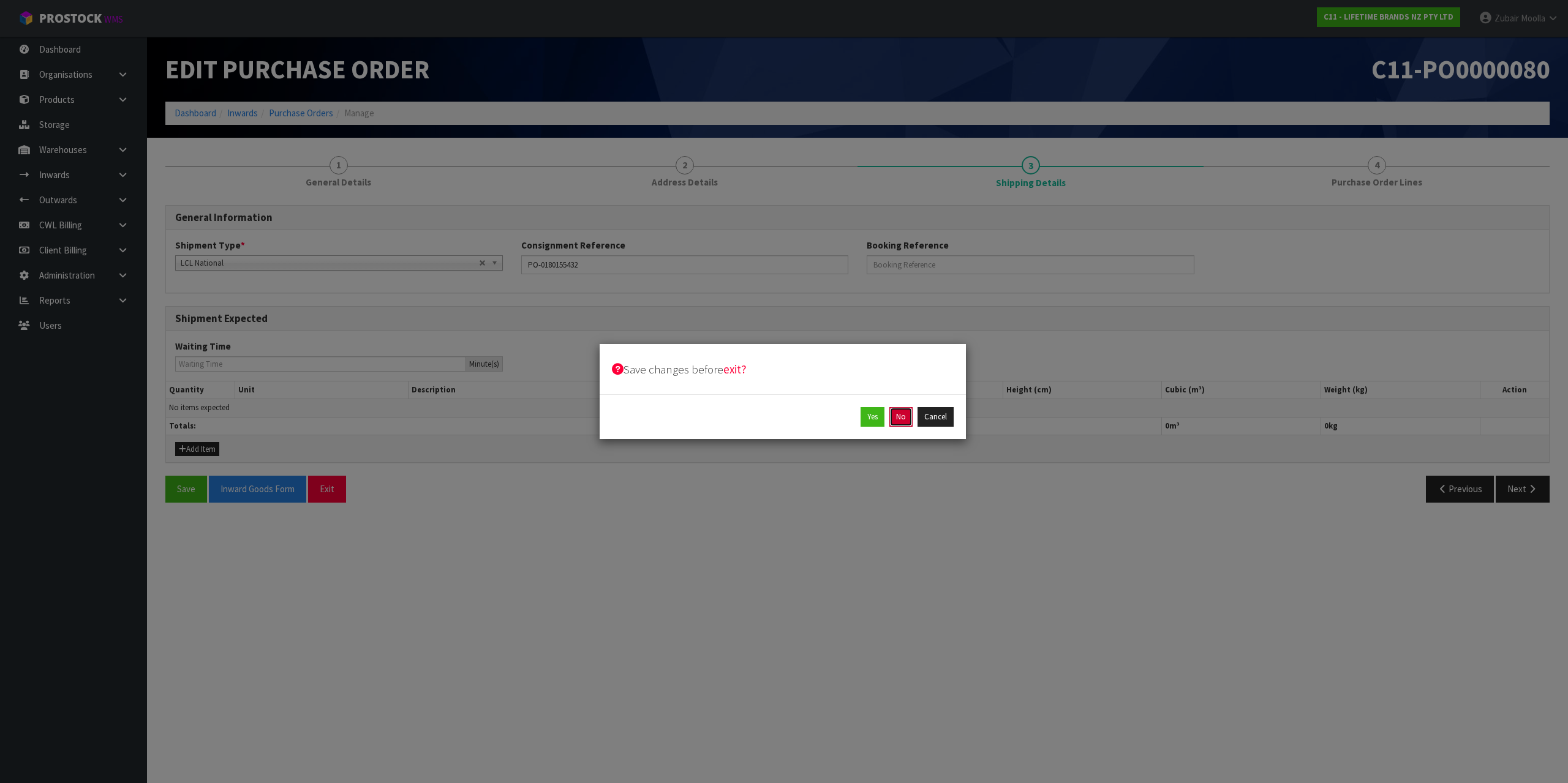
click at [907, 417] on button "No" at bounding box center [901, 417] width 23 height 20
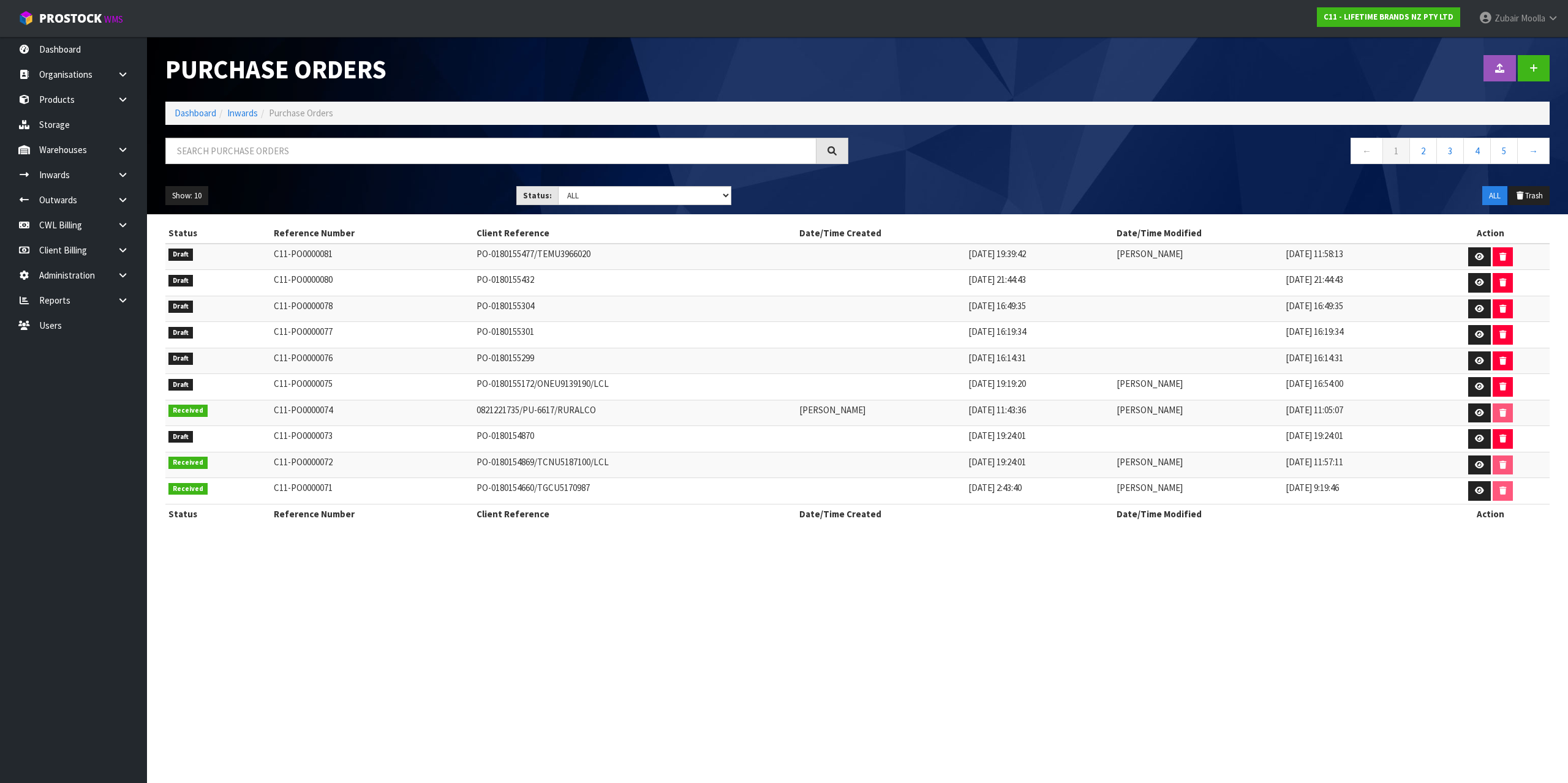
click at [928, 605] on section "Purchase Orders Import Purchase Orders Drop file here to import csv template Da…" at bounding box center [784, 392] width 1568 height 783
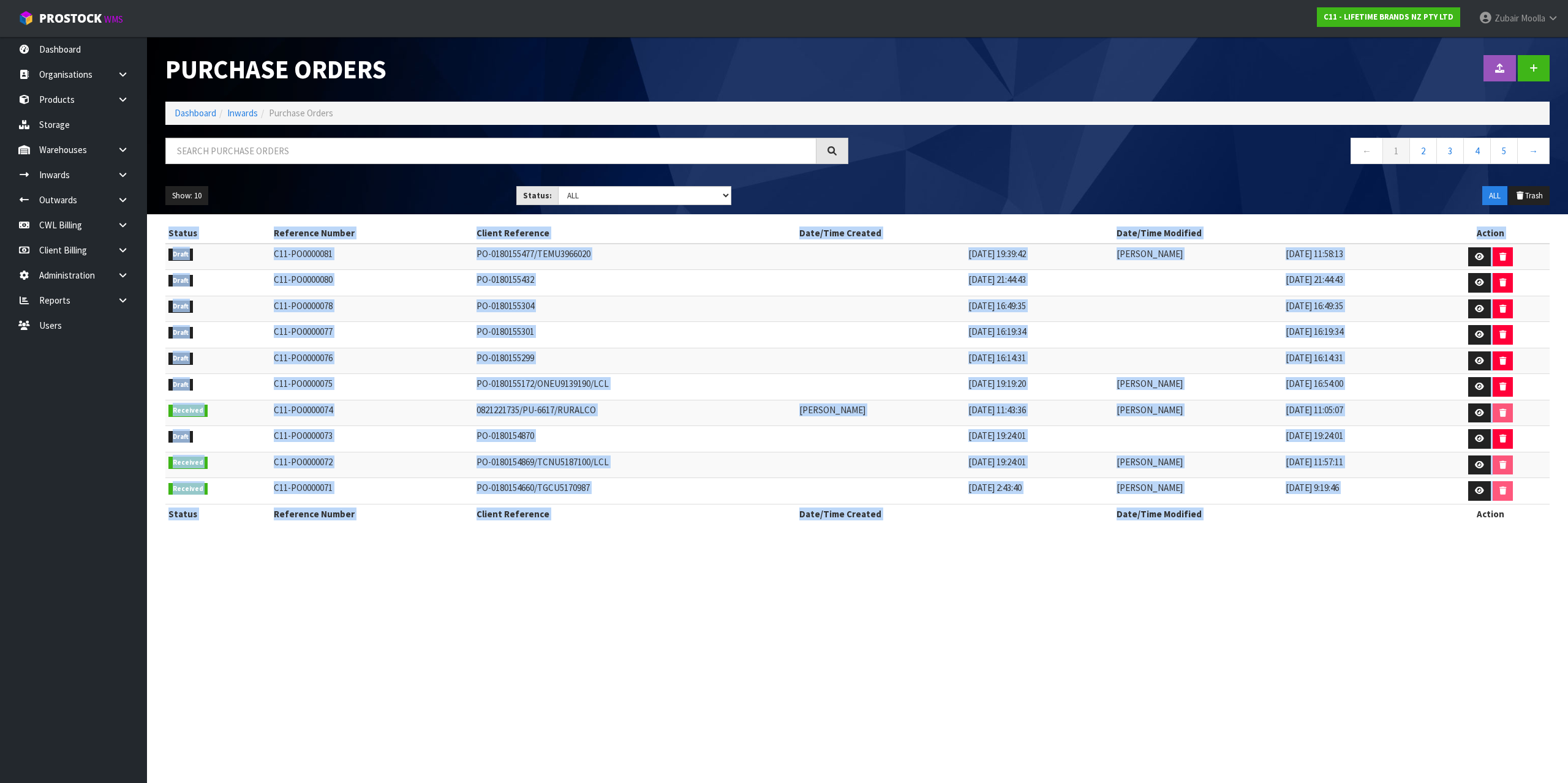
click at [928, 605] on section "Purchase Orders Import Purchase Orders Drop file here to import csv template Da…" at bounding box center [784, 392] width 1568 height 783
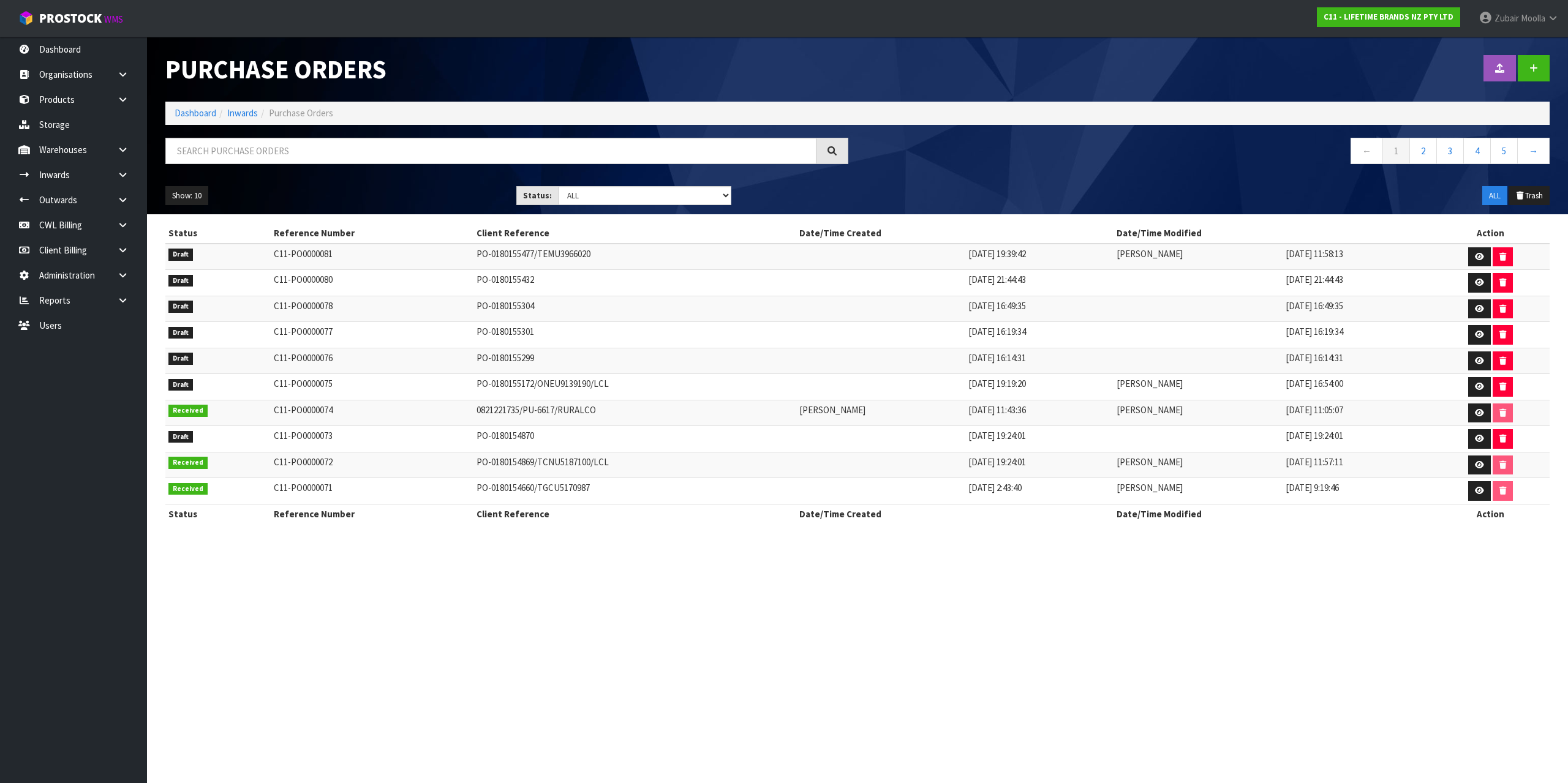
click at [400, 165] on div at bounding box center [506, 156] width 701 height 36
drag, startPoint x: 421, startPoint y: 117, endPoint x: 180, endPoint y: 66, distance: 246.3
click at [180, 66] on div "Purchase Orders Import Purchase Orders Drop file here to import csv template Da…" at bounding box center [857, 125] width 1402 height 178
click at [178, 77] on h1 "Purchase Orders" at bounding box center [506, 69] width 683 height 28
click at [167, 66] on h1 "Purchase Orders" at bounding box center [506, 69] width 683 height 28
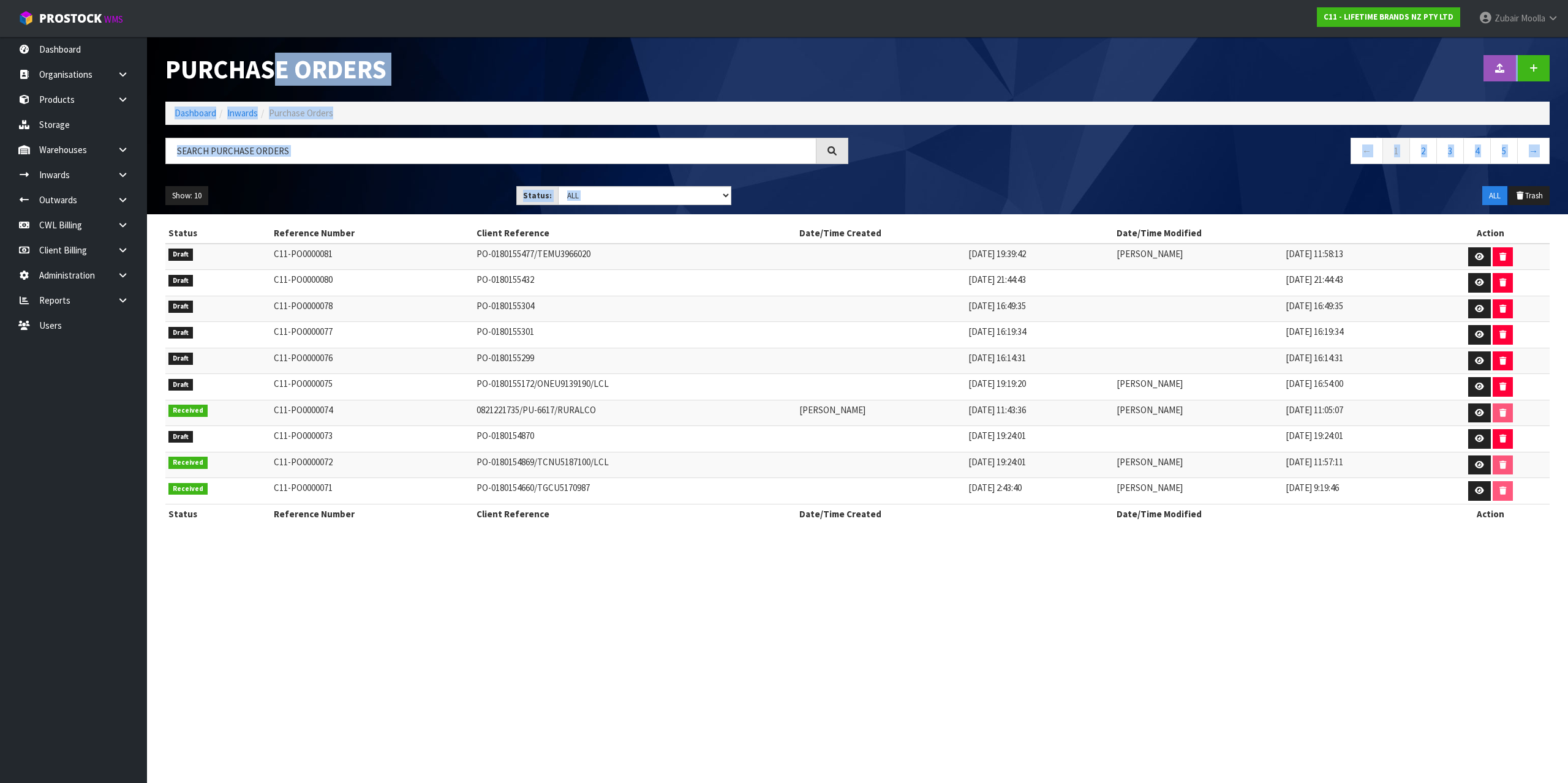
drag, startPoint x: 166, startPoint y: 69, endPoint x: 1491, endPoint y: 527, distance: 1401.9
click at [1492, 527] on div "Purchase Orders Import Purchase Orders Drop file here to import csv template Da…" at bounding box center [784, 272] width 1568 height 545
click at [1490, 527] on div "Status Reference Number Client Reference Date/Time Created Date/Time Modified A…" at bounding box center [857, 380] width 1384 height 313
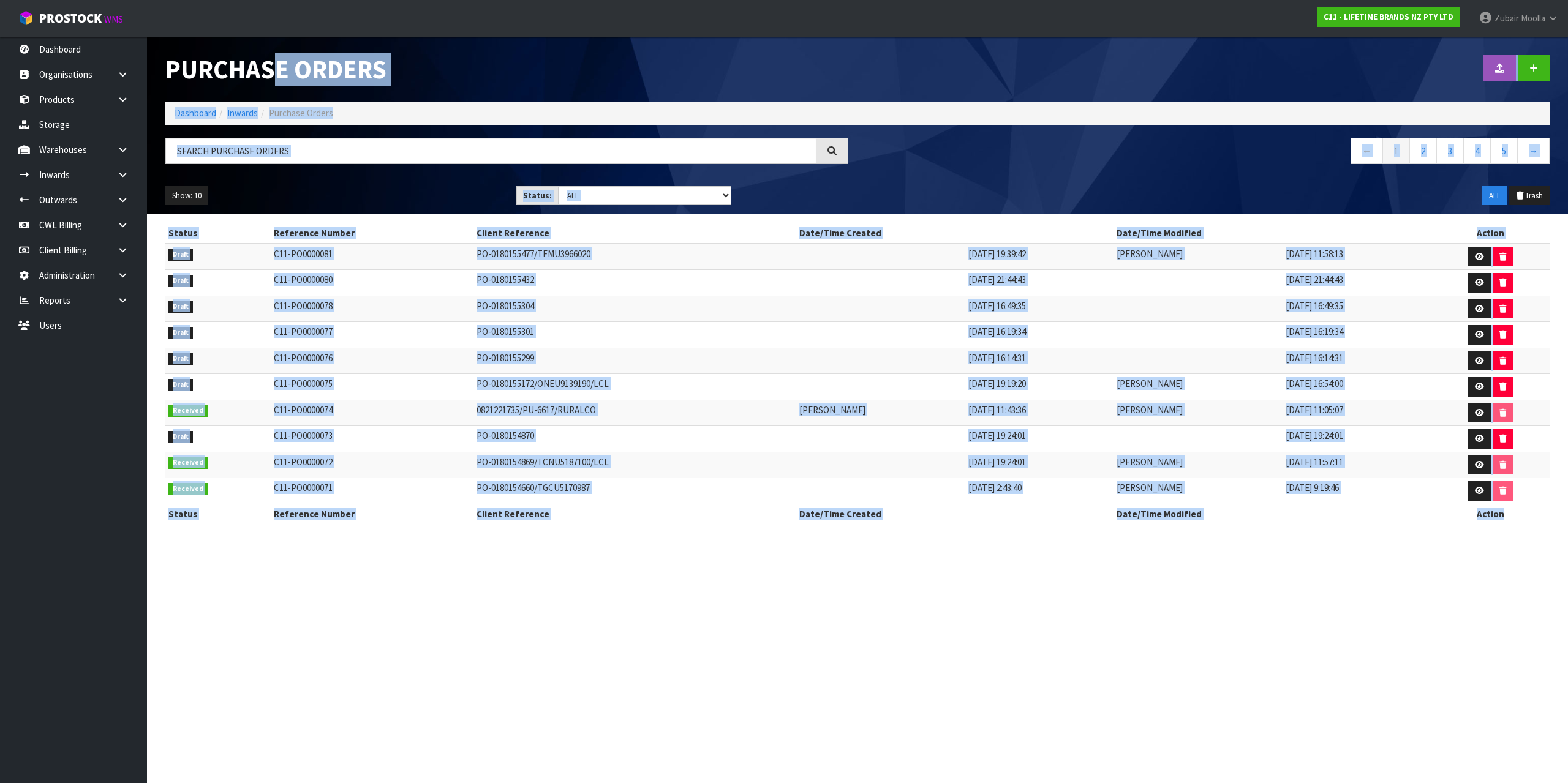
drag, startPoint x: 1501, startPoint y: 518, endPoint x: 161, endPoint y: 72, distance: 1412.3
click at [161, 72] on div "Purchase Orders Import Purchase Orders Drop file here to import csv template Da…" at bounding box center [784, 272] width 1568 height 545
click at [556, 448] on td "PO-0180154870" at bounding box center [634, 440] width 323 height 27
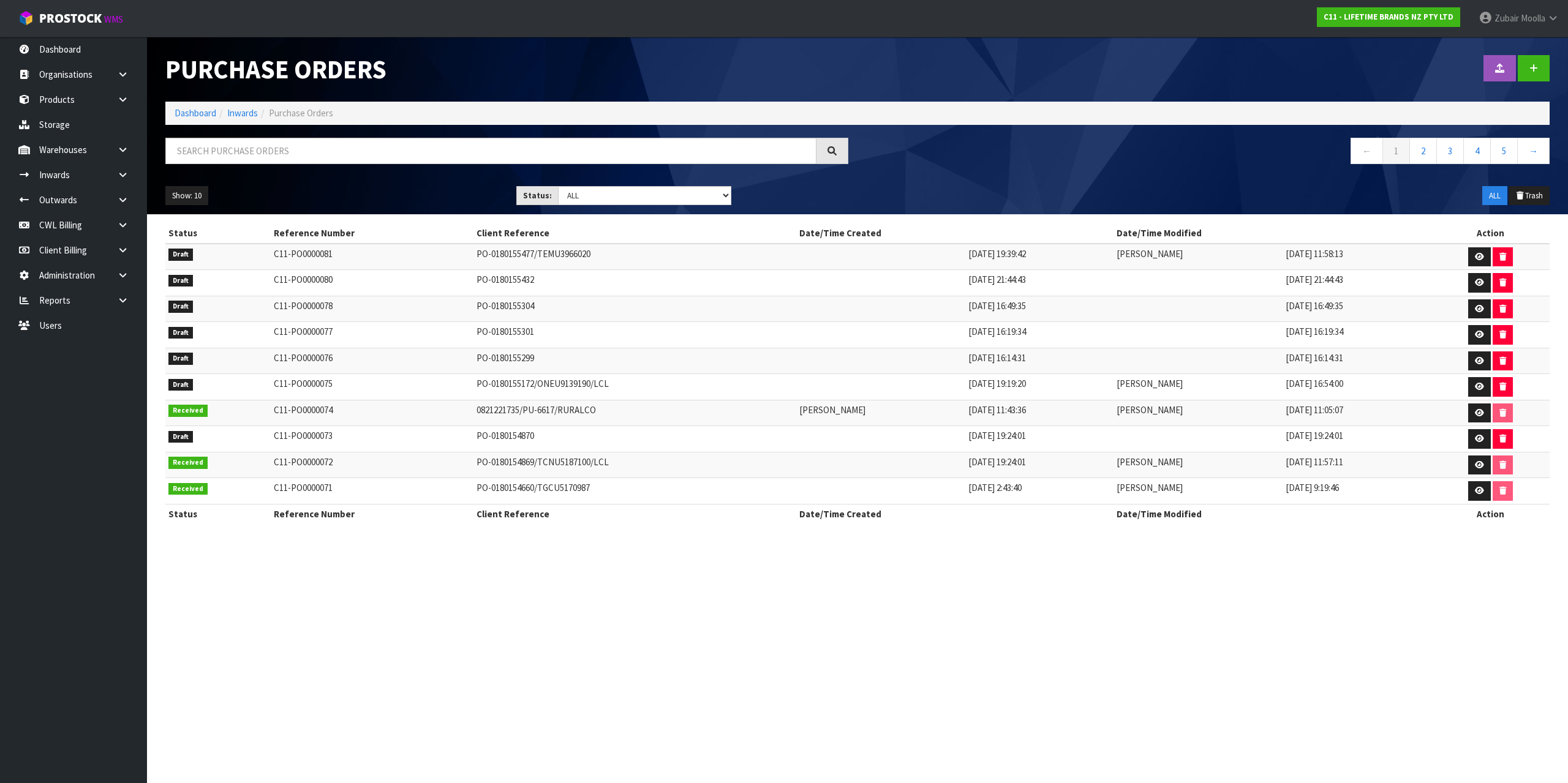
click at [994, 213] on div "Show: 10 5 10 25 50 Status: Draft Pending Received Cancelled ALL ALL Trash" at bounding box center [857, 196] width 1402 height 38
click at [1001, 207] on div "Show: 10 5 10 25 50 Status: Draft Pending Received Cancelled ALL ALL Trash" at bounding box center [857, 196] width 1402 height 38
click at [55, 4] on link "ProStock WMS" at bounding box center [70, 15] width 141 height 30
click at [56, 4] on link "ProStock WMS" at bounding box center [70, 15] width 141 height 30
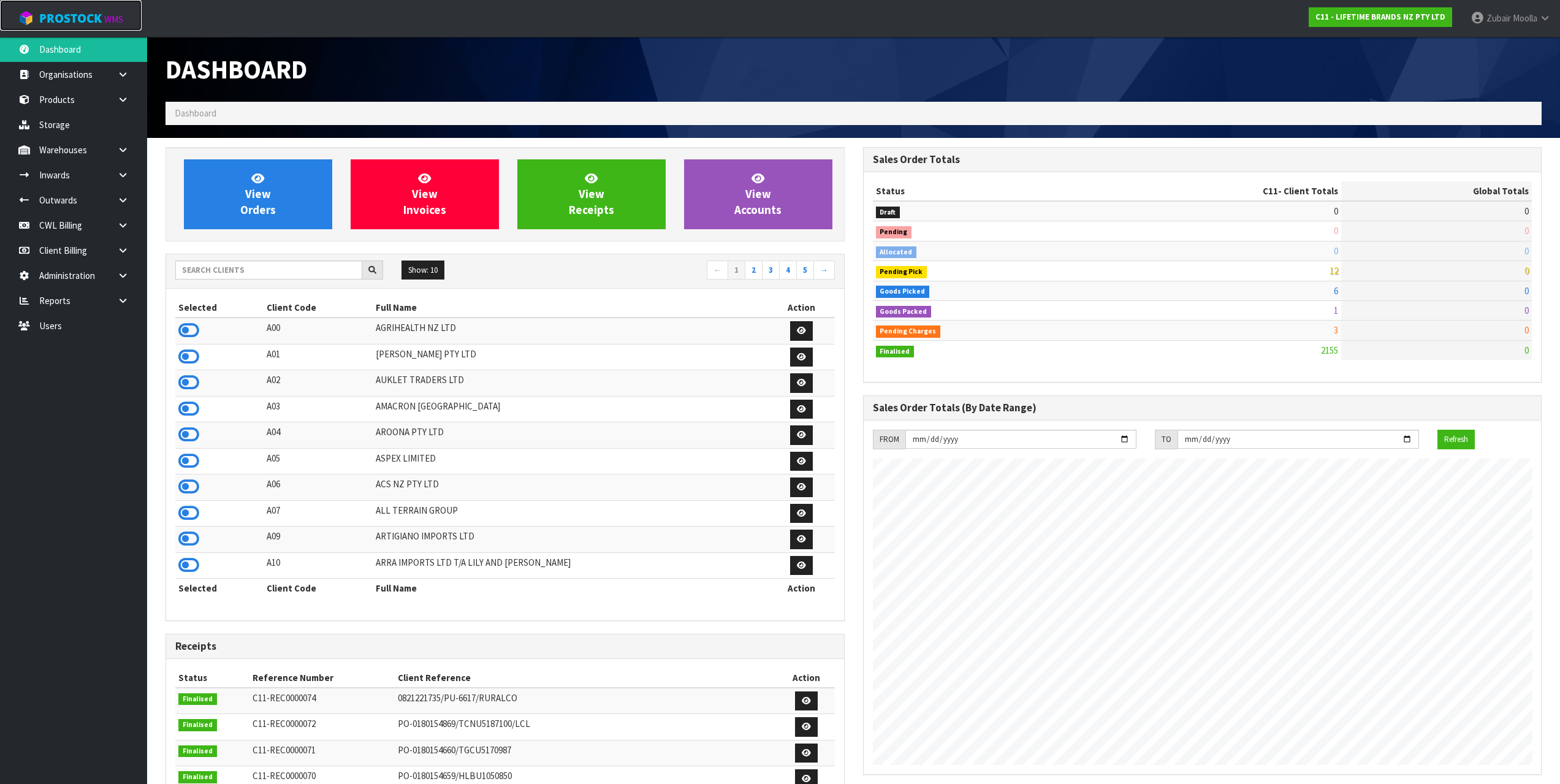
scroll to position [928, 697]
drag, startPoint x: 170, startPoint y: 82, endPoint x: 447, endPoint y: 118, distance: 279.3
click at [447, 118] on div "Dashboard Dashboard" at bounding box center [853, 87] width 1394 height 102
click at [447, 118] on ol "Dashboard" at bounding box center [854, 112] width 1376 height 22
